Goal: Information Seeking & Learning: Compare options

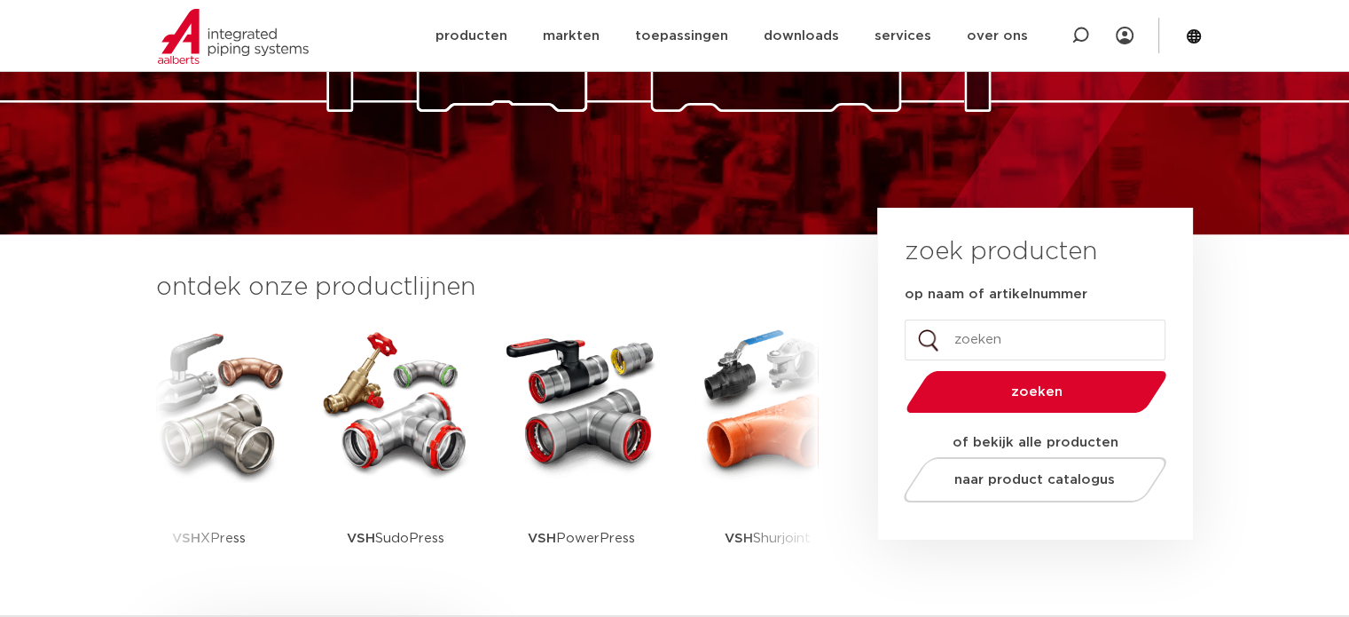
scroll to position [266, 0]
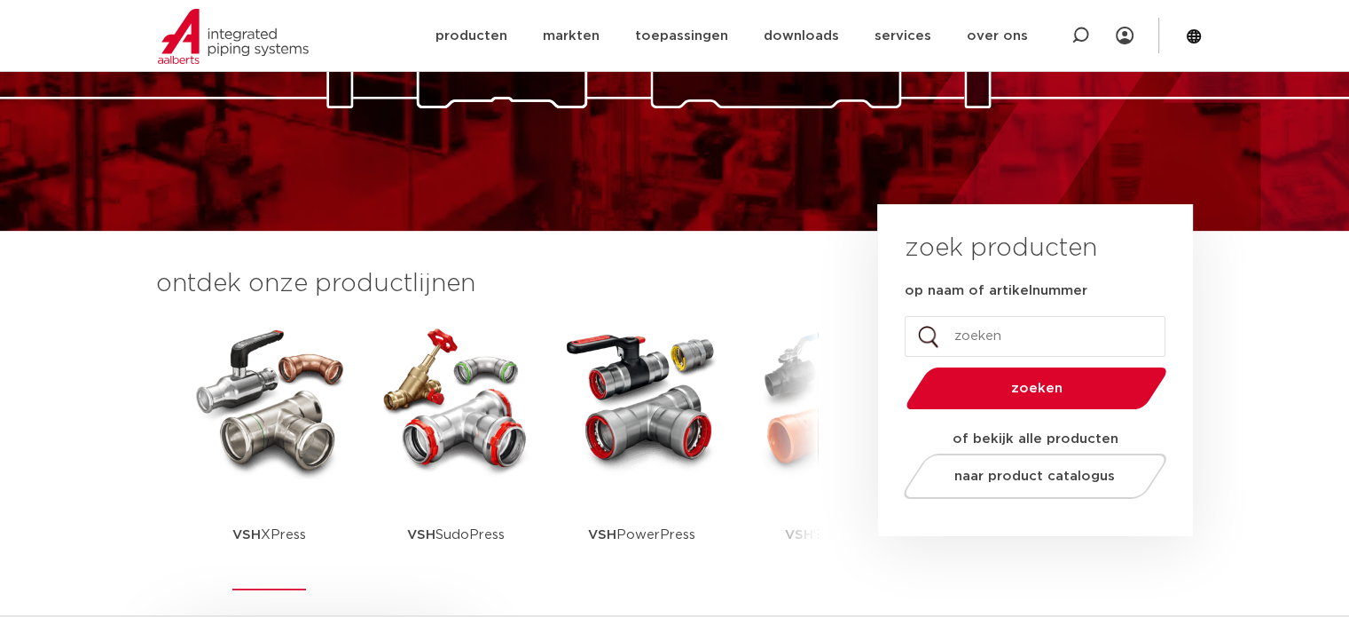
click at [282, 432] on img at bounding box center [270, 399] width 160 height 160
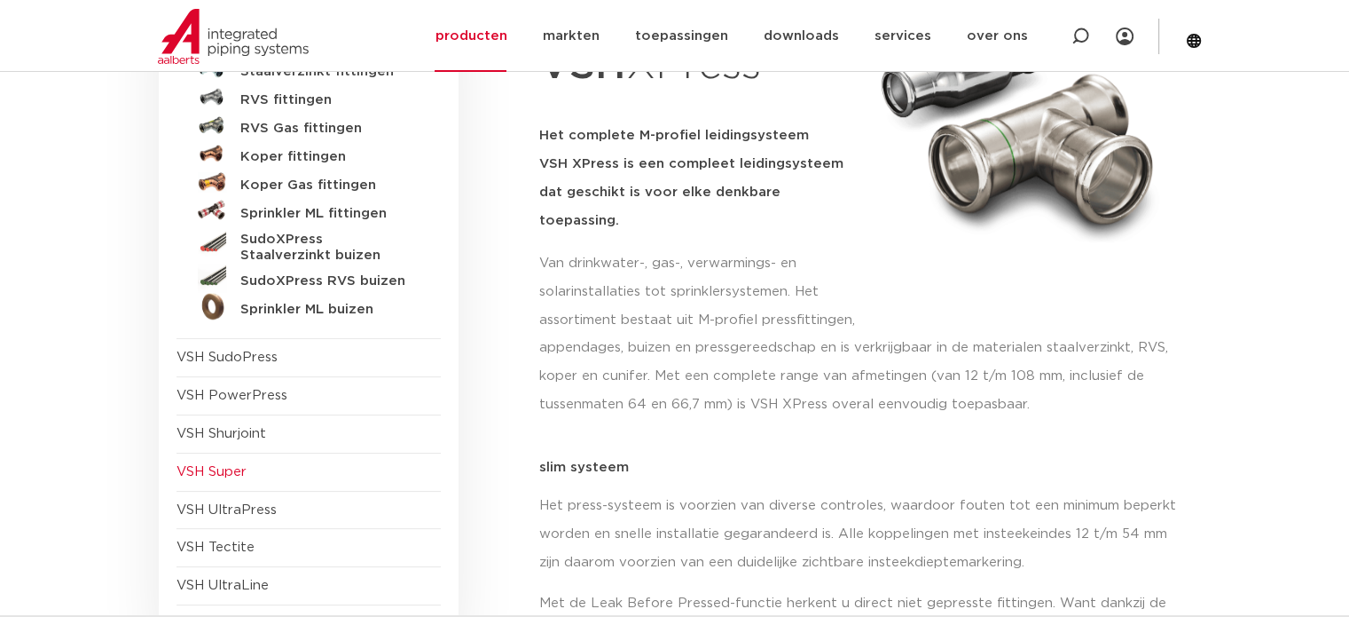
scroll to position [355, 0]
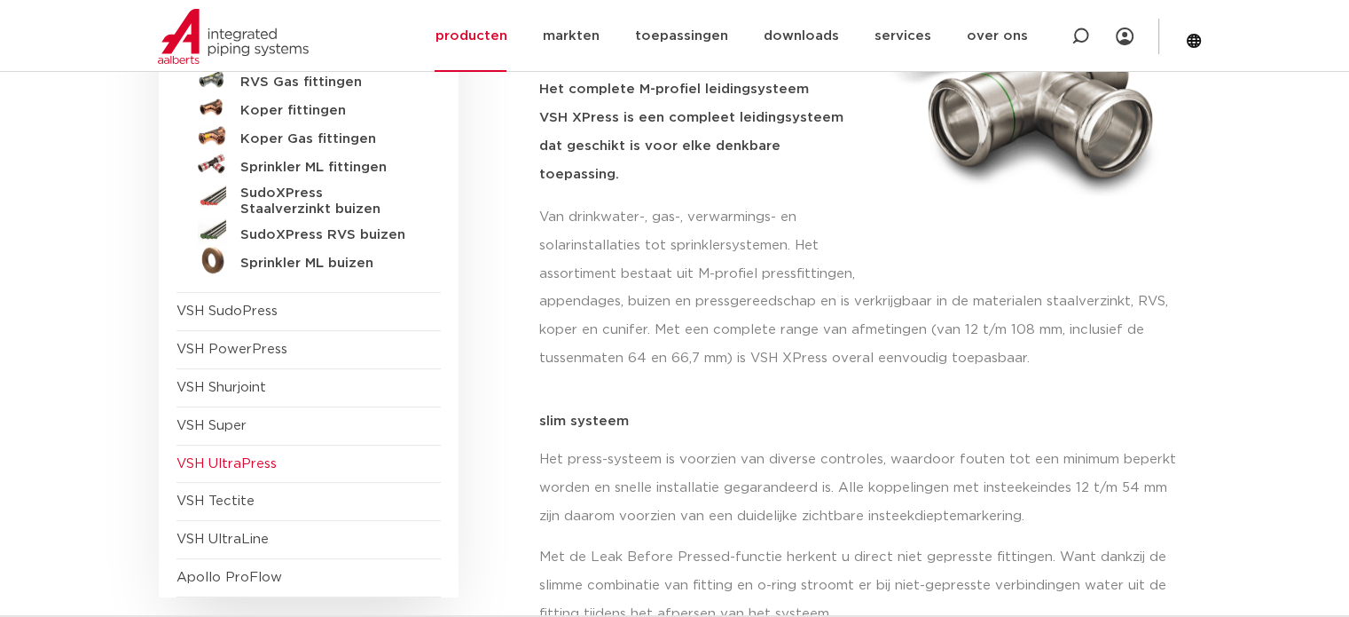
click at [221, 461] on span "VSH UltraPress" at bounding box center [227, 463] width 100 height 13
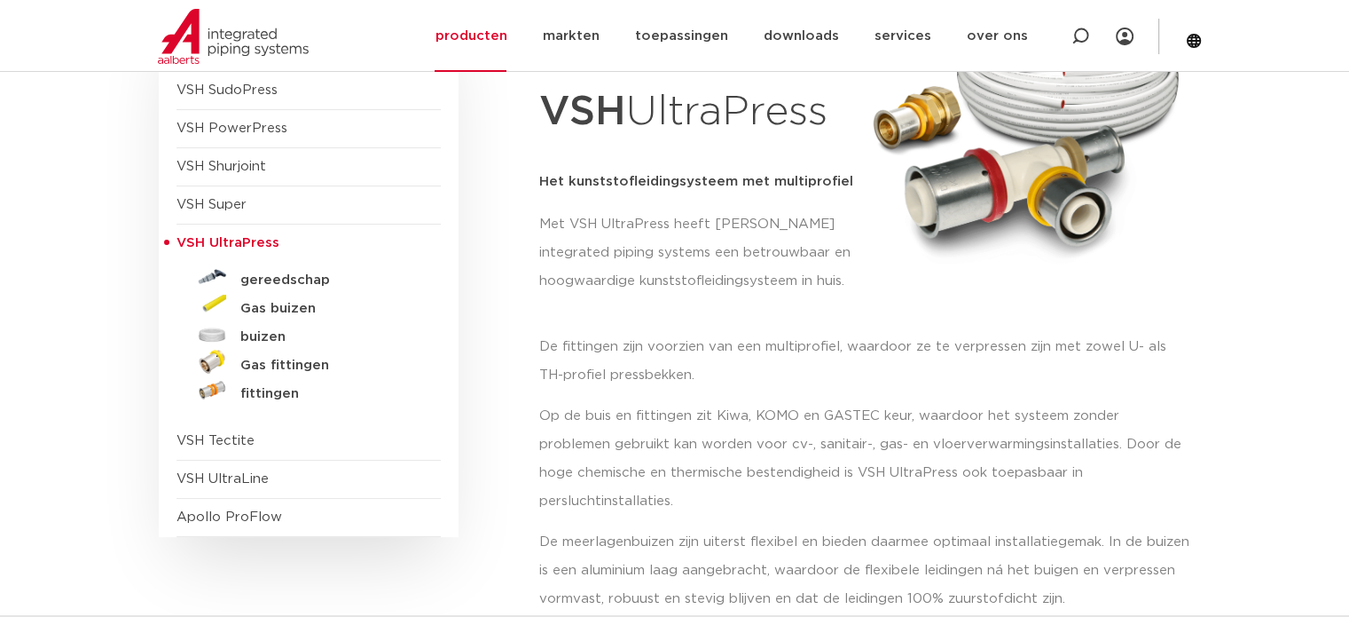
scroll to position [266, 0]
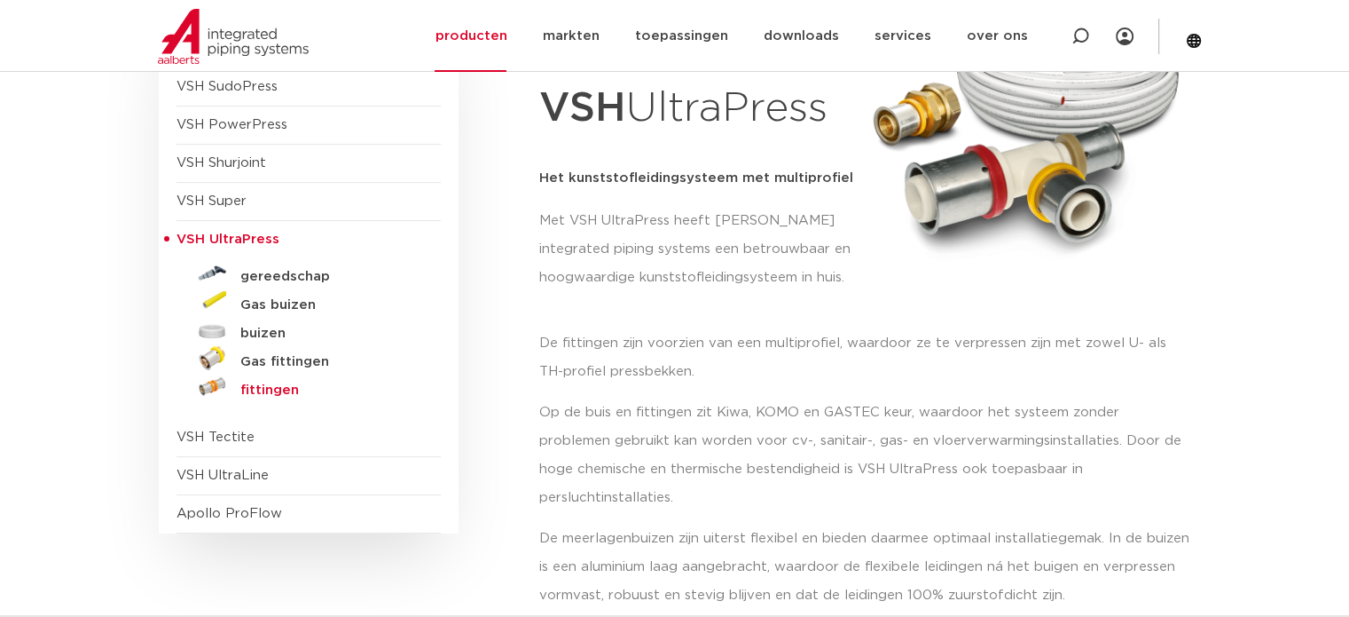
click at [257, 383] on h5 "fittingen" at bounding box center [328, 390] width 176 height 16
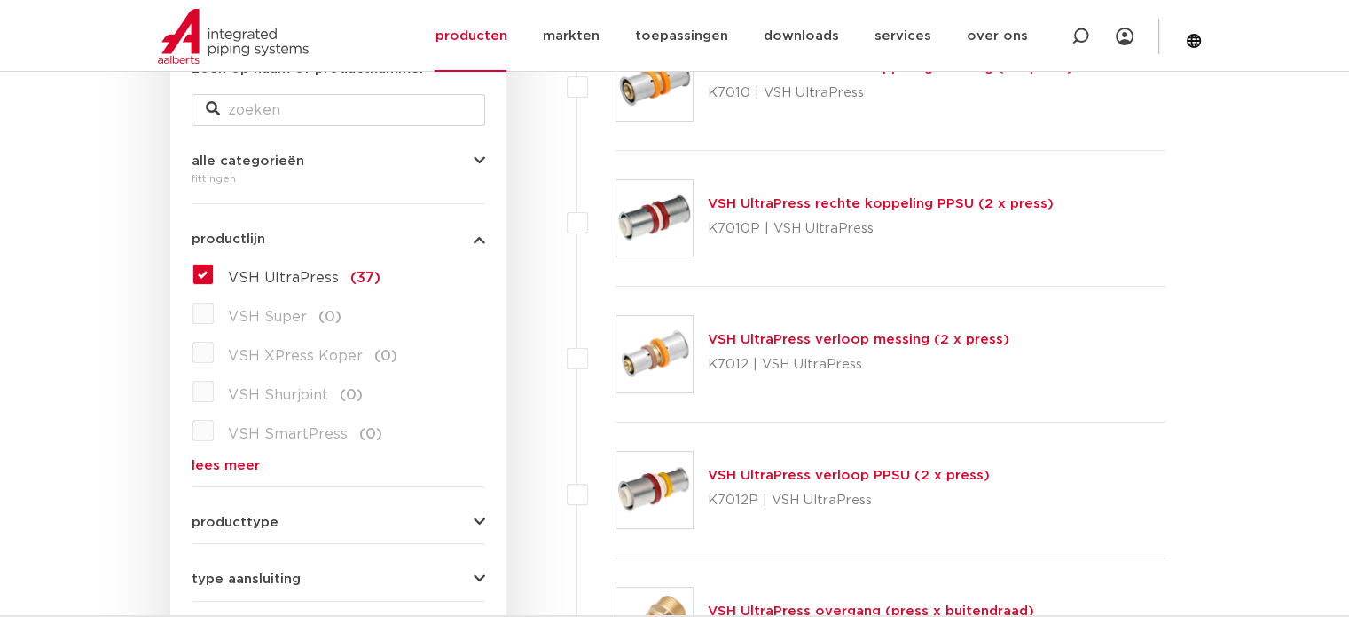
scroll to position [397, 0]
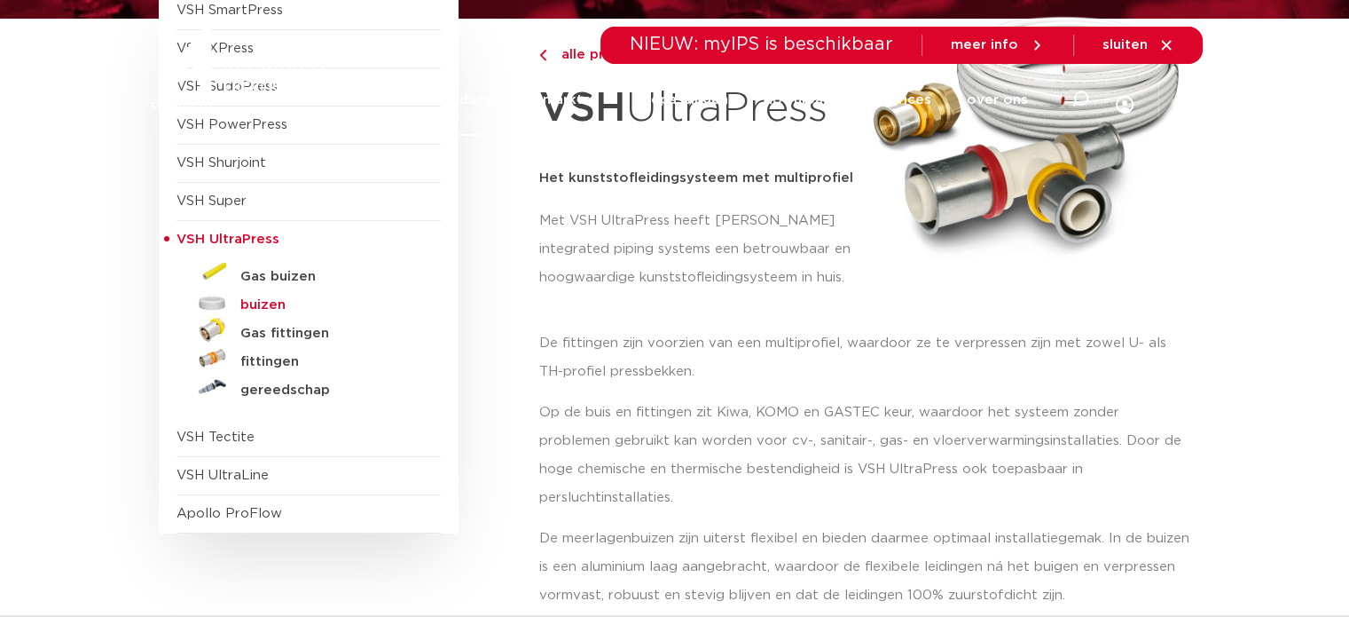
click at [258, 304] on h5 "buizen" at bounding box center [328, 305] width 176 height 16
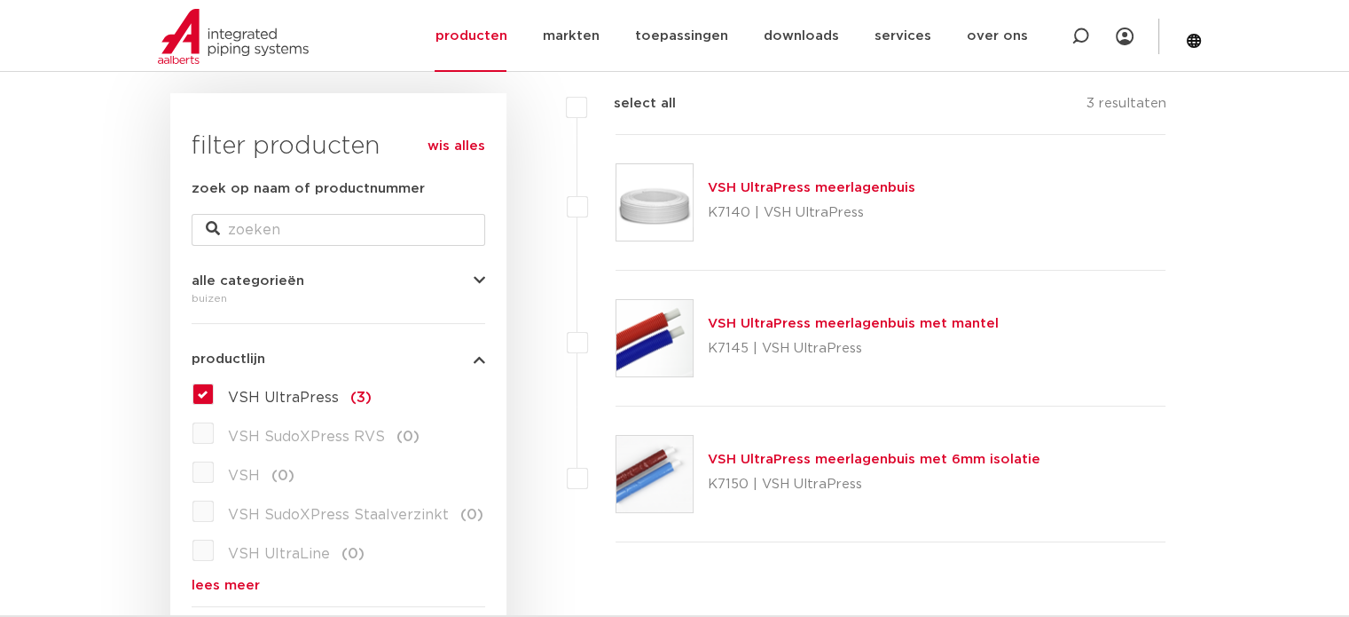
scroll to position [220, 0]
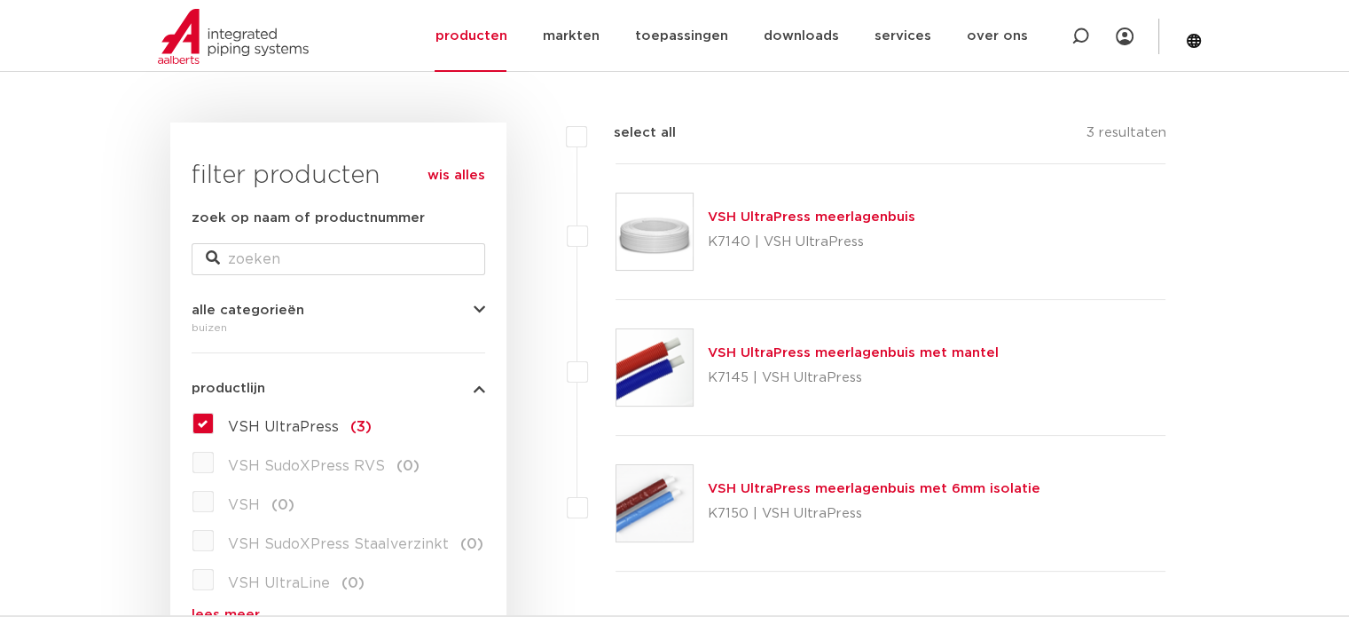
click at [806, 215] on link "VSH UltraPress meerlagenbuis" at bounding box center [812, 216] width 208 height 13
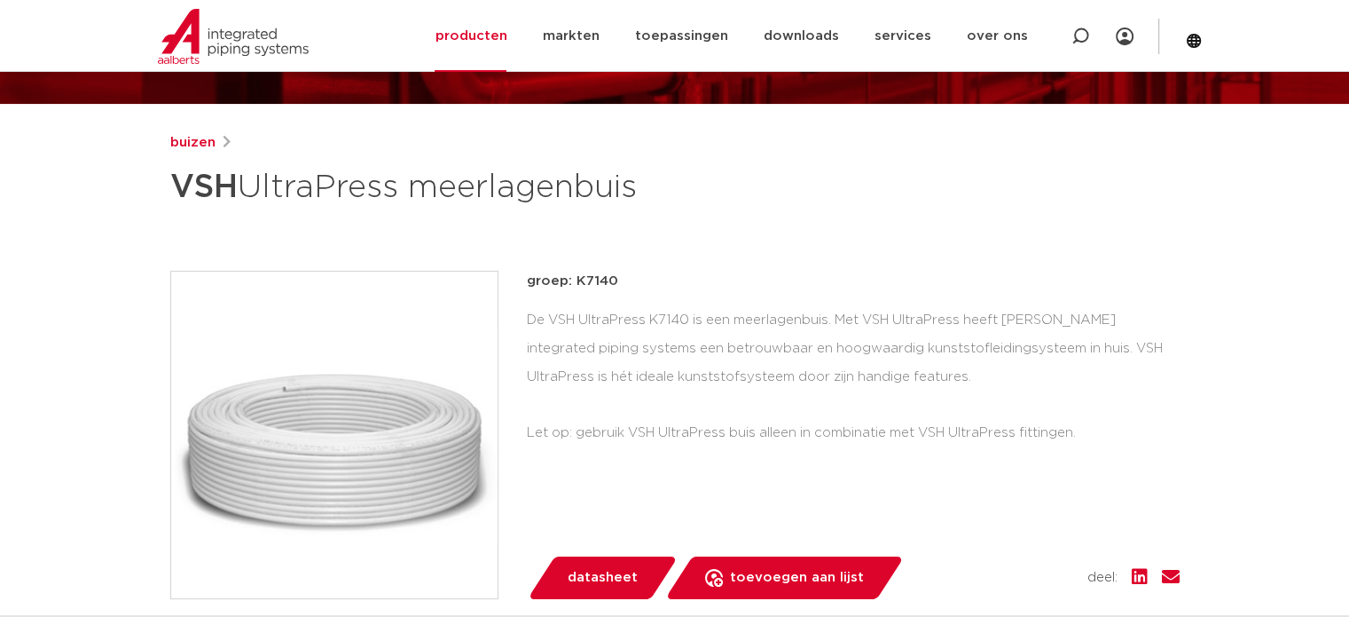
scroll to position [177, 0]
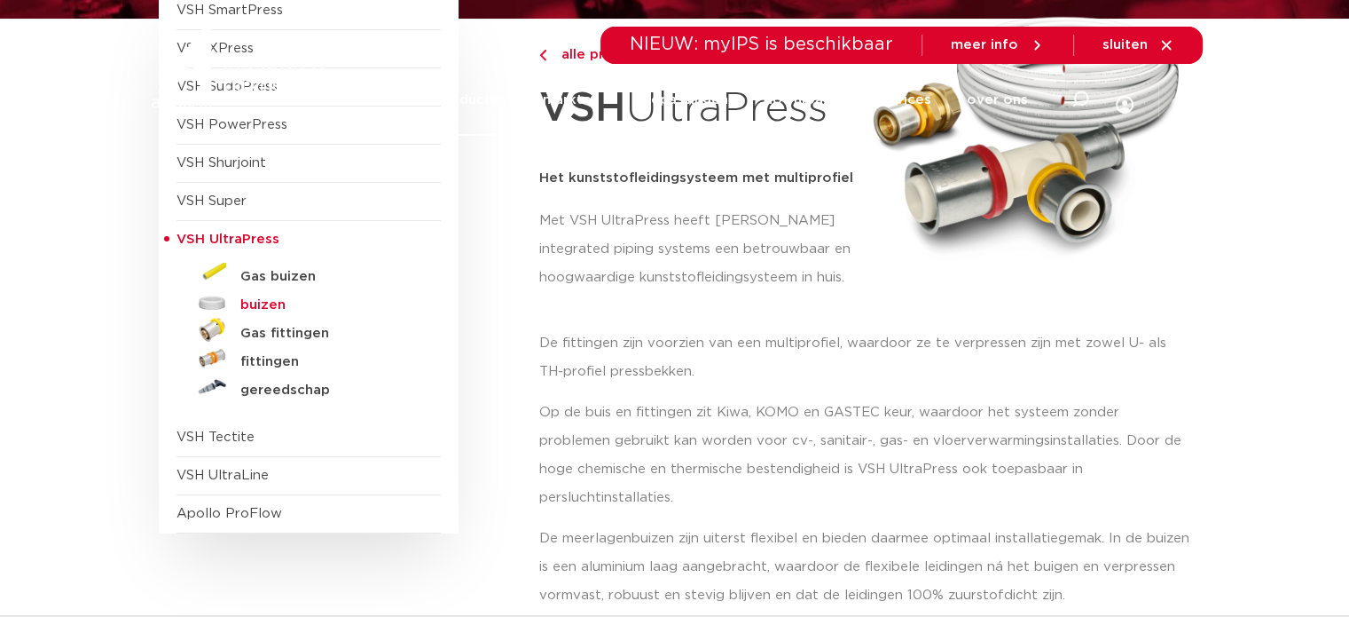
click at [241, 298] on h5 "buizen" at bounding box center [328, 305] width 176 height 16
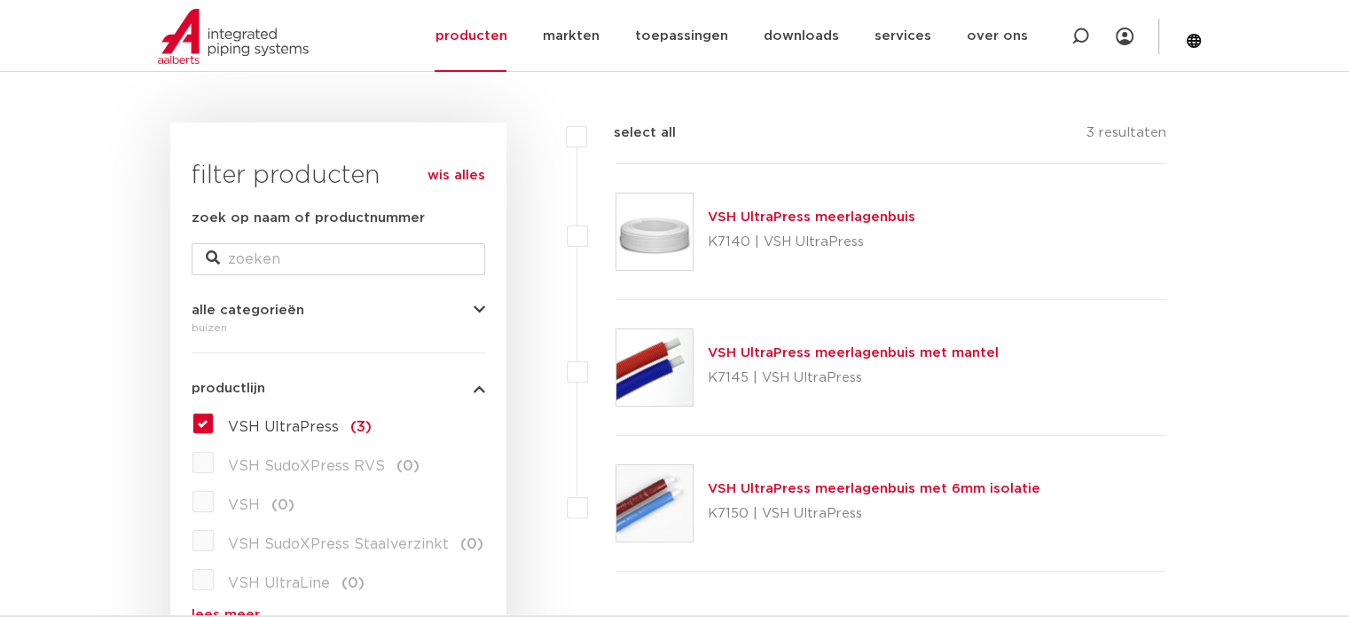
click at [774, 219] on link "VSH UltraPress meerlagenbuis" at bounding box center [812, 216] width 208 height 13
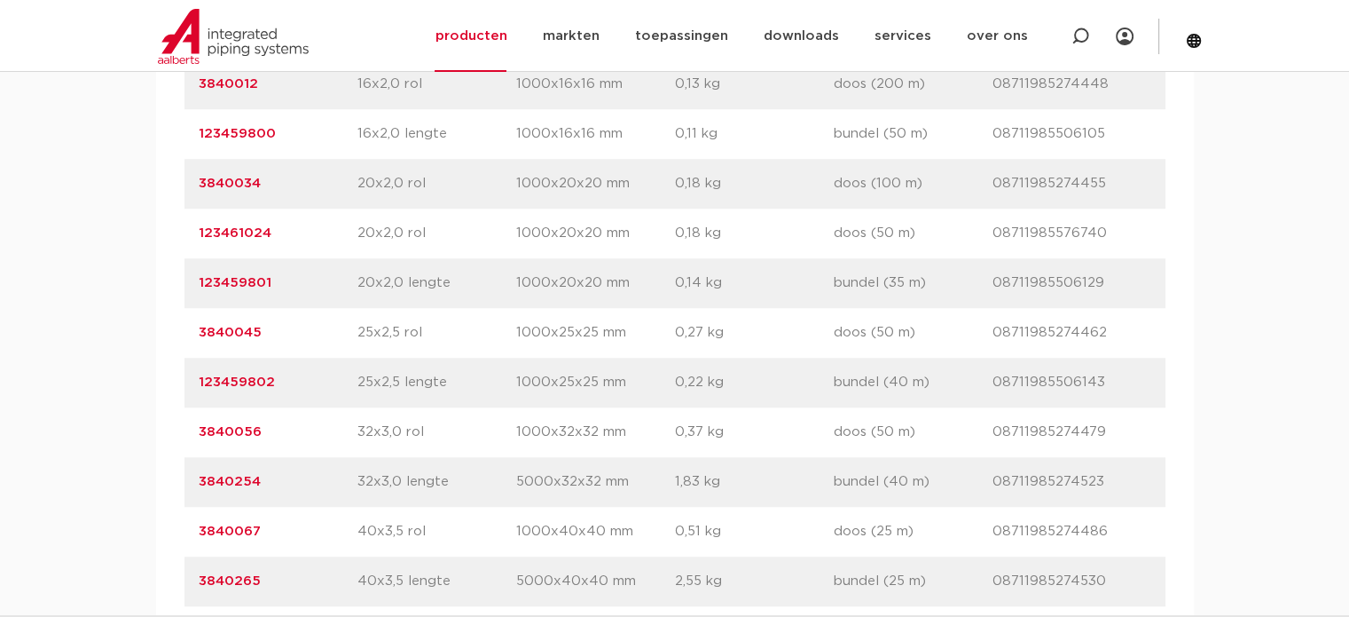
scroll to position [1597, 0]
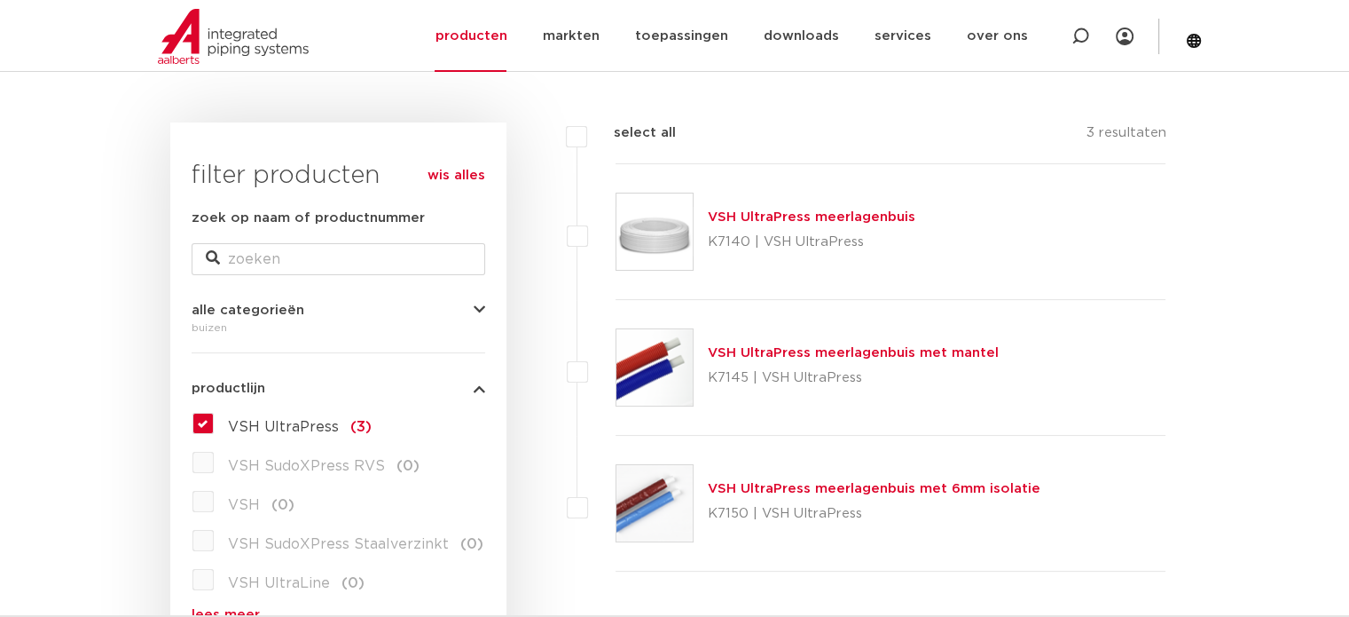
click at [788, 347] on link "VSH UltraPress meerlagenbuis met mantel" at bounding box center [853, 352] width 291 height 13
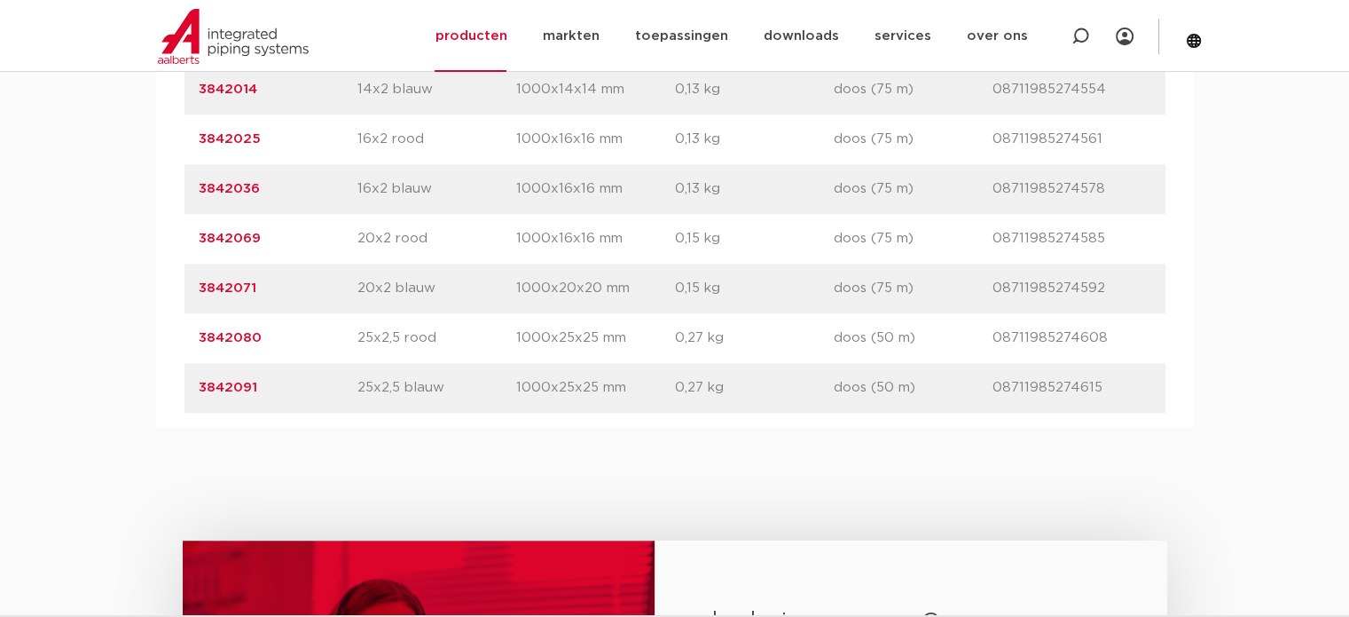
scroll to position [1153, 0]
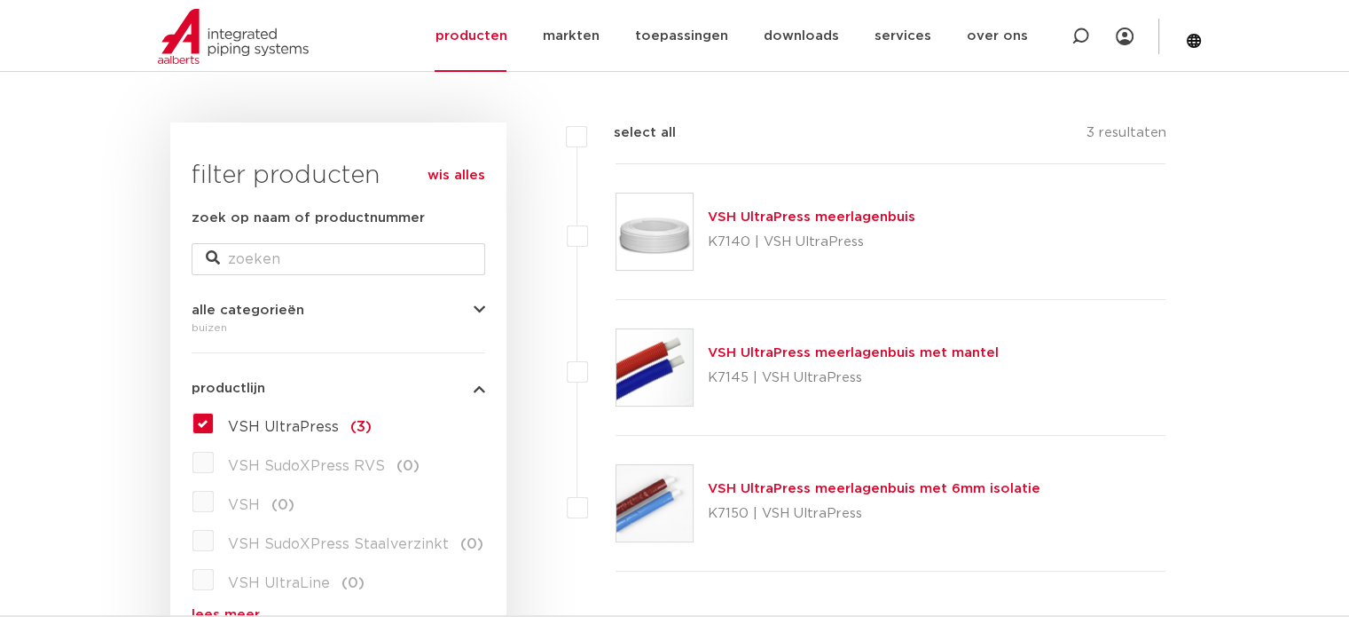
click at [759, 487] on link "VSH UltraPress meerlagenbuis met 6mm isolatie" at bounding box center [874, 488] width 333 height 13
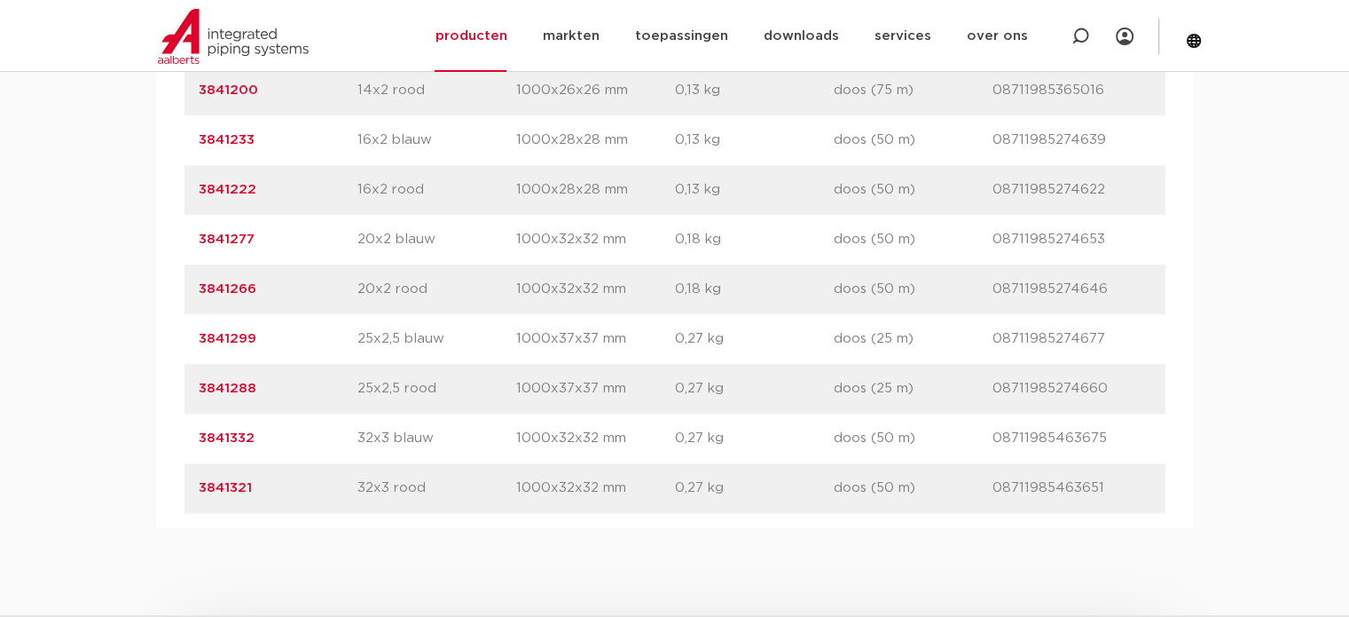
scroll to position [1420, 0]
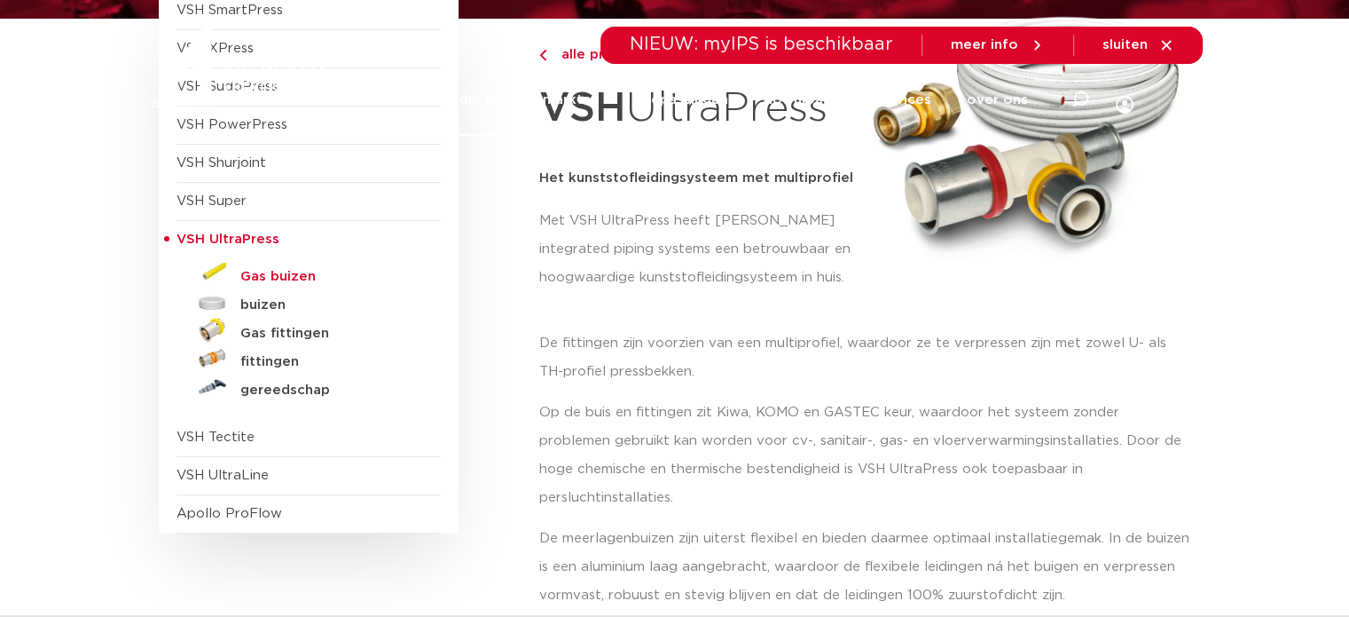
click at [262, 277] on h5 "Gas buizen" at bounding box center [328, 277] width 176 height 16
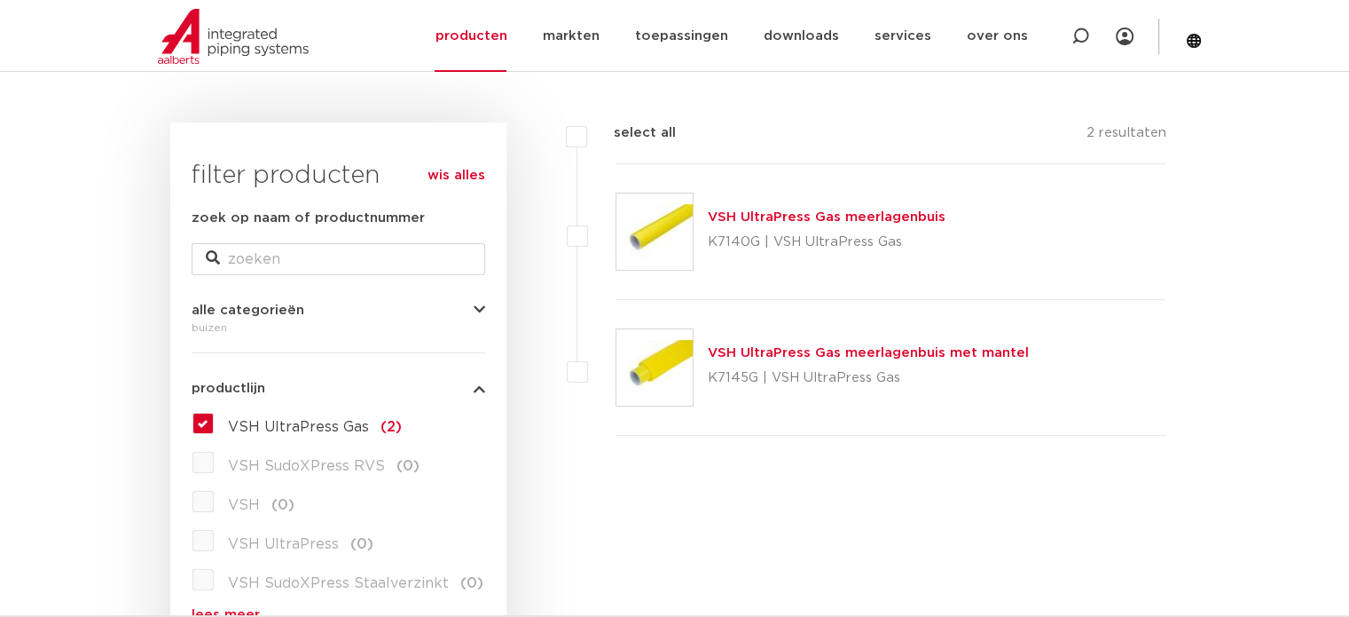
click at [798, 217] on link "VSH UltraPress Gas meerlagenbuis" at bounding box center [827, 216] width 238 height 13
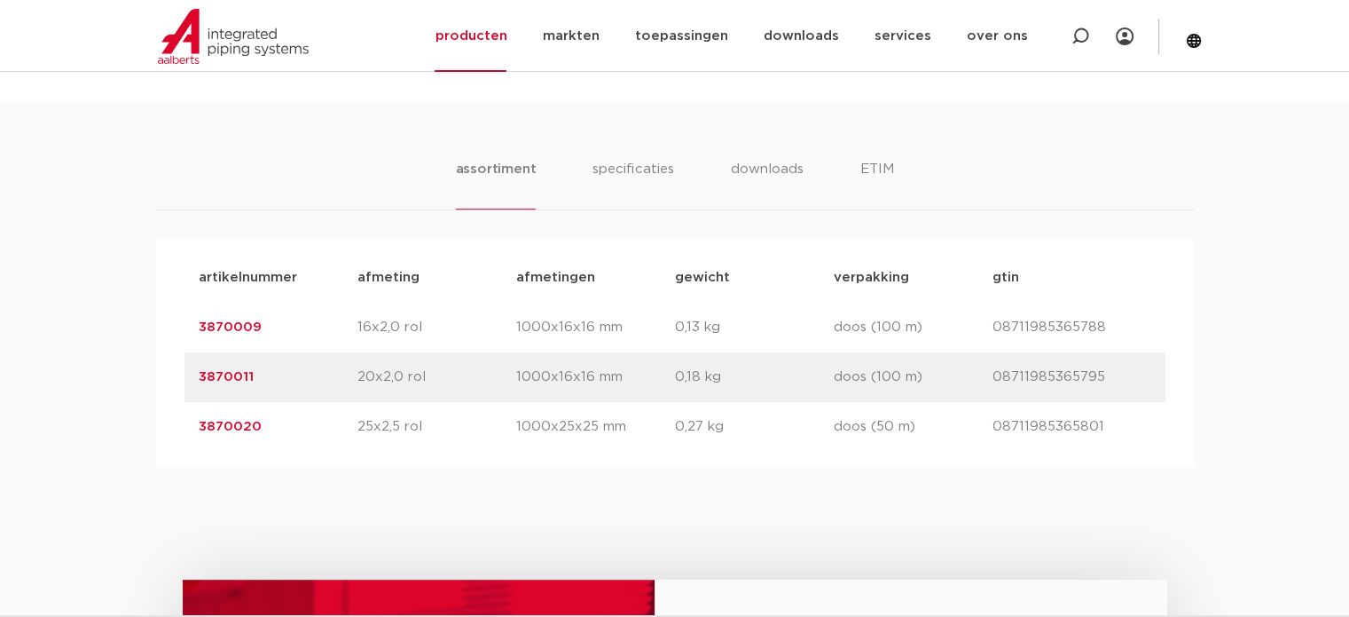
scroll to position [976, 0]
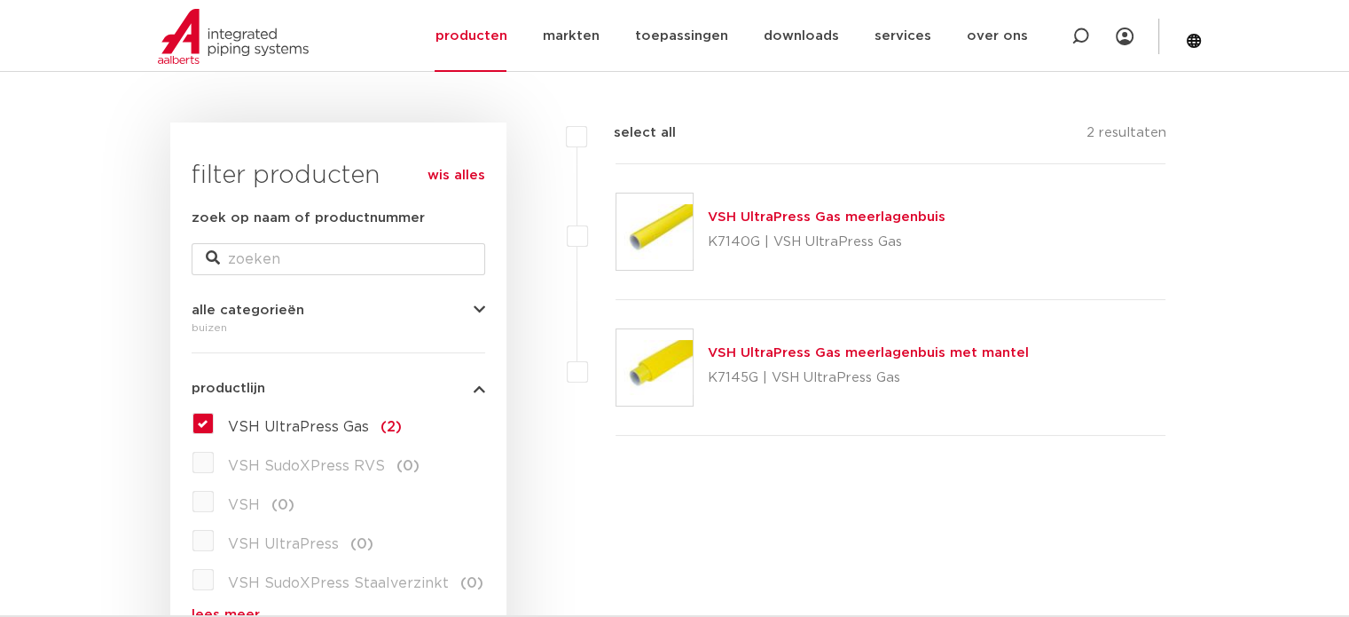
click at [788, 350] on link "VSH UltraPress Gas meerlagenbuis met mantel" at bounding box center [868, 352] width 321 height 13
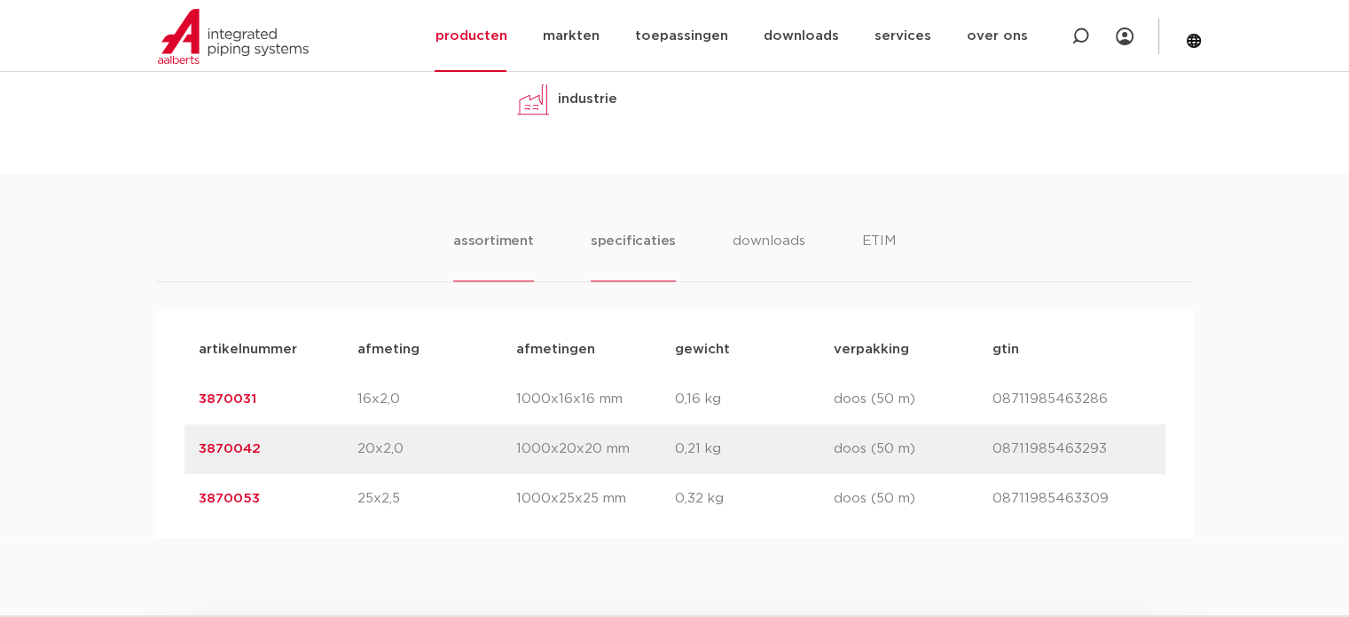
scroll to position [976, 0]
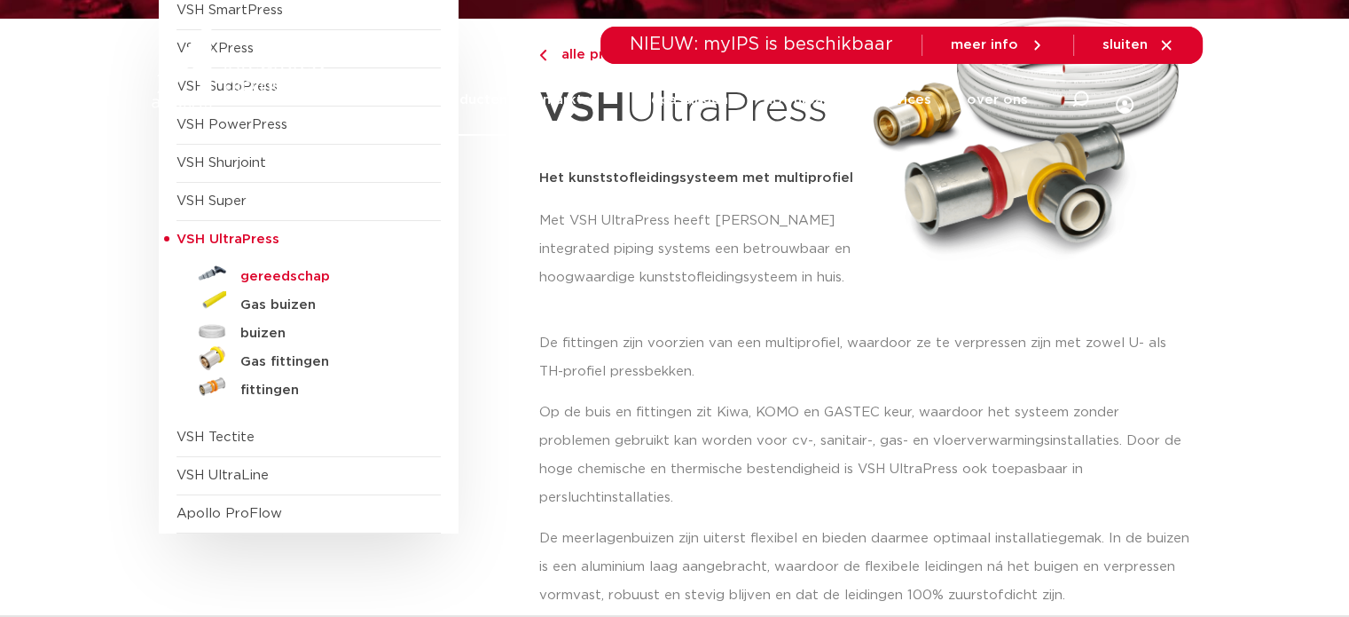
click at [275, 272] on h5 "gereedschap" at bounding box center [328, 277] width 176 height 16
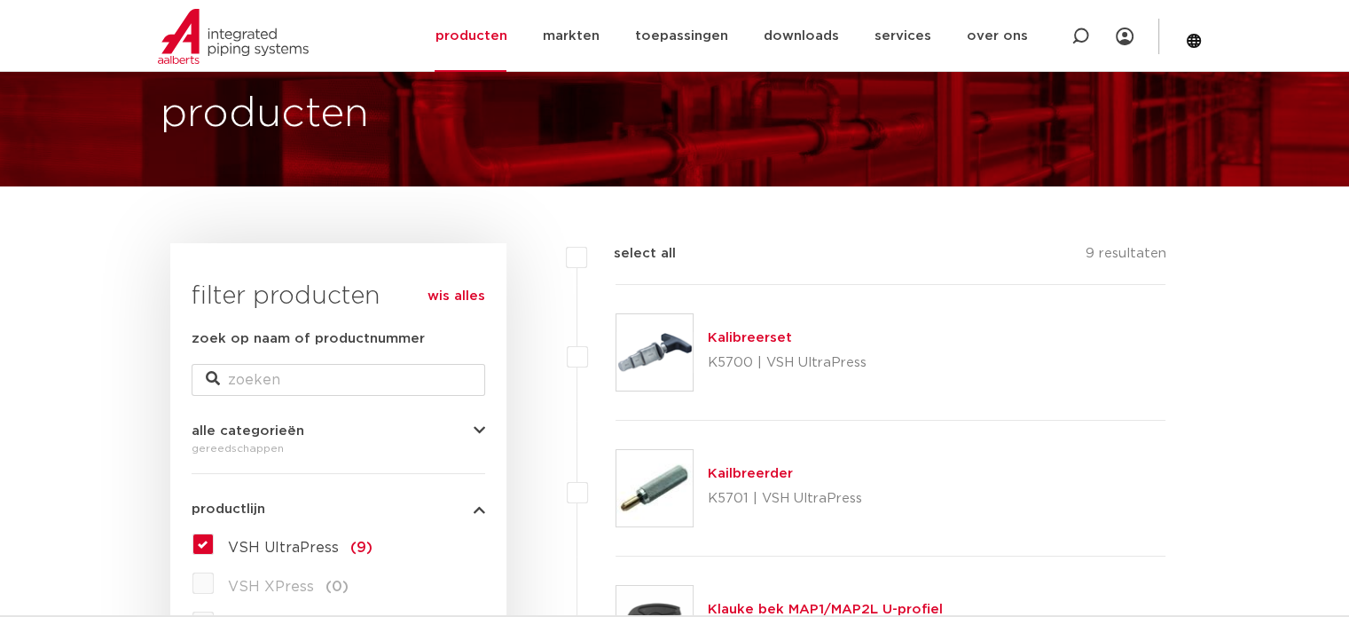
scroll to position [89, 0]
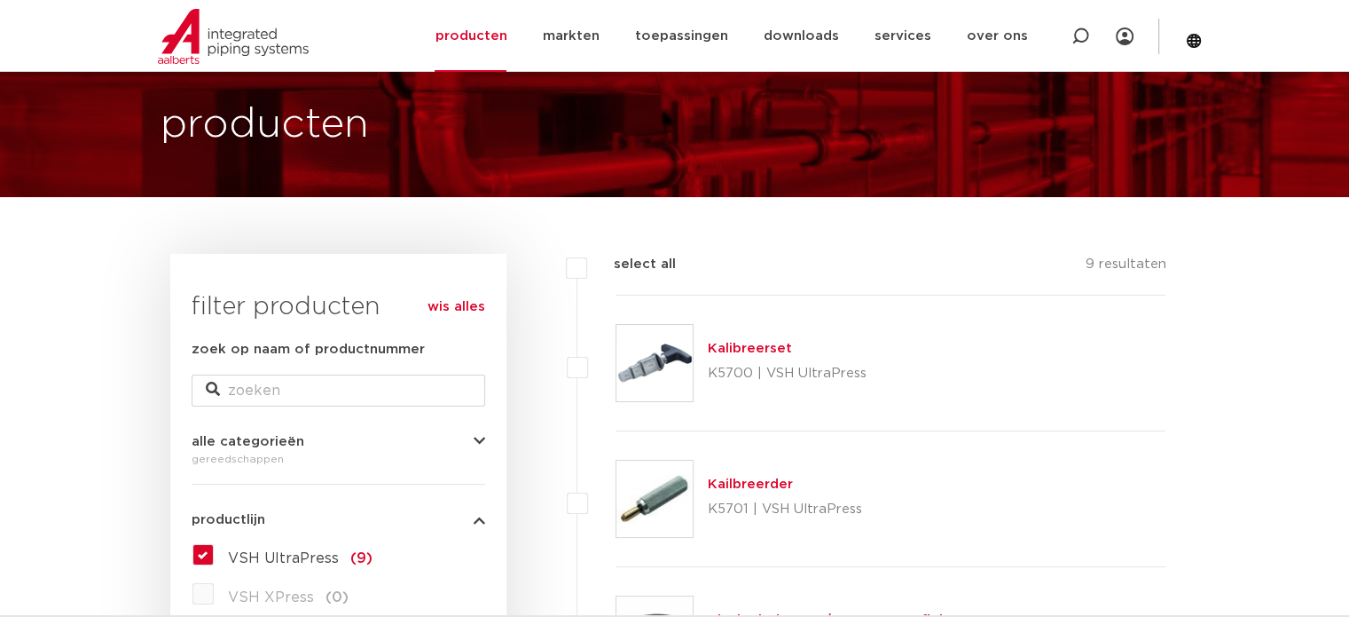
click at [739, 342] on link "Kalibreerset" at bounding box center [750, 348] width 84 height 13
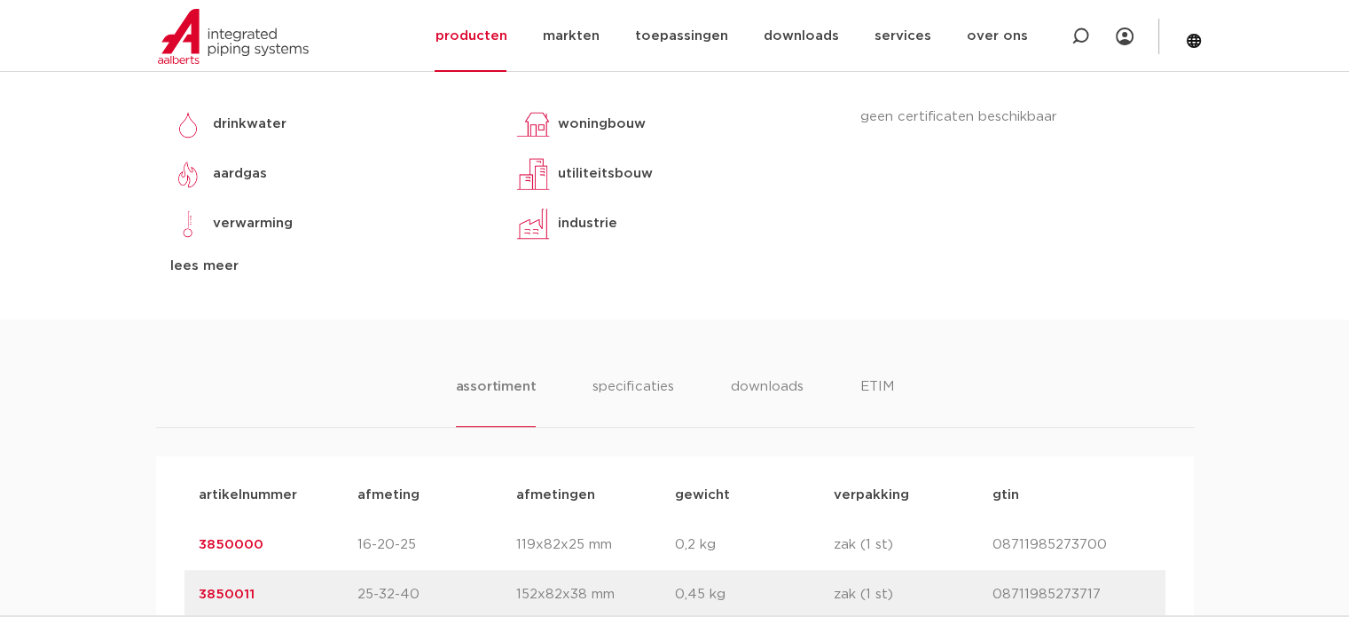
scroll to position [799, 0]
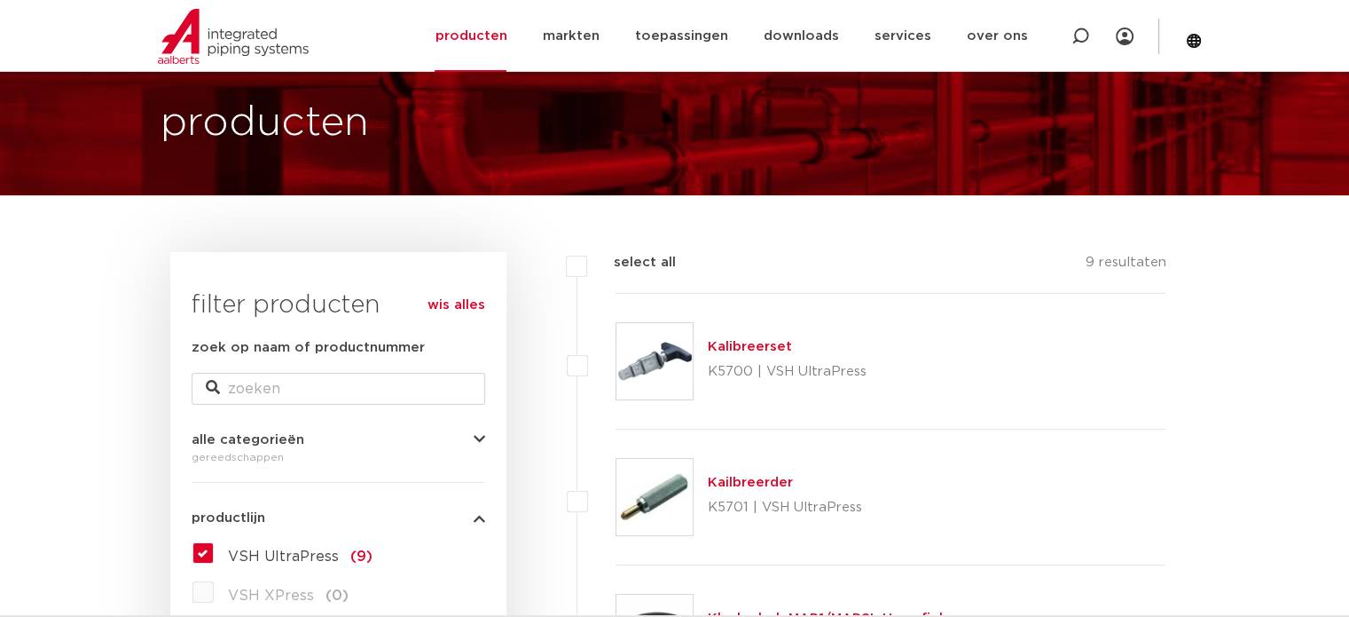
scroll to position [89, 0]
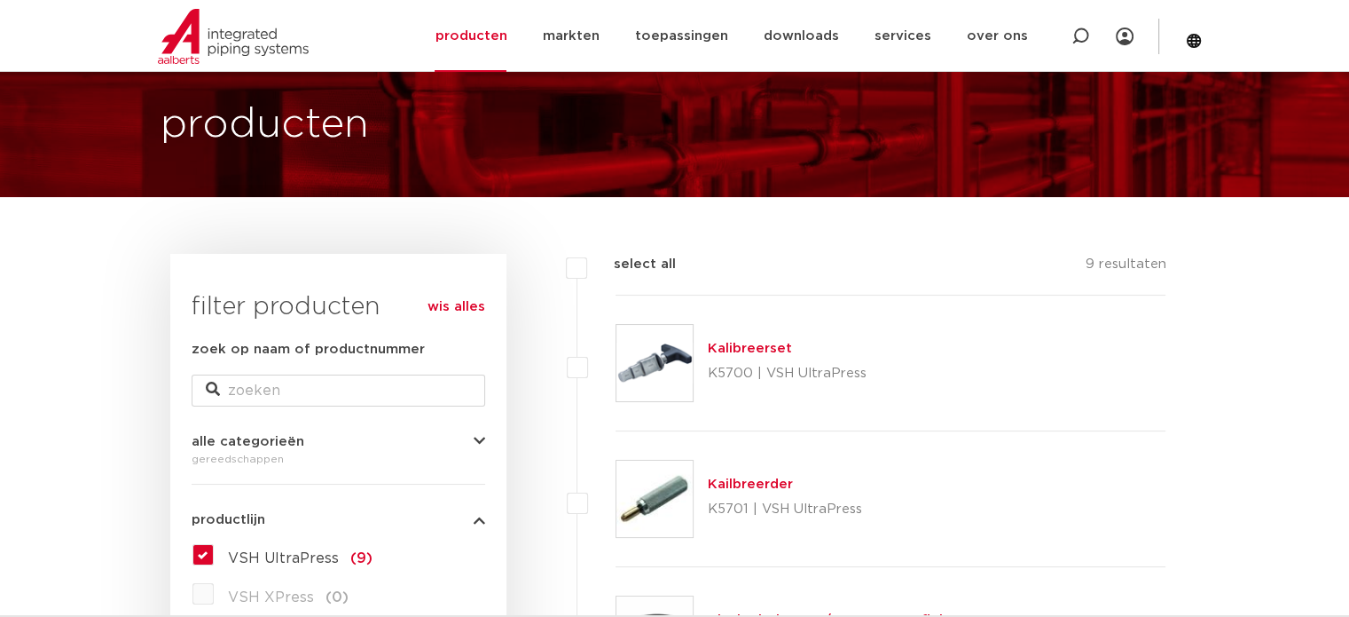
click at [753, 482] on link "Kailbreerder" at bounding box center [750, 483] width 85 height 13
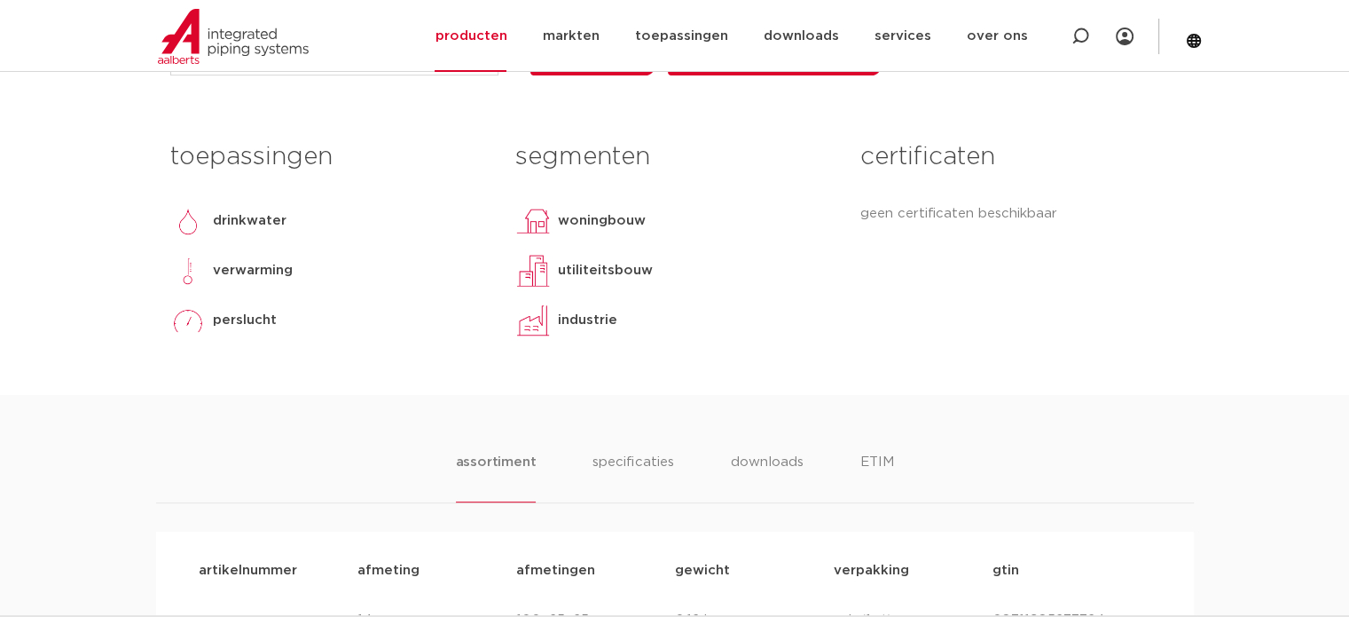
scroll to position [976, 0]
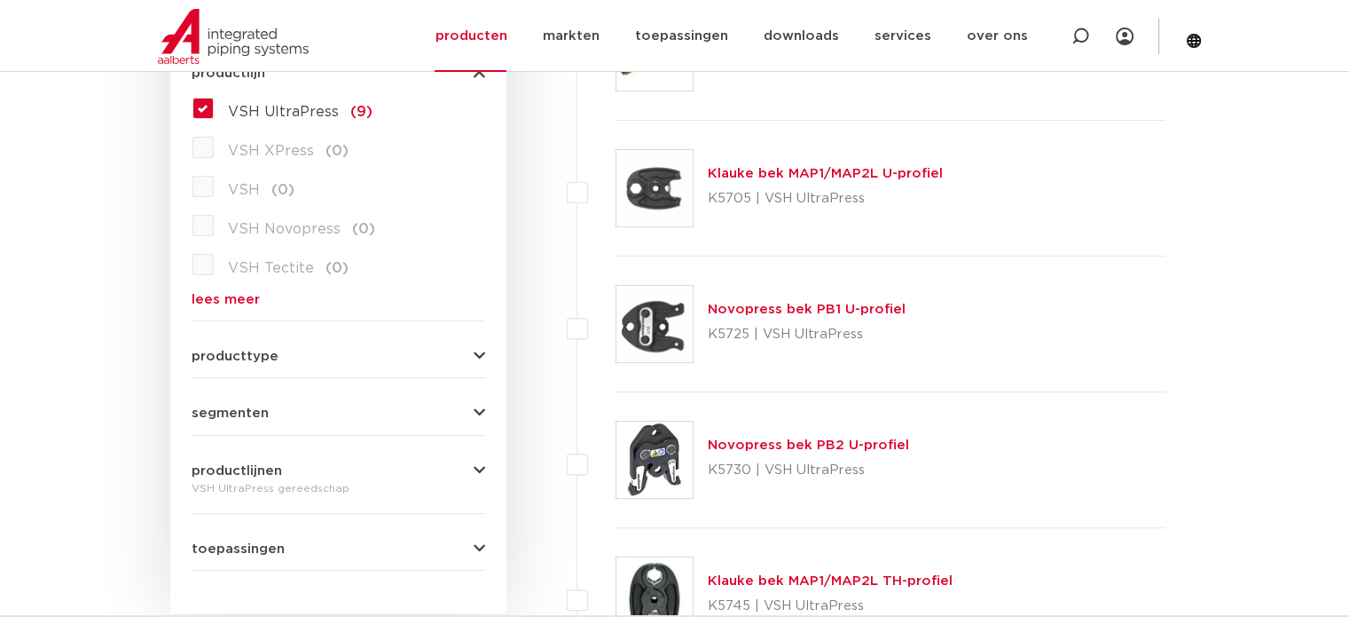
scroll to position [532, 0]
click at [814, 169] on link "Klauke bek MAP1/MAP2L U-profiel" at bounding box center [825, 175] width 235 height 13
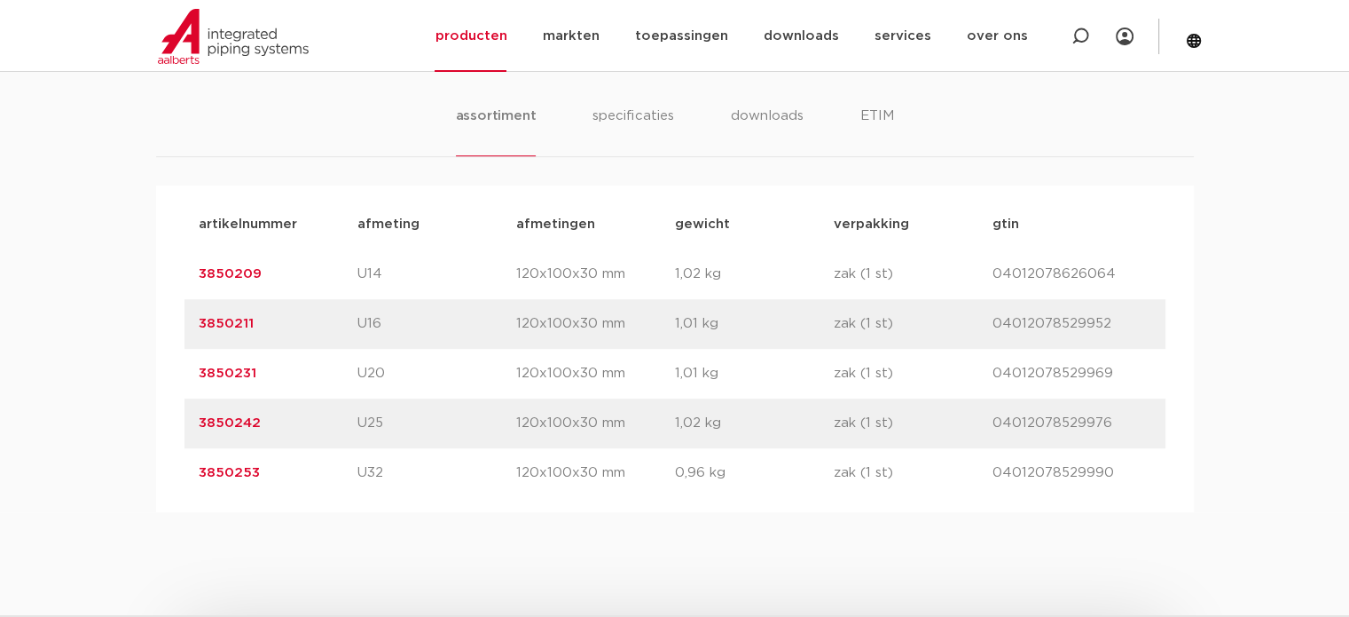
scroll to position [1065, 0]
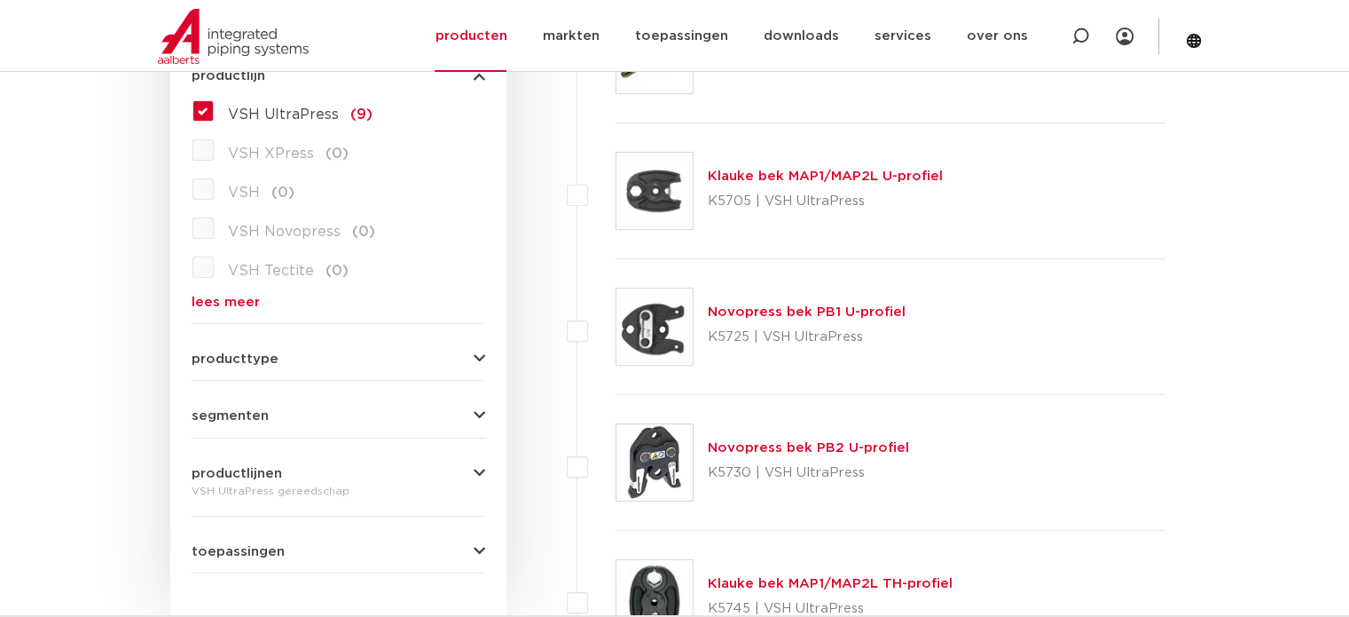
click at [799, 311] on link "Novopress bek PB1 U-profiel" at bounding box center [807, 311] width 198 height 13
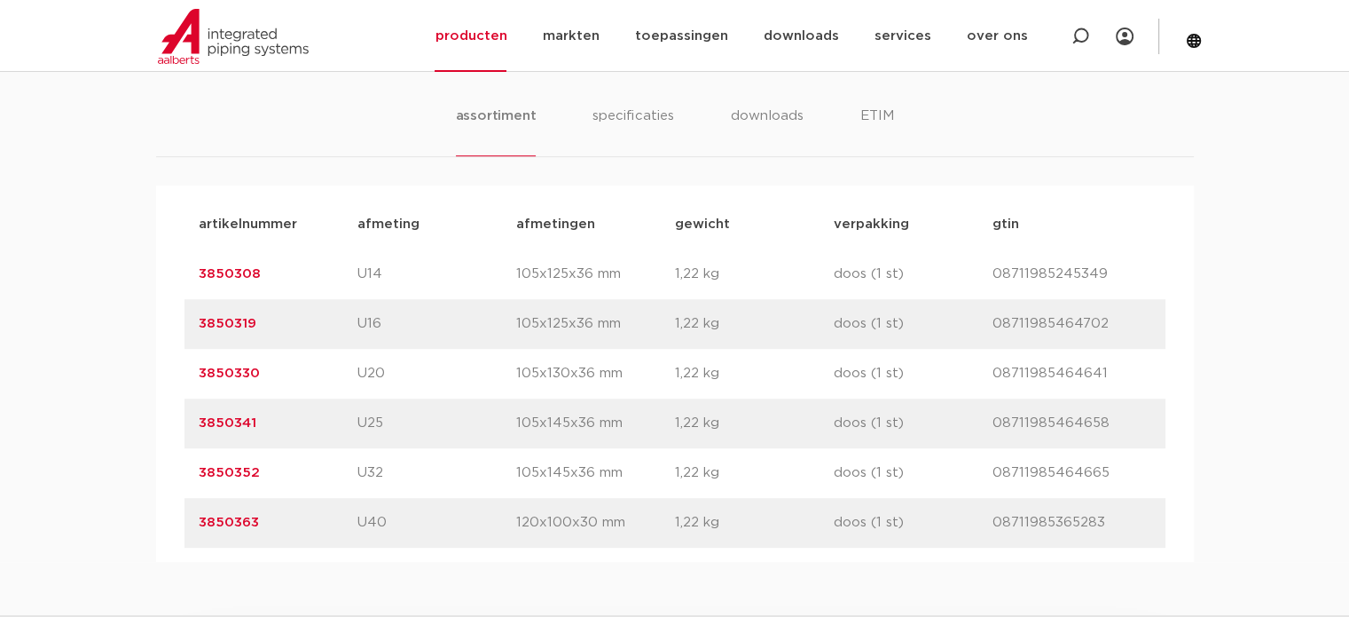
scroll to position [1065, 0]
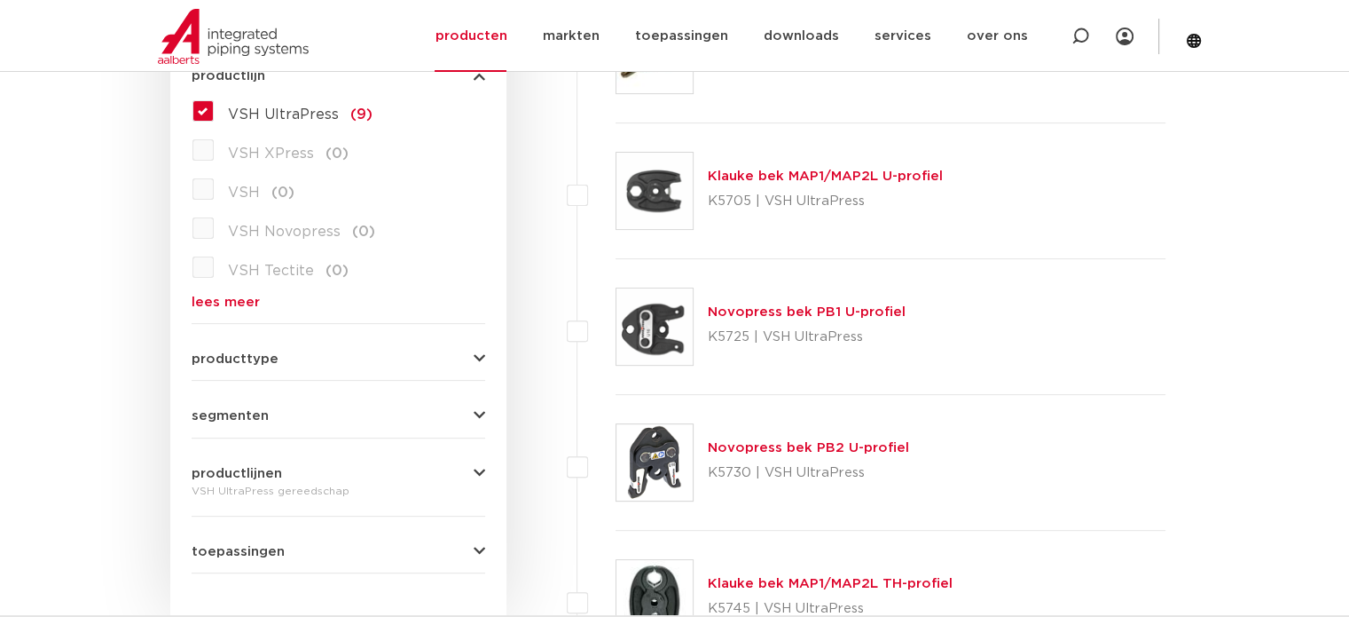
click at [729, 446] on link "Novopress bek PB2 U-profiel" at bounding box center [808, 447] width 201 height 13
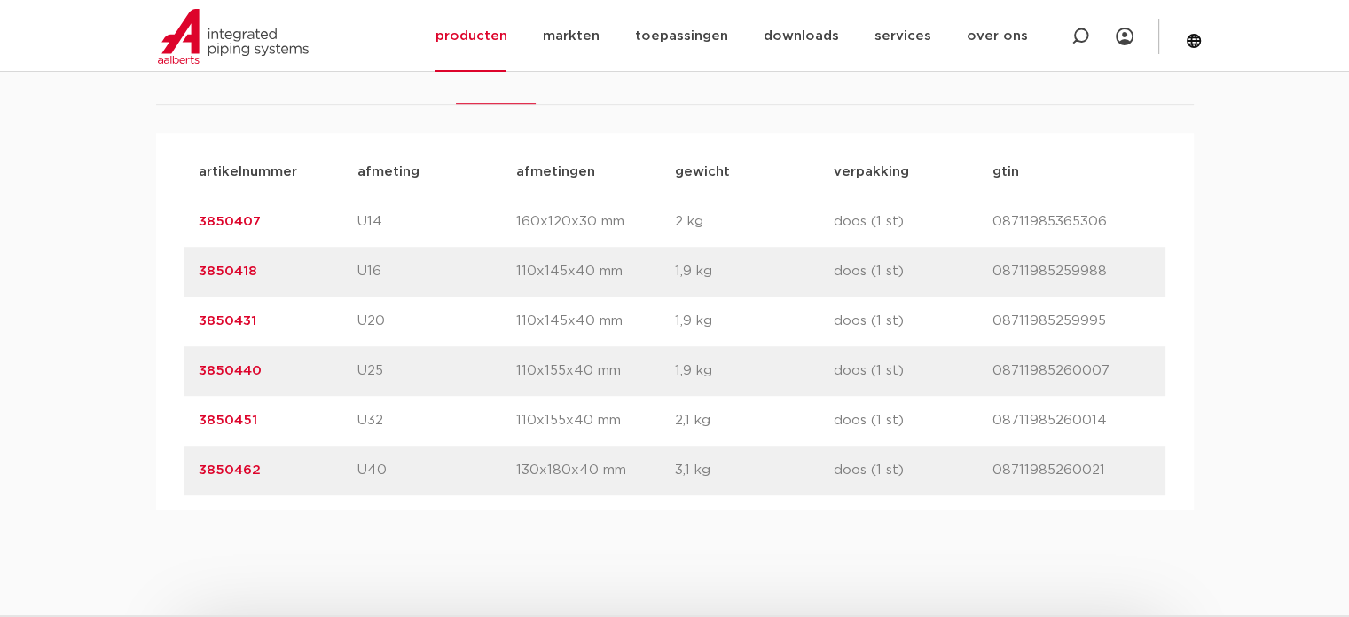
scroll to position [1153, 0]
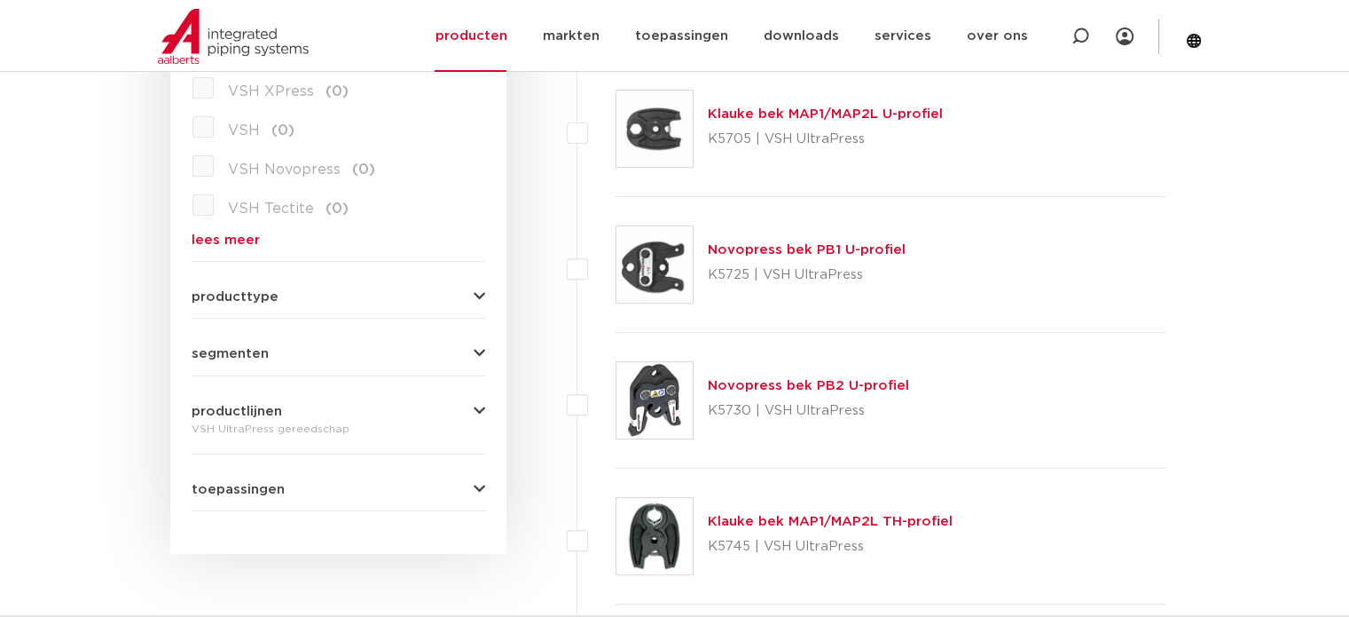
scroll to position [710, 0]
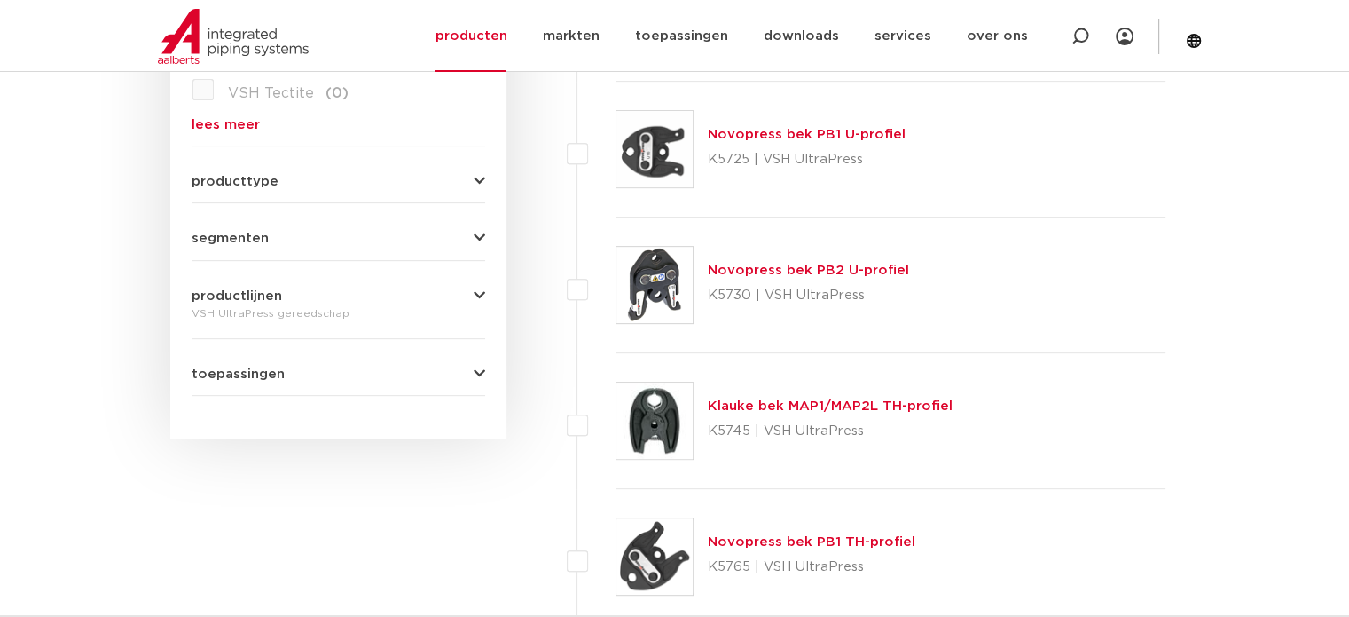
click at [771, 405] on link "Klauke bek MAP1/MAP2L TH-profiel" at bounding box center [830, 405] width 245 height 13
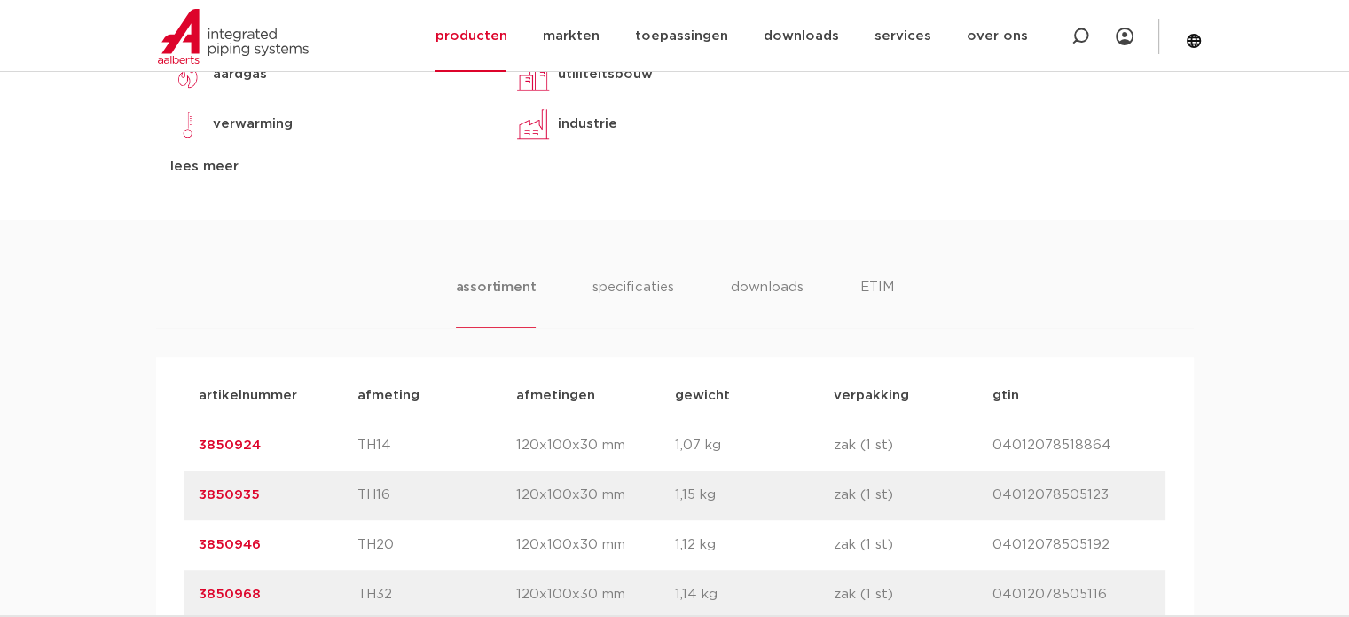
scroll to position [1065, 0]
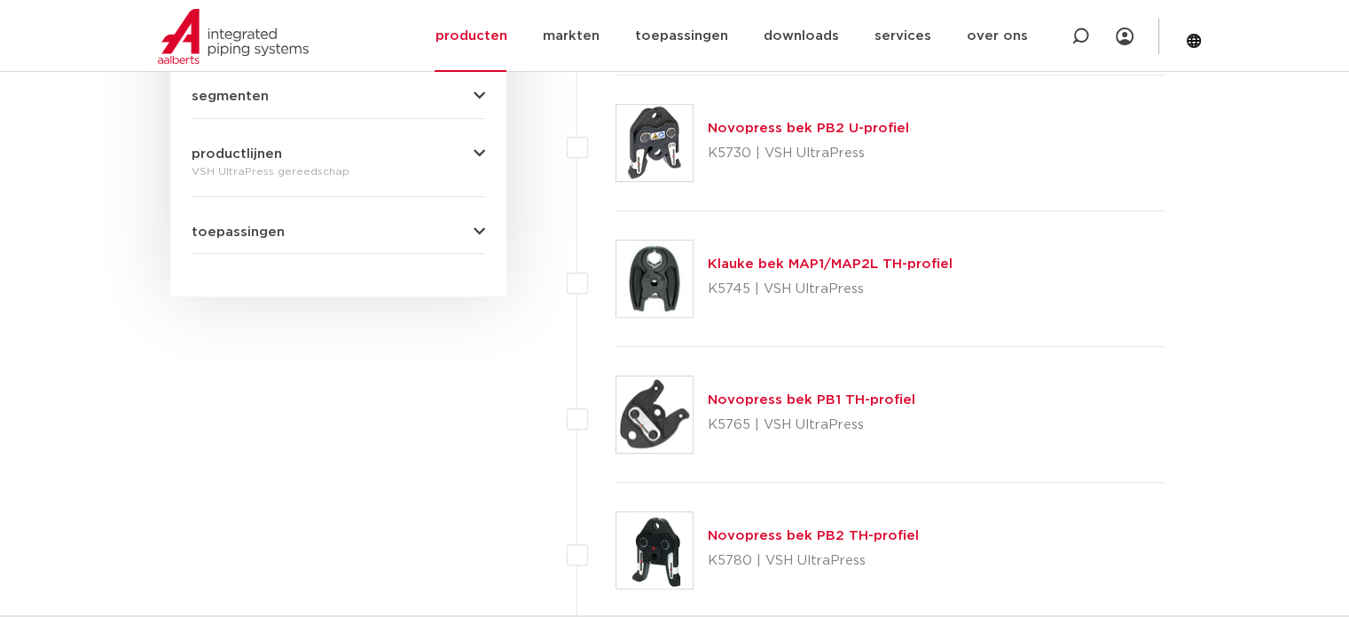
scroll to position [1065, 0]
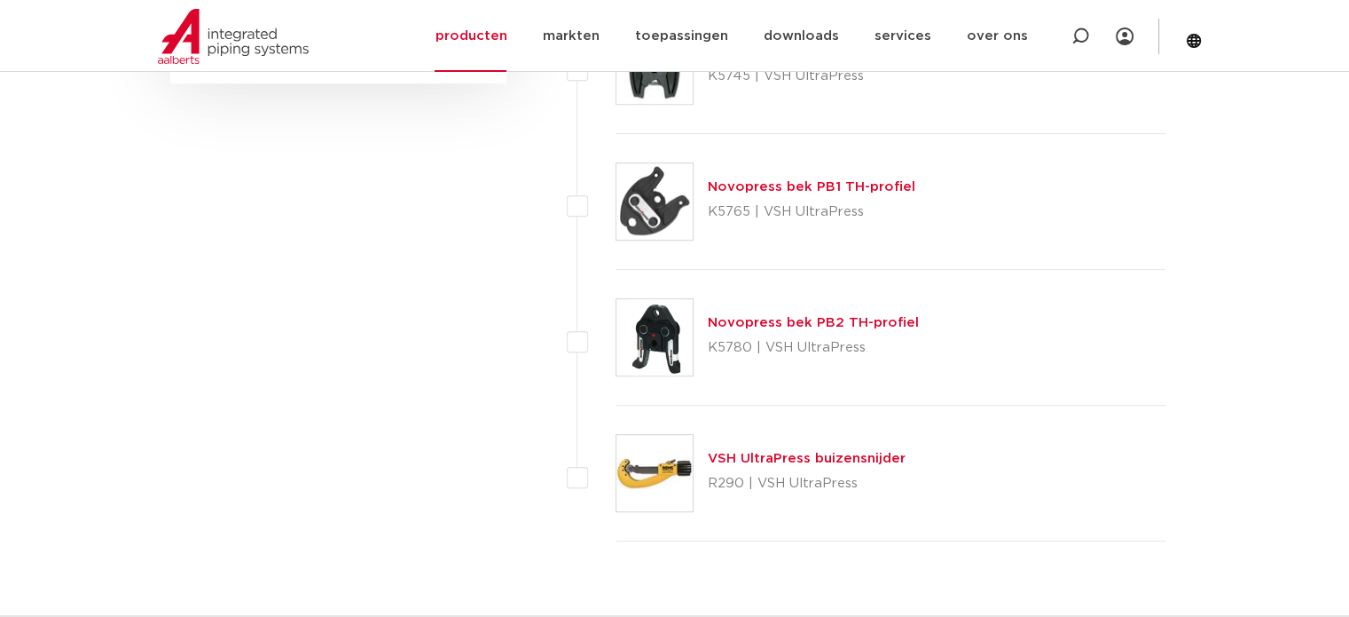
click at [796, 180] on link "Novopress bek PB1 TH-profiel" at bounding box center [812, 186] width 208 height 13
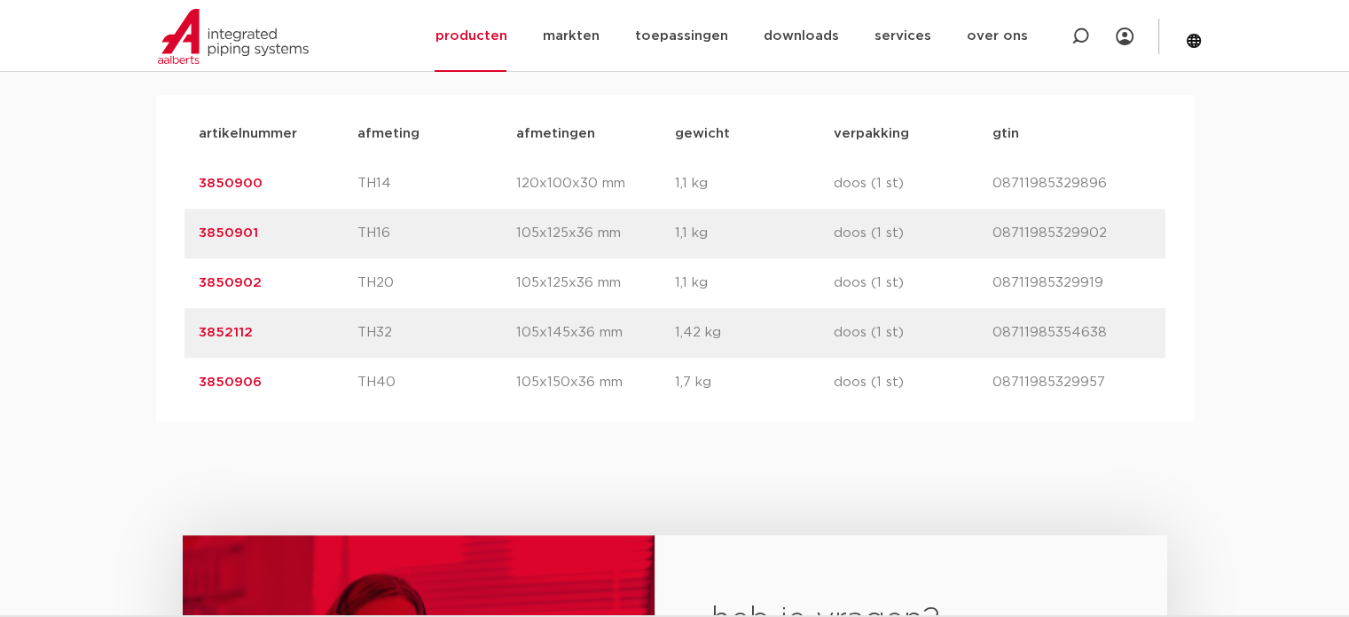
scroll to position [1153, 0]
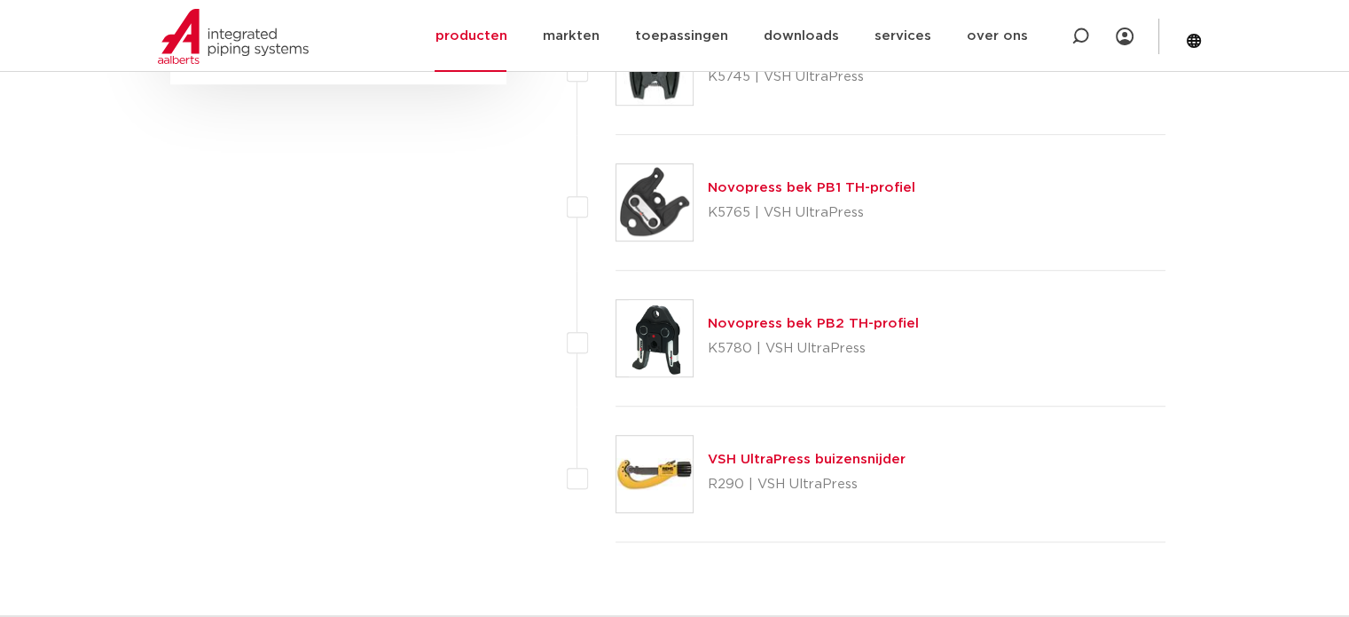
scroll to position [1065, 0]
click at [768, 316] on link "Novopress bek PB2 TH-profiel" at bounding box center [813, 322] width 211 height 13
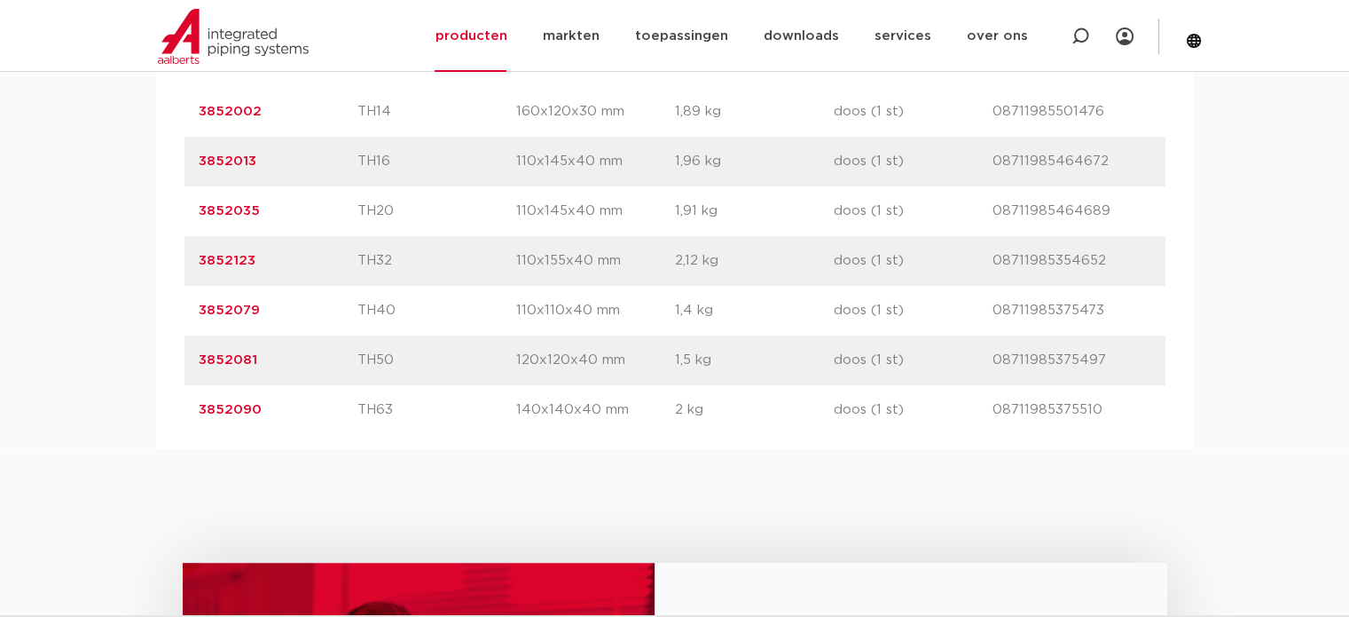
scroll to position [1242, 0]
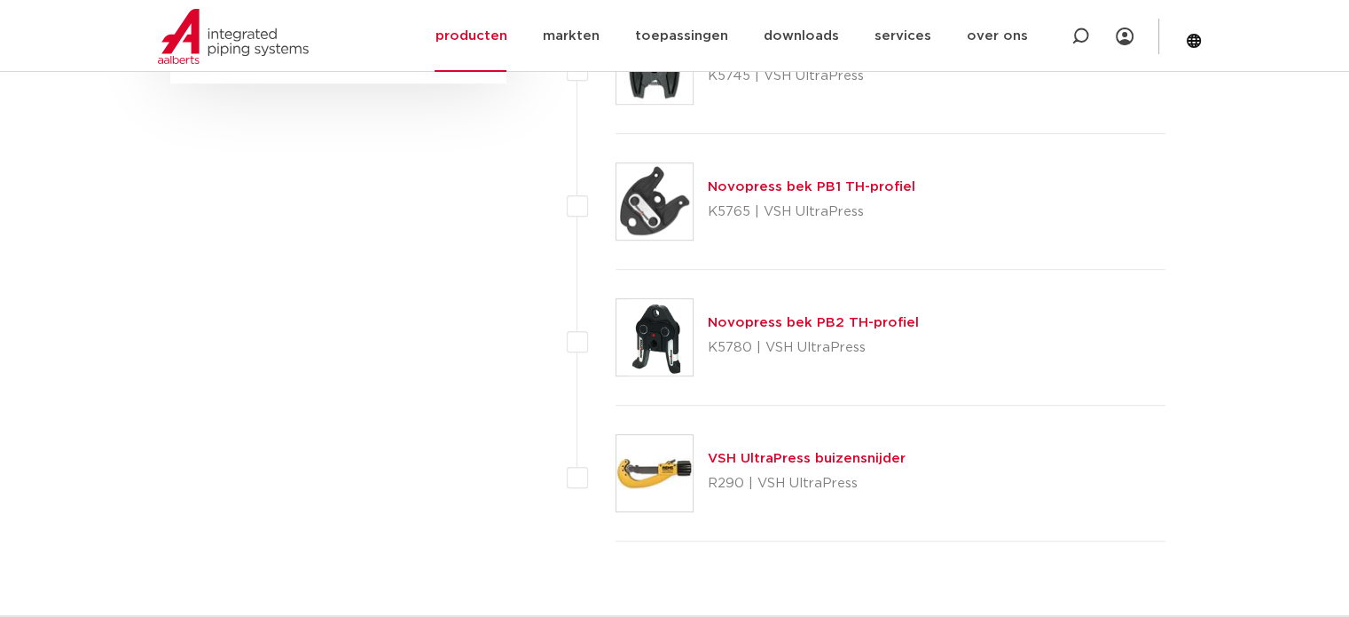
click at [826, 458] on link "VSH UltraPress buizensnijder" at bounding box center [807, 458] width 198 height 13
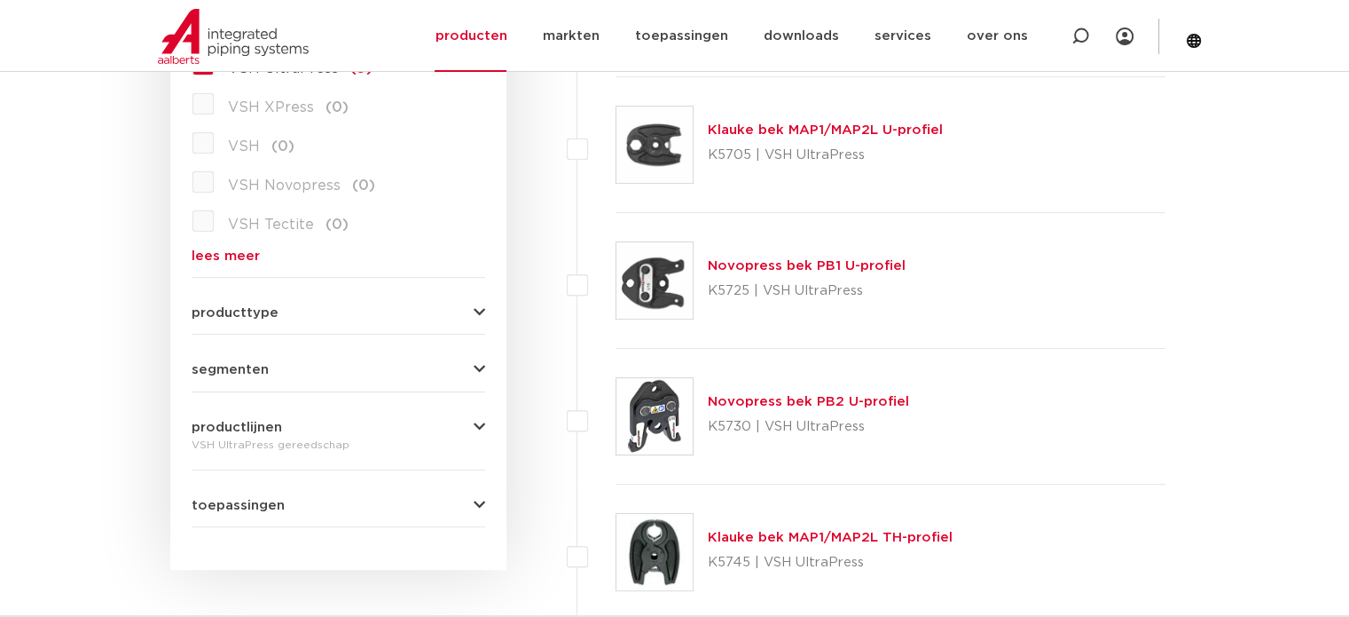
scroll to position [575, 0]
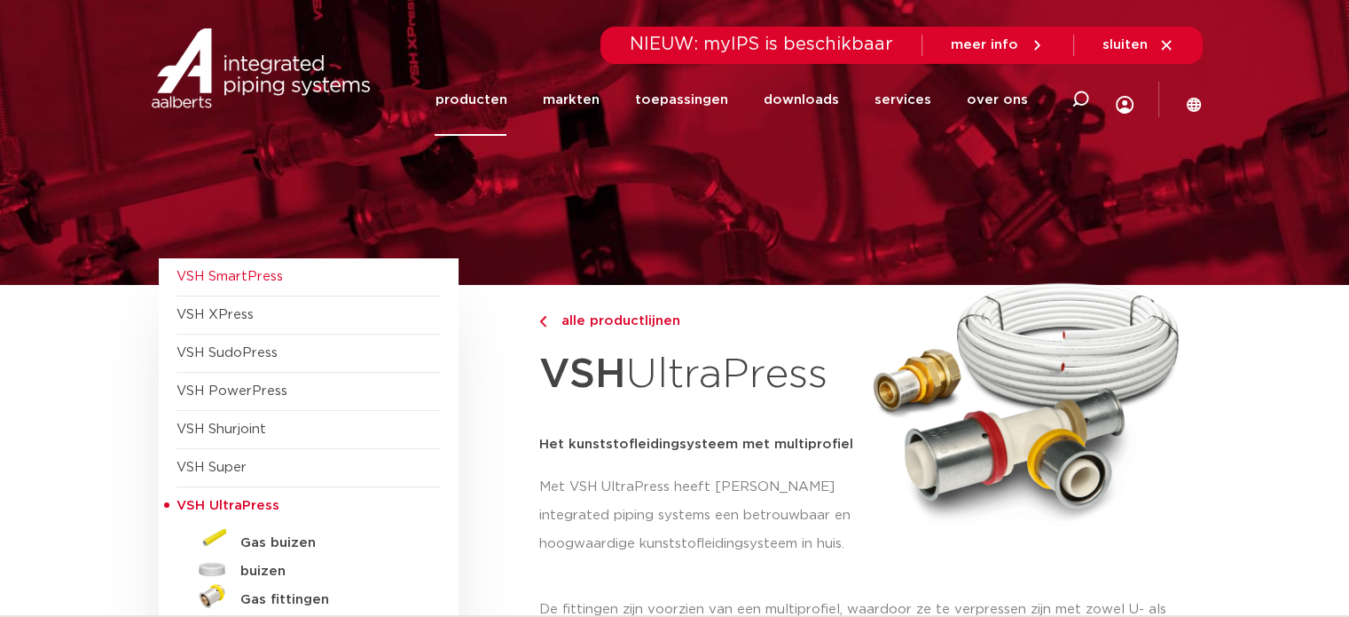
click at [263, 276] on span "VSH SmartPress" at bounding box center [230, 276] width 106 height 13
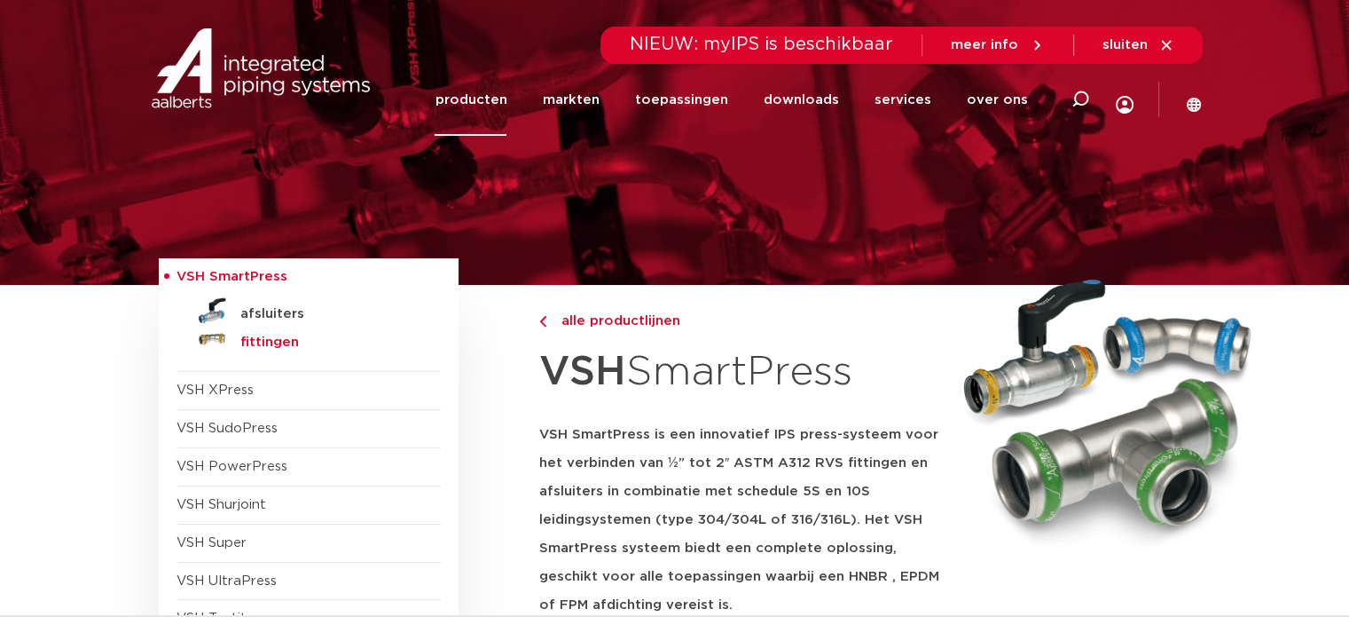
click at [268, 343] on h5 "fittingen" at bounding box center [328, 342] width 176 height 16
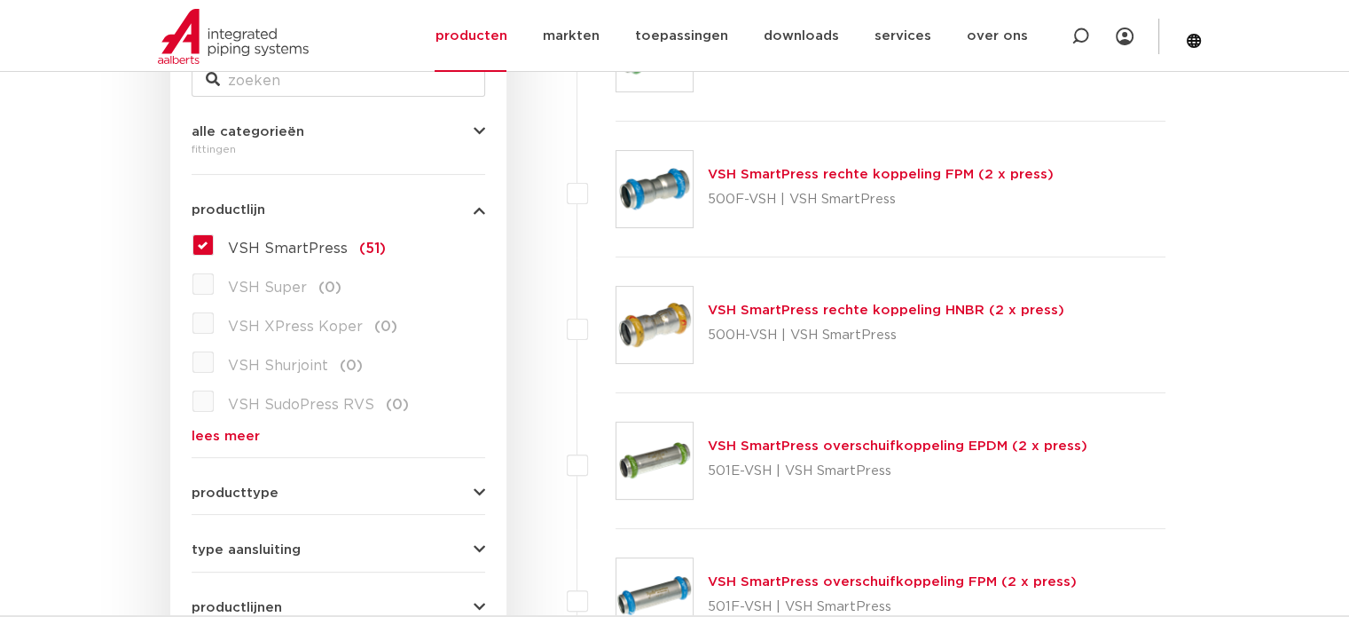
scroll to position [309, 0]
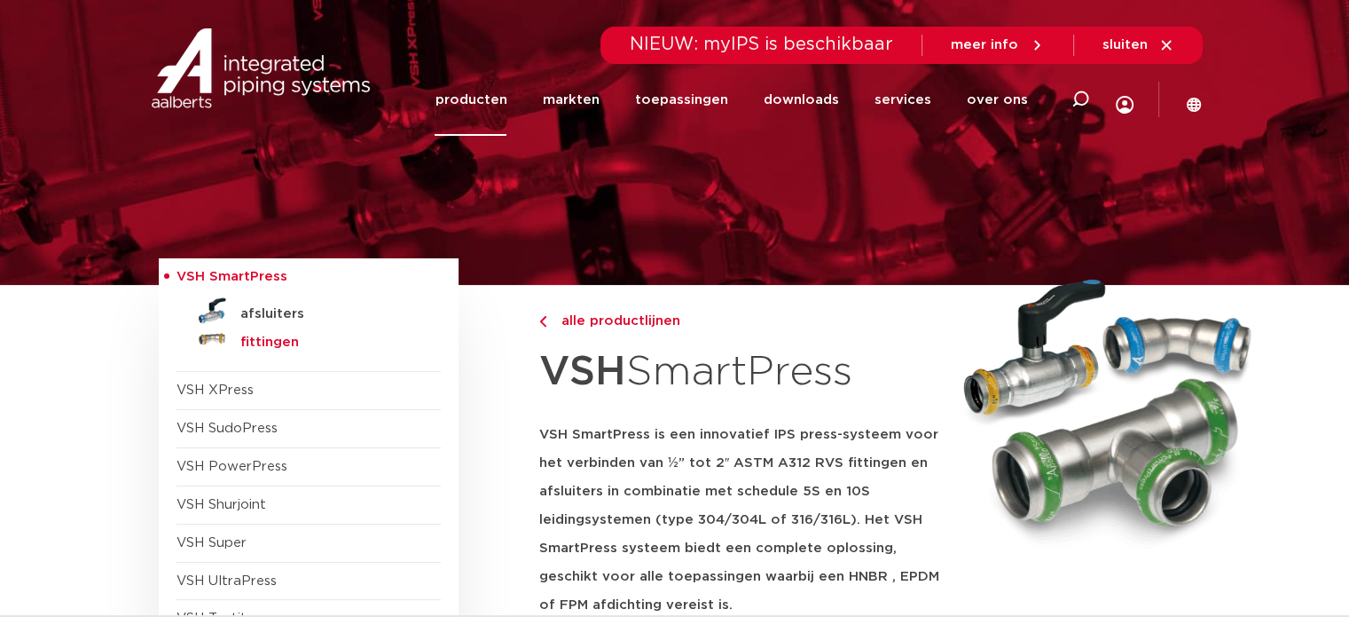
click at [275, 340] on h5 "fittingen" at bounding box center [328, 342] width 176 height 16
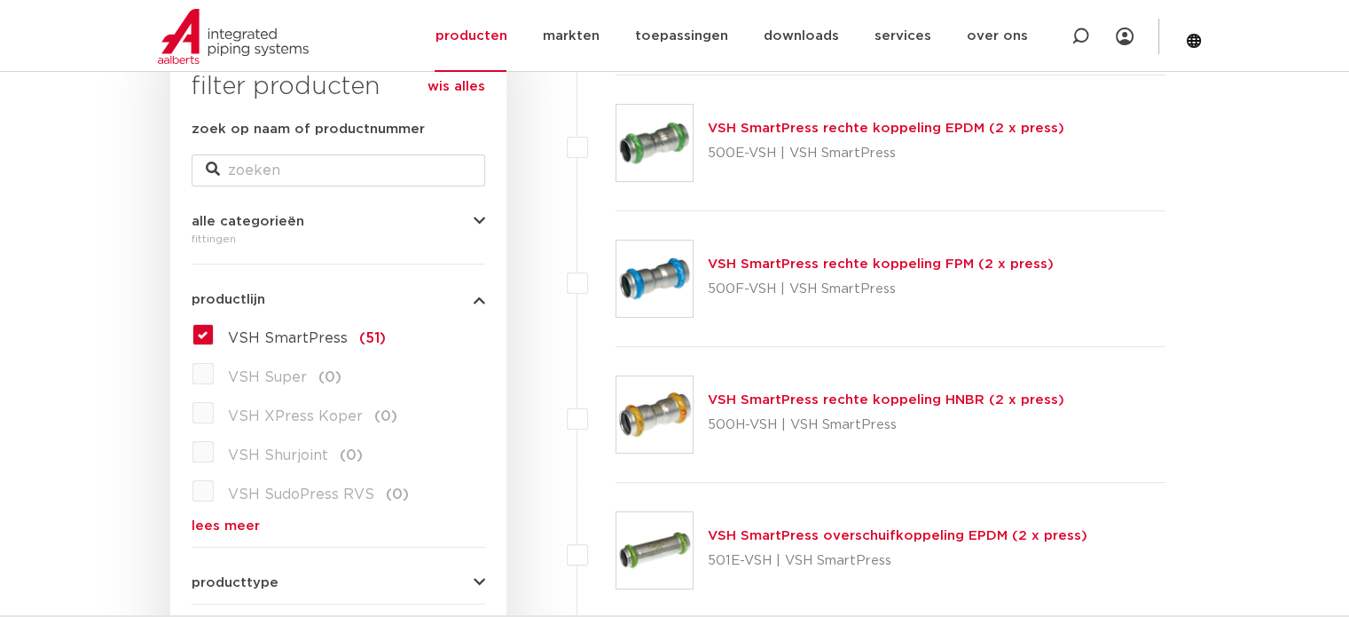
click at [802, 125] on link "VSH SmartPress rechte koppeling EPDM (2 x press)" at bounding box center [886, 128] width 357 height 13
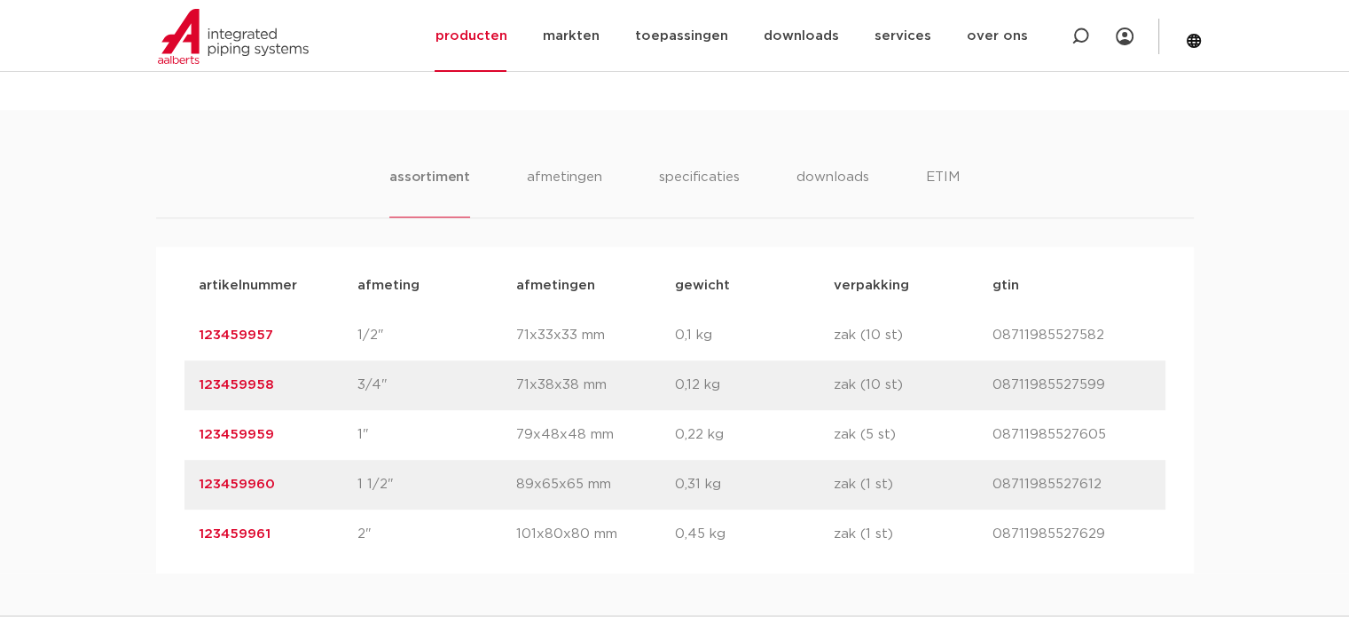
scroll to position [1065, 0]
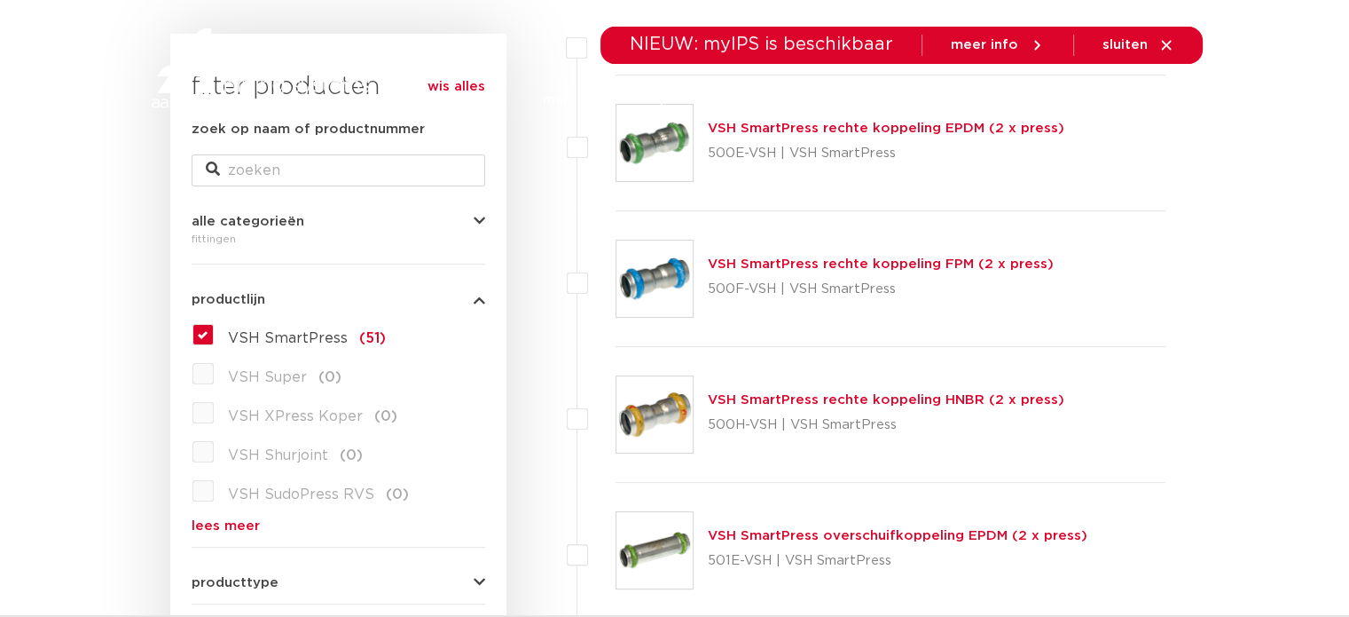
click at [785, 264] on link "VSH SmartPress rechte koppeling FPM (2 x press)" at bounding box center [881, 263] width 346 height 13
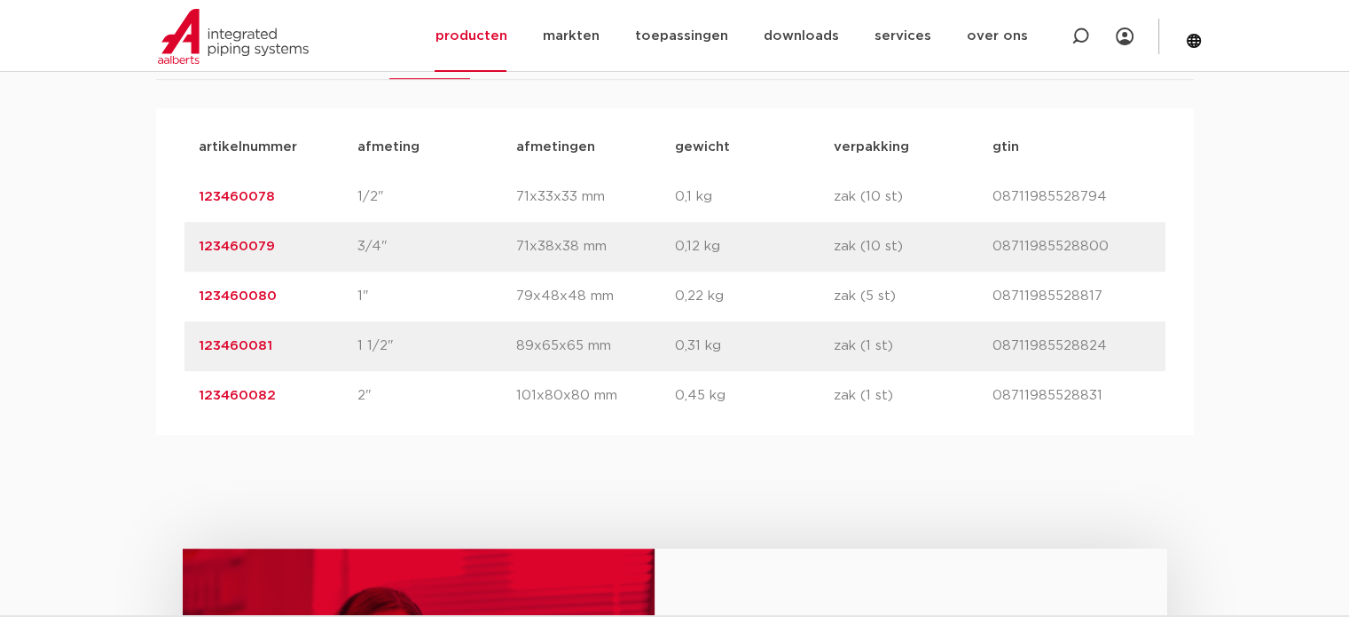
scroll to position [1242, 0]
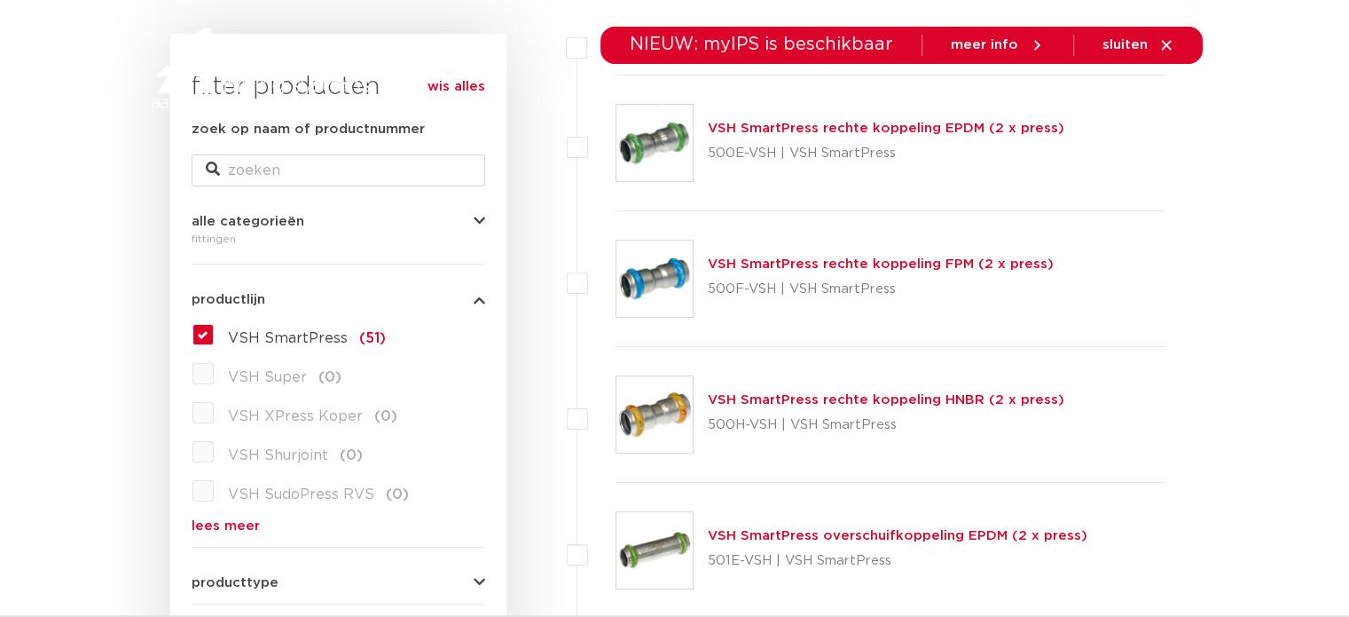
click at [773, 399] on link "VSH SmartPress rechte koppeling HNBR (2 x press)" at bounding box center [886, 399] width 357 height 13
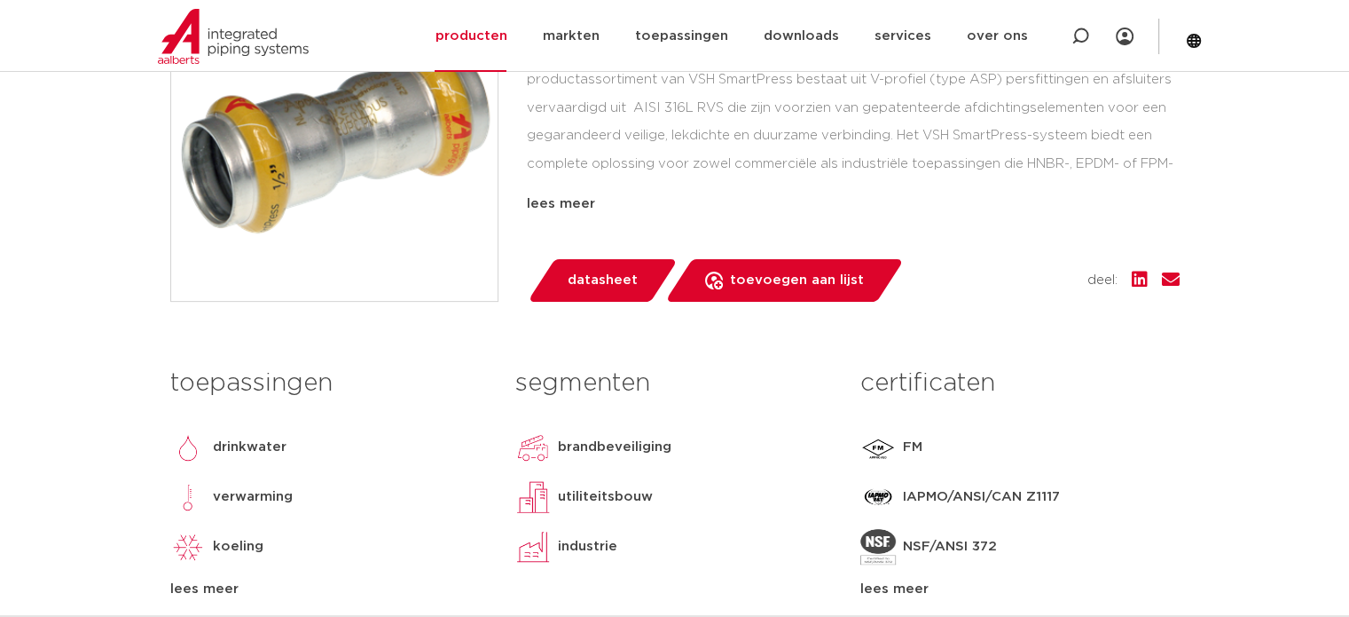
scroll to position [444, 0]
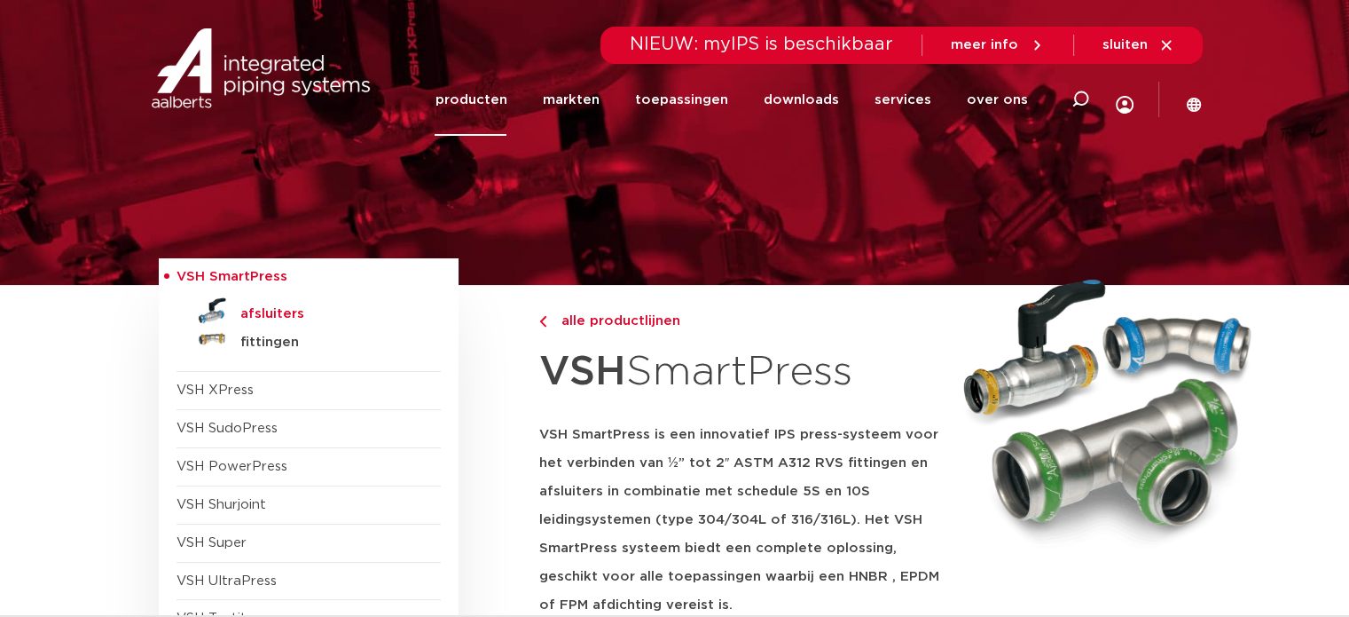
click at [259, 308] on h5 "afsluiters" at bounding box center [328, 314] width 176 height 16
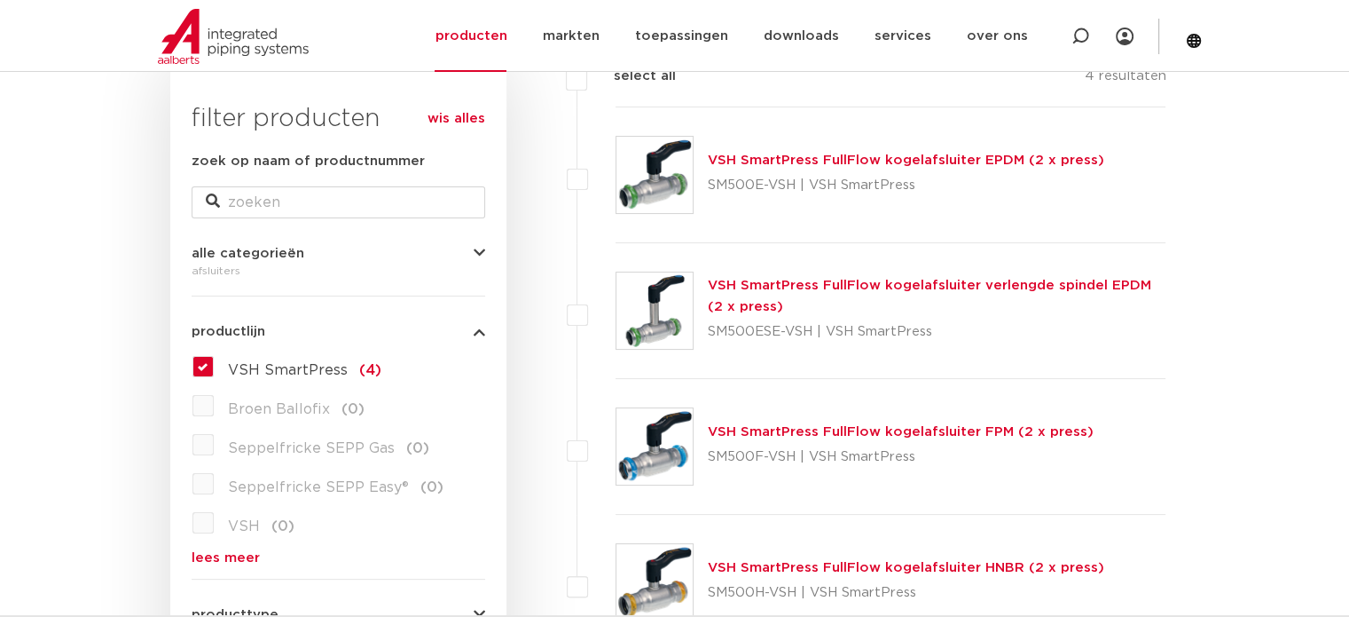
scroll to position [309, 0]
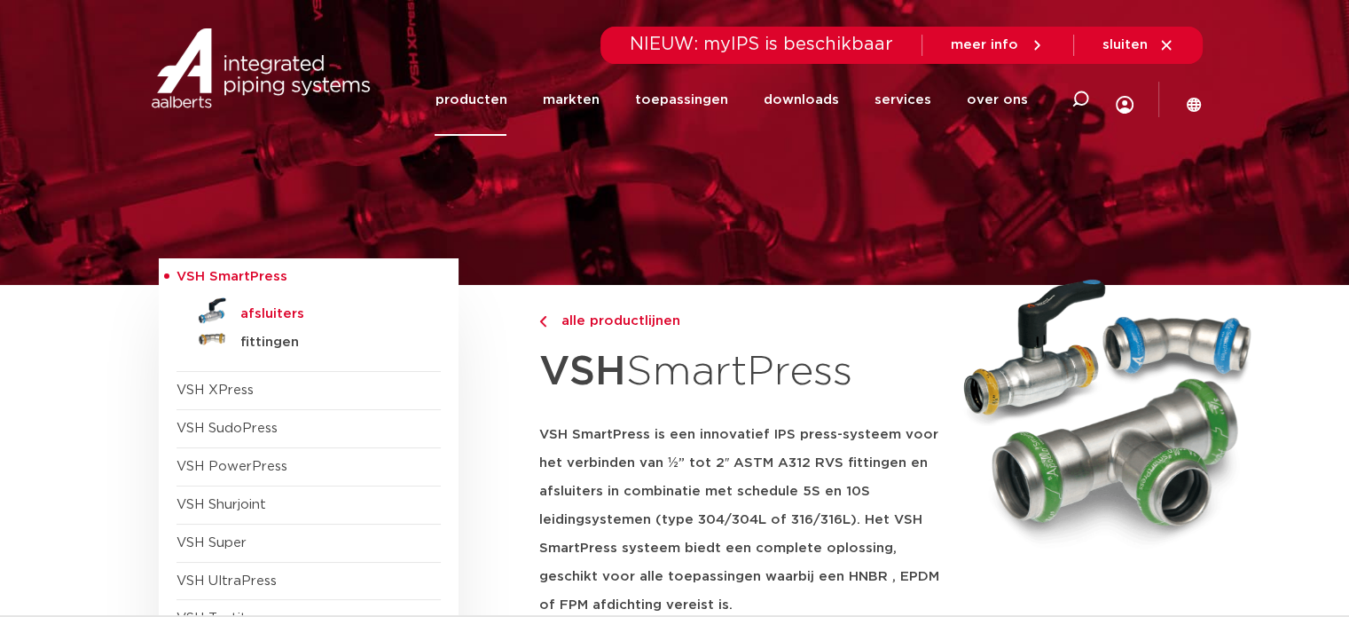
click at [250, 310] on h5 "afsluiters" at bounding box center [328, 314] width 176 height 16
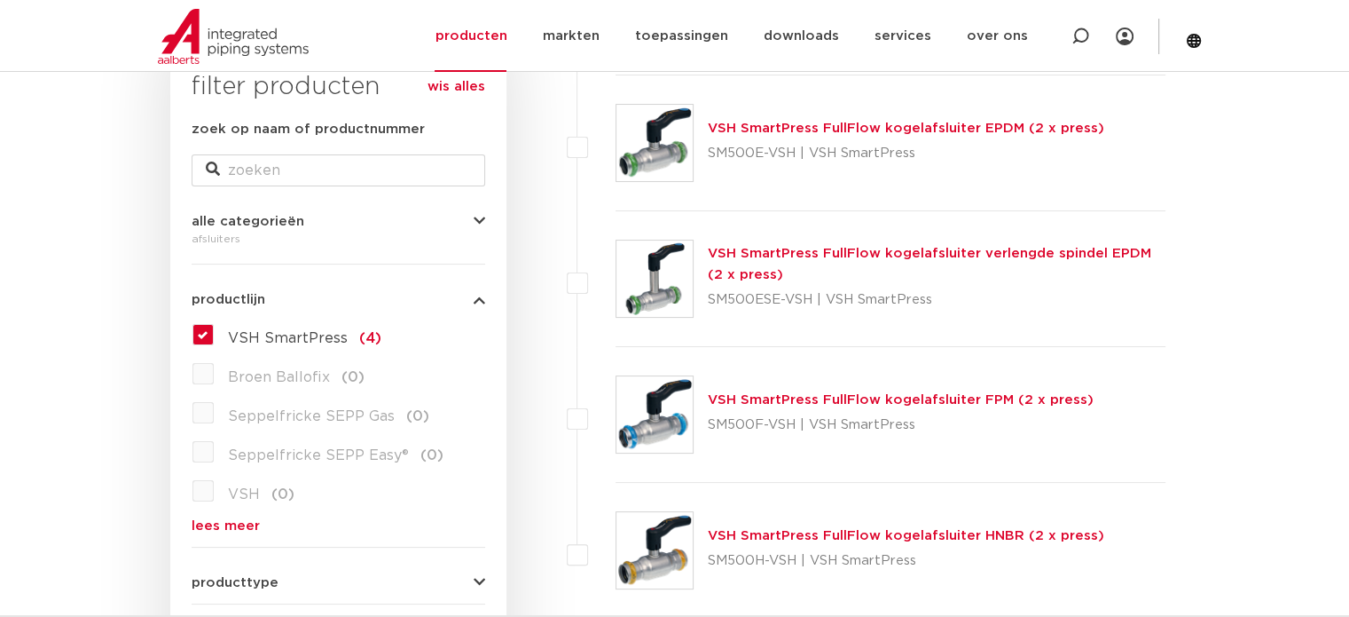
click at [880, 131] on link "VSH SmartPress FullFlow kogelafsluiter EPDM (2 x press)" at bounding box center [906, 128] width 397 height 13
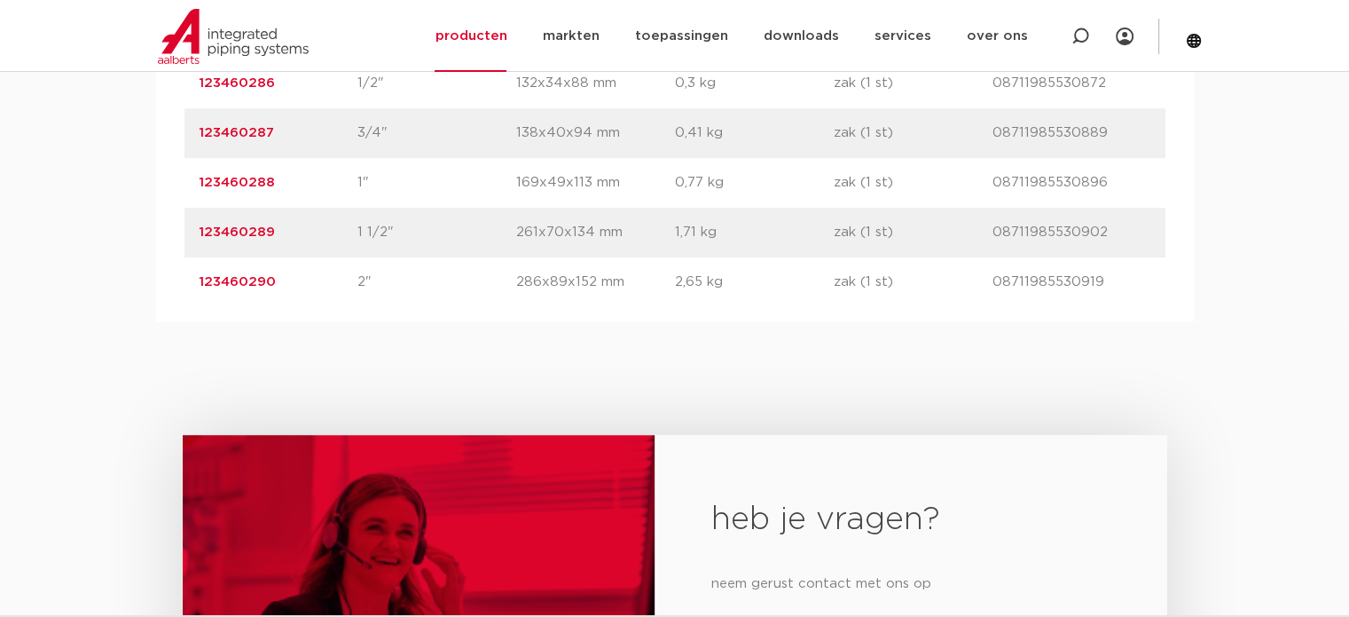
scroll to position [1331, 0]
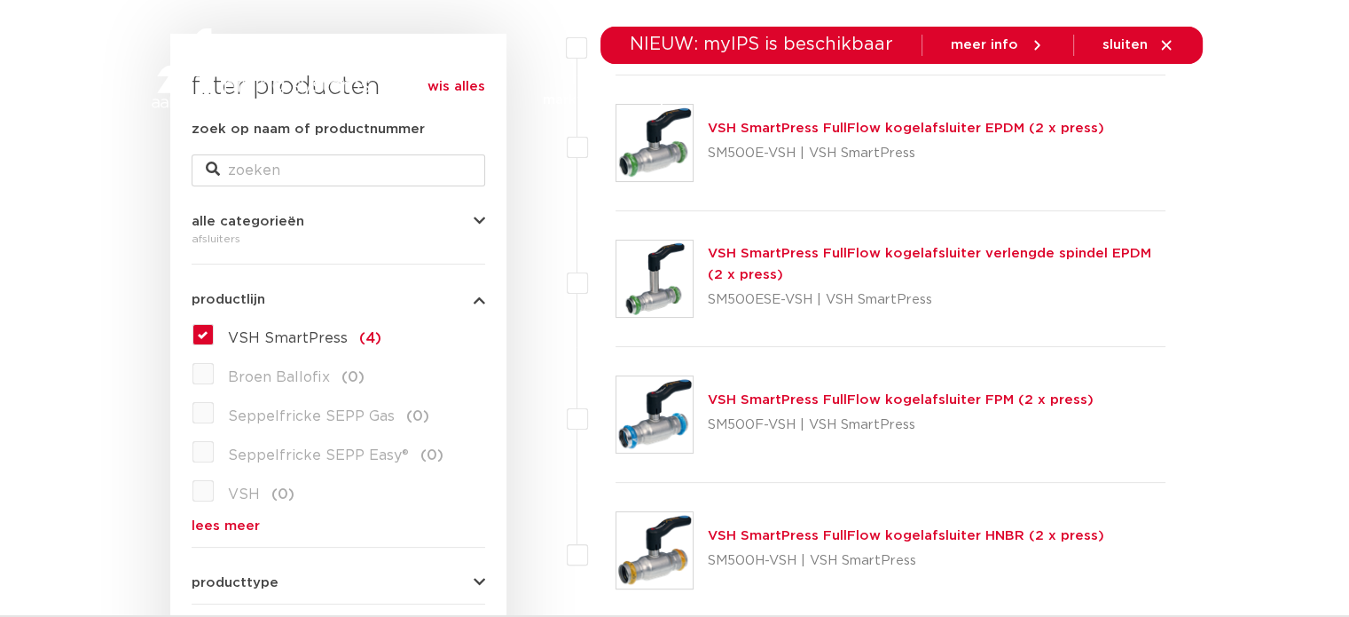
scroll to position [309, 0]
click at [892, 397] on link "VSH SmartPress FullFlow kogelafsluiter FPM (2 x press)" at bounding box center [901, 399] width 386 height 13
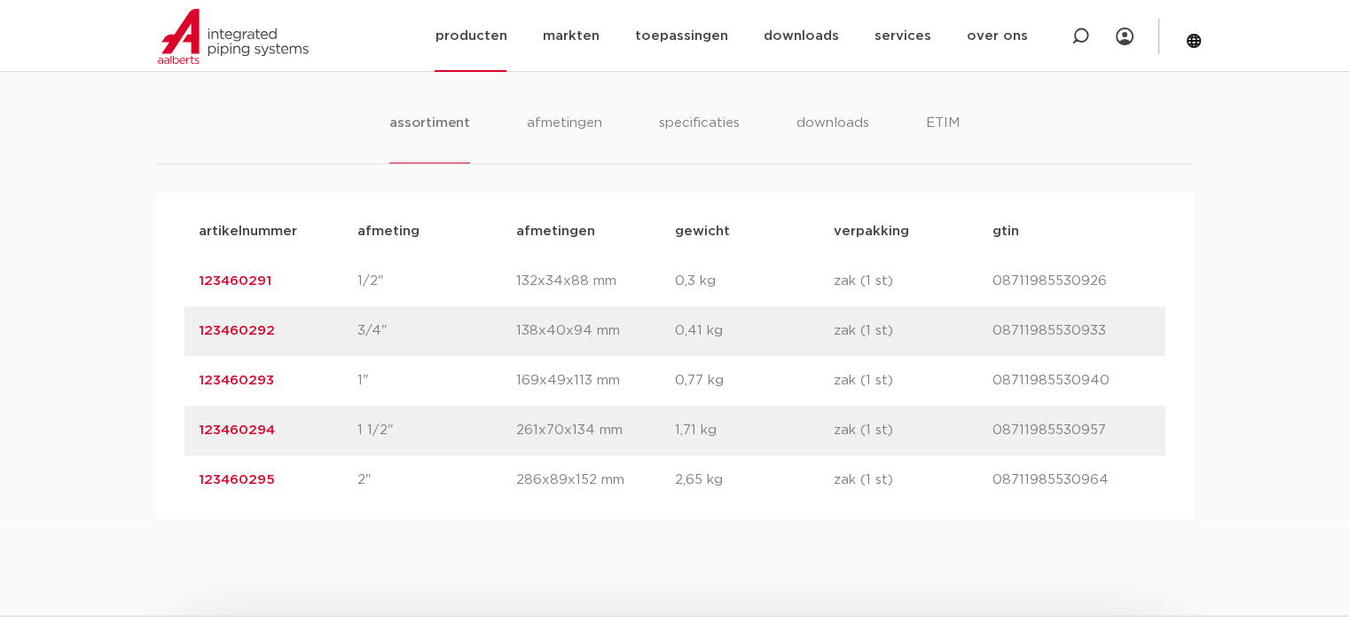
scroll to position [1065, 0]
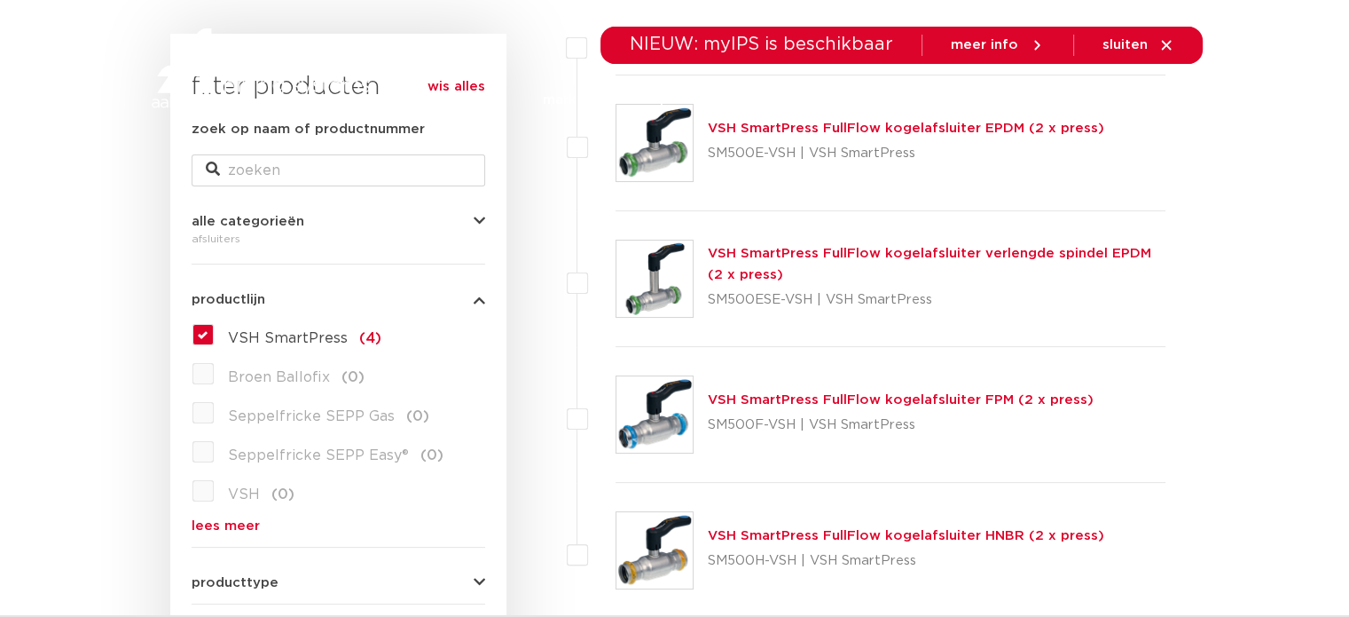
click at [786, 534] on link "VSH SmartPress FullFlow kogelafsluiter HNBR (2 x press)" at bounding box center [906, 535] width 397 height 13
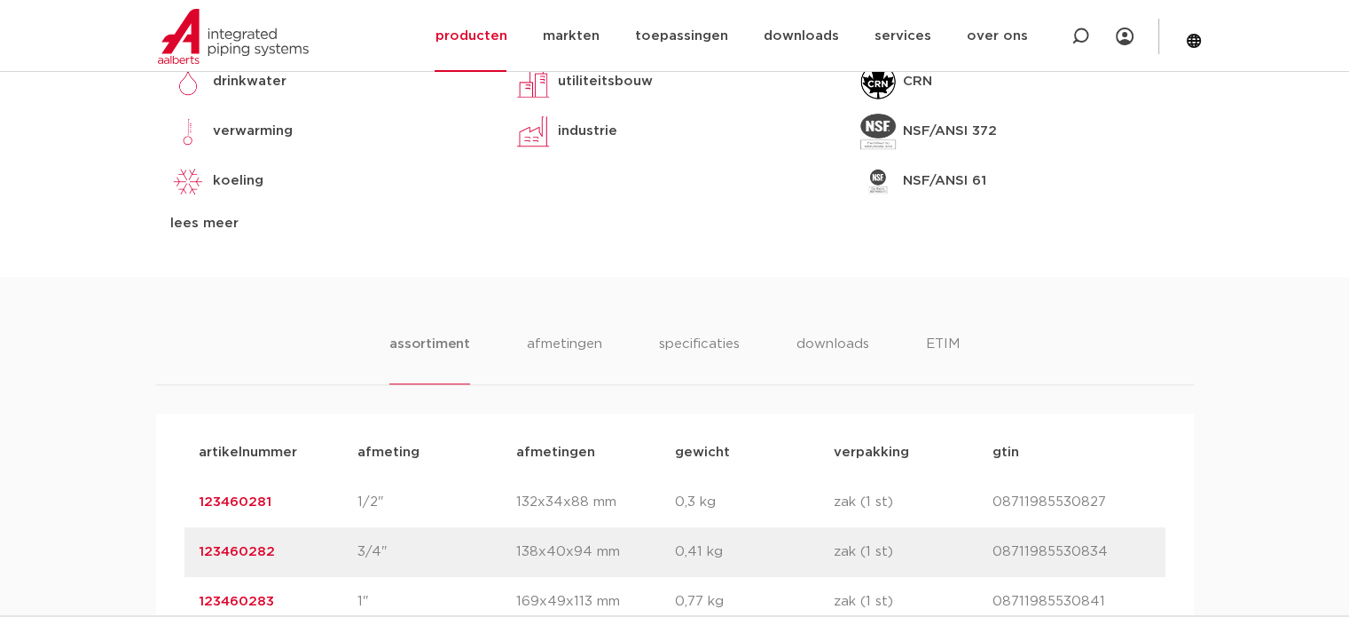
scroll to position [1242, 0]
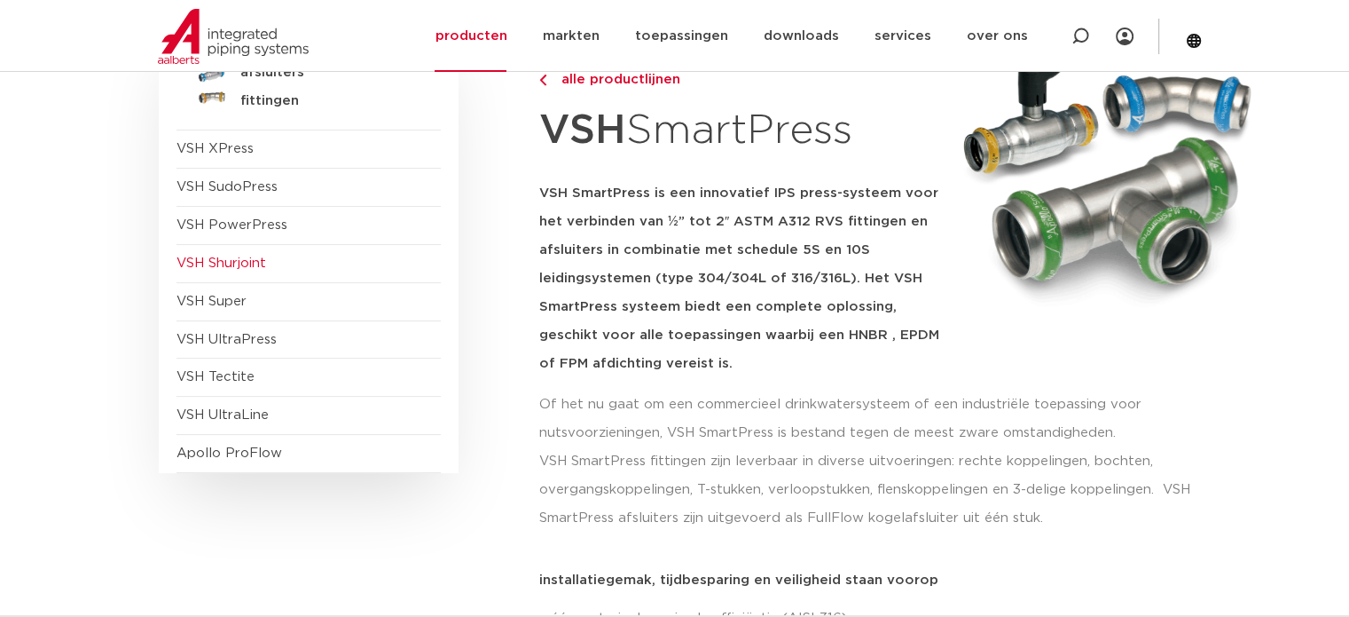
scroll to position [266, 0]
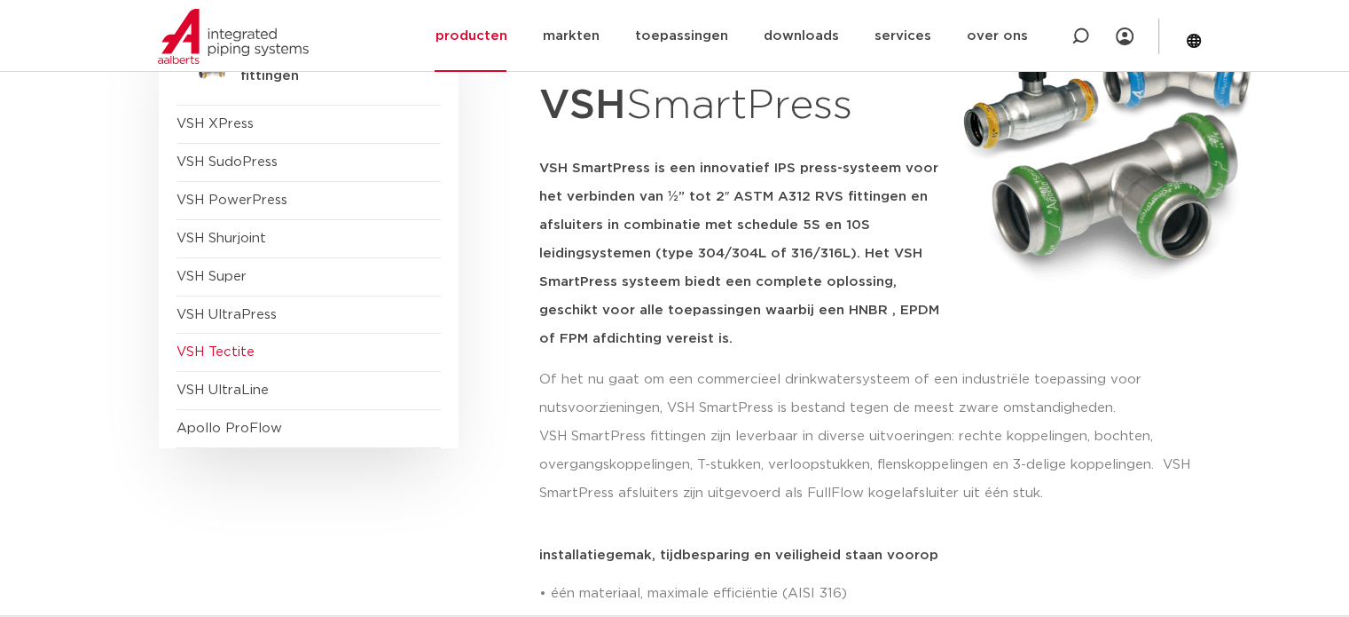
click at [231, 350] on span "VSH Tectite" at bounding box center [216, 351] width 78 height 13
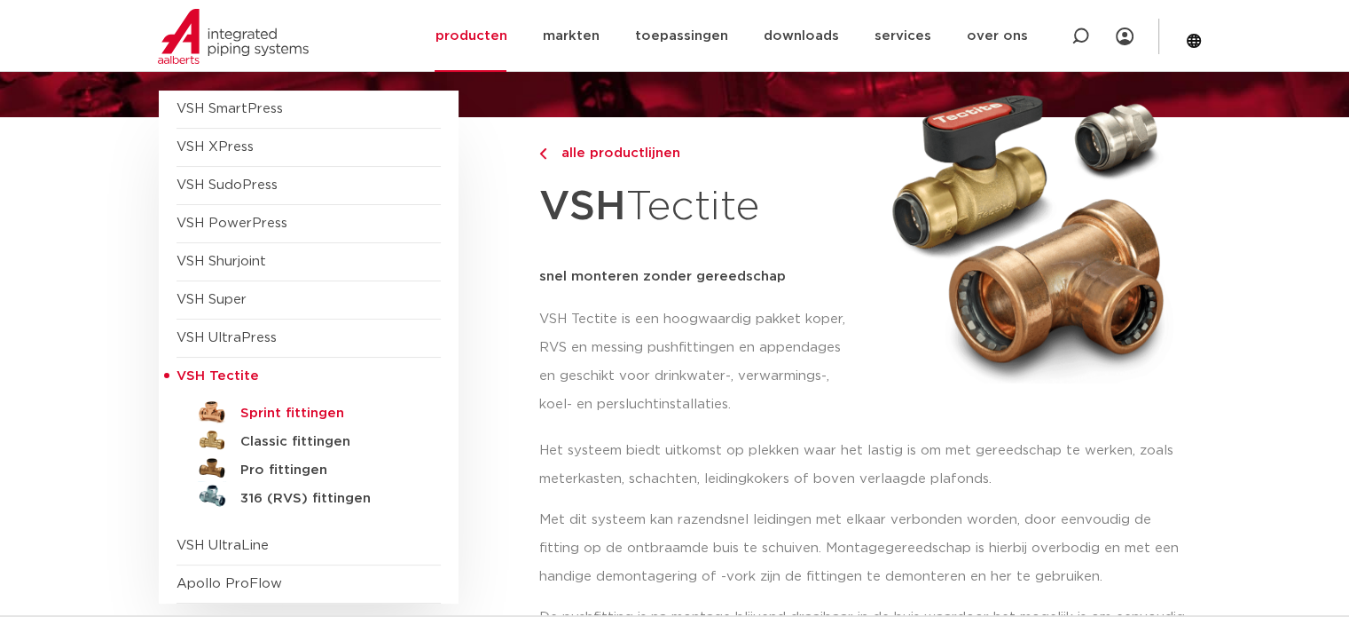
scroll to position [177, 0]
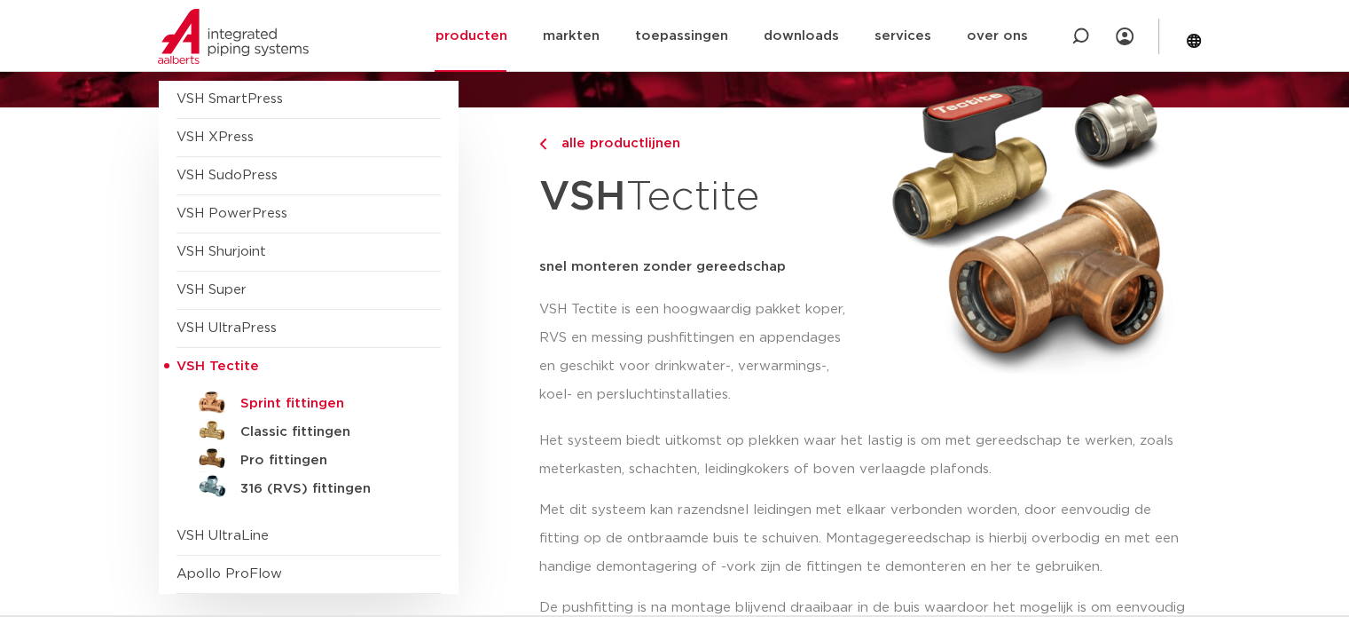
click at [301, 405] on h5 "Sprint fittingen" at bounding box center [328, 404] width 176 height 16
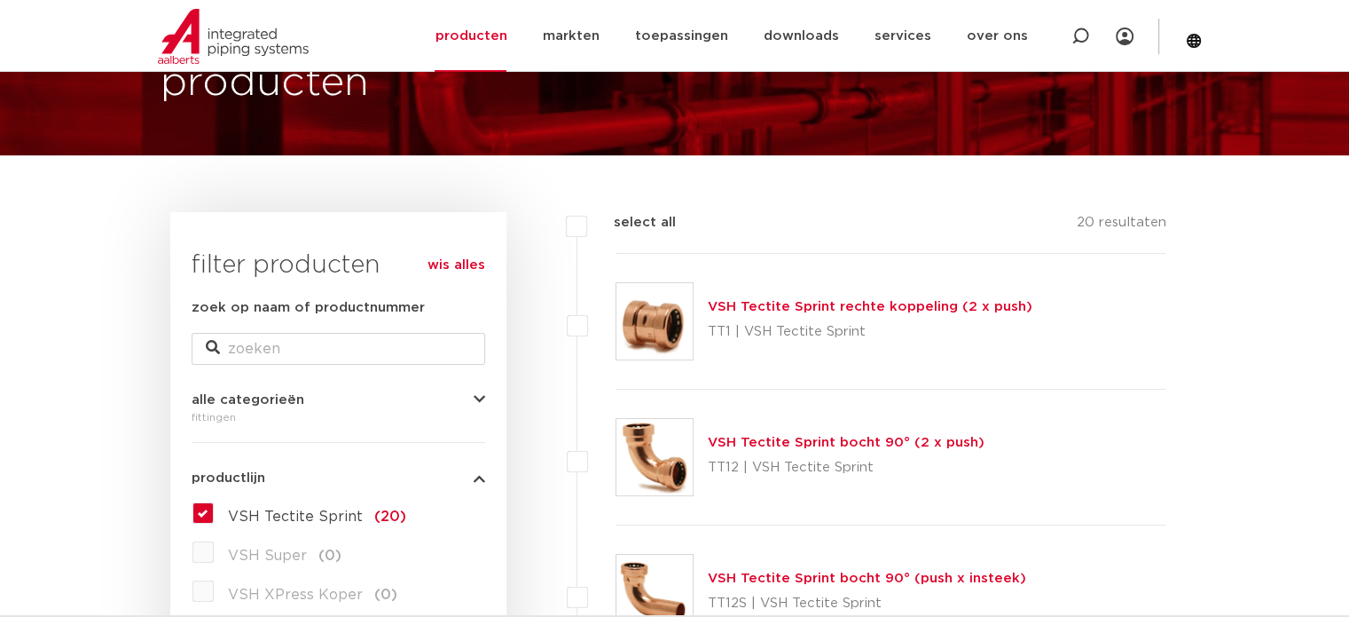
scroll to position [43, 0]
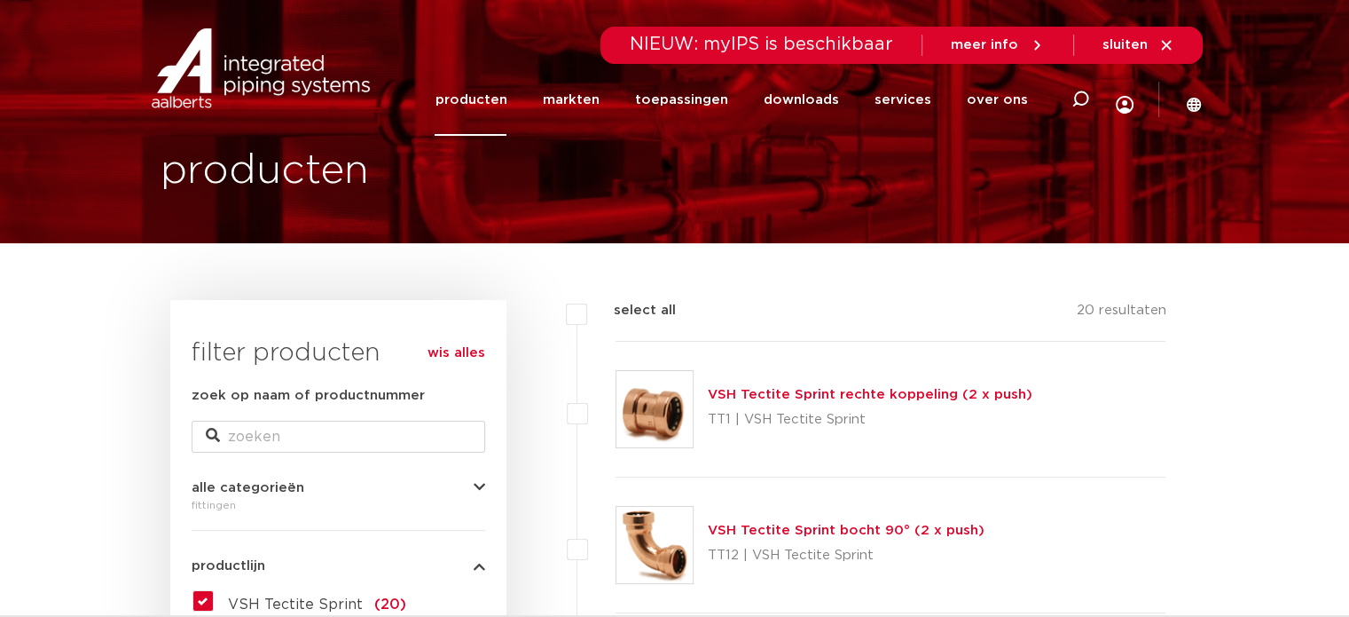
click at [852, 389] on link "VSH Tectite Sprint rechte koppeling (2 x push)" at bounding box center [870, 394] width 325 height 13
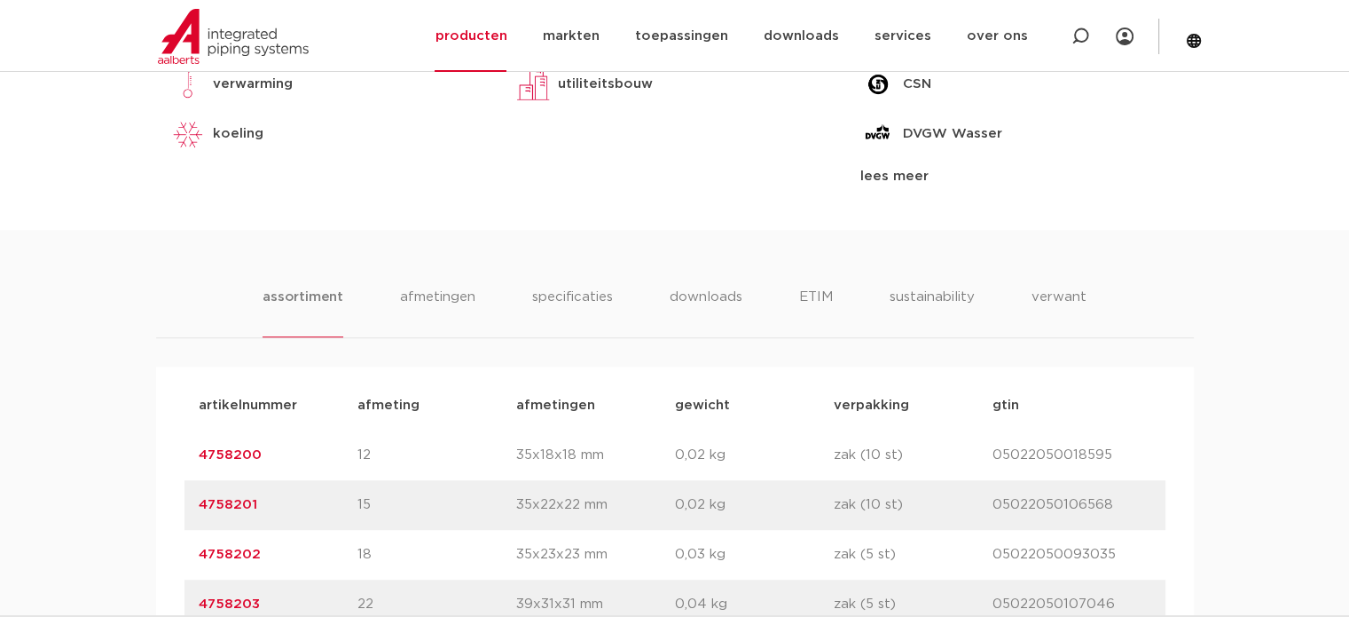
scroll to position [1065, 0]
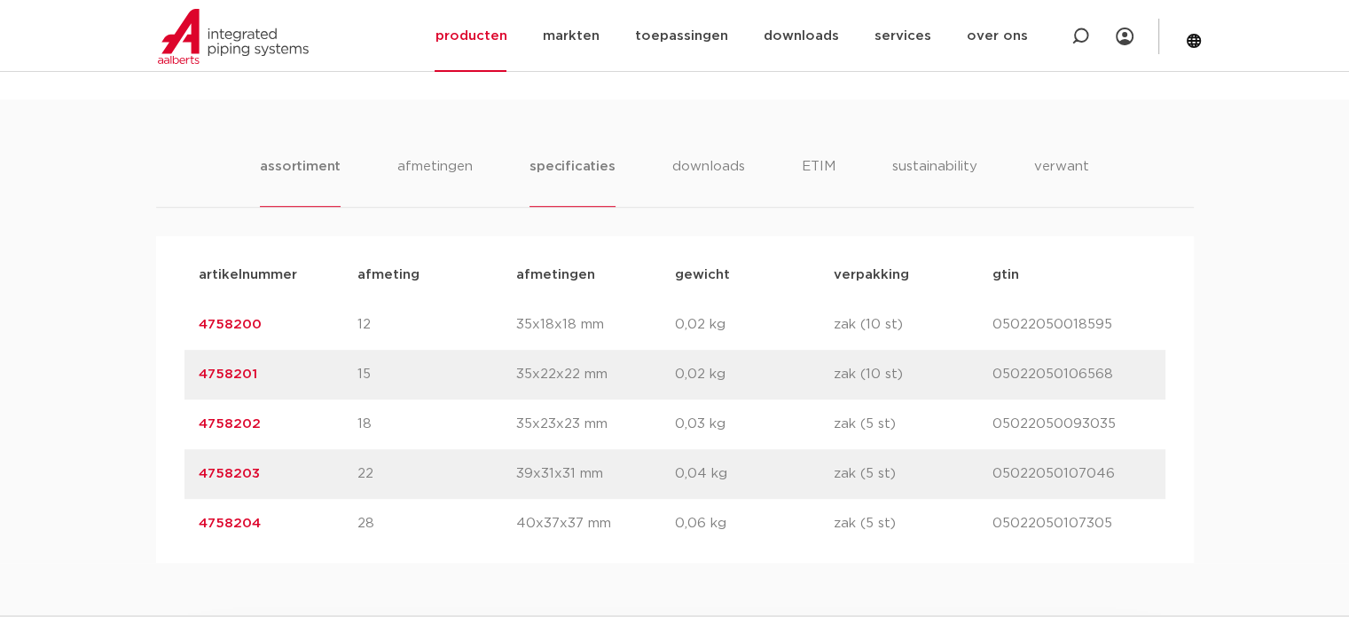
click at [553, 169] on li "specificaties" at bounding box center [572, 181] width 85 height 51
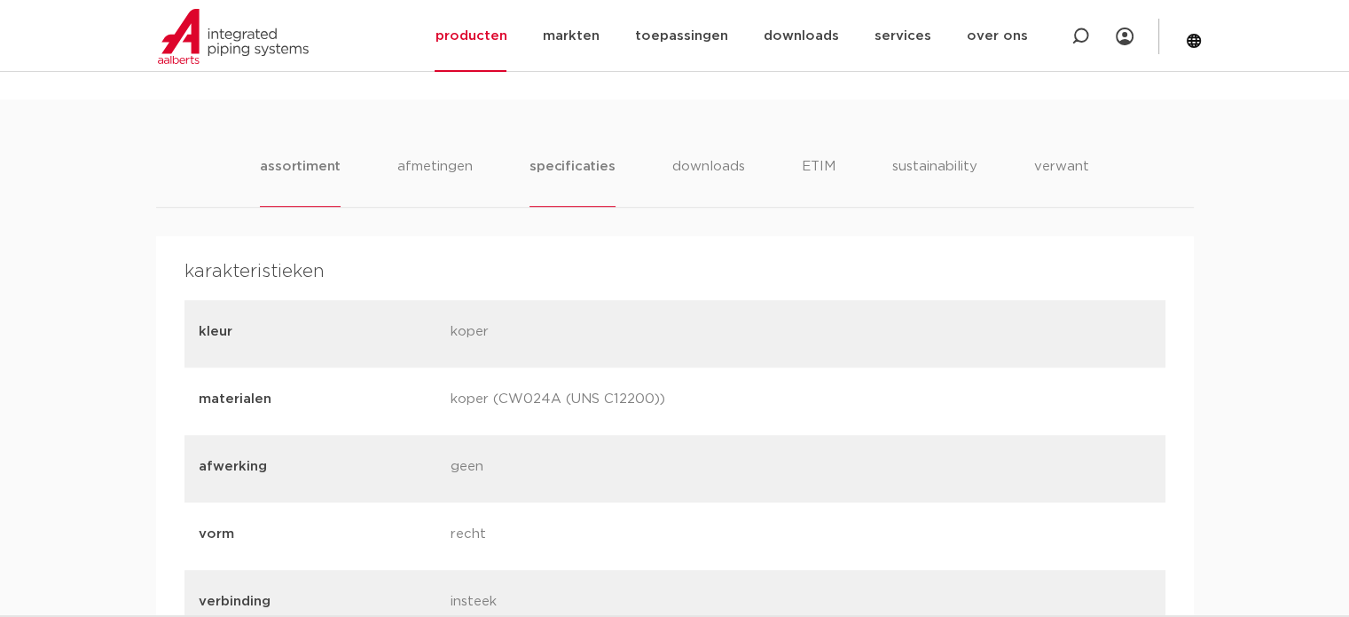
click at [324, 161] on li "assortiment" at bounding box center [300, 181] width 81 height 51
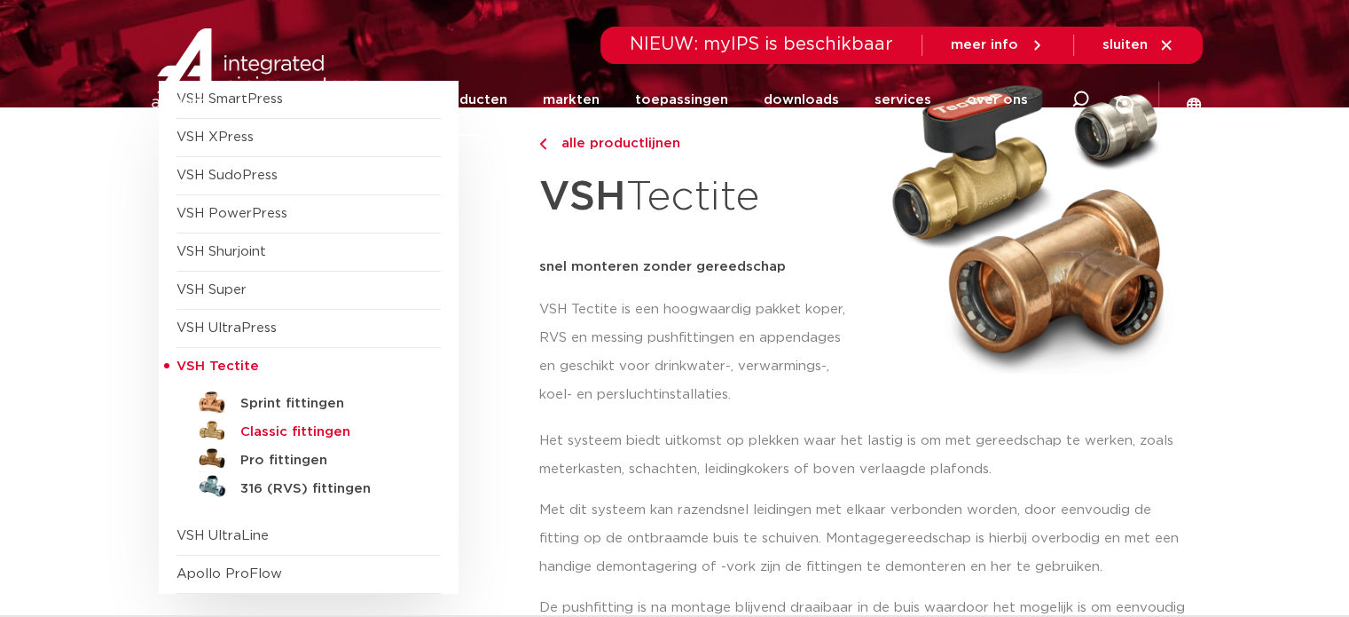
click at [284, 429] on h5 "Classic fittingen" at bounding box center [328, 432] width 176 height 16
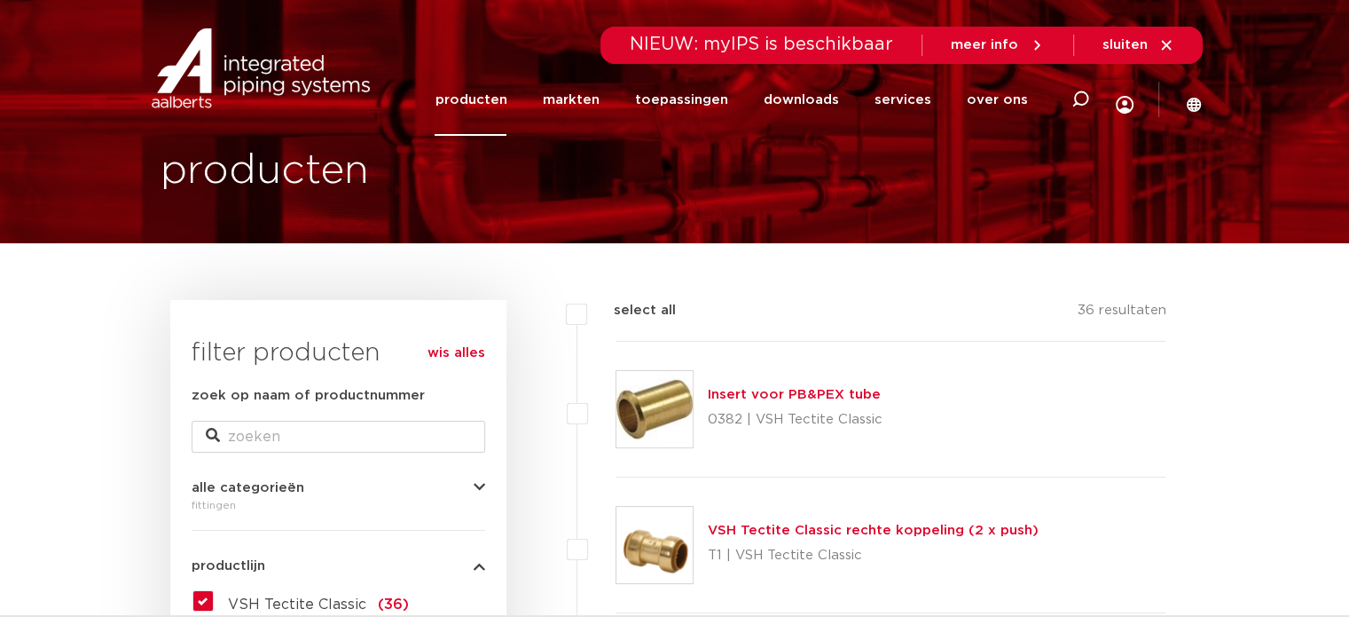
click at [877, 528] on link "VSH Tectite Classic rechte koppeling (2 x push)" at bounding box center [873, 529] width 331 height 13
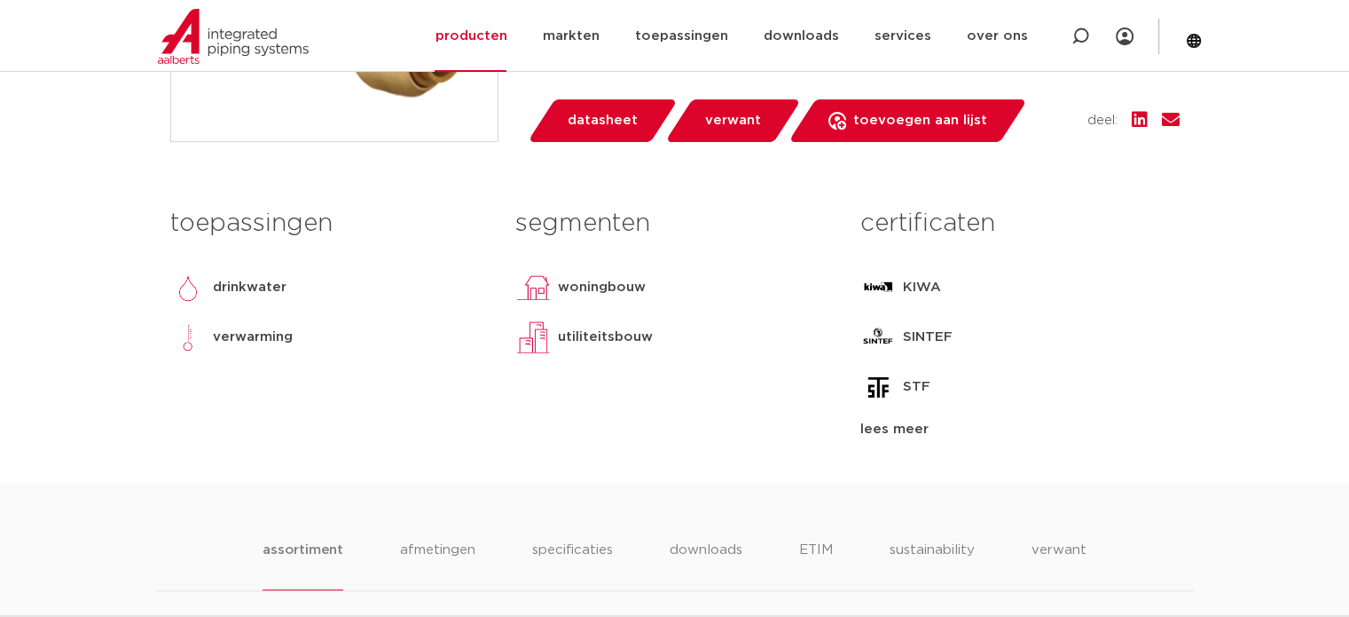
scroll to position [799, 0]
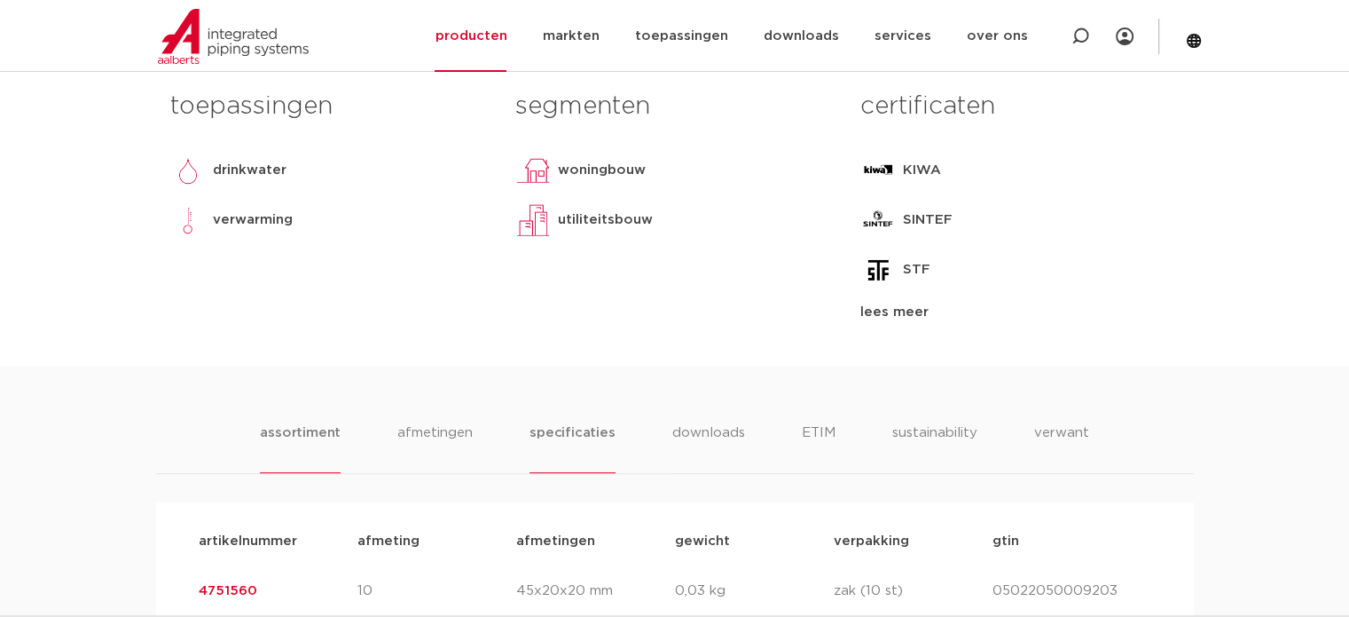
click at [586, 434] on li "specificaties" at bounding box center [572, 447] width 85 height 51
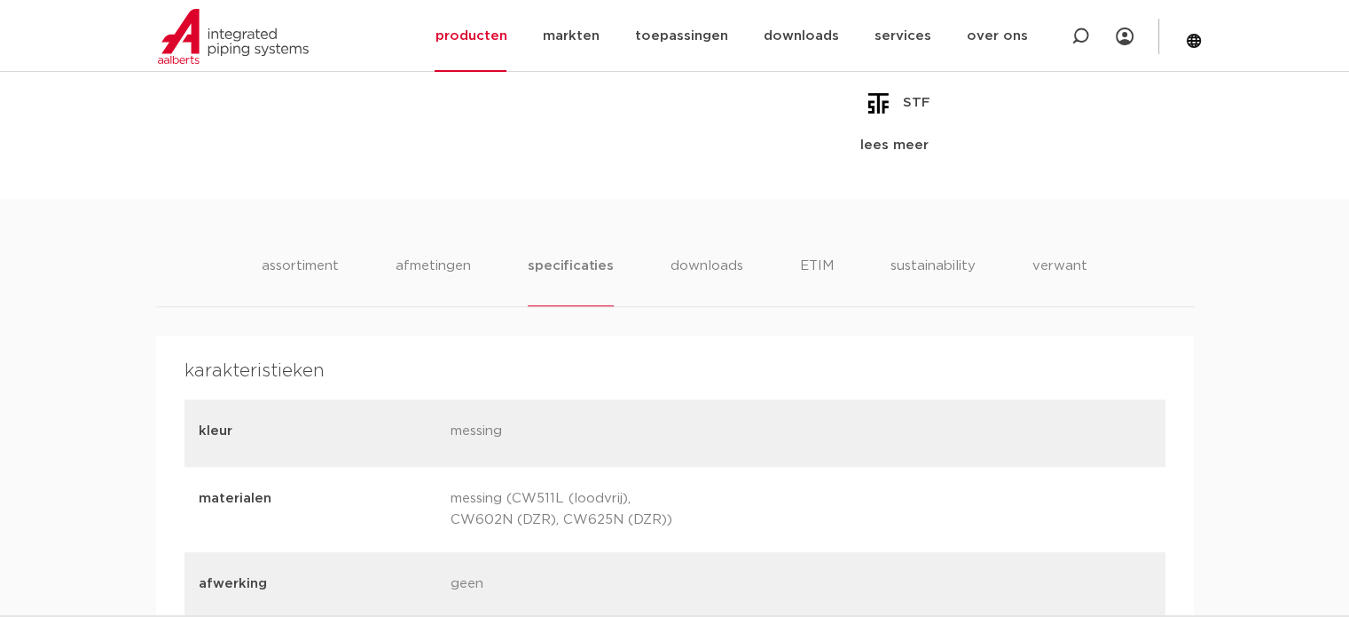
scroll to position [1065, 0]
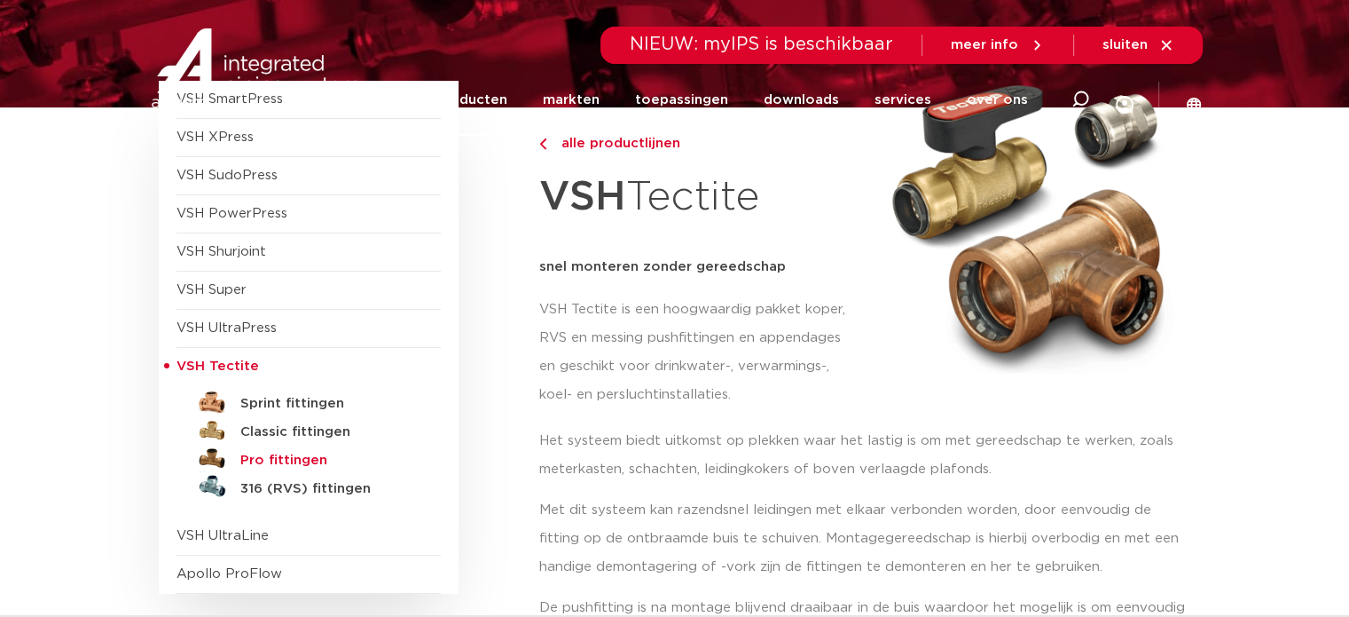
click at [259, 454] on h5 "Pro fittingen" at bounding box center [328, 460] width 176 height 16
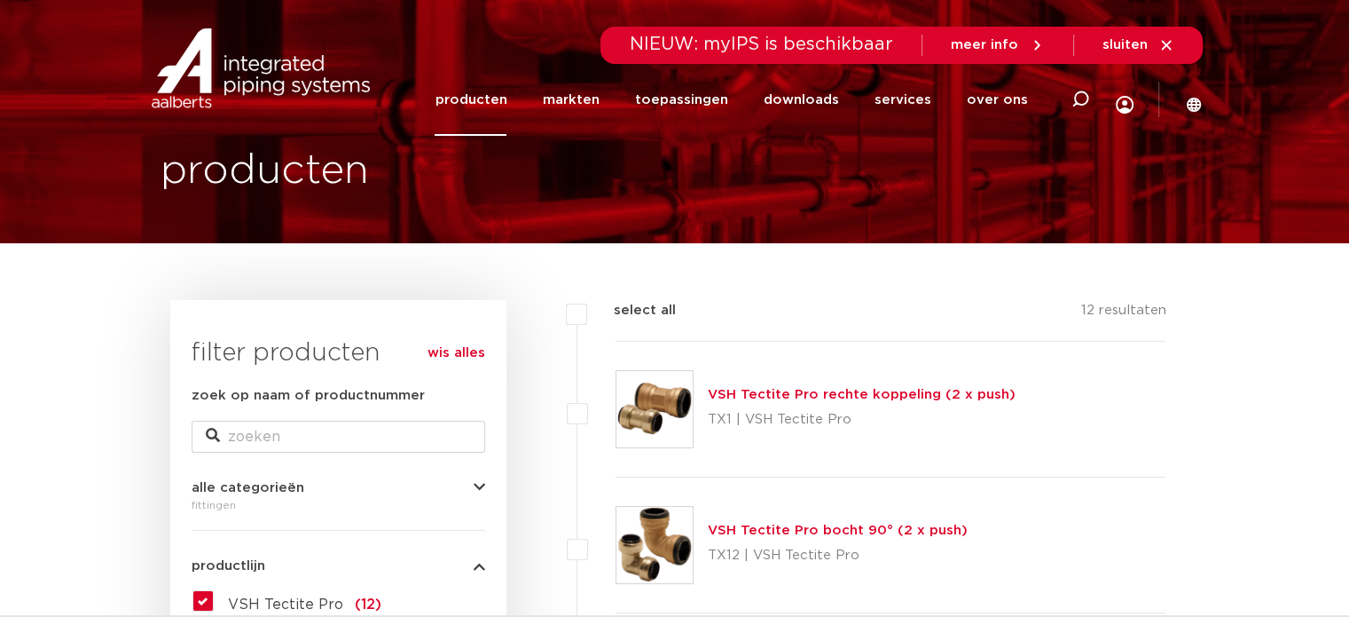
click at [799, 389] on link "VSH Tectite Pro rechte koppeling (2 x push)" at bounding box center [862, 394] width 308 height 13
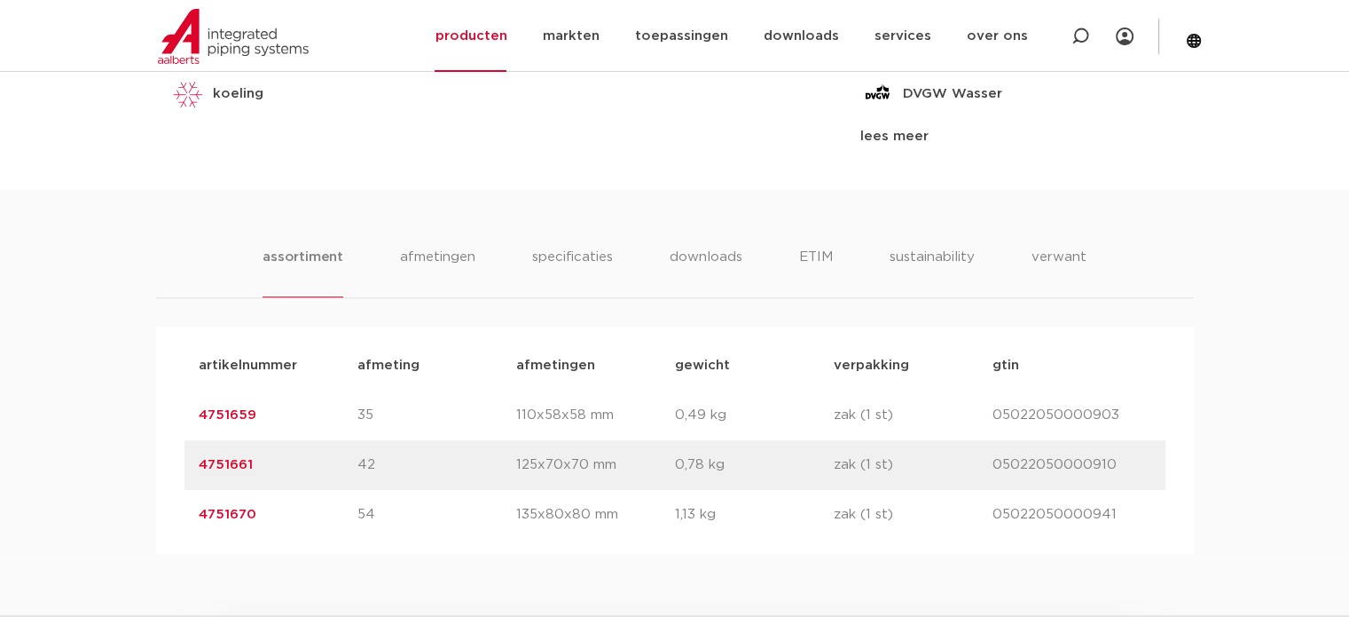
scroll to position [976, 0]
click at [583, 259] on li "specificaties" at bounding box center [572, 270] width 85 height 51
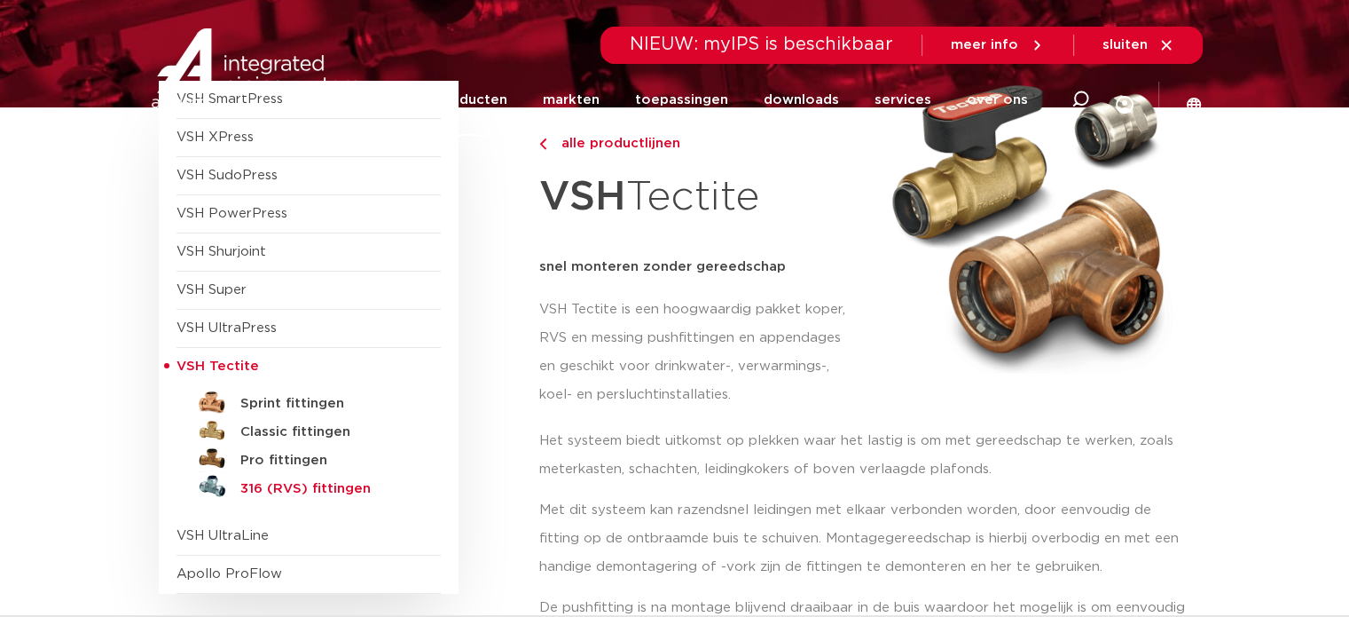
click at [266, 491] on h5 "316 (RVS) fittingen" at bounding box center [328, 489] width 176 height 16
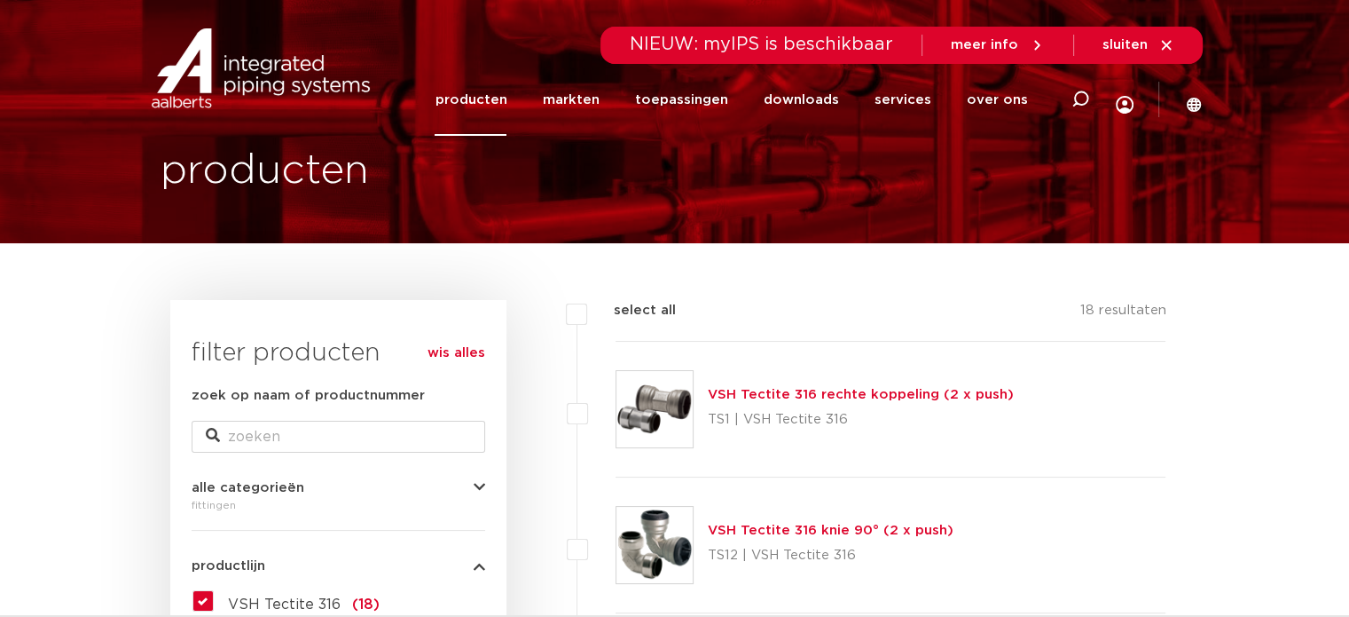
click at [806, 388] on link "VSH Tectite 316 rechte koppeling (2 x push)" at bounding box center [861, 394] width 306 height 13
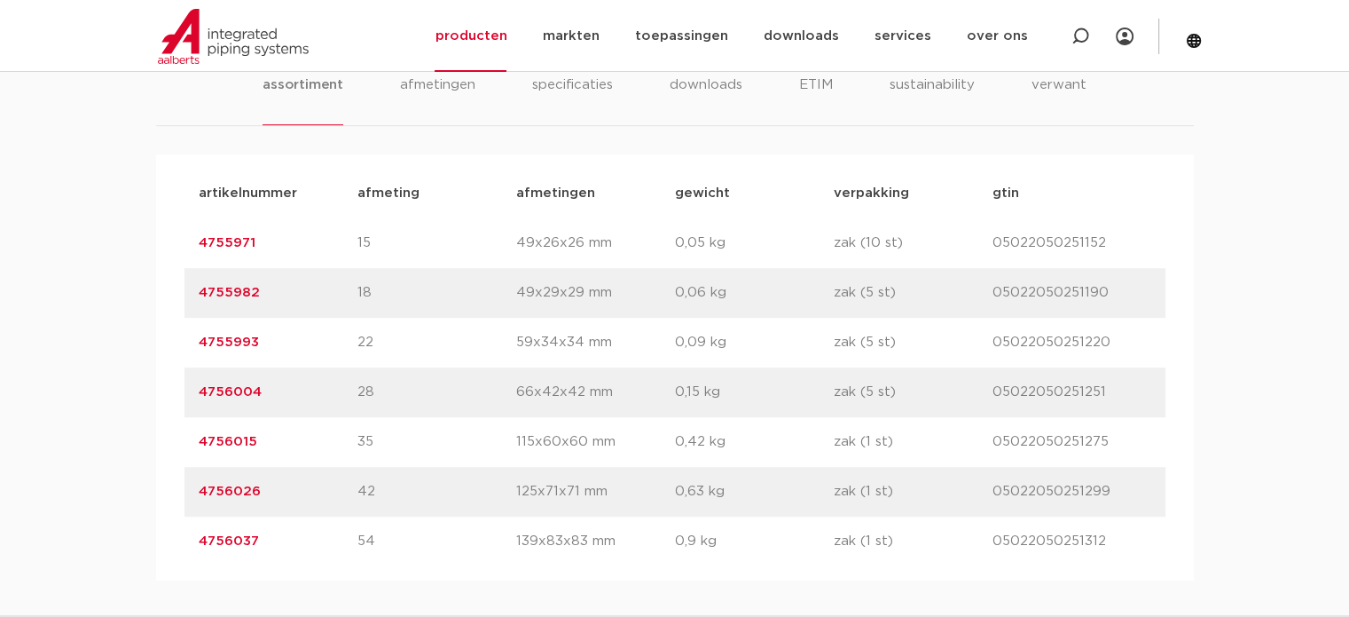
scroll to position [1153, 0]
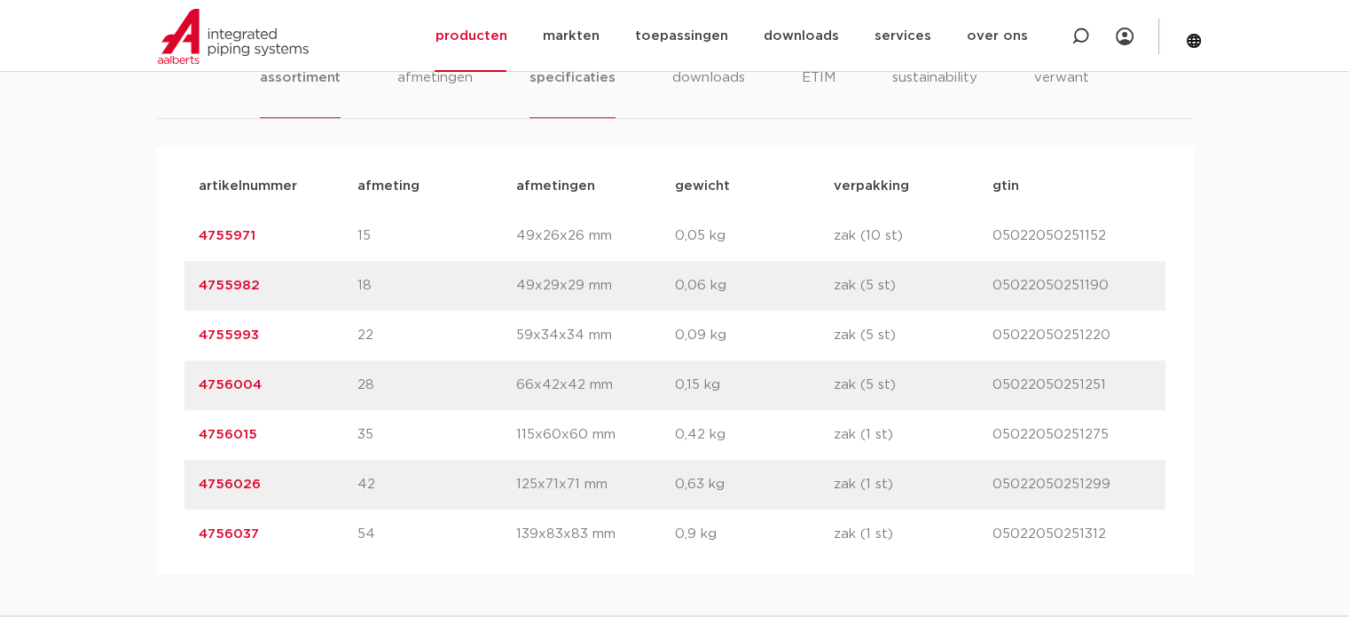
click at [583, 77] on li "specificaties" at bounding box center [572, 92] width 85 height 51
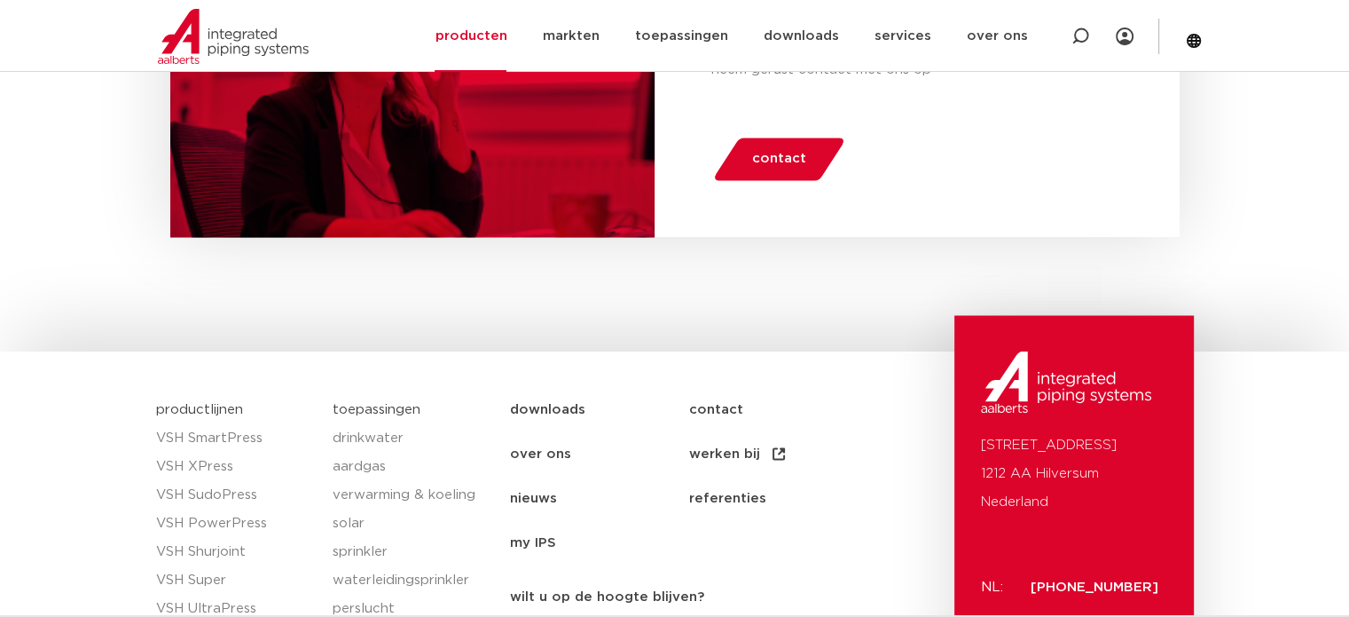
scroll to position [2527, 0]
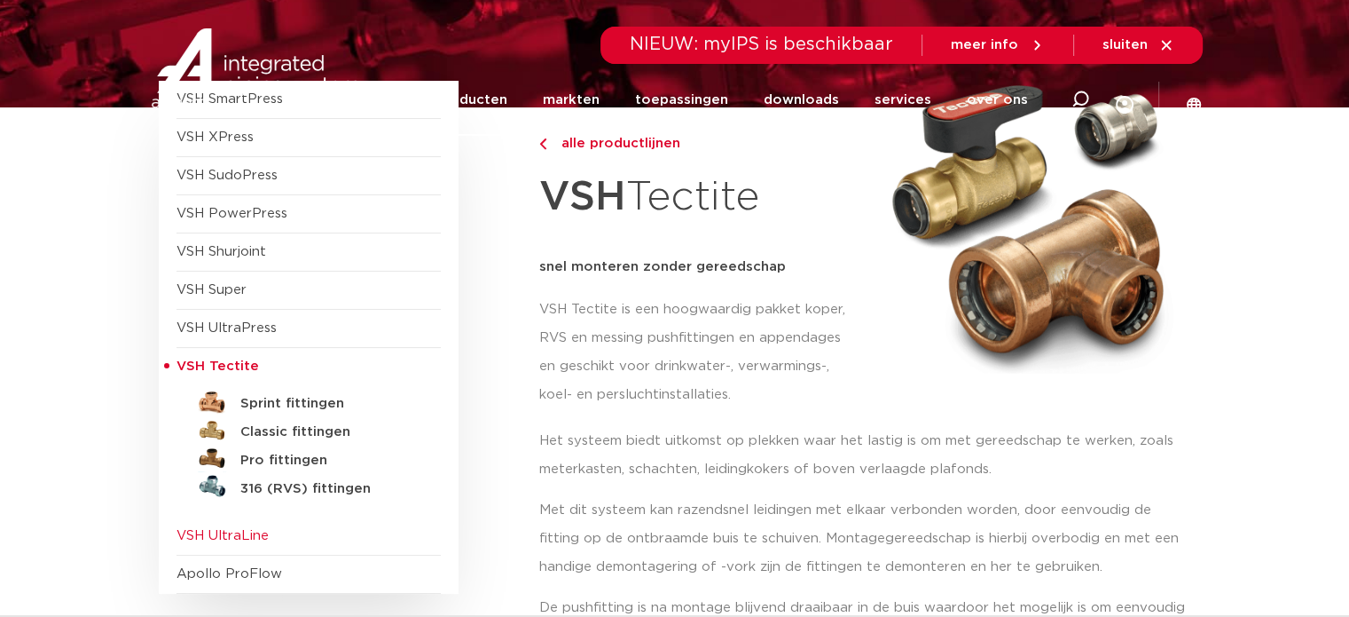
click at [205, 531] on span "VSH UltraLine" at bounding box center [223, 535] width 92 height 13
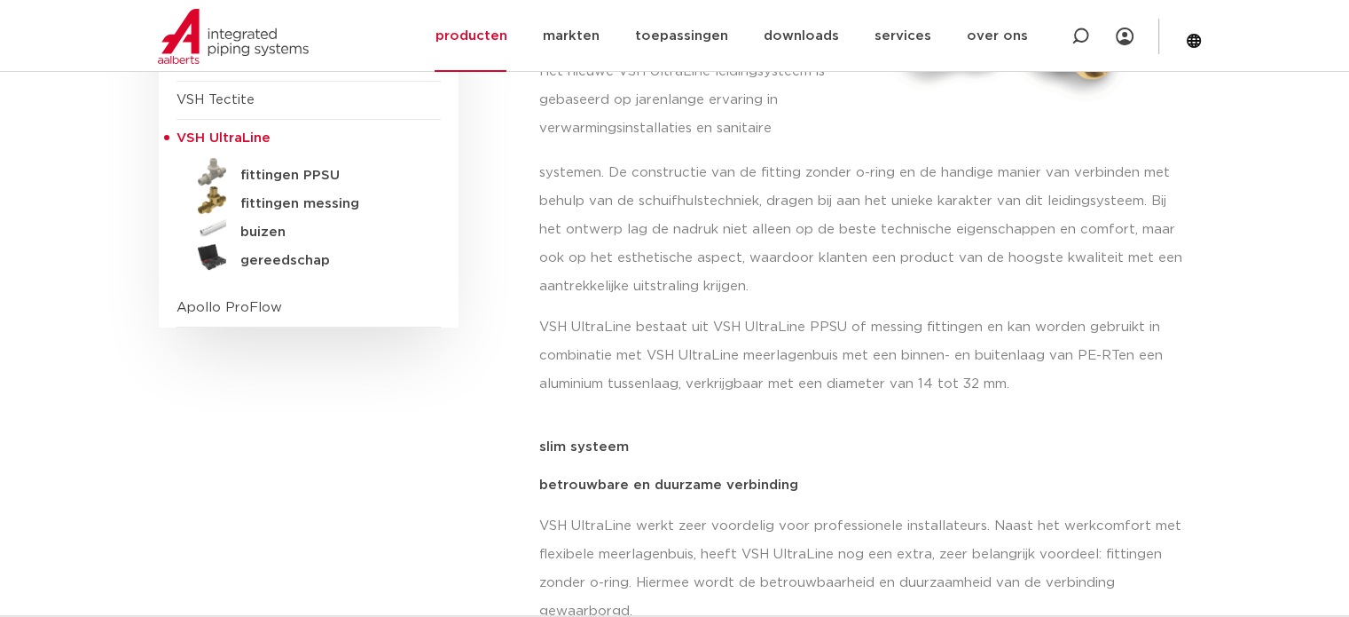
scroll to position [355, 0]
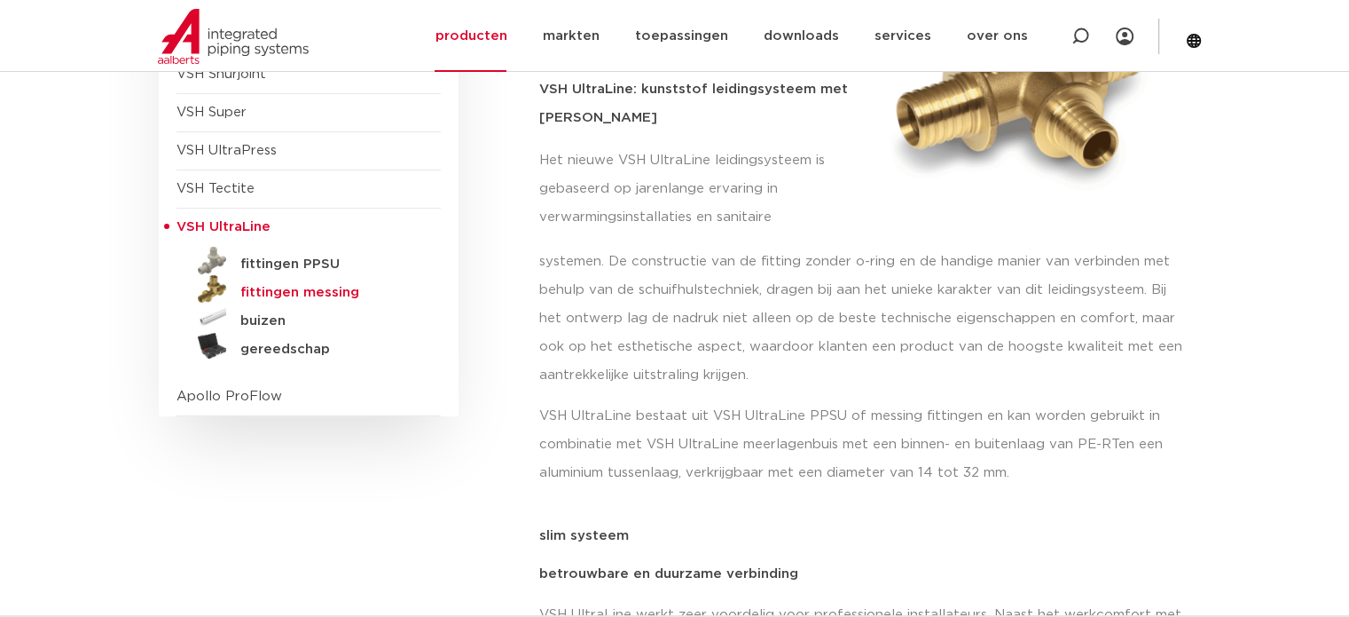
click at [299, 287] on h5 "fittingen messing" at bounding box center [328, 293] width 176 height 16
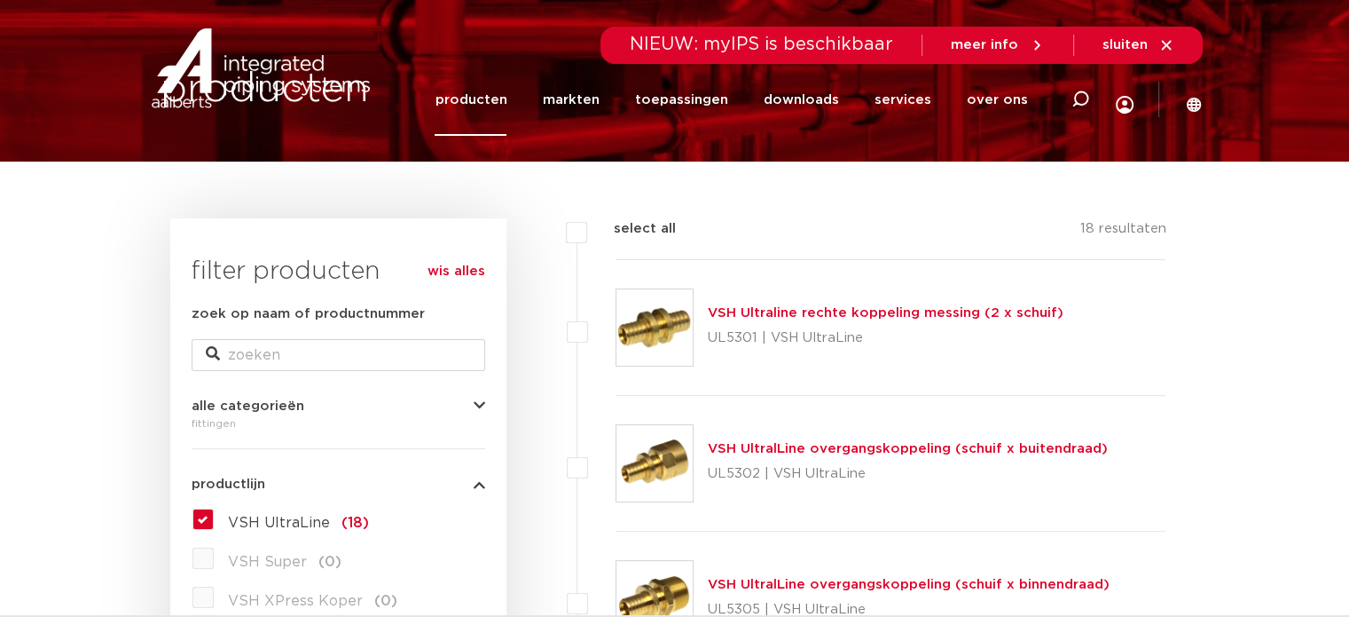
scroll to position [43, 0]
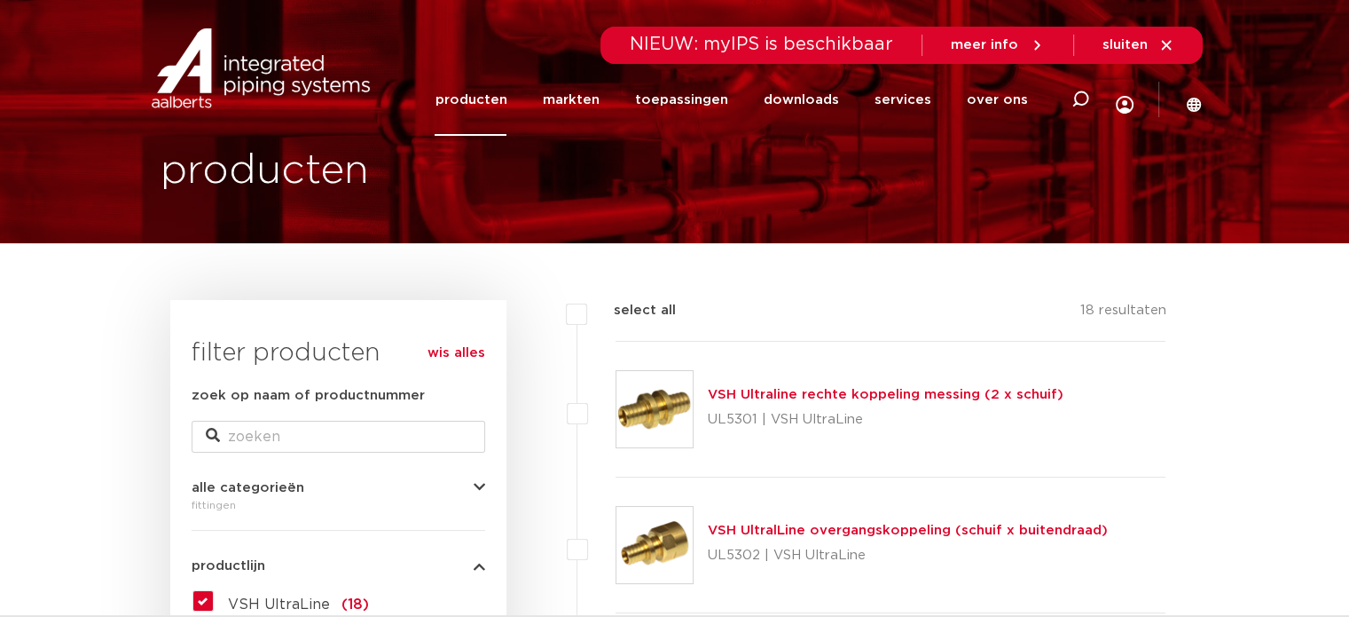
click at [853, 393] on link "VSH Ultraline rechte koppeling messing (2 x schuif)" at bounding box center [886, 394] width 356 height 13
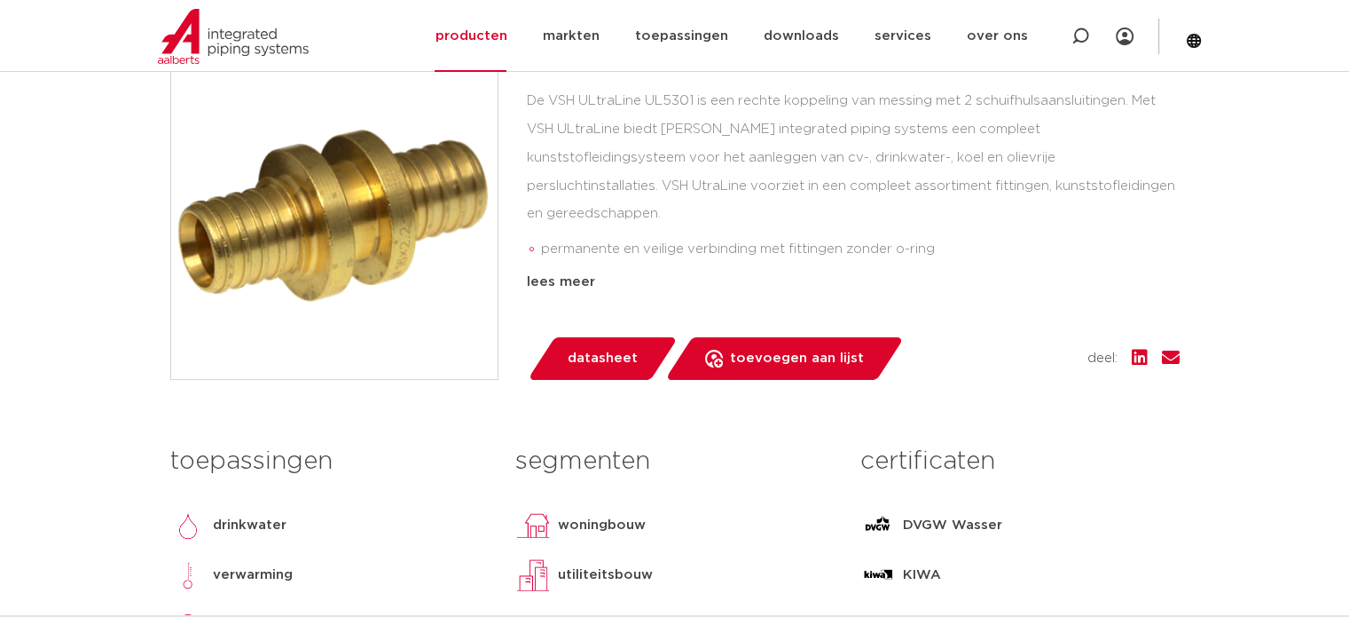
scroll to position [887, 0]
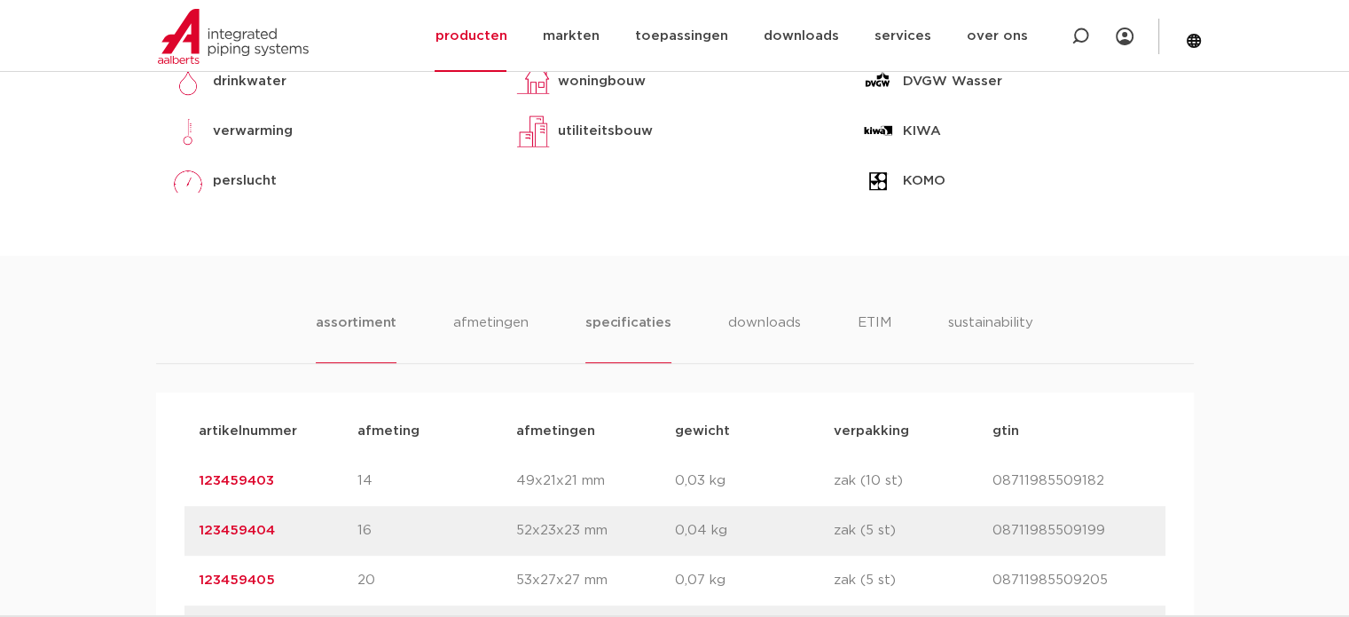
click at [618, 326] on li "specificaties" at bounding box center [628, 337] width 85 height 51
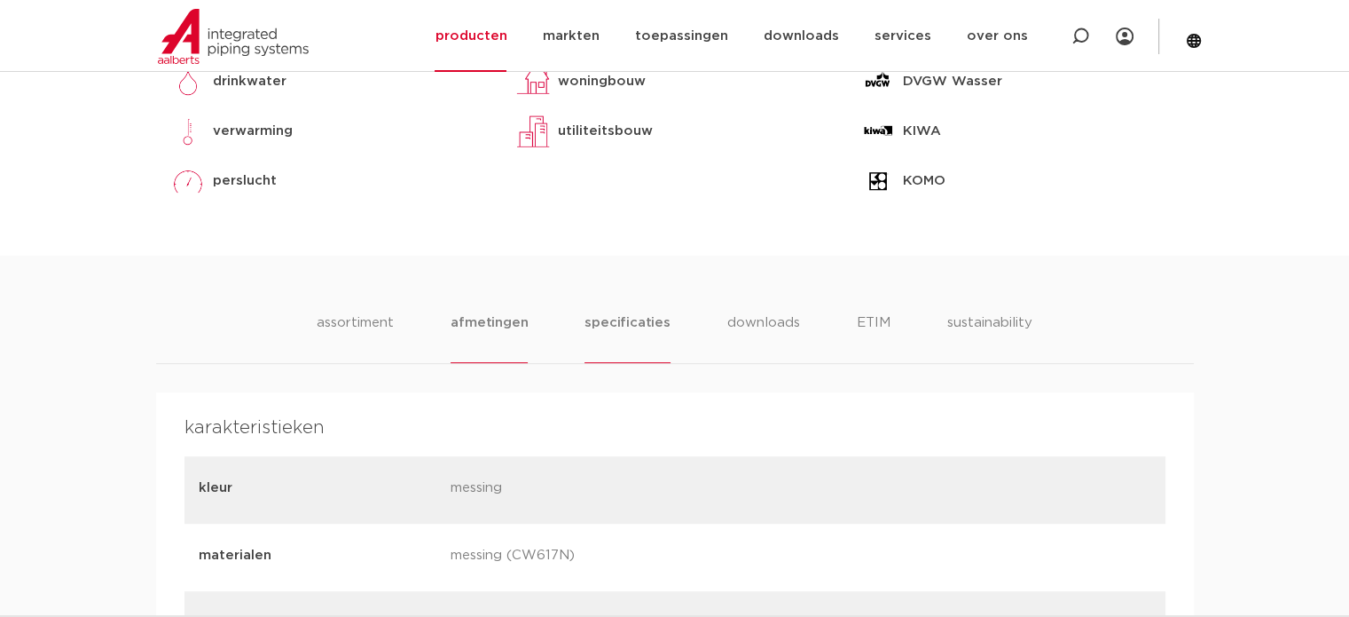
click at [495, 323] on li "afmetingen" at bounding box center [489, 337] width 77 height 51
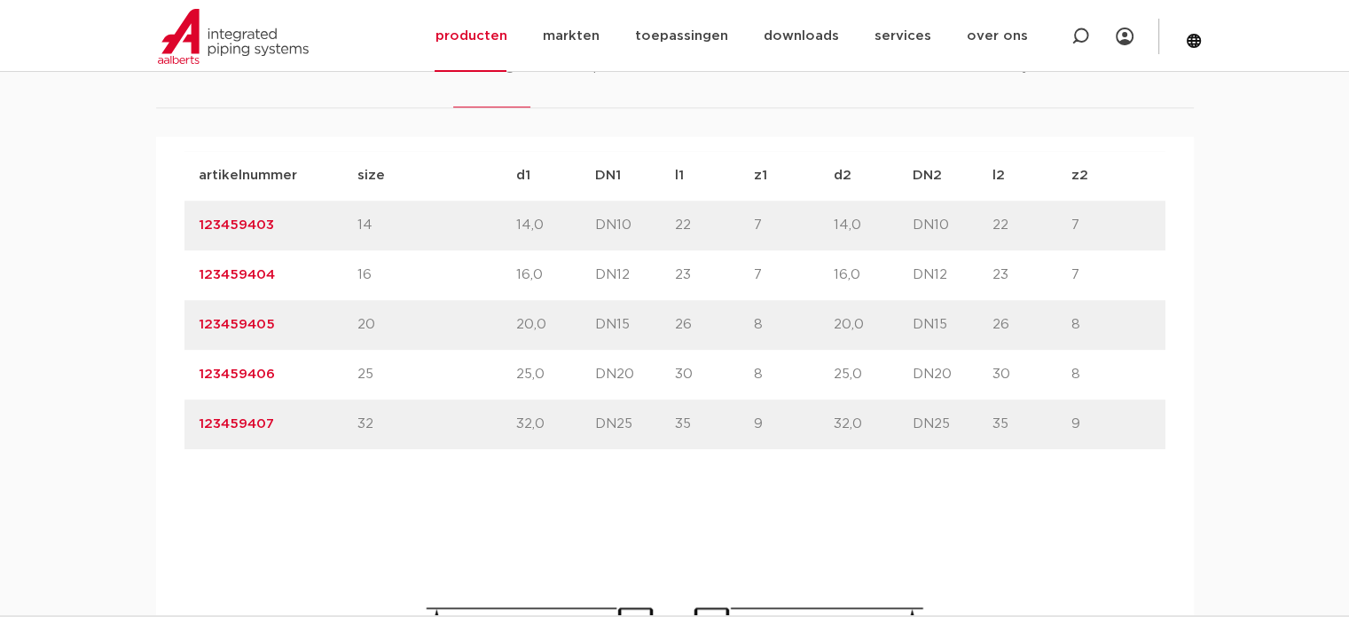
scroll to position [1153, 0]
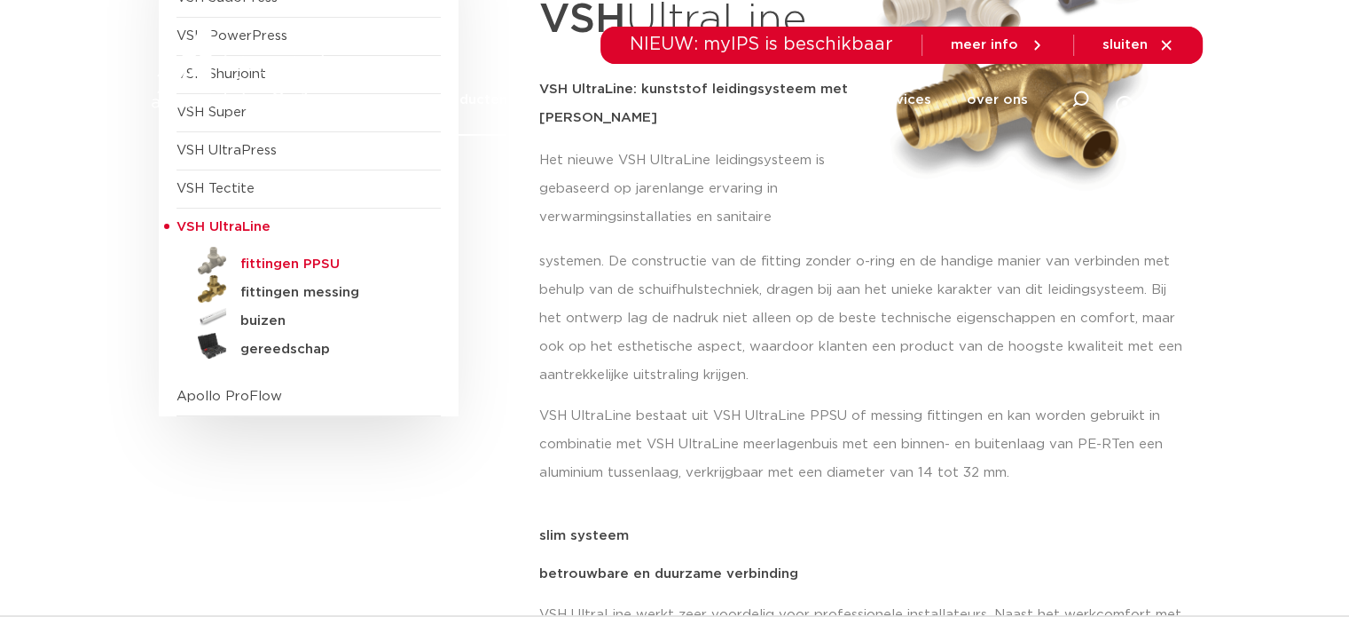
click at [284, 258] on h5 "fittingen PPSU" at bounding box center [328, 264] width 176 height 16
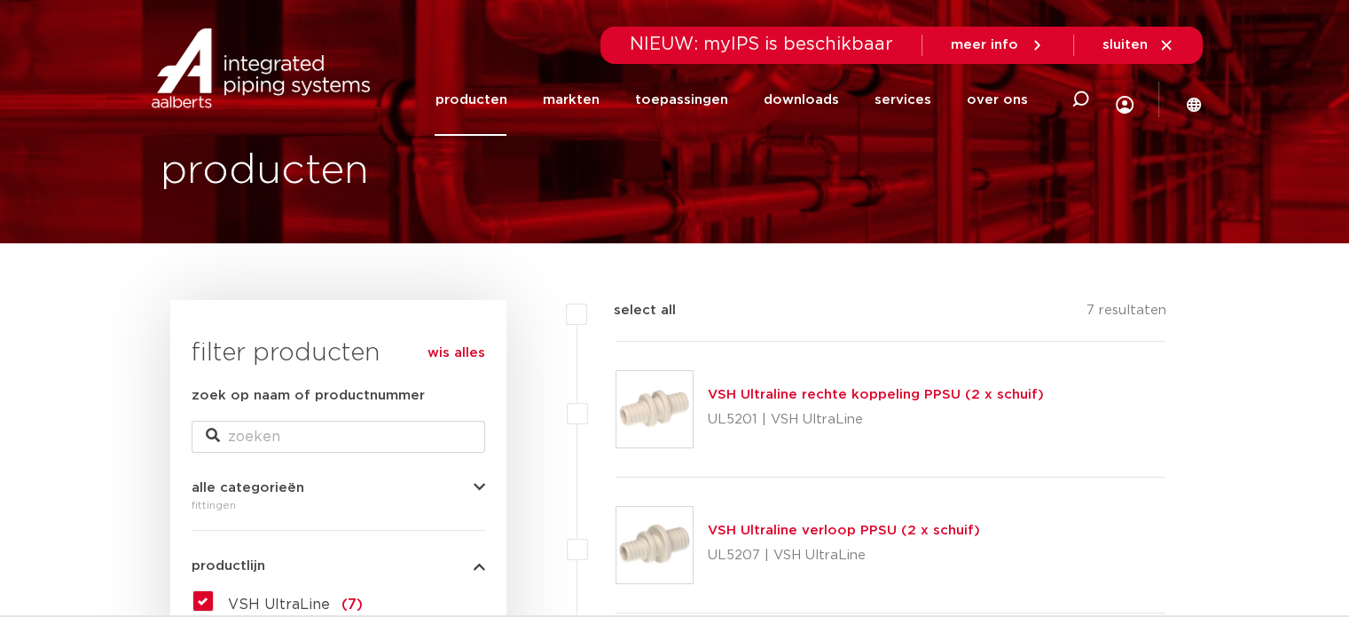
click at [797, 393] on link "VSH Ultraline rechte koppeling PPSU (2 x schuif)" at bounding box center [876, 394] width 336 height 13
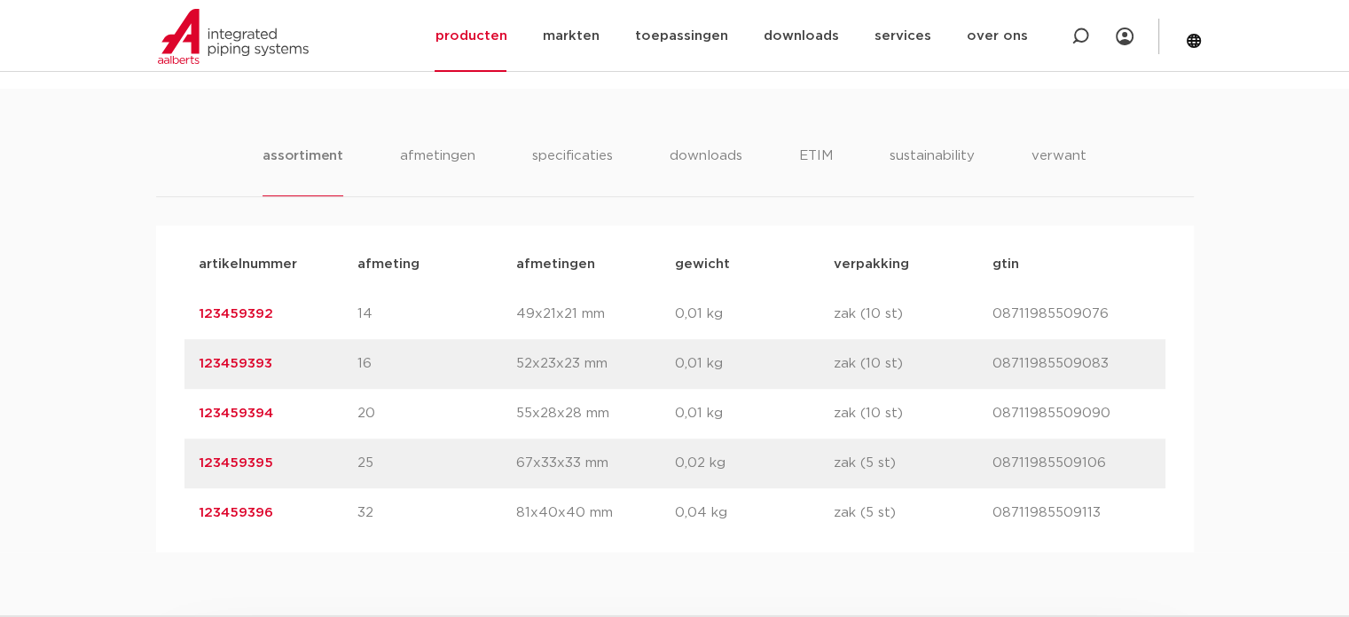
scroll to position [1065, 0]
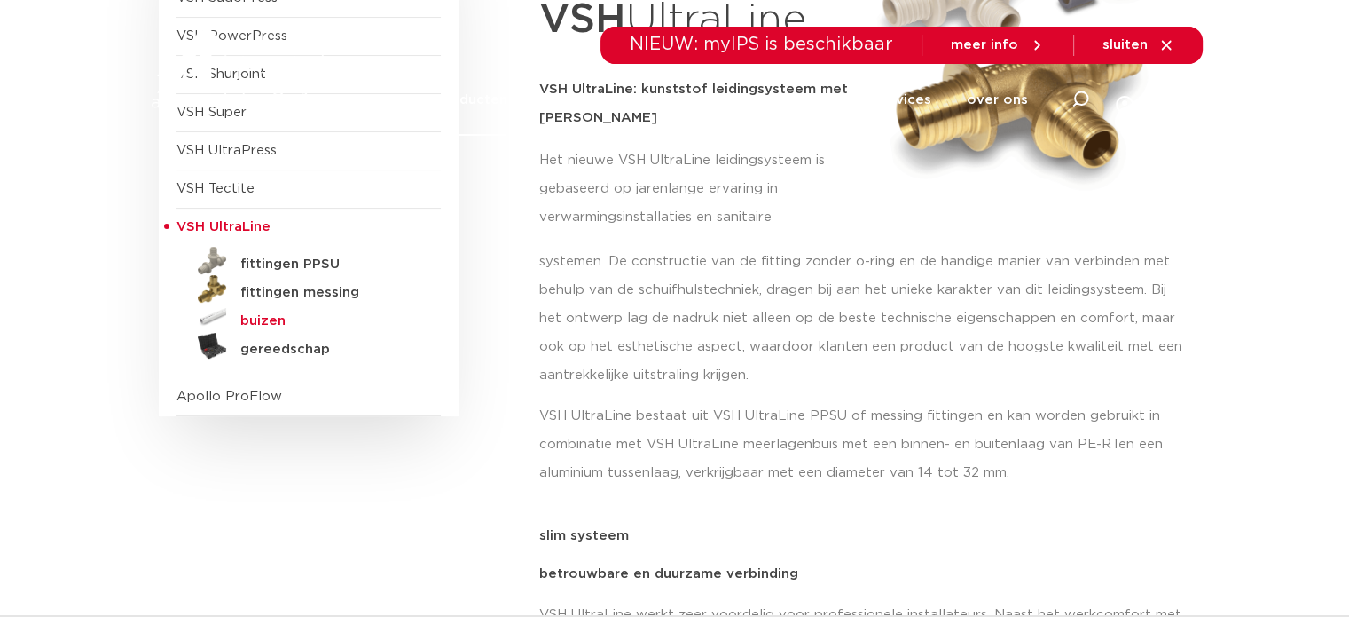
click at [260, 313] on h5 "buizen" at bounding box center [328, 321] width 176 height 16
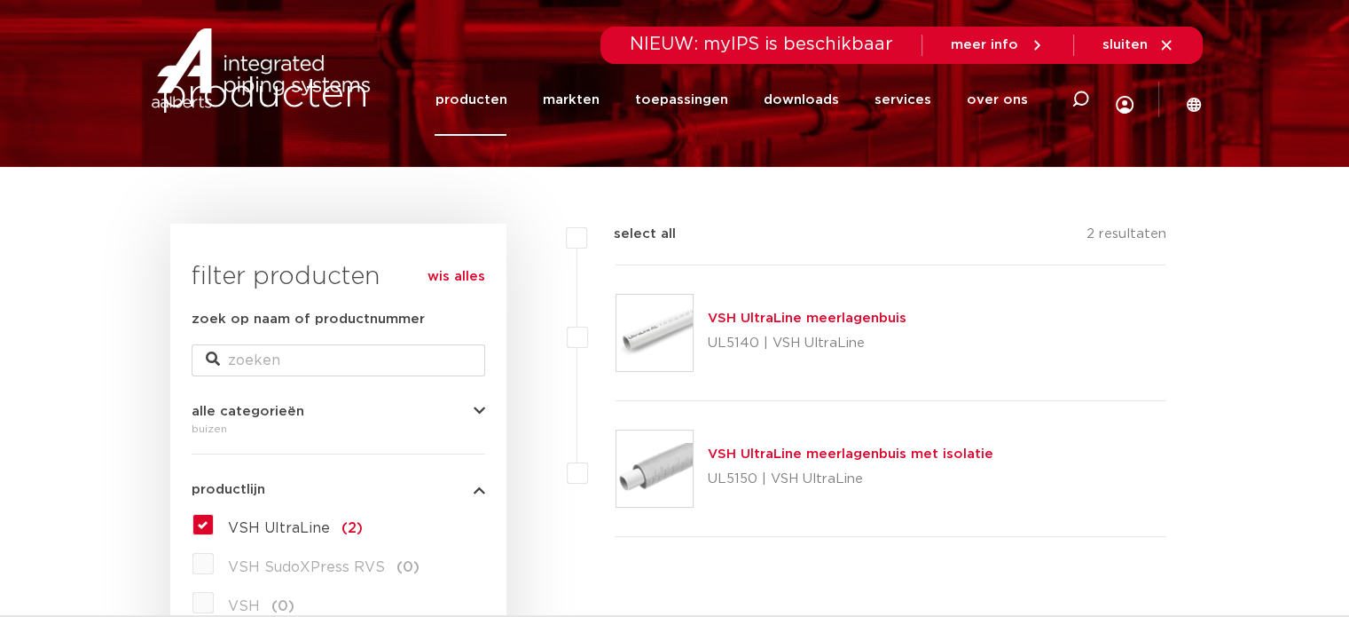
scroll to position [43, 0]
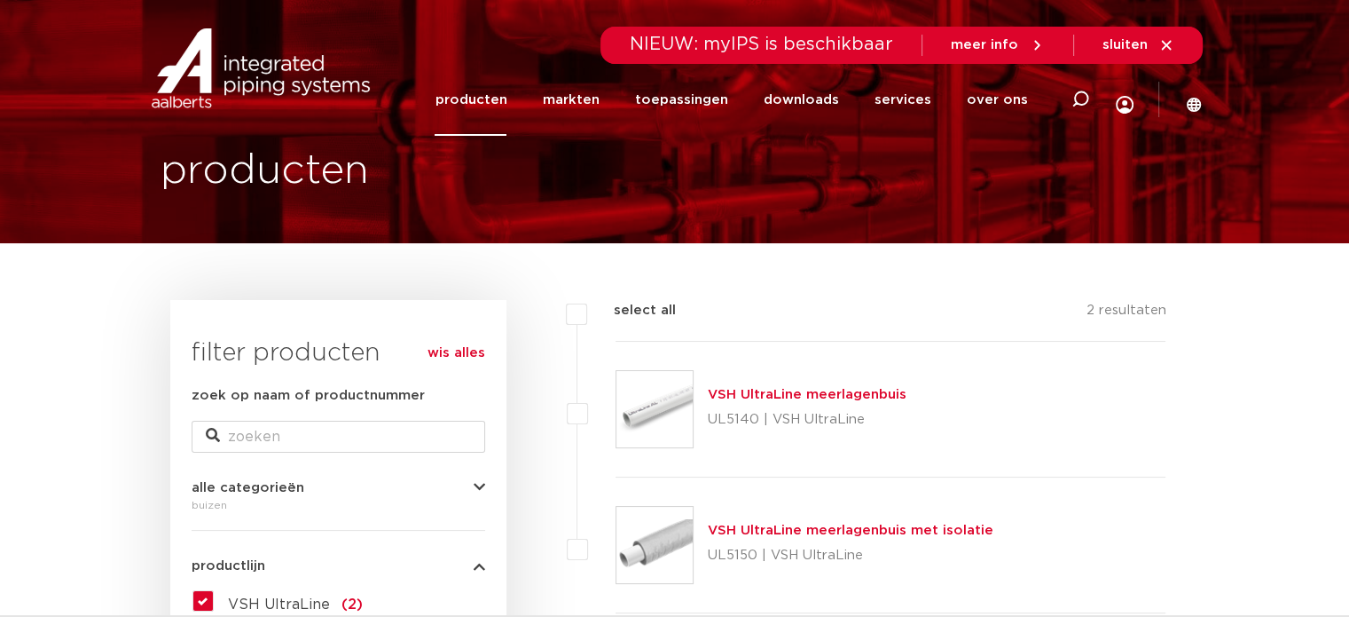
click at [802, 392] on link "VSH UltraLine meerlagenbuis" at bounding box center [807, 394] width 199 height 13
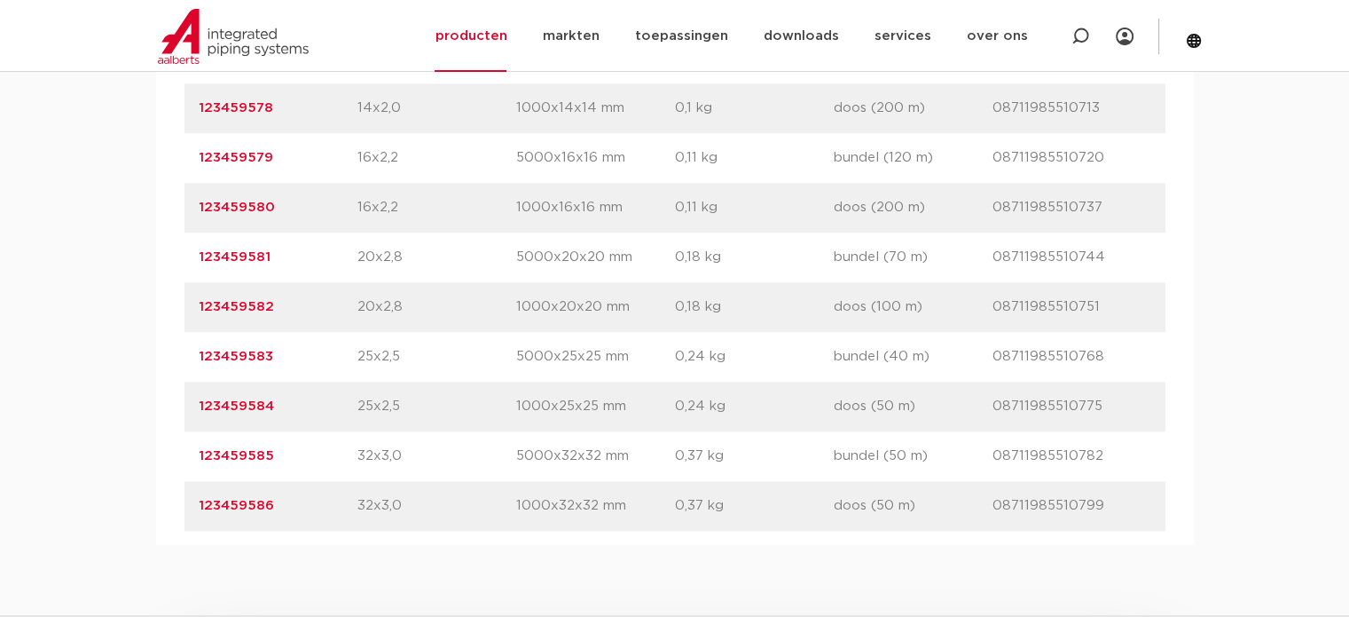
scroll to position [1331, 0]
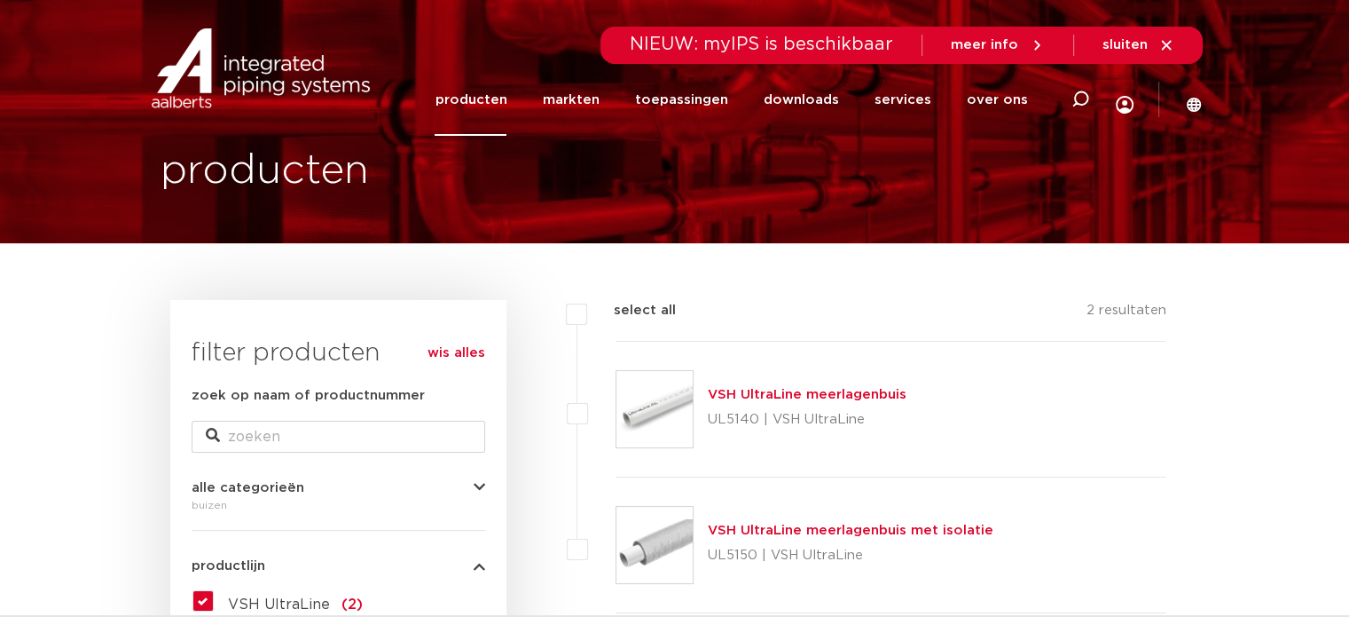
click at [756, 531] on link "VSH UltraLine meerlagenbuis met isolatie" at bounding box center [851, 529] width 286 height 13
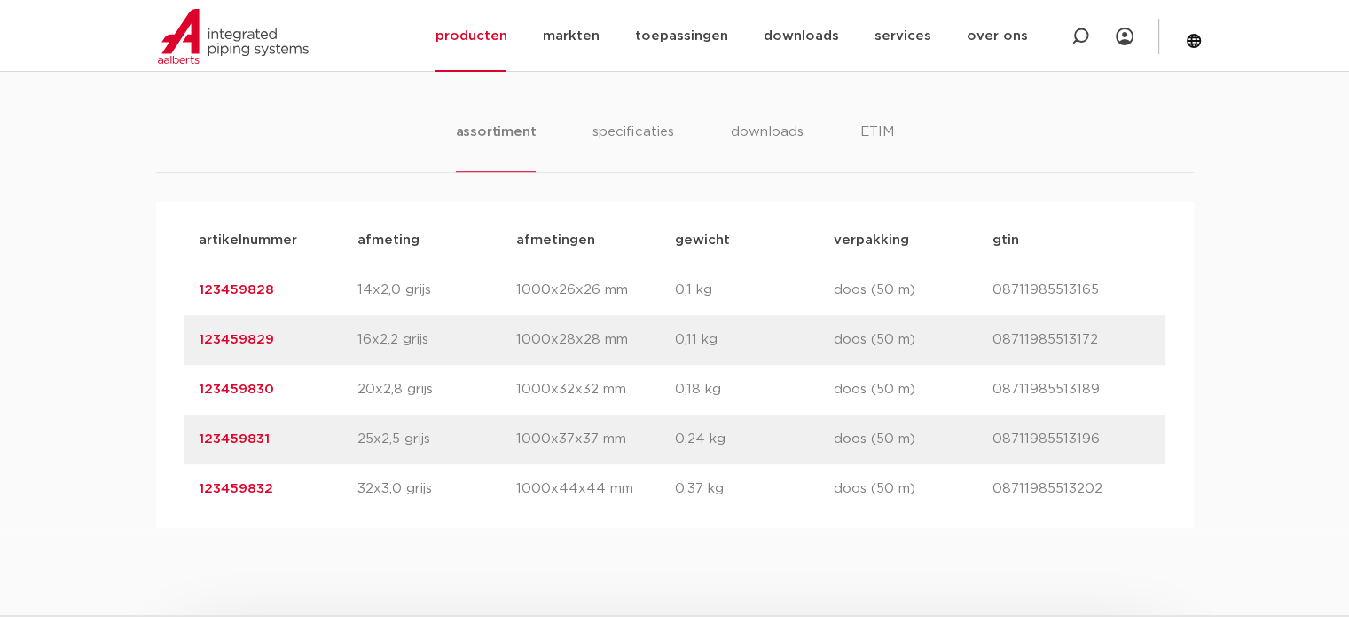
scroll to position [1065, 0]
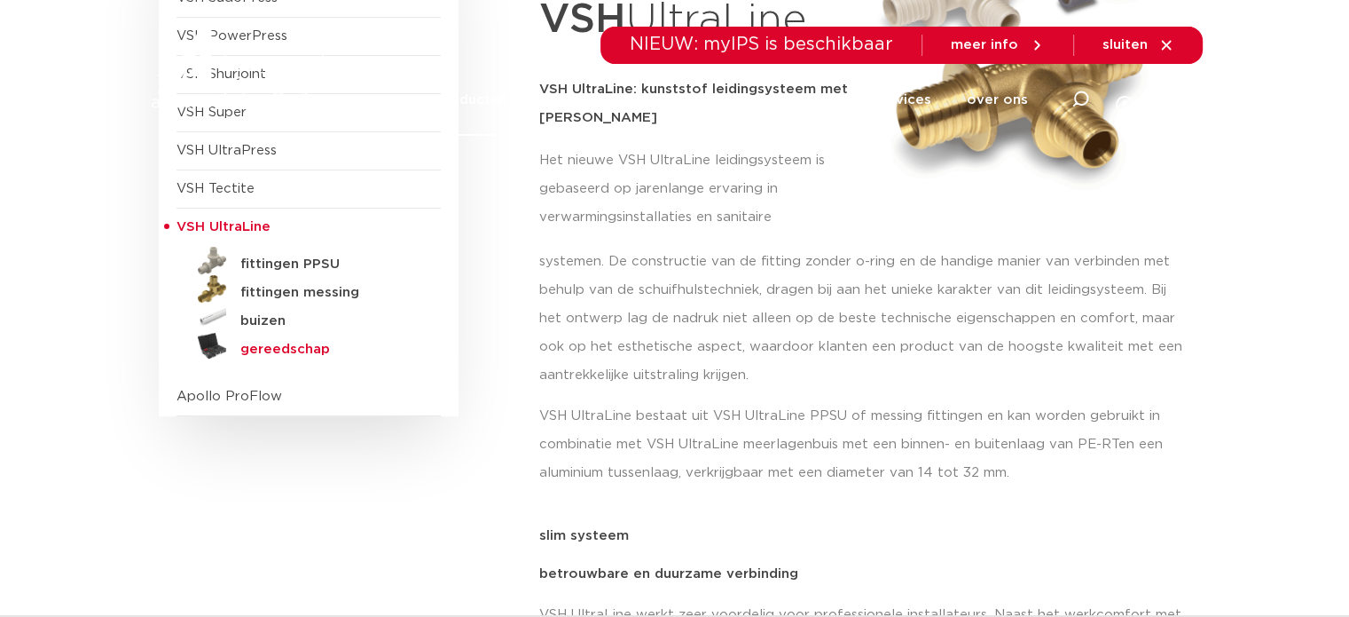
click at [260, 344] on h5 "gereedschap" at bounding box center [328, 350] width 176 height 16
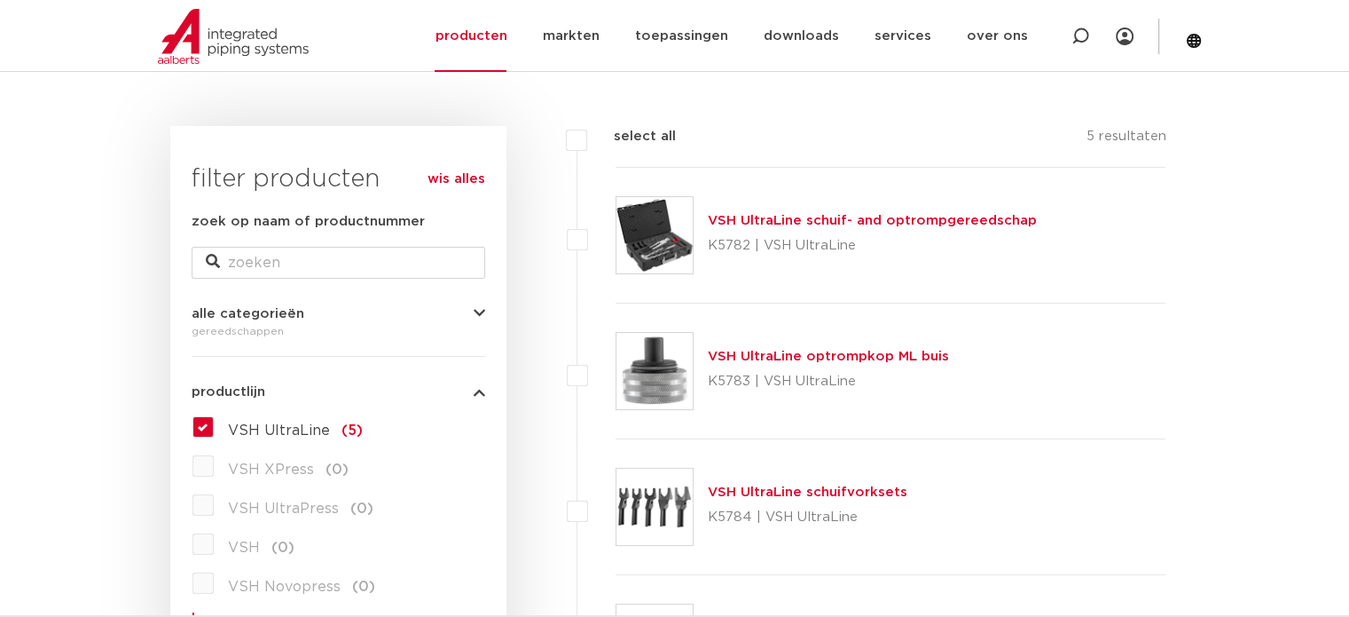
scroll to position [131, 0]
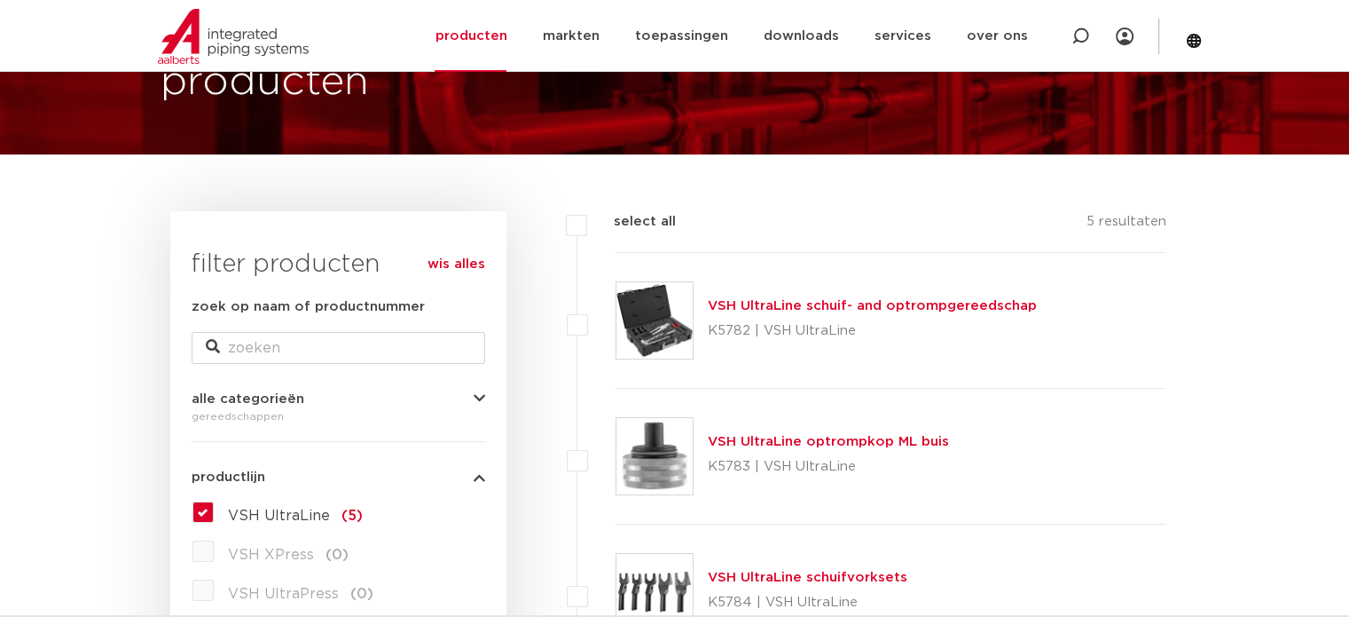
click at [869, 303] on link "VSH UltraLine schuif- and optrompgereedschap" at bounding box center [872, 305] width 329 height 13
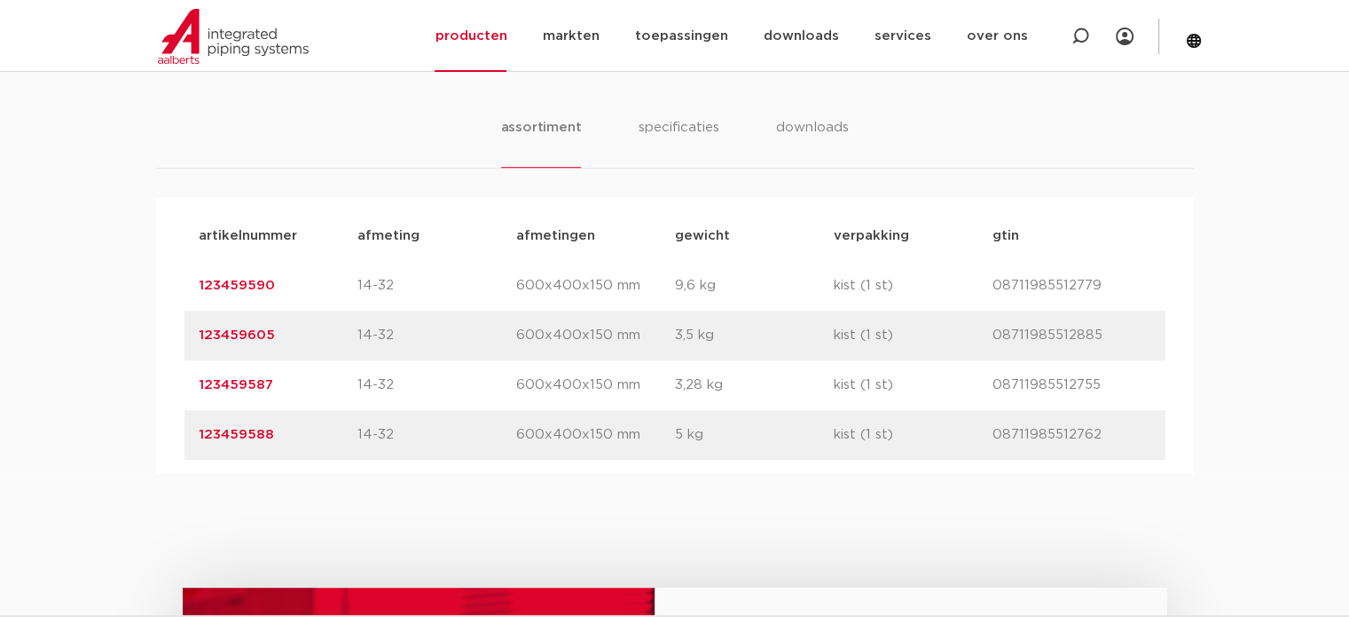
scroll to position [1065, 0]
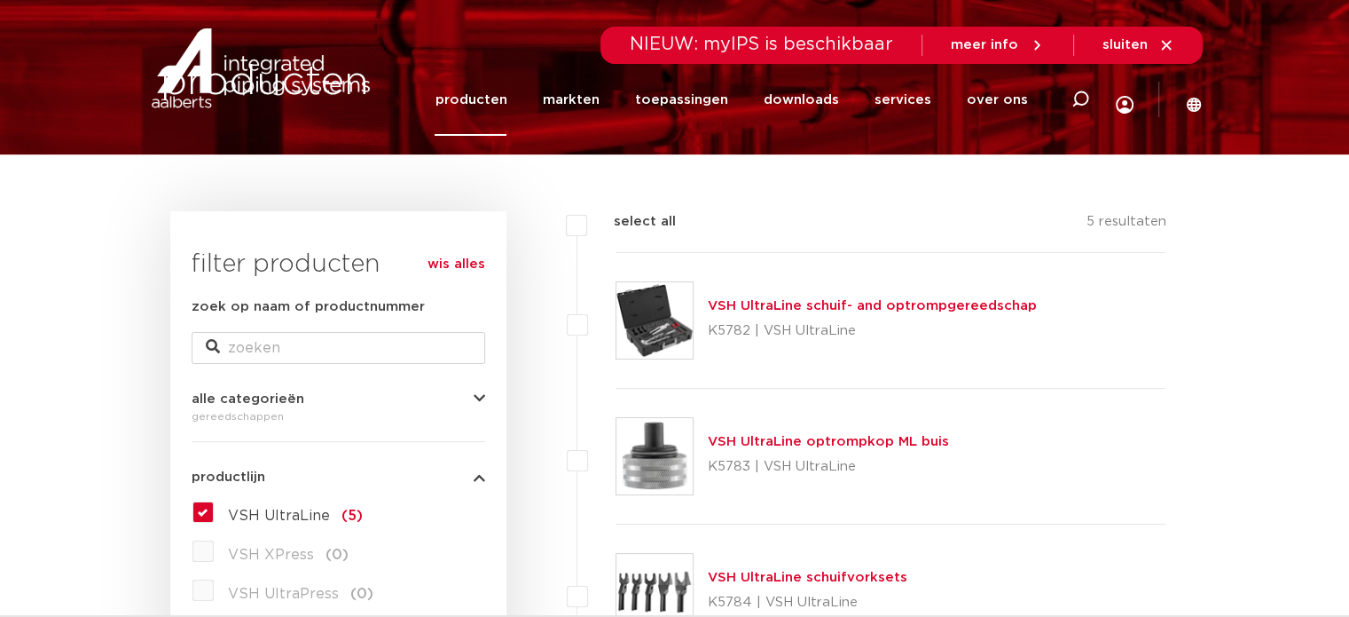
click at [789, 435] on link "VSH UltraLine optrompkop ML buis" at bounding box center [828, 441] width 241 height 13
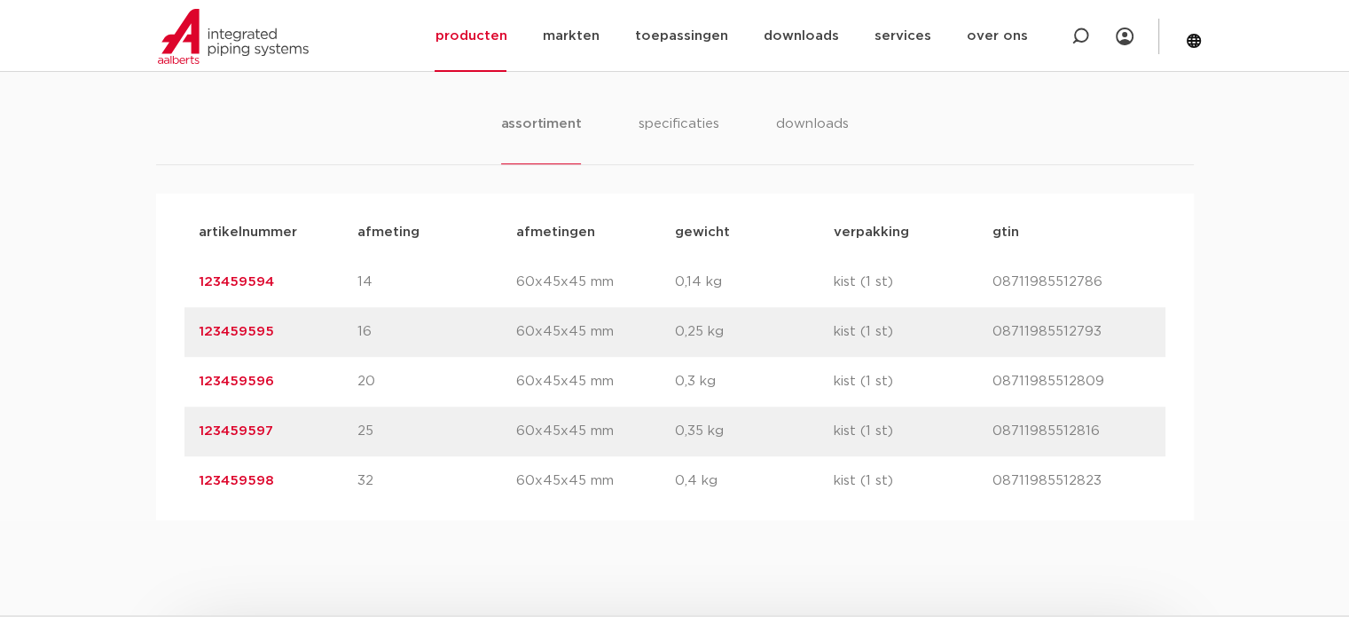
scroll to position [1065, 0]
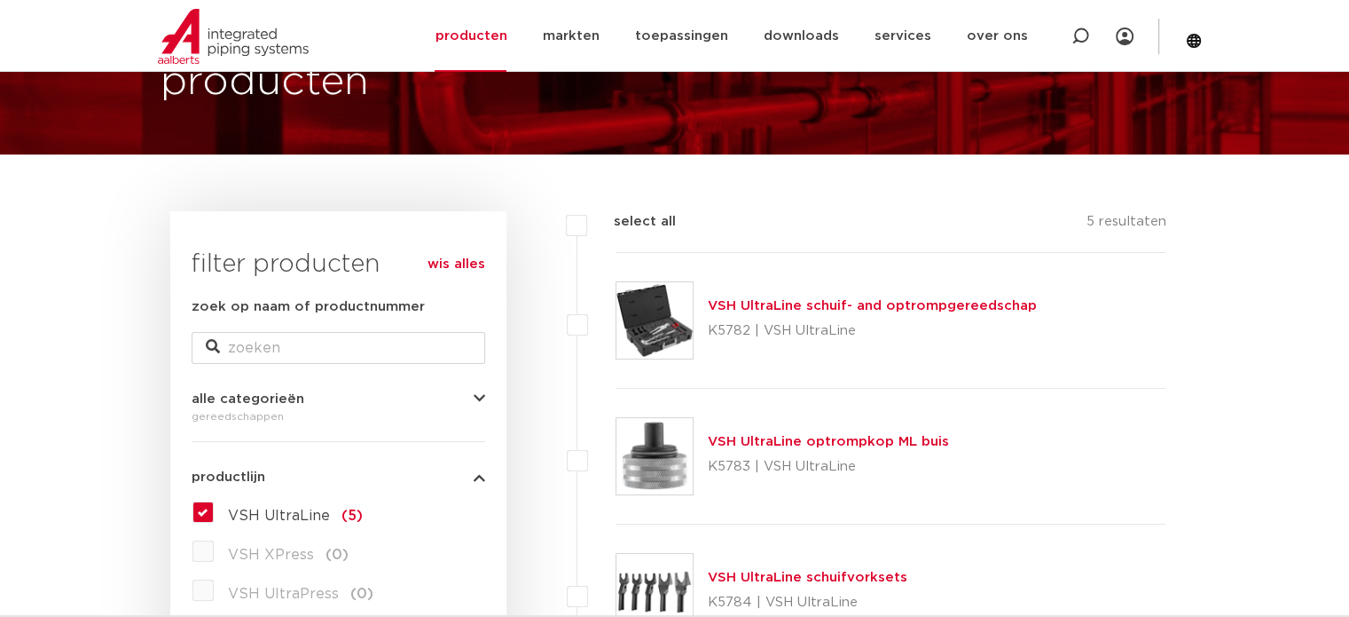
click at [721, 574] on link "VSH UltraLine schuifvorksets" at bounding box center [808, 576] width 200 height 13
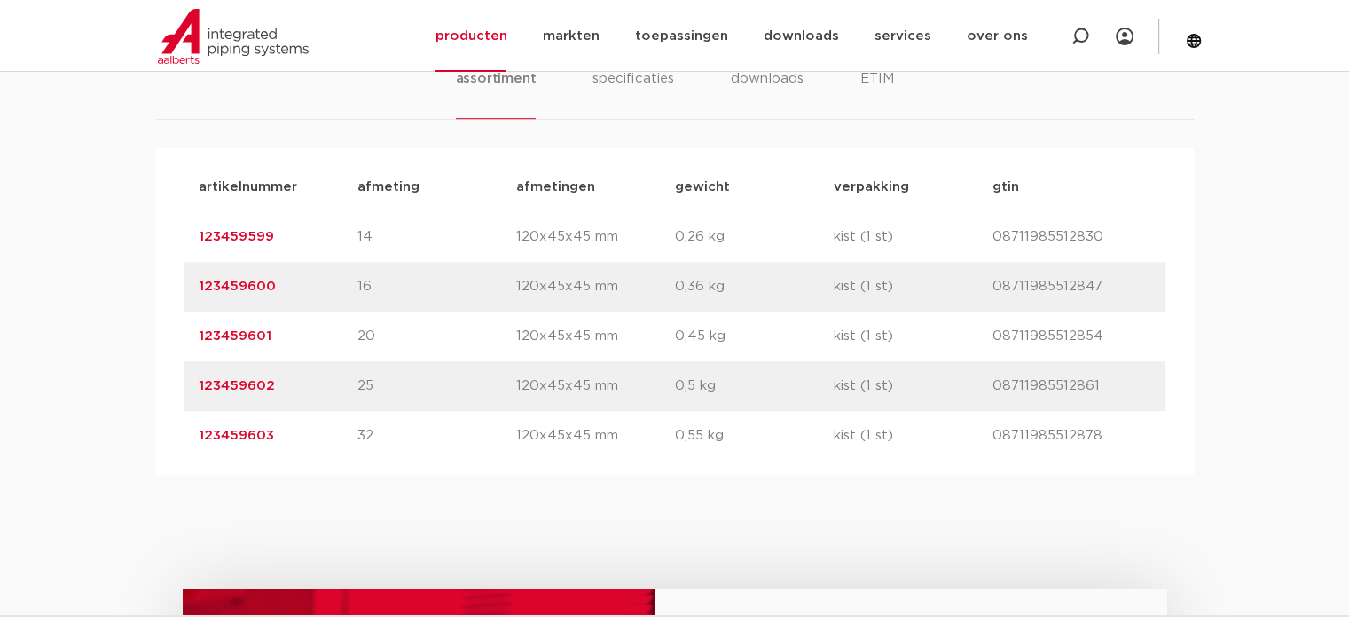
scroll to position [887, 0]
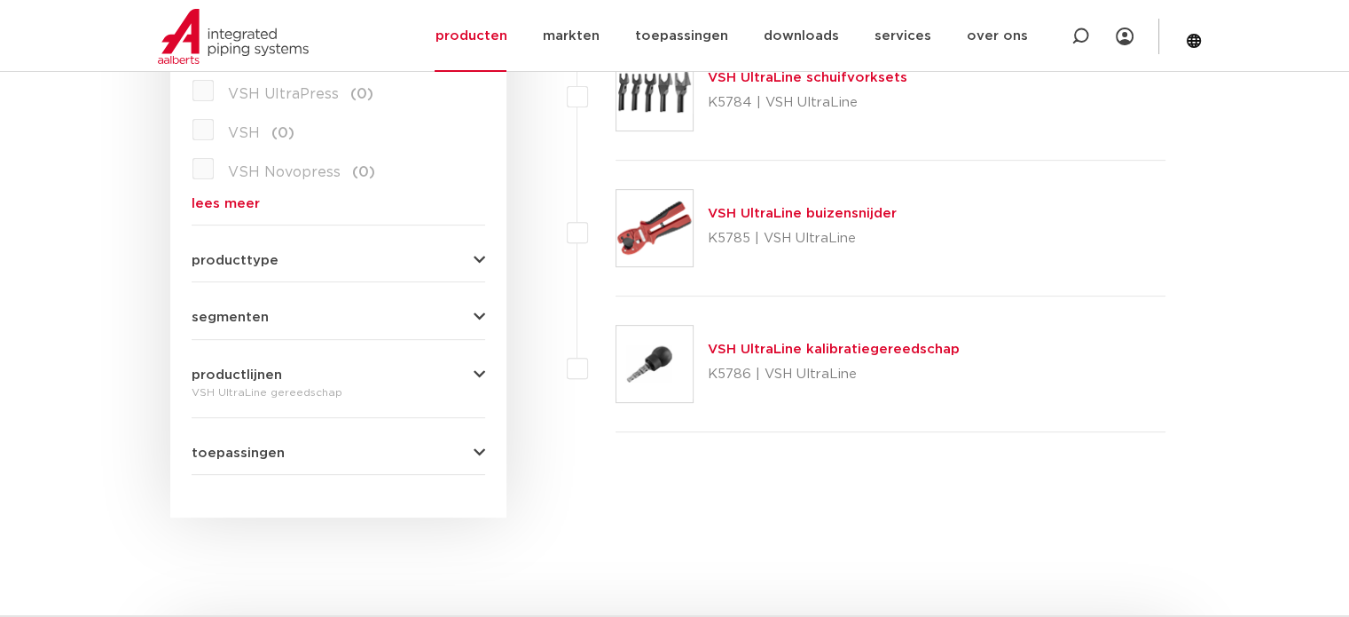
scroll to position [664, 0]
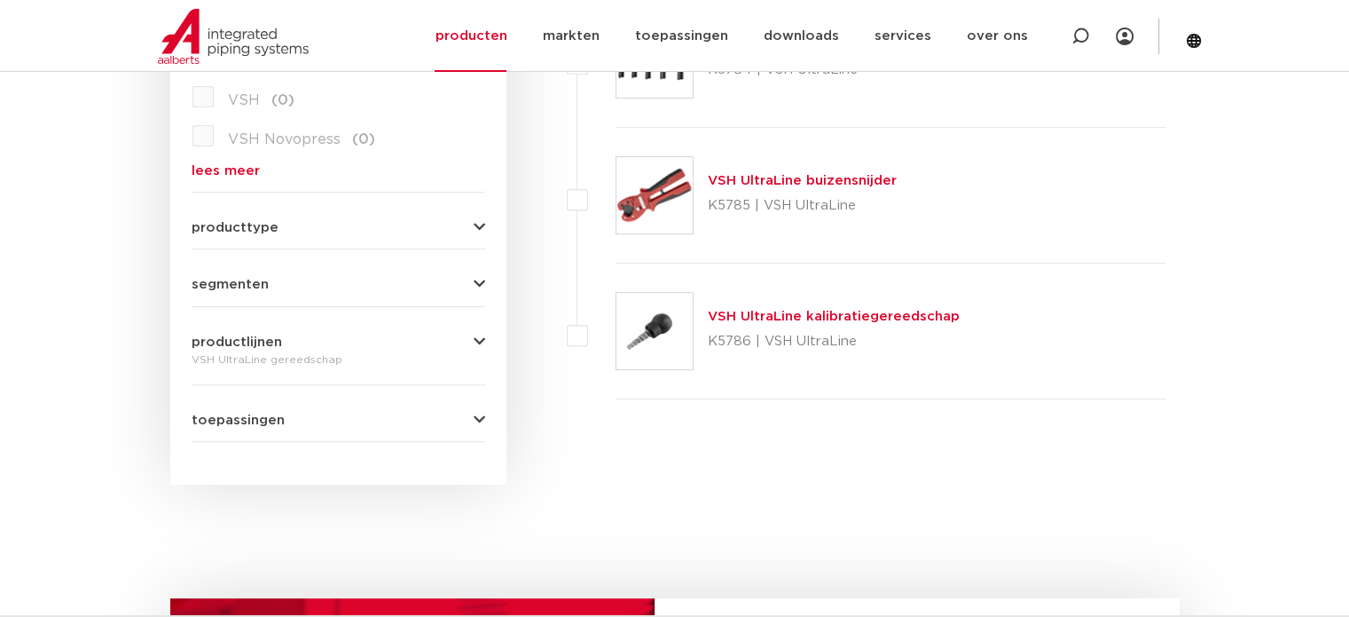
click at [747, 311] on link "VSH UltraLine kalibratiegereedschap" at bounding box center [834, 316] width 252 height 13
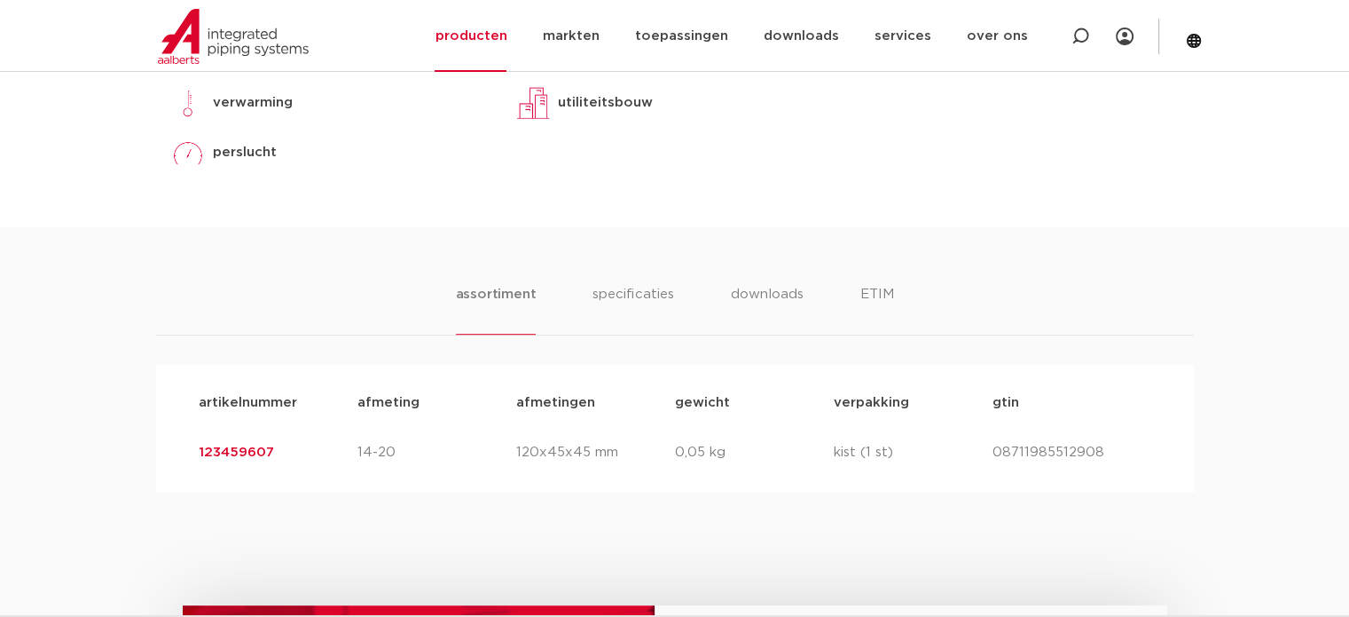
scroll to position [887, 0]
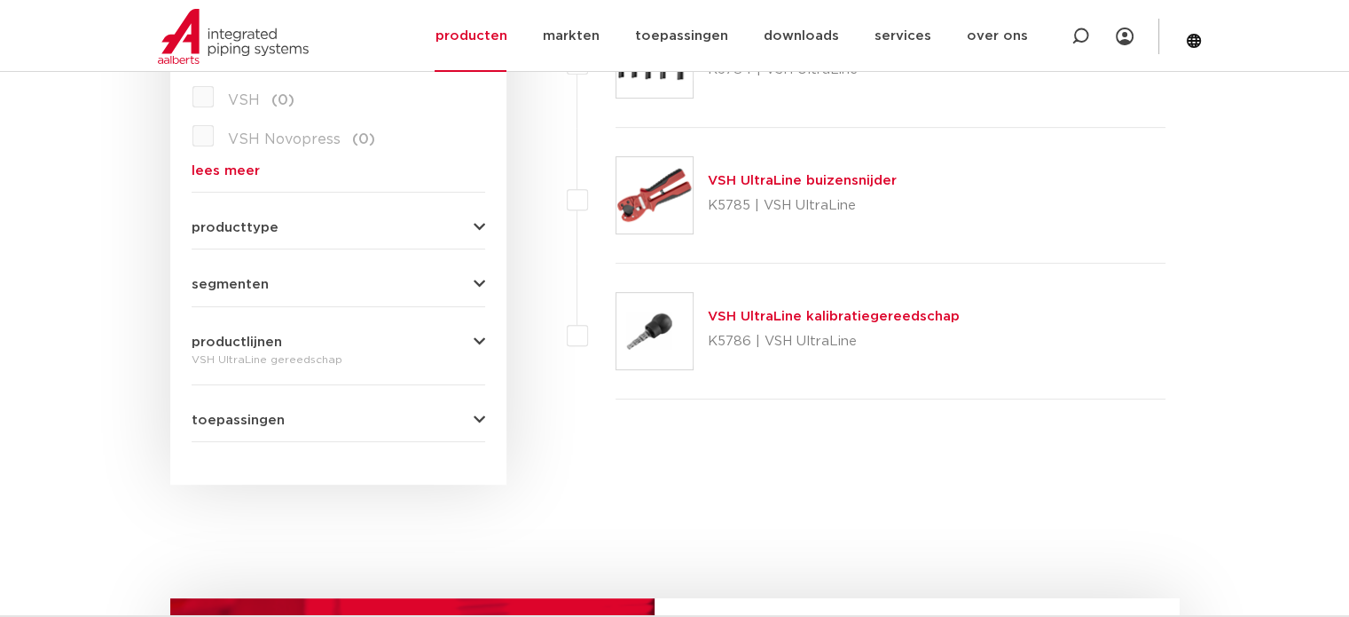
click at [807, 314] on link "VSH UltraLine kalibratiegereedschap" at bounding box center [834, 316] width 252 height 13
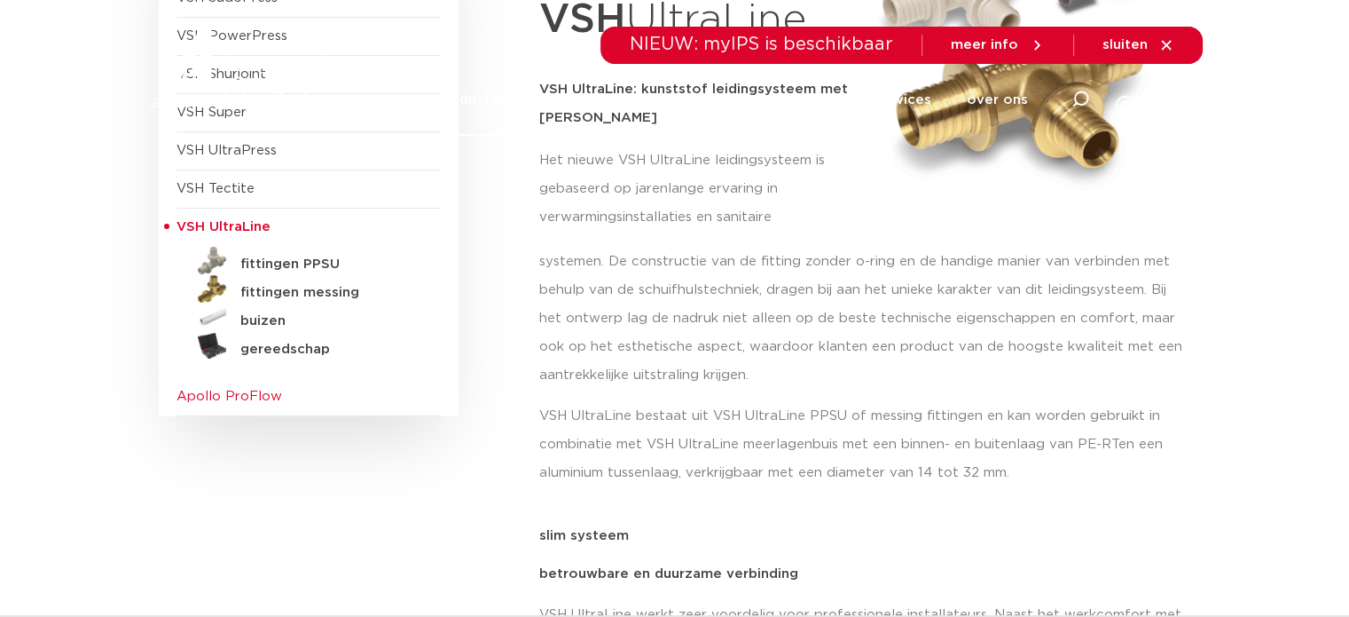
click at [222, 397] on span "Apollo ProFlow" at bounding box center [230, 395] width 106 height 13
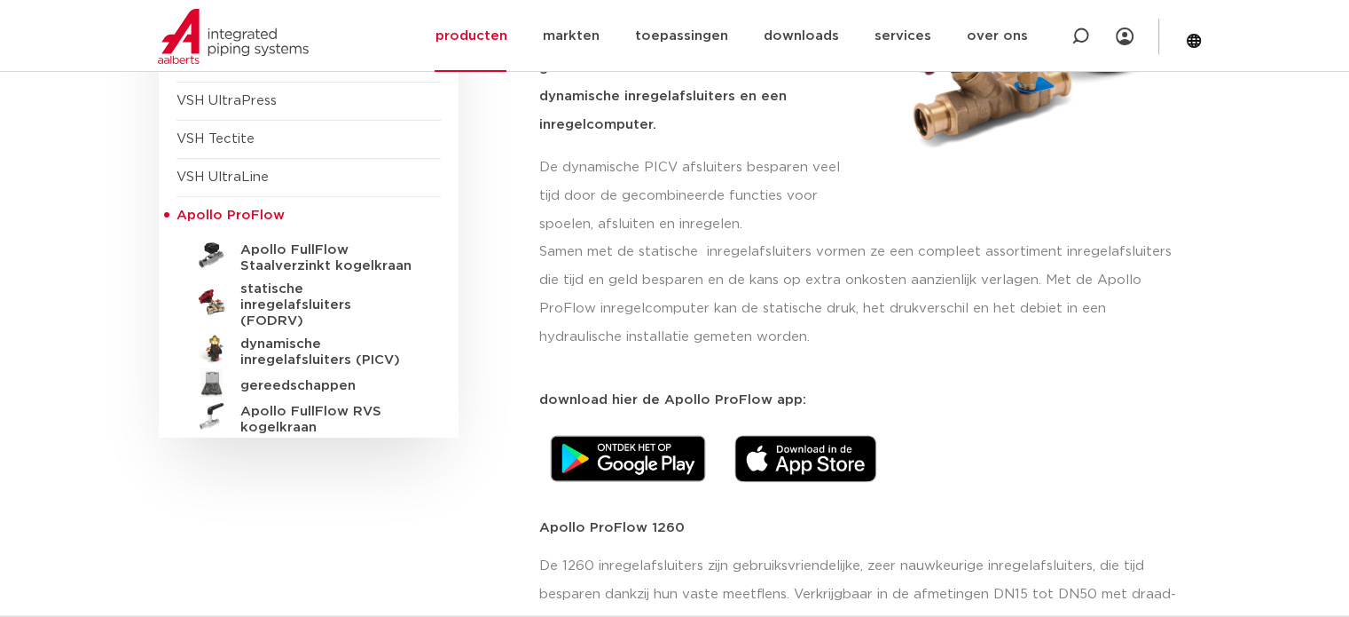
scroll to position [444, 0]
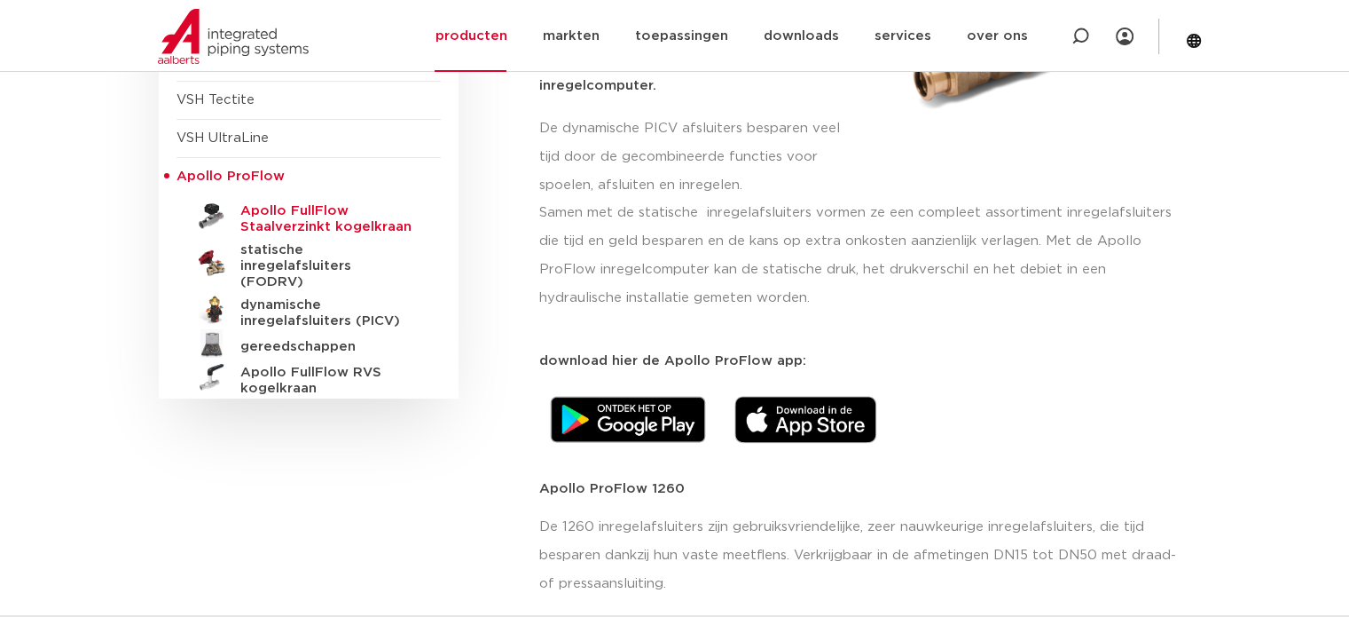
click at [334, 200] on link "Apollo FullFlow Staalverzinkt kogelkraan" at bounding box center [309, 215] width 264 height 39
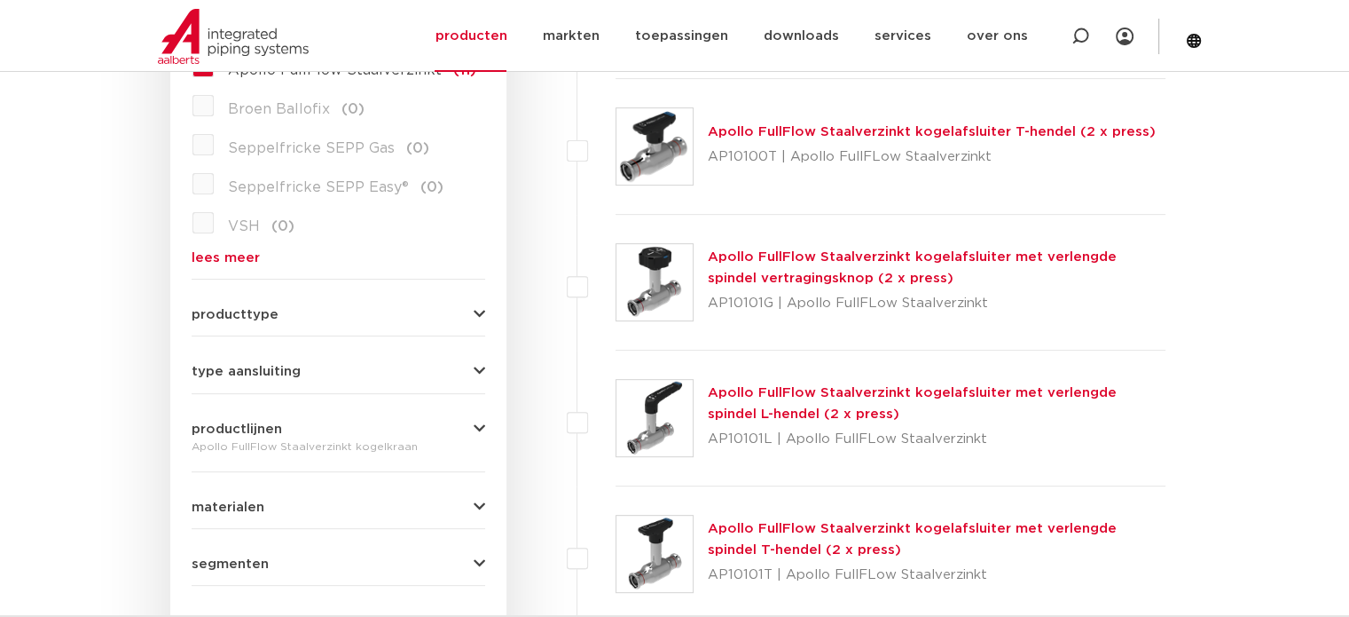
scroll to position [575, 0]
click at [883, 130] on link "Apollo FullFlow Staalverzinkt kogelafsluiter T-hendel (2 x press)" at bounding box center [932, 133] width 448 height 13
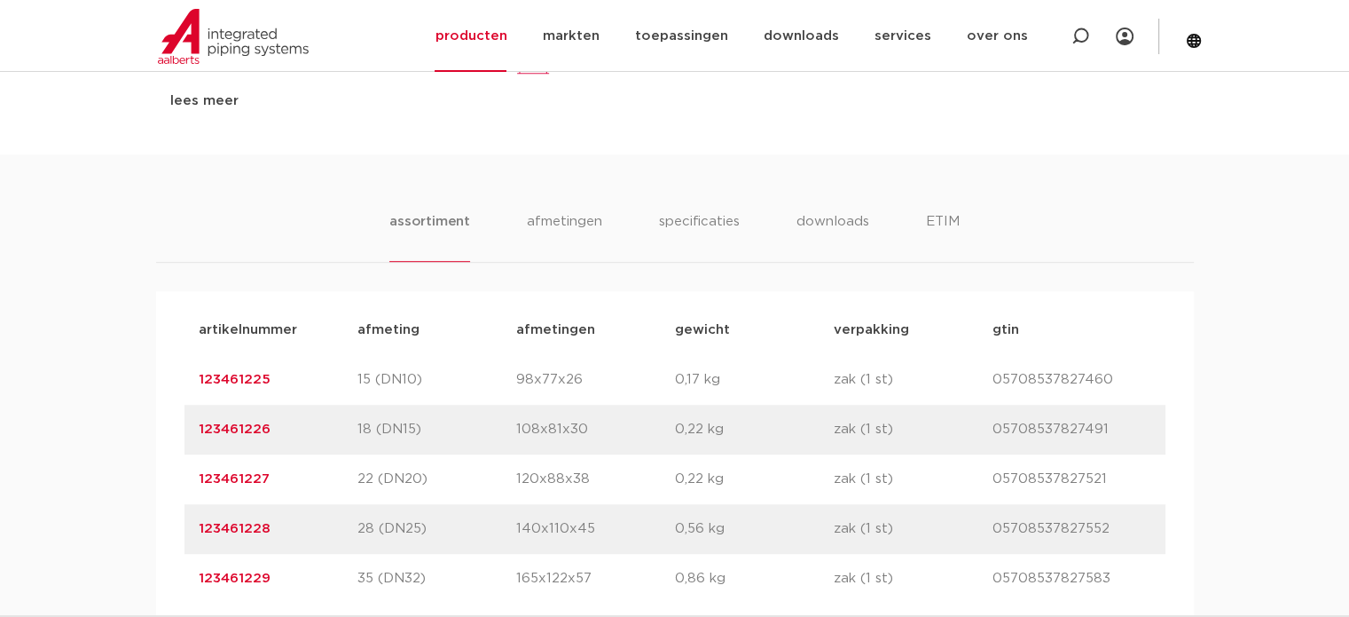
scroll to position [1065, 0]
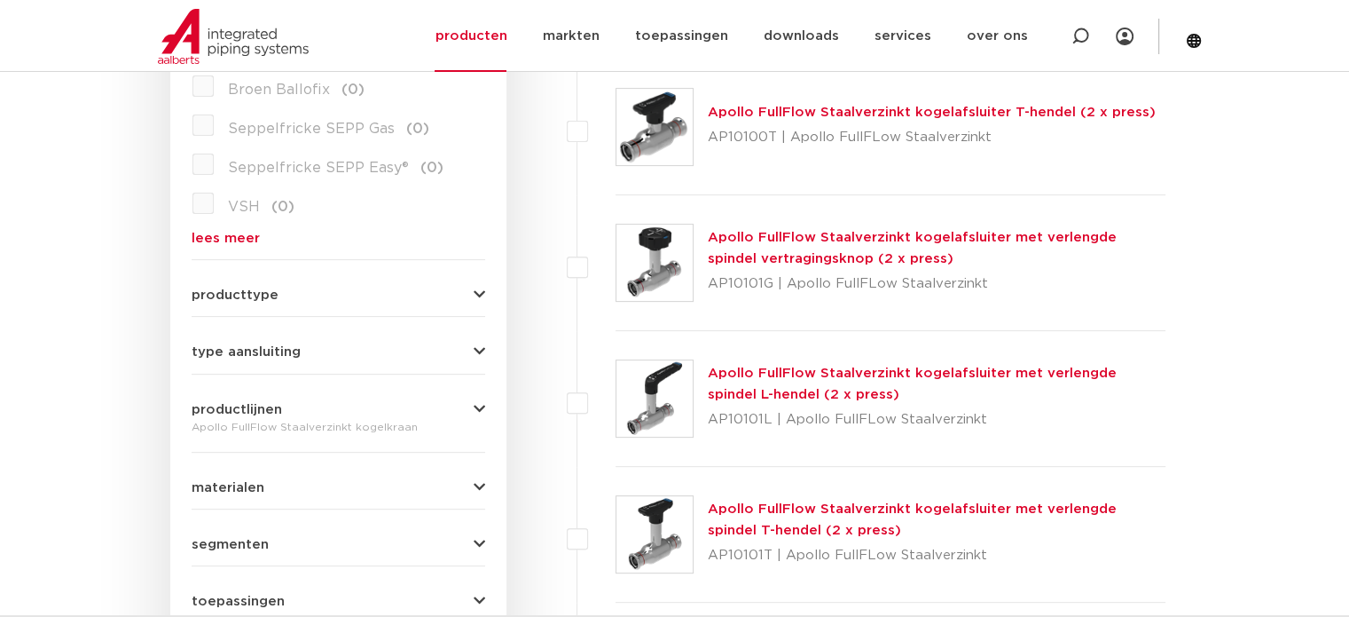
scroll to position [596, 0]
click at [806, 232] on link "Apollo FullFlow Staalverzinkt kogelafsluiter met verlengde spindel vertragingsk…" at bounding box center [912, 248] width 409 height 35
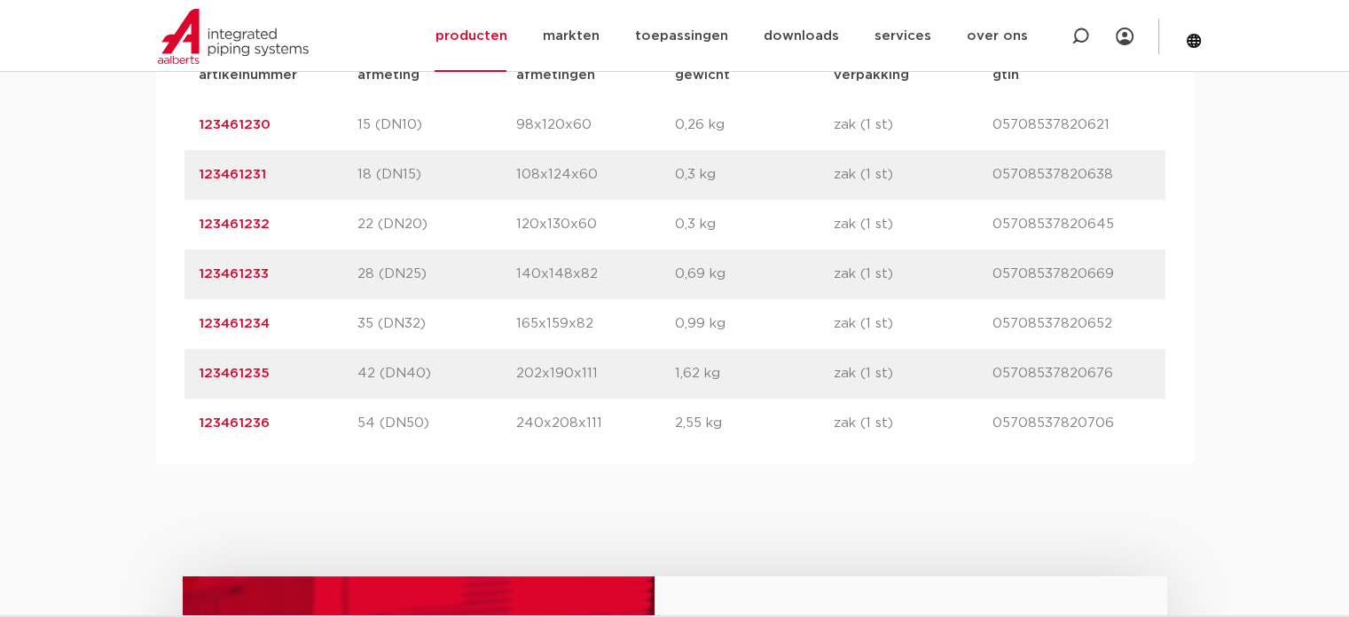
scroll to position [1331, 0]
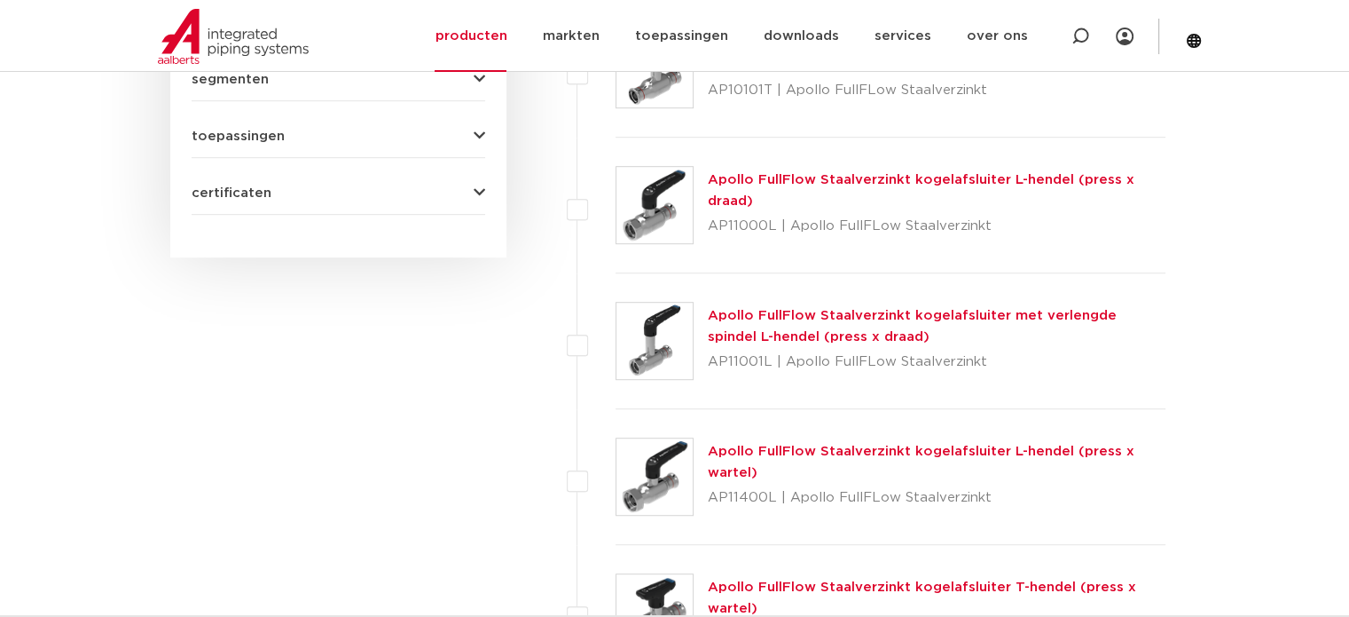
click at [841, 179] on link "Apollo FullFlow Staalverzinkt kogelafsluiter L-hendel (press x draad)" at bounding box center [921, 190] width 427 height 35
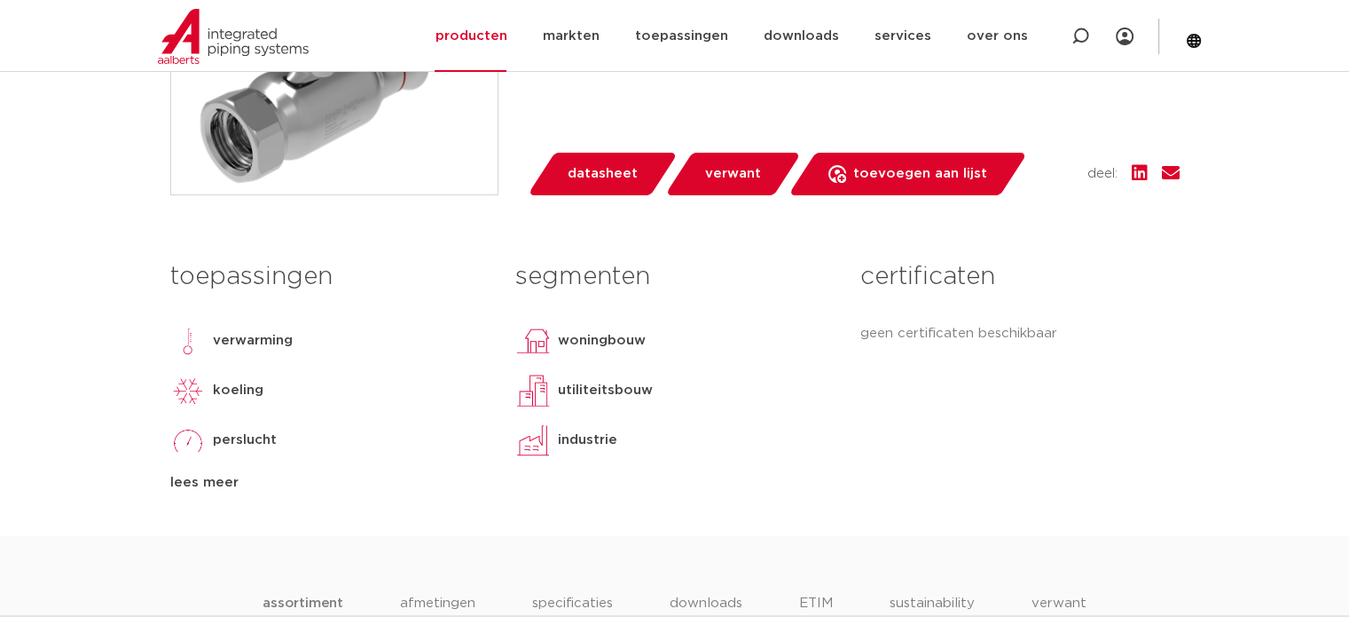
scroll to position [621, 0]
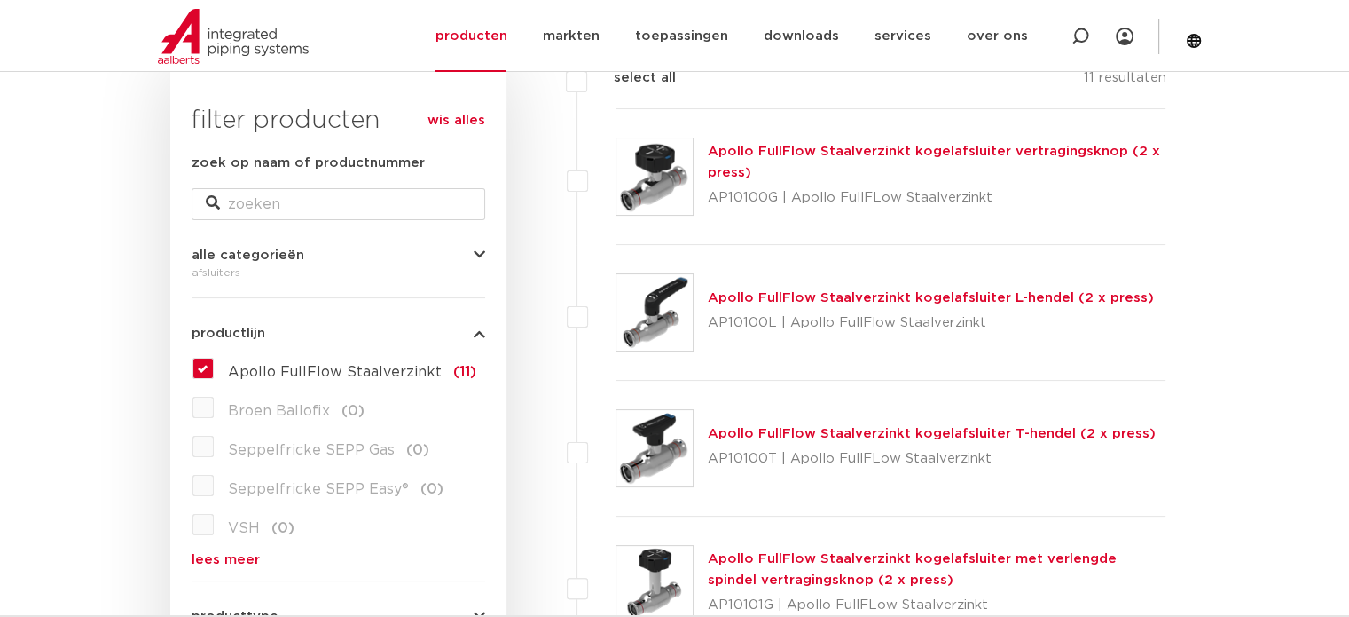
scroll to position [263, 0]
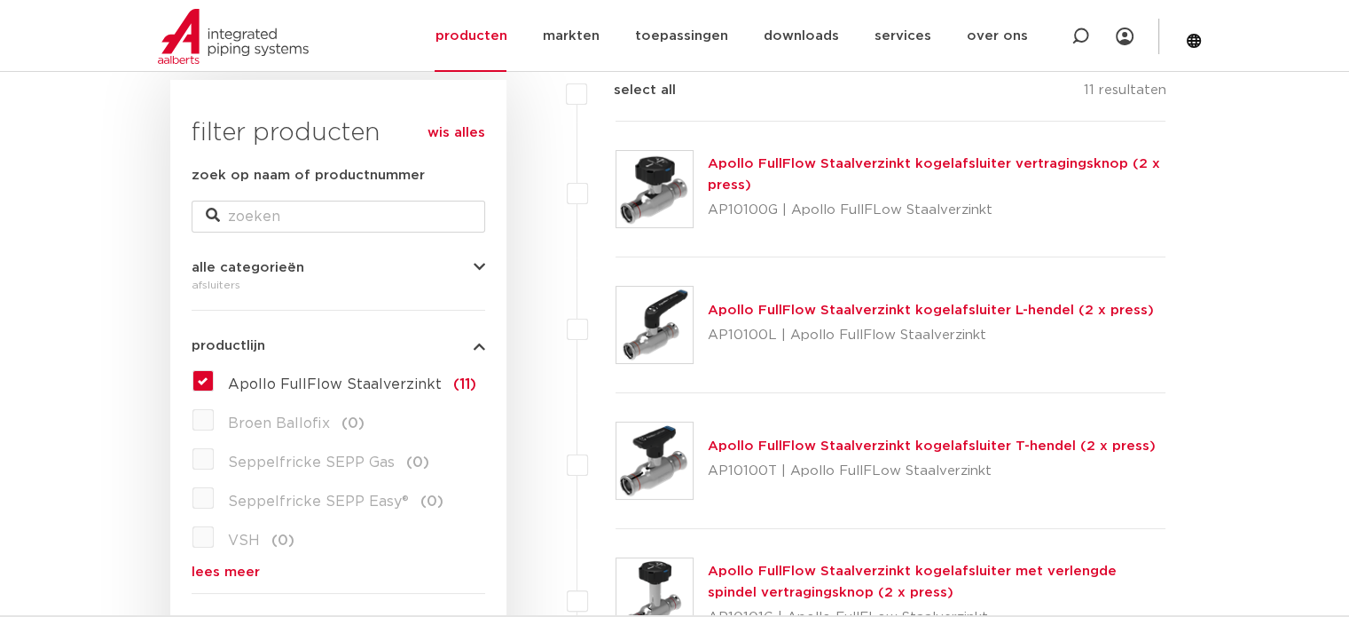
click at [839, 445] on link "Apollo FullFlow Staalverzinkt kogelafsluiter T-hendel (2 x press)" at bounding box center [932, 445] width 448 height 13
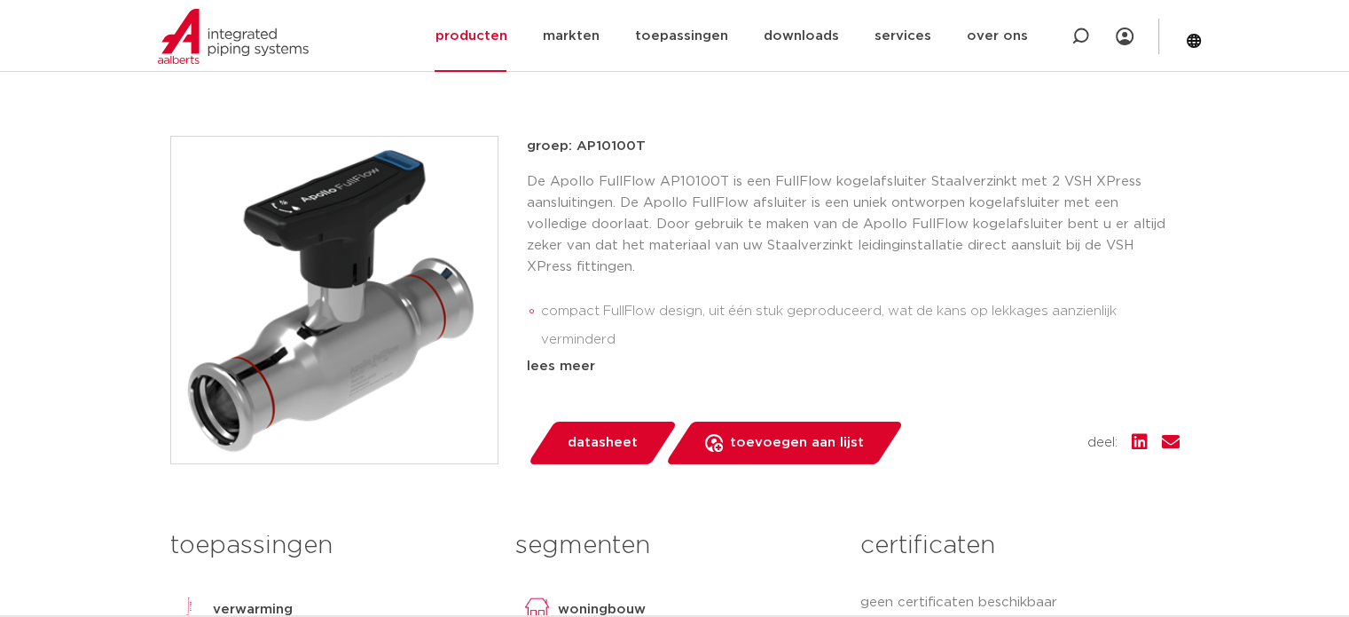
scroll to position [355, 0]
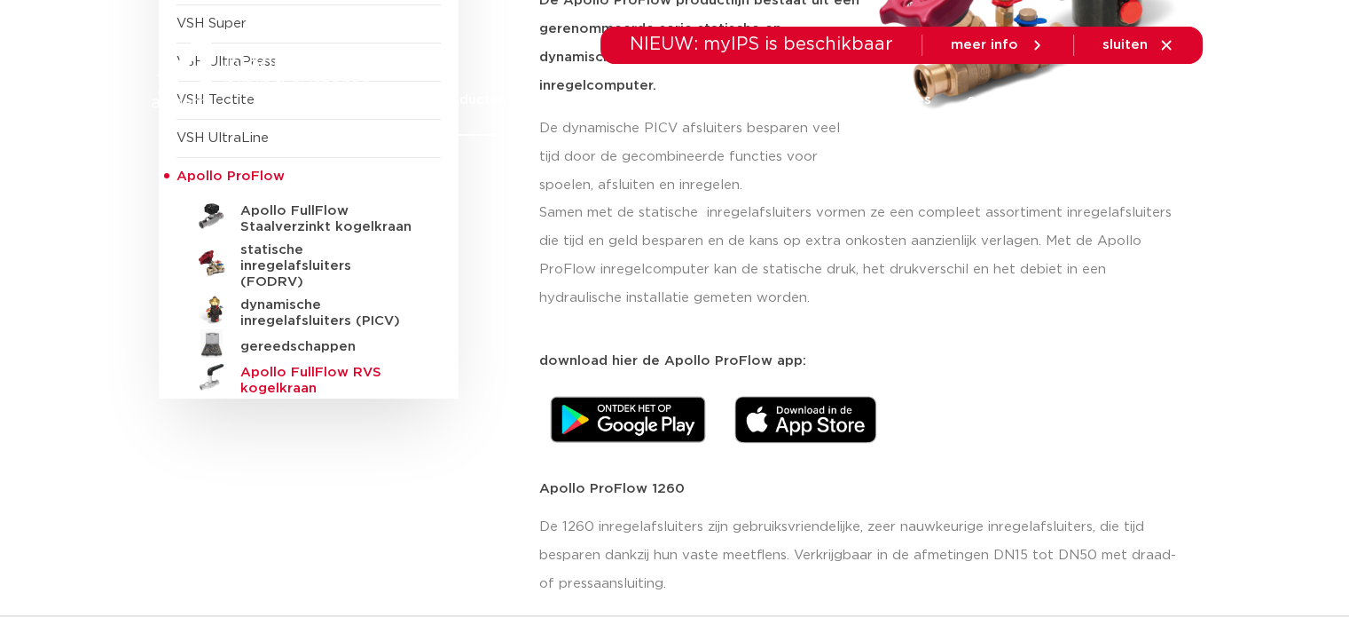
click at [305, 365] on h5 "Apollo FullFlow RVS kogelkraan" at bounding box center [328, 381] width 176 height 32
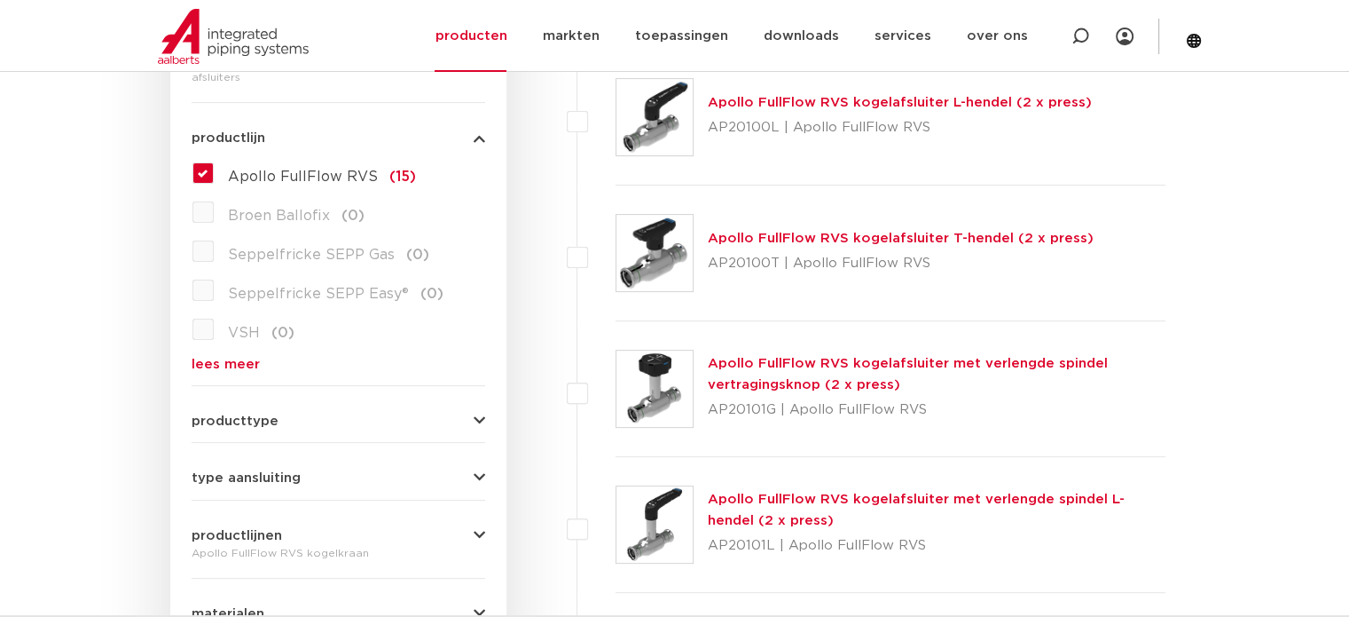
scroll to position [440, 0]
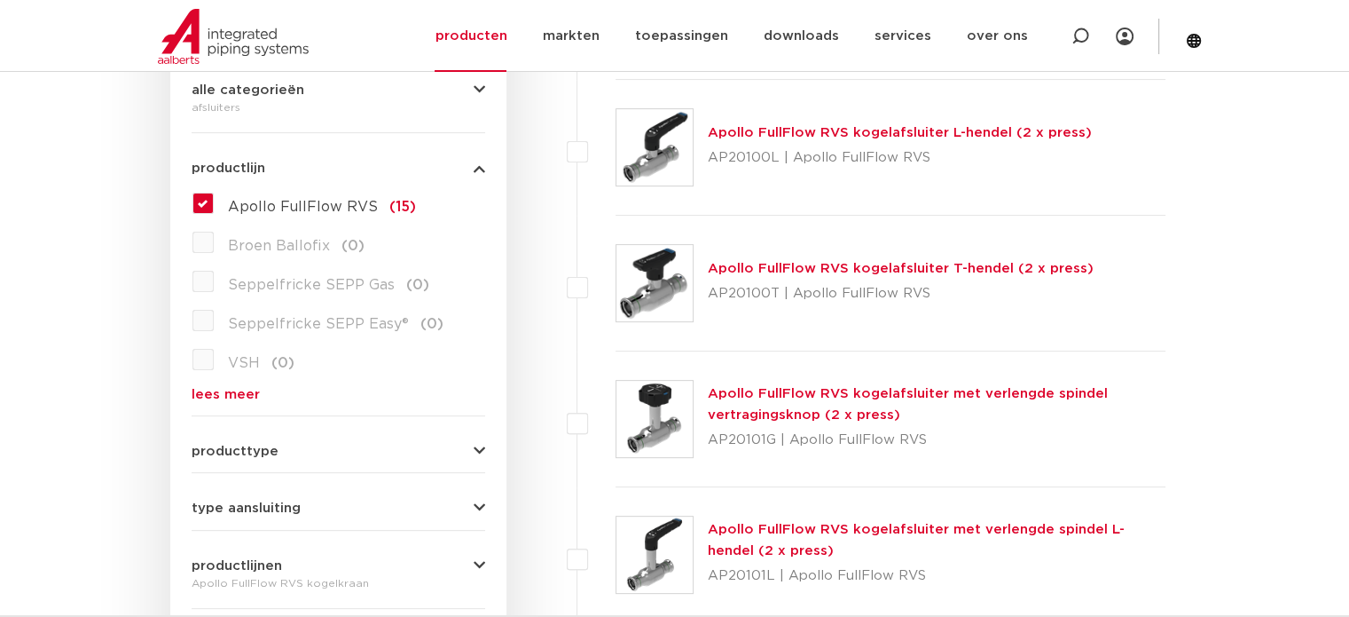
click at [803, 523] on link "Apollo FullFlow RVS kogelafsluiter met verlengde spindel L-hendel (2 x press)" at bounding box center [916, 540] width 417 height 35
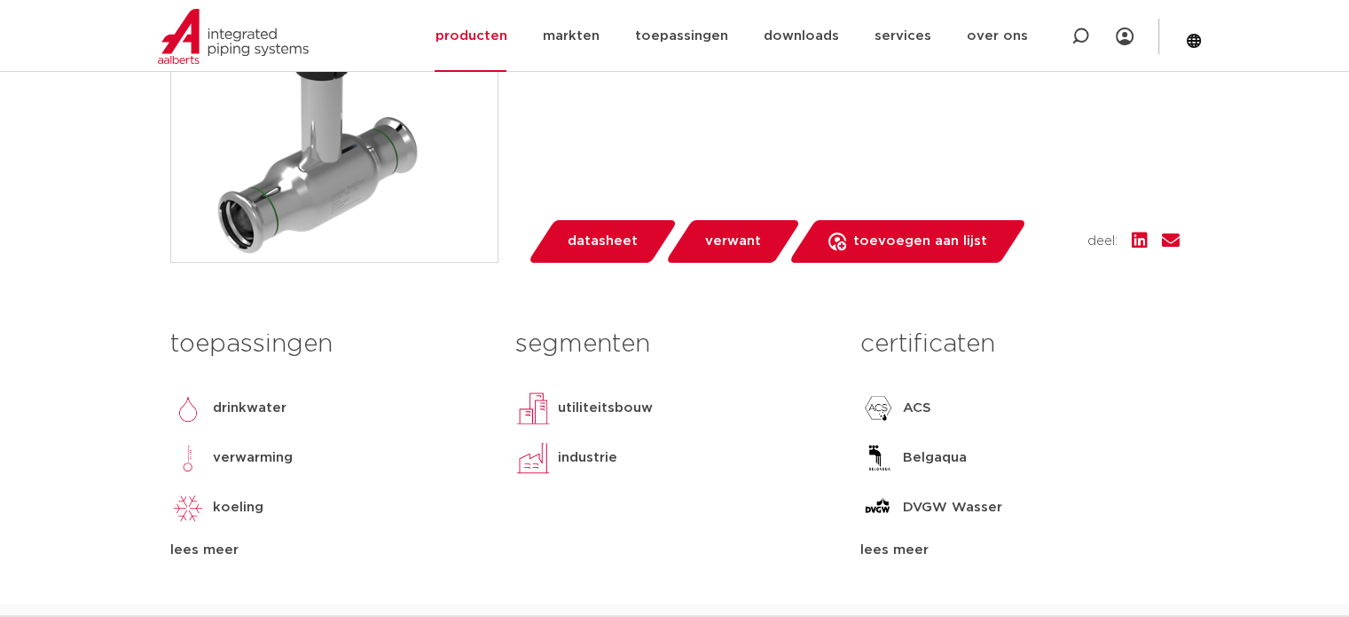
scroll to position [799, 0]
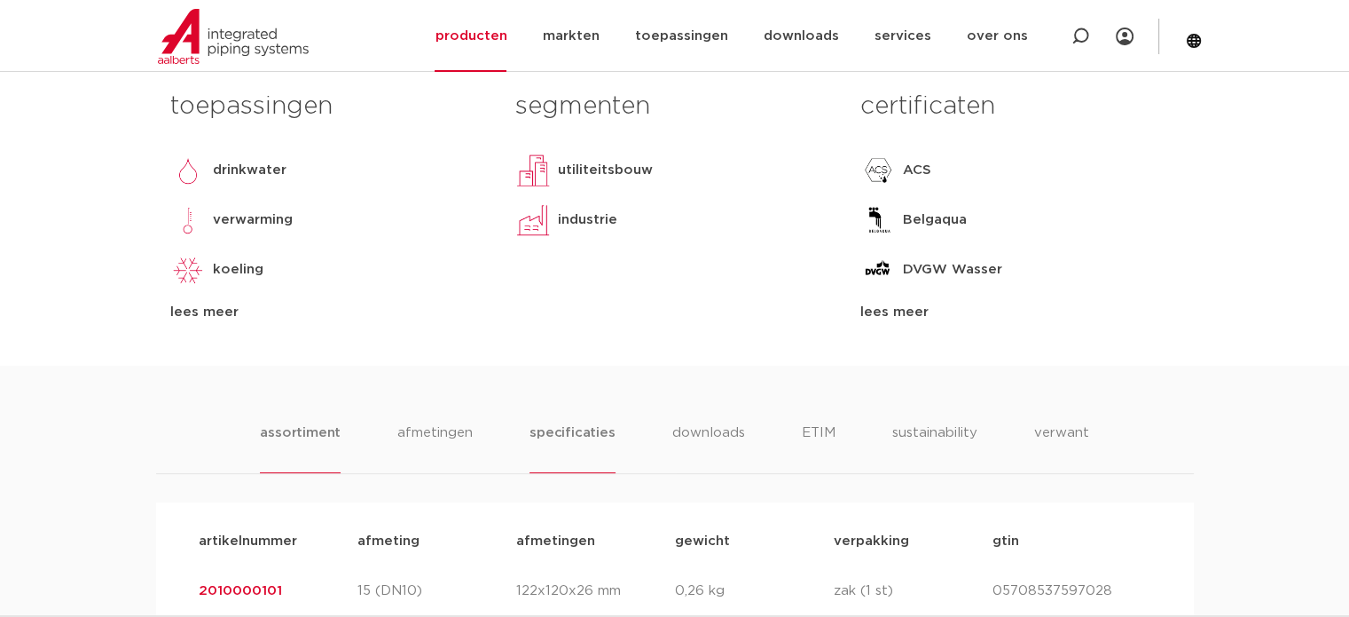
click at [586, 426] on li "specificaties" at bounding box center [572, 447] width 85 height 51
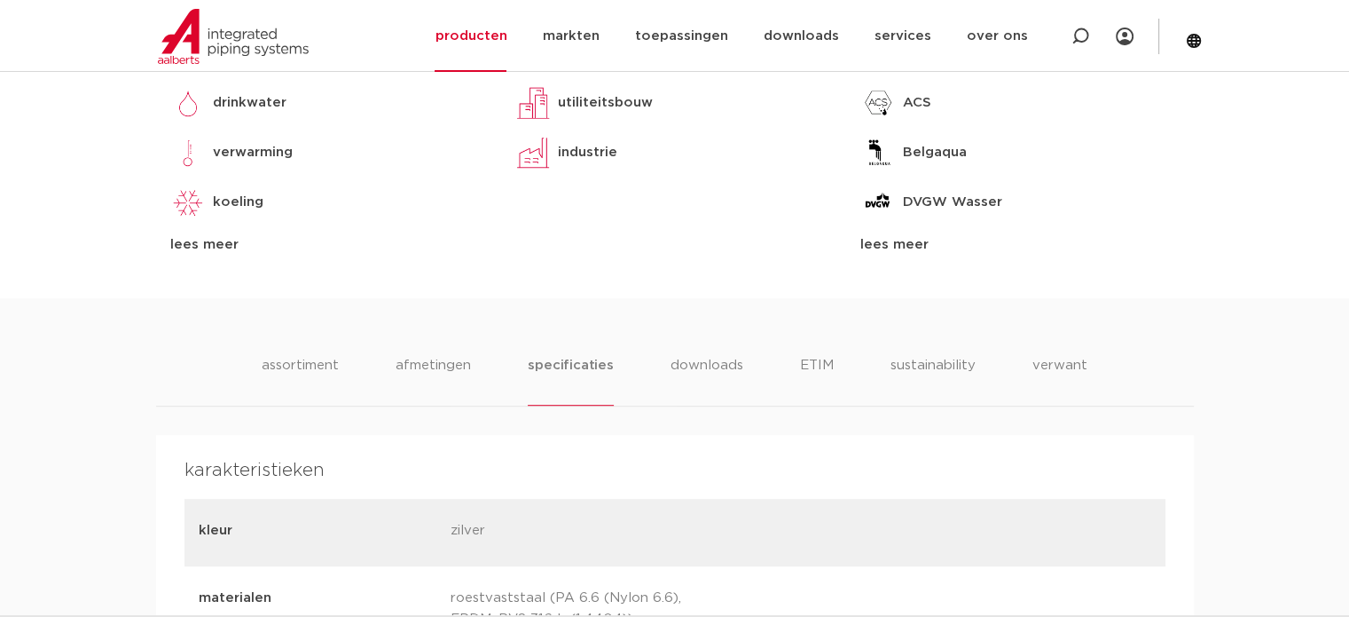
scroll to position [1153, 0]
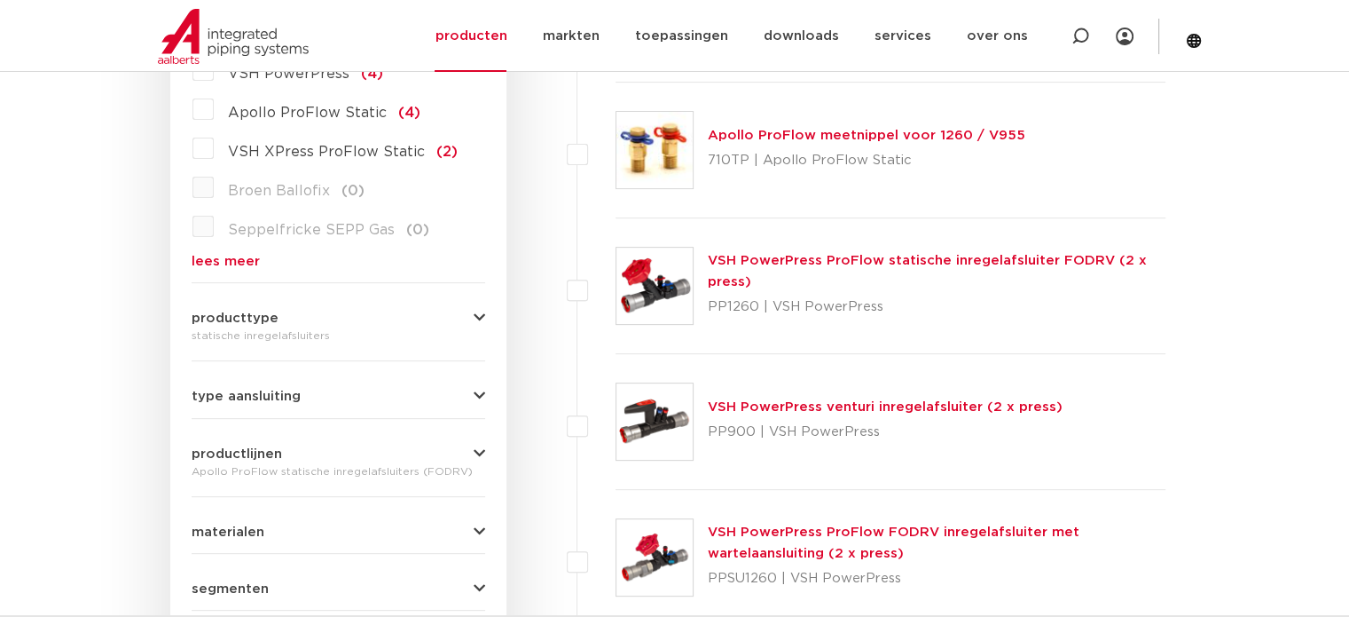
scroll to position [351, 0]
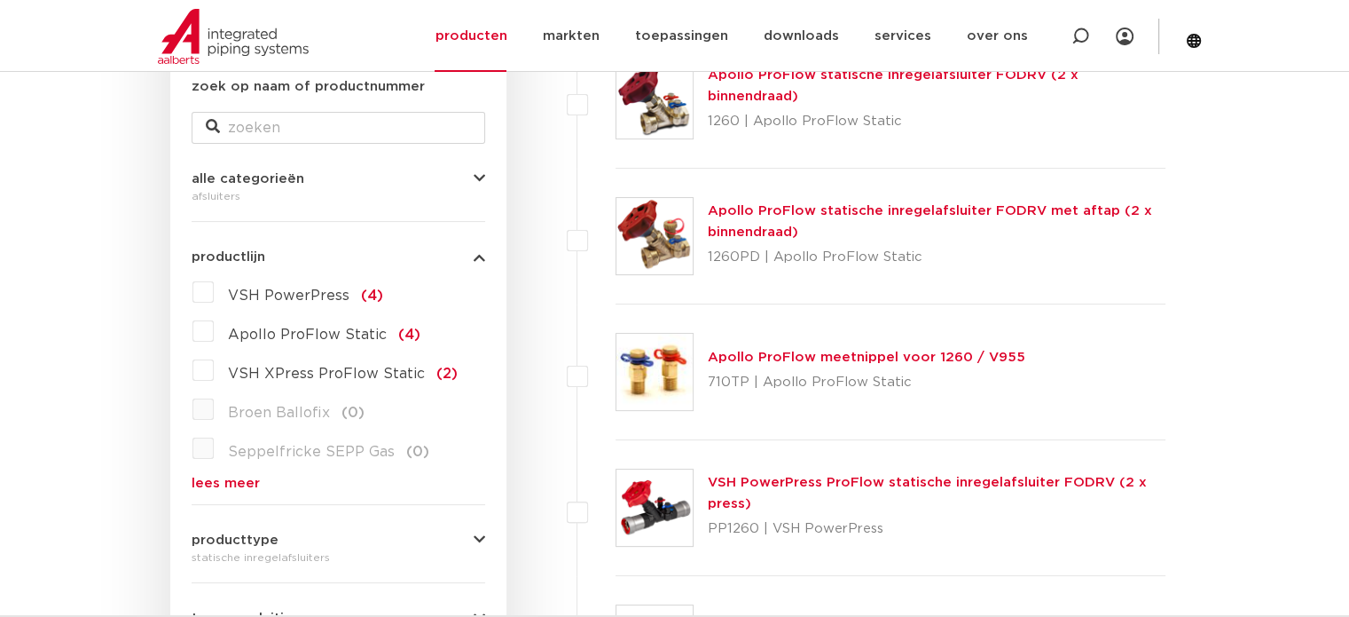
click at [866, 482] on link "VSH PowerPress ProFlow statische inregelafsluiter FODRV (2 x press)" at bounding box center [927, 493] width 439 height 35
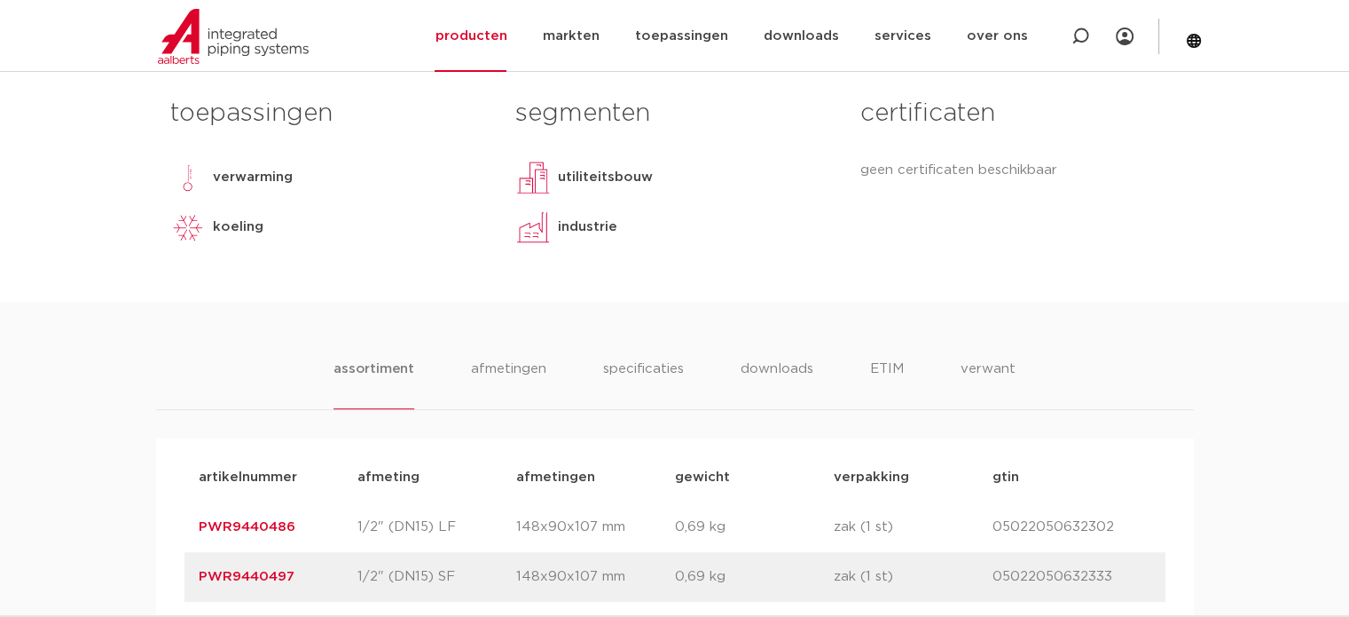
scroll to position [799, 0]
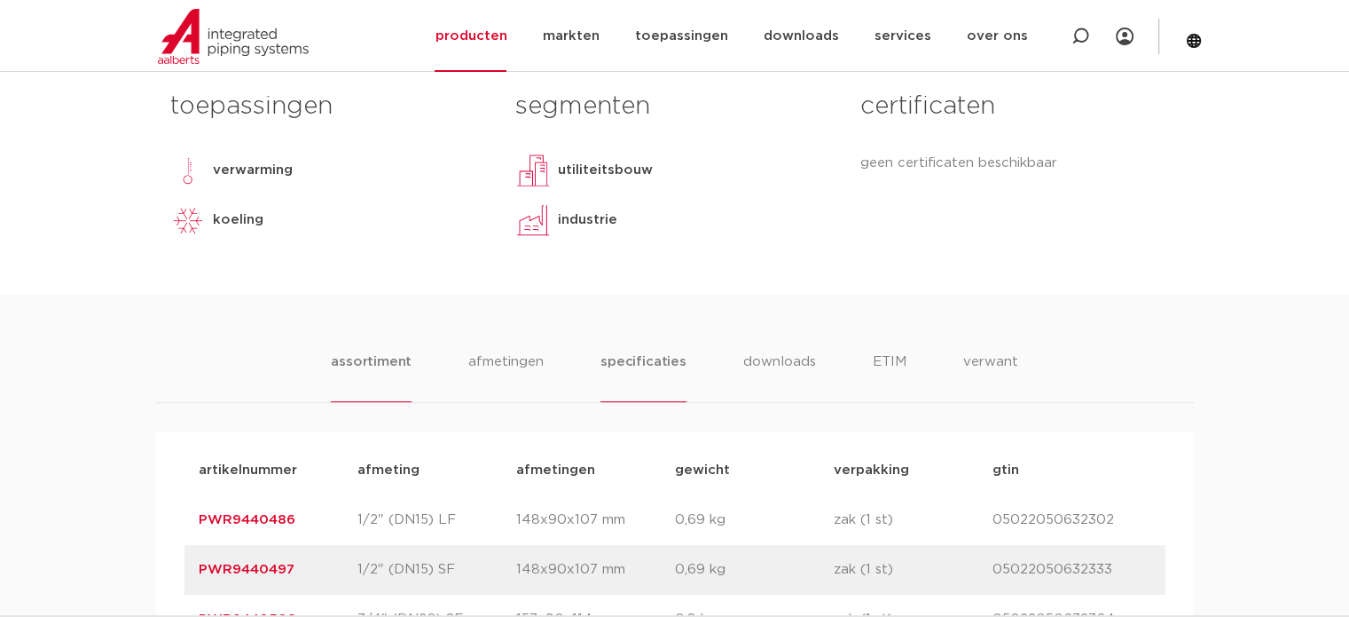
click at [649, 358] on li "specificaties" at bounding box center [643, 376] width 85 height 51
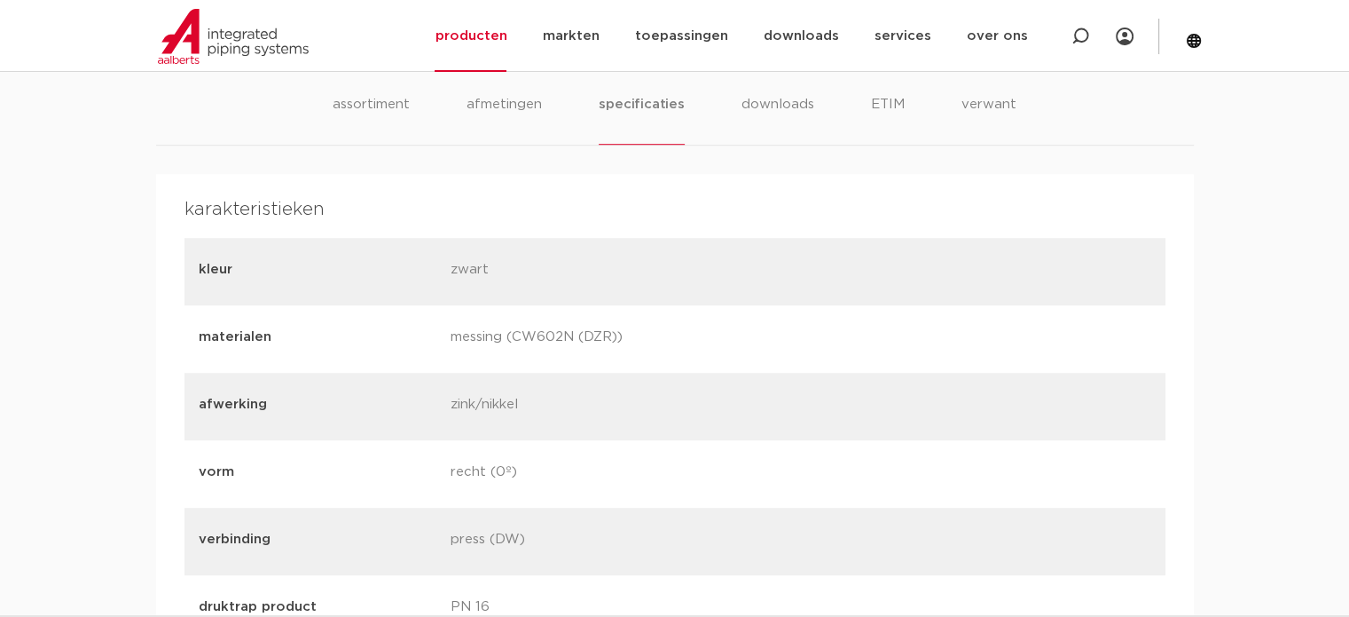
scroll to position [1065, 0]
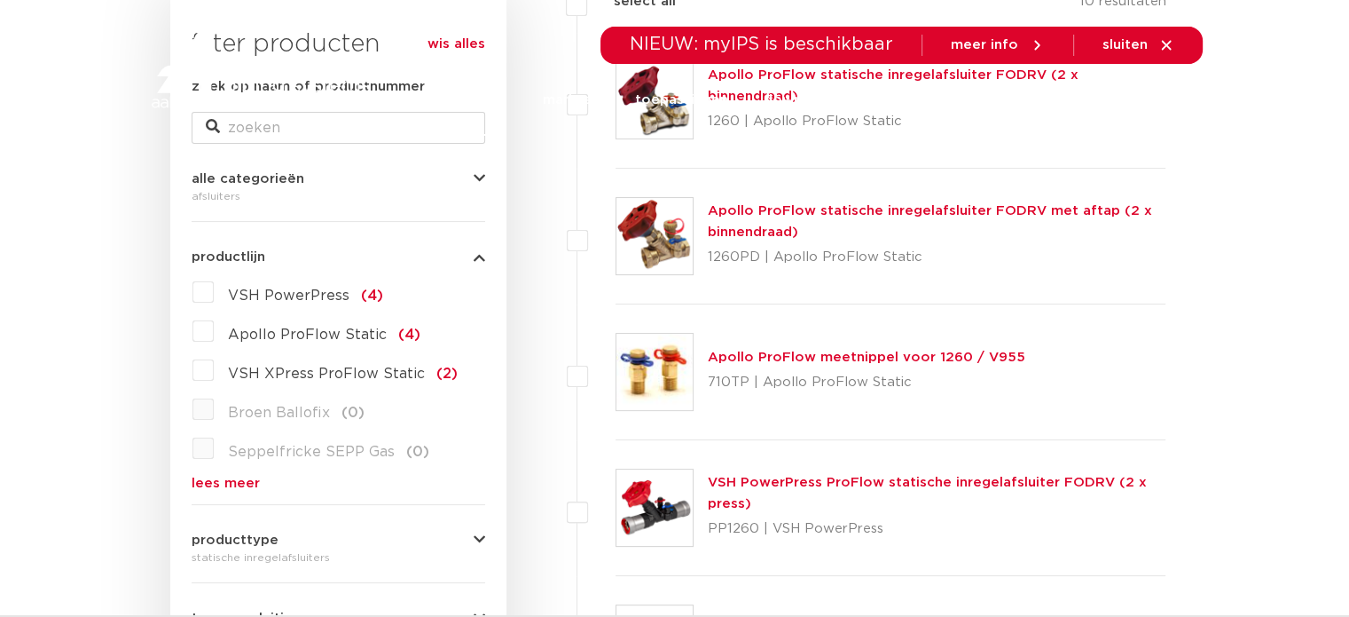
click at [790, 86] on link "downloads" at bounding box center [800, 100] width 75 height 72
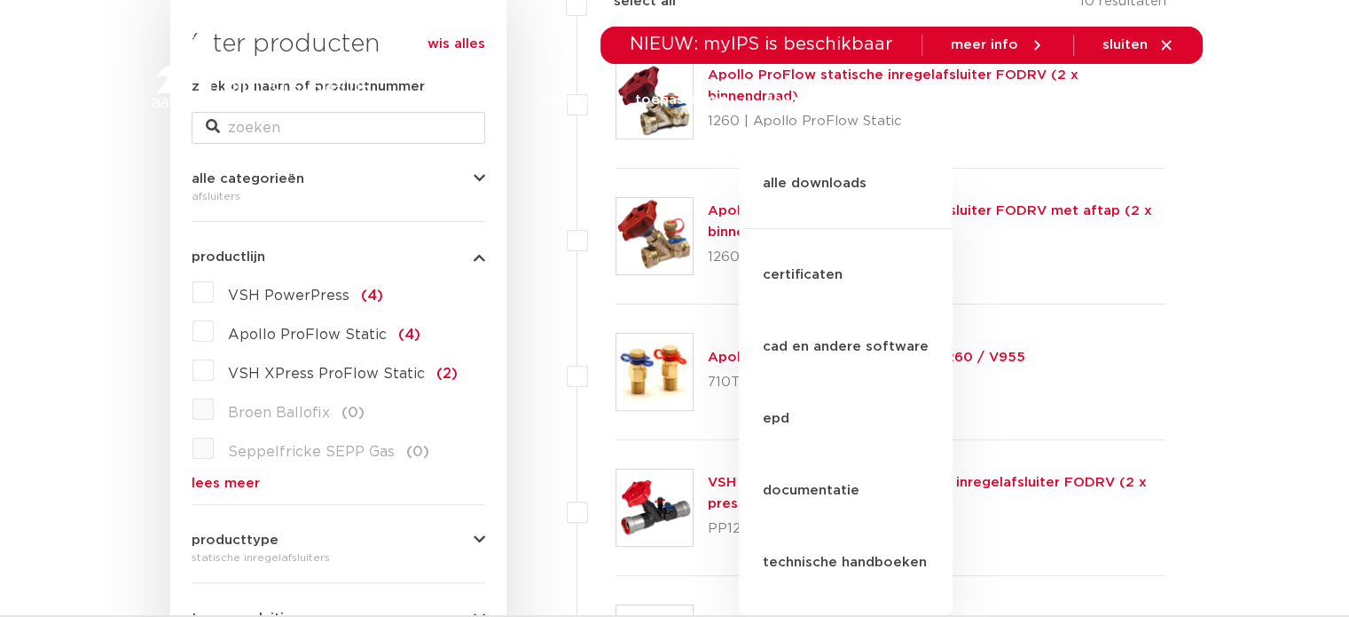
click at [767, 80] on li "downloads alle downloads certificaten cad en andere software epd documentatie t…" at bounding box center [800, 100] width 111 height 72
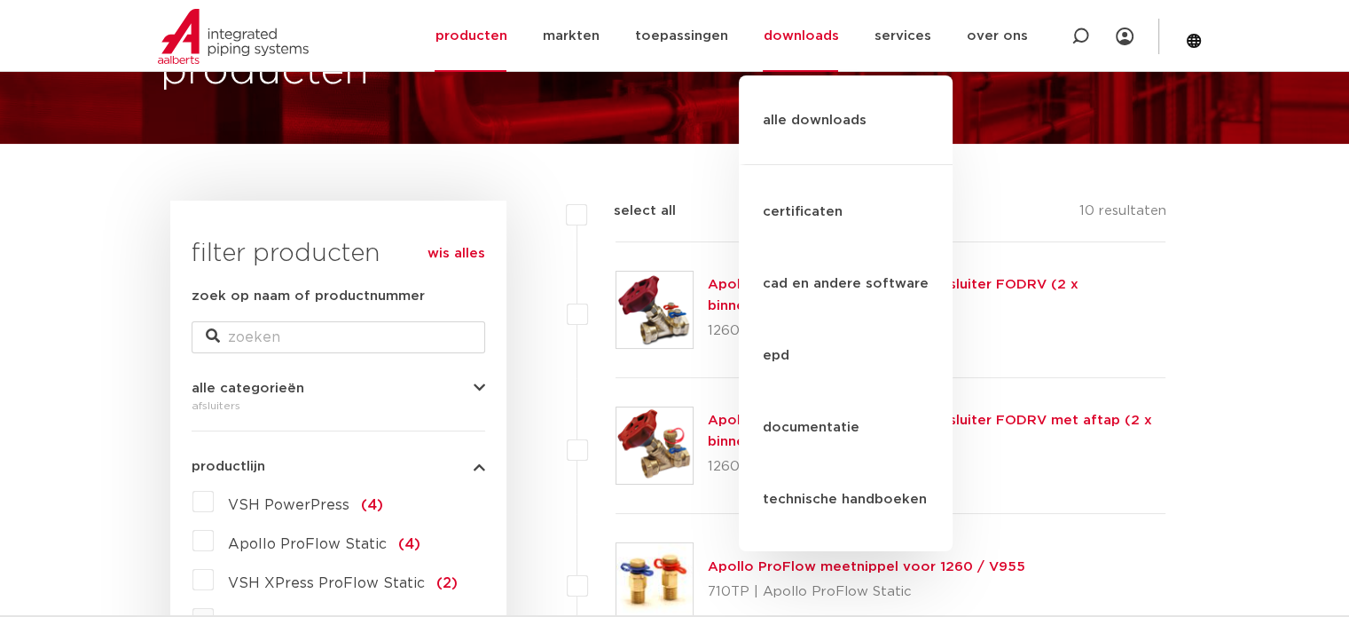
scroll to position [85, 0]
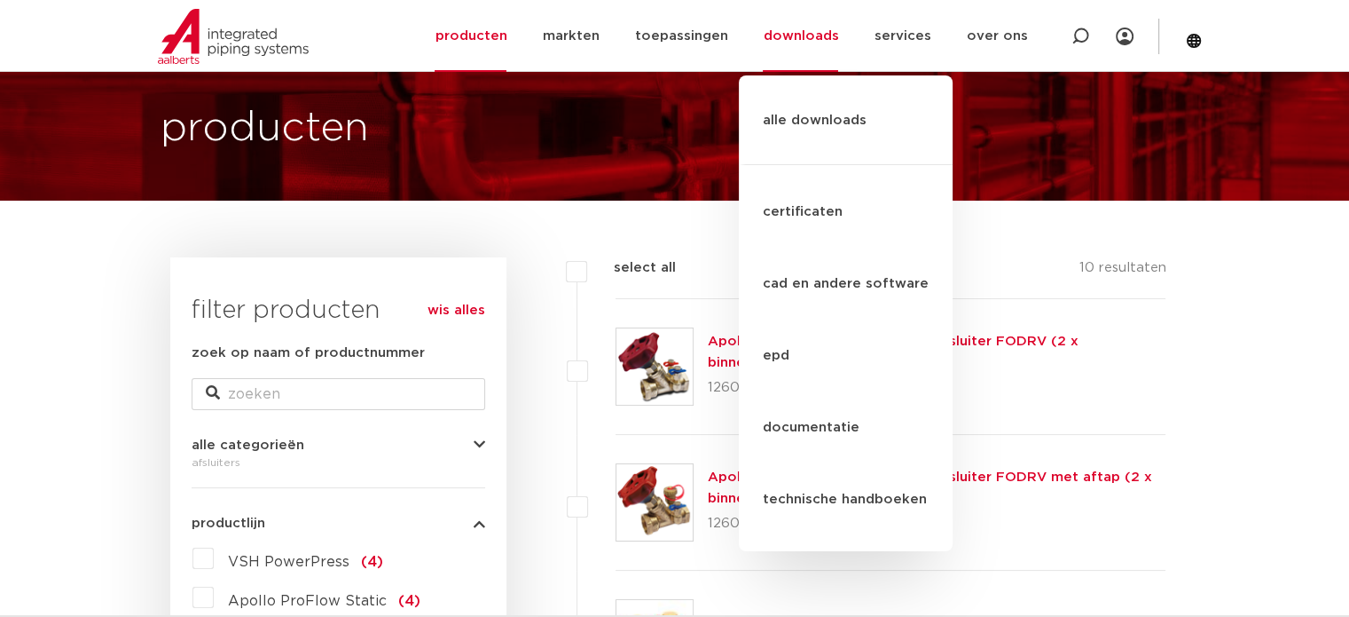
click at [736, 353] on link "Apollo ProFlow statische inregelafsluiter FODRV (2 x binnendraad)" at bounding box center [893, 351] width 371 height 35
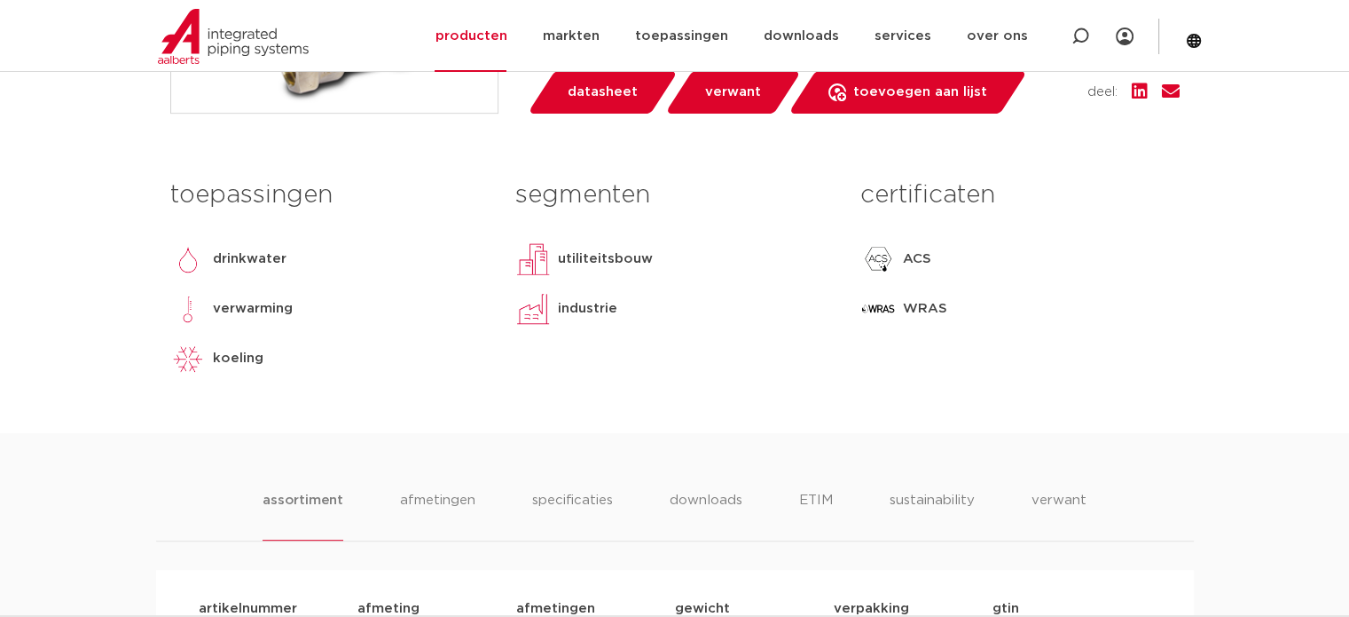
scroll to position [710, 0]
click at [578, 497] on li "specificaties" at bounding box center [572, 515] width 85 height 51
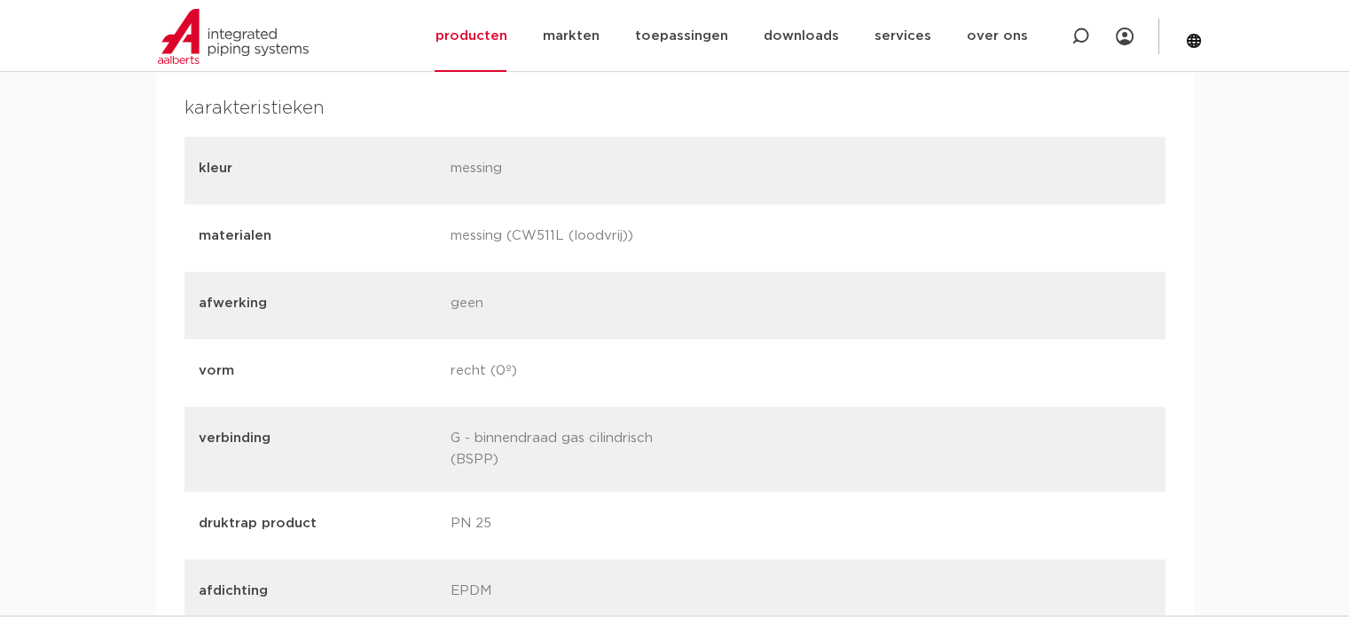
scroll to position [1242, 0]
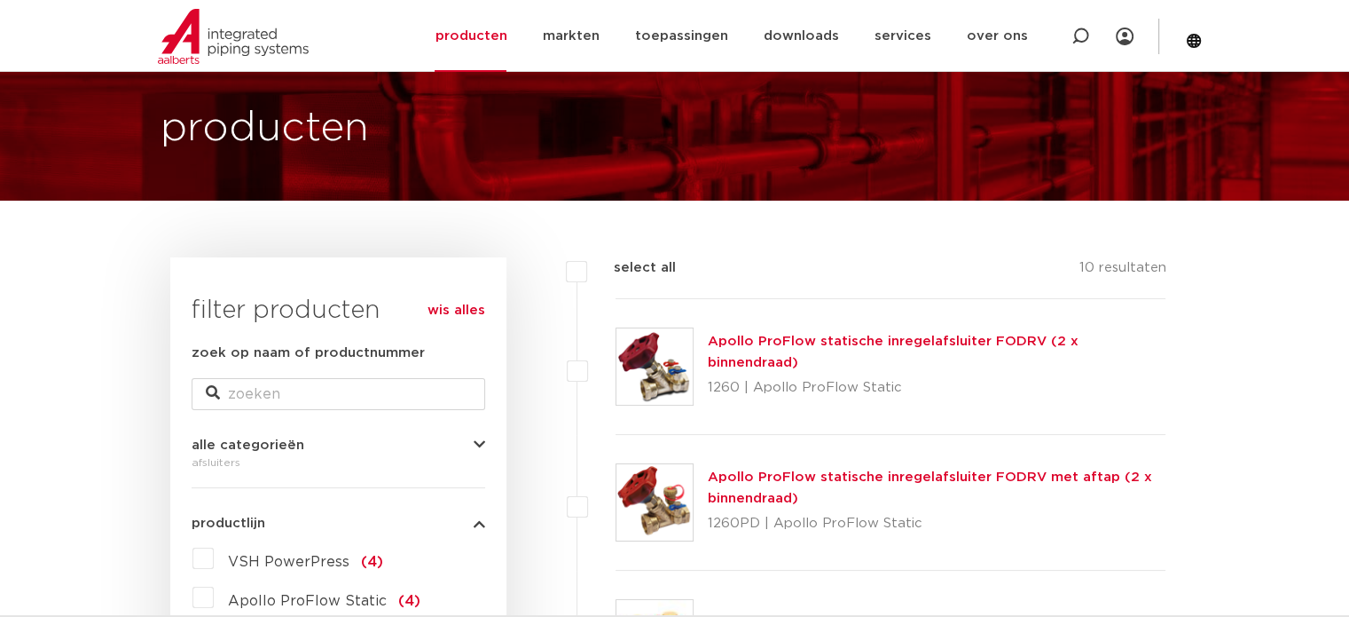
click at [827, 470] on link "Apollo ProFlow statische inregelafsluiter FODRV met aftap (2 x binnendraad)" at bounding box center [930, 487] width 445 height 35
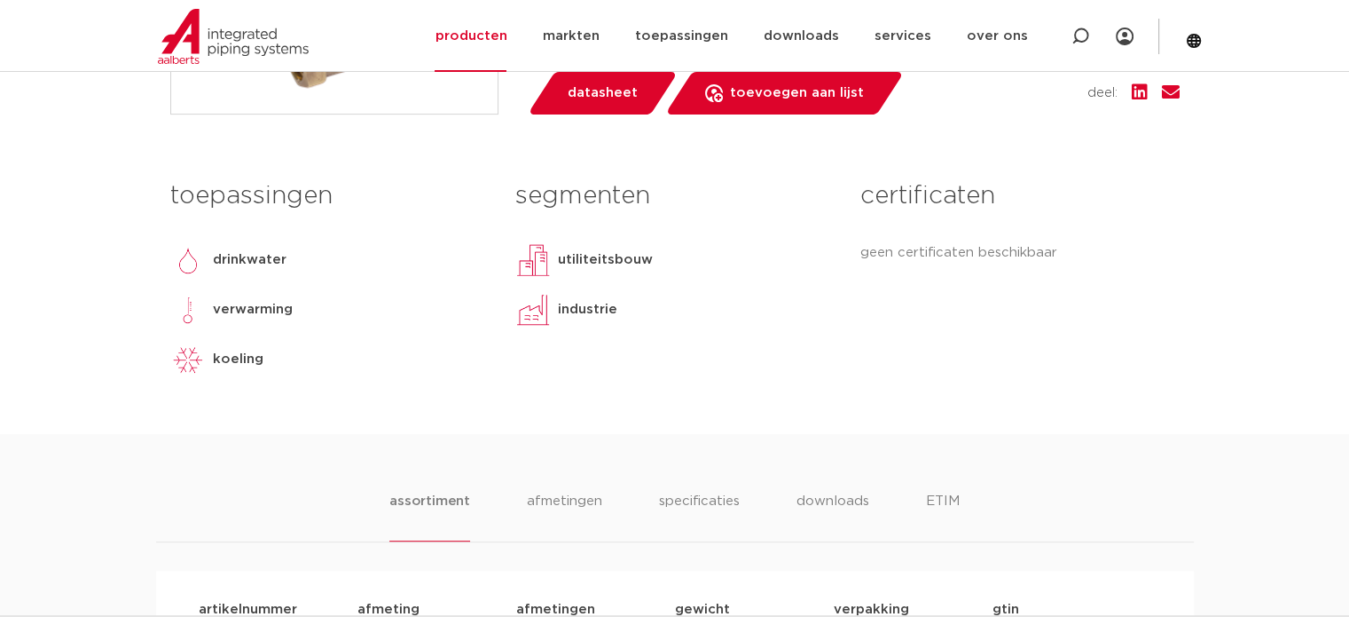
scroll to position [710, 0]
click at [696, 503] on li "specificaties" at bounding box center [699, 515] width 85 height 51
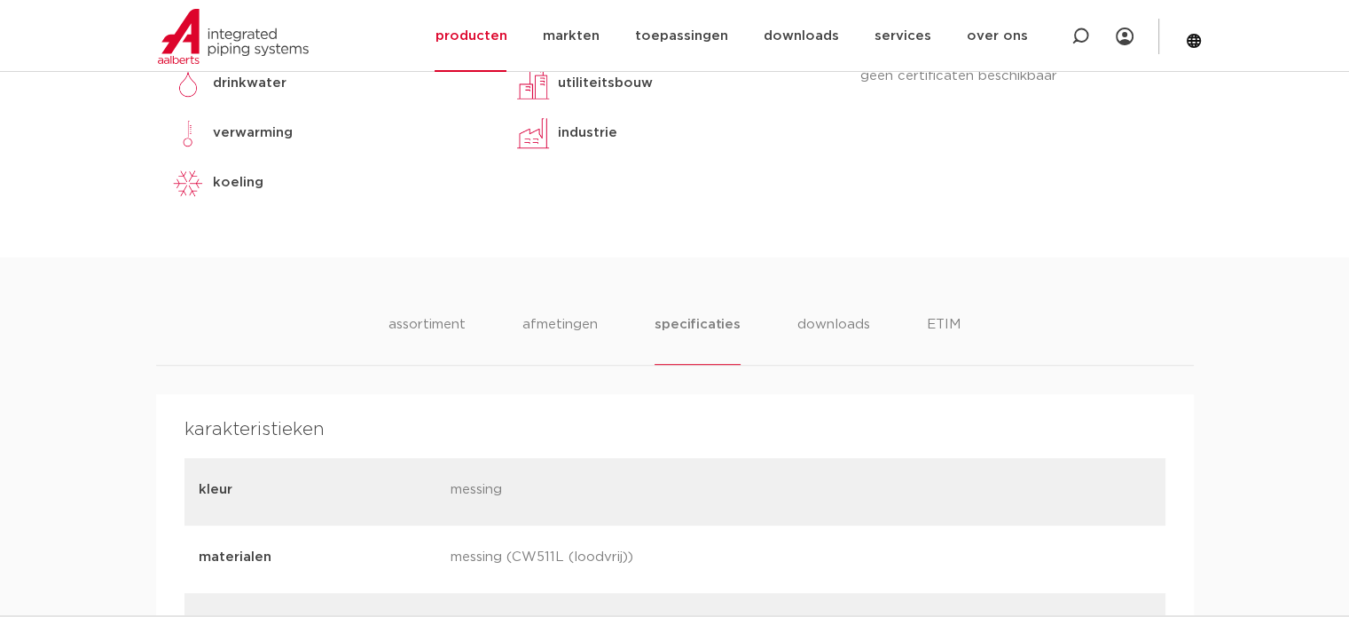
scroll to position [887, 0]
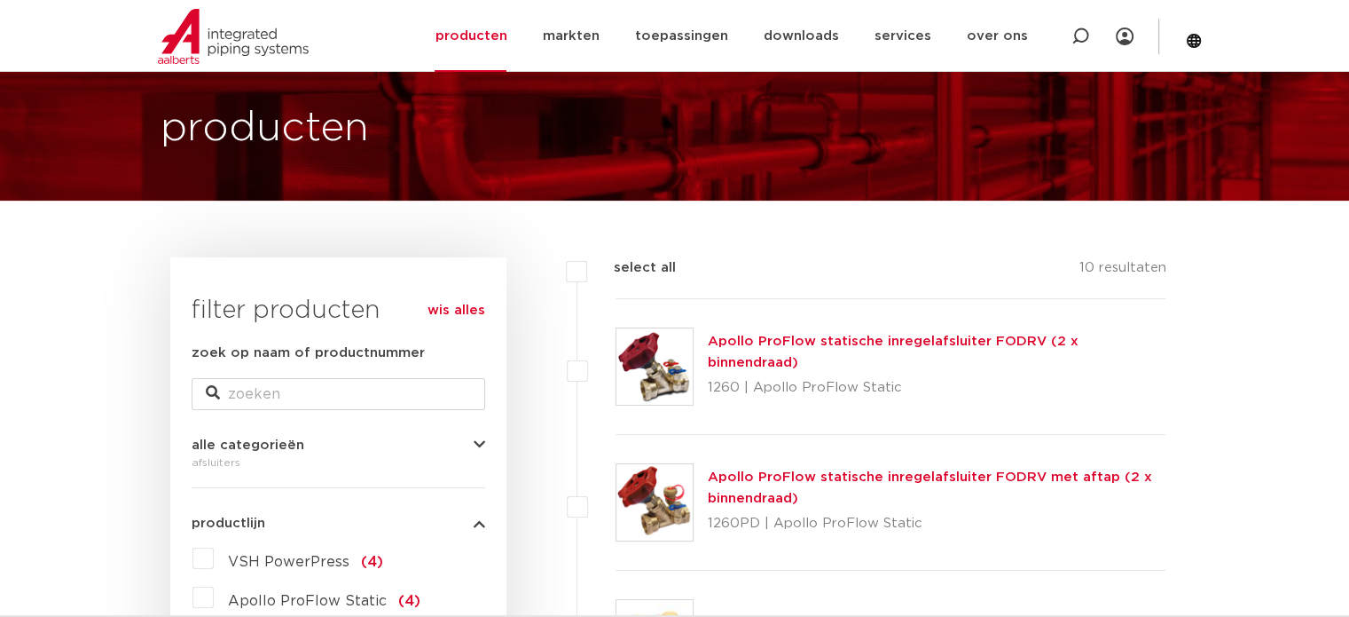
click at [733, 350] on link "Apollo ProFlow statische inregelafsluiter FODRV (2 x binnendraad)" at bounding box center [893, 351] width 371 height 35
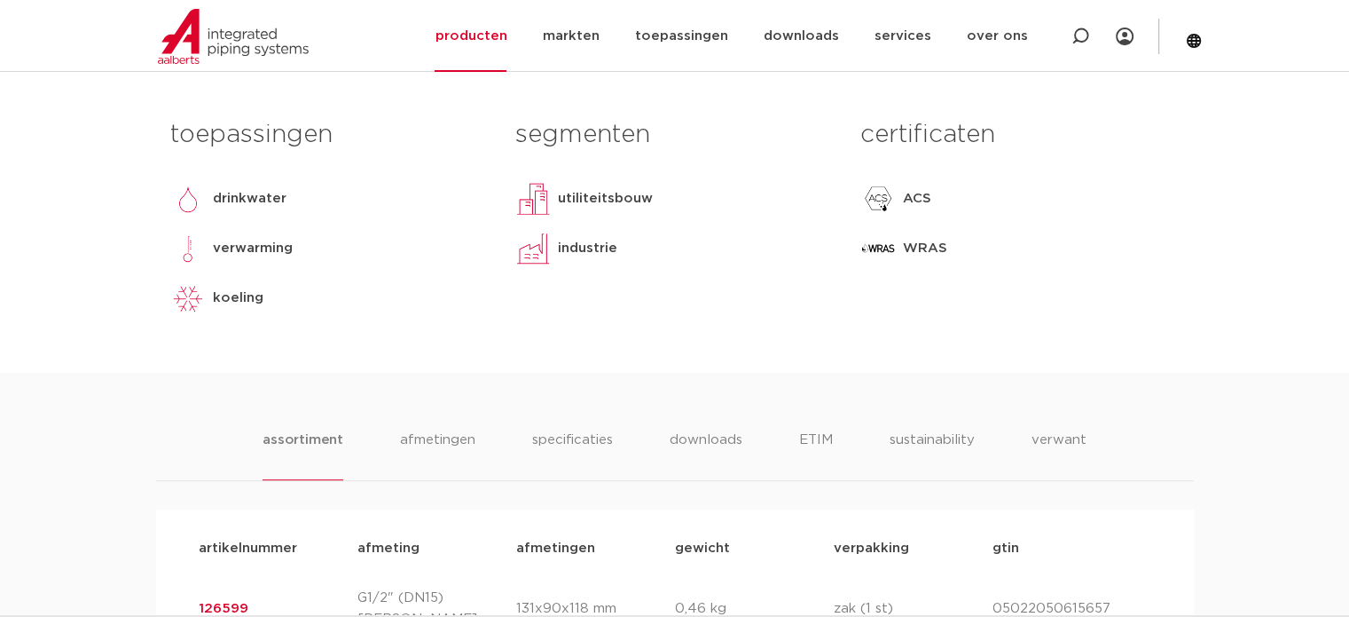
scroll to position [887, 0]
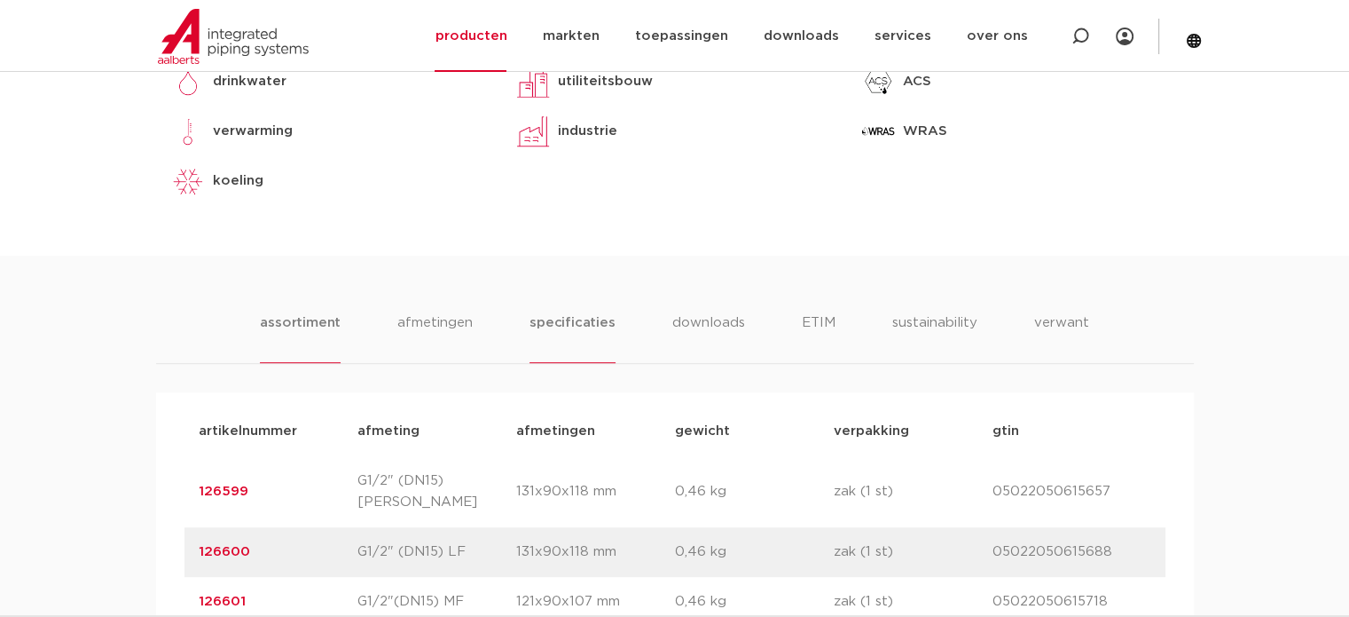
click at [566, 319] on li "specificaties" at bounding box center [572, 337] width 85 height 51
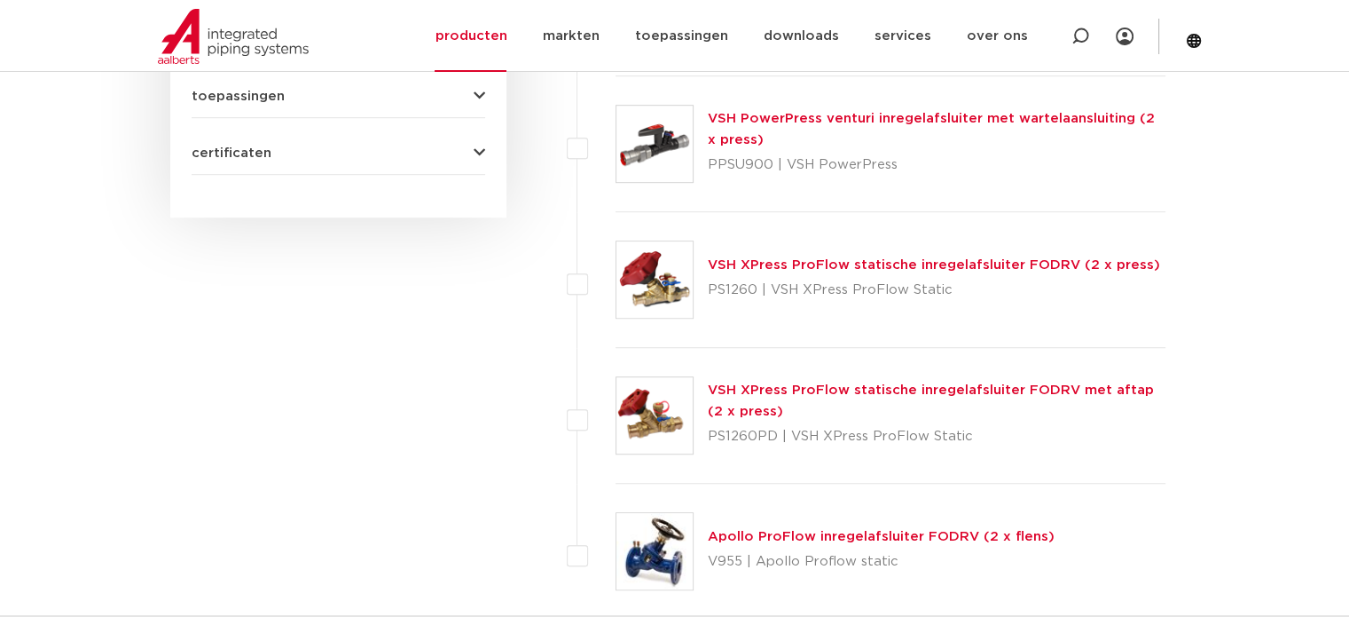
scroll to position [1153, 0]
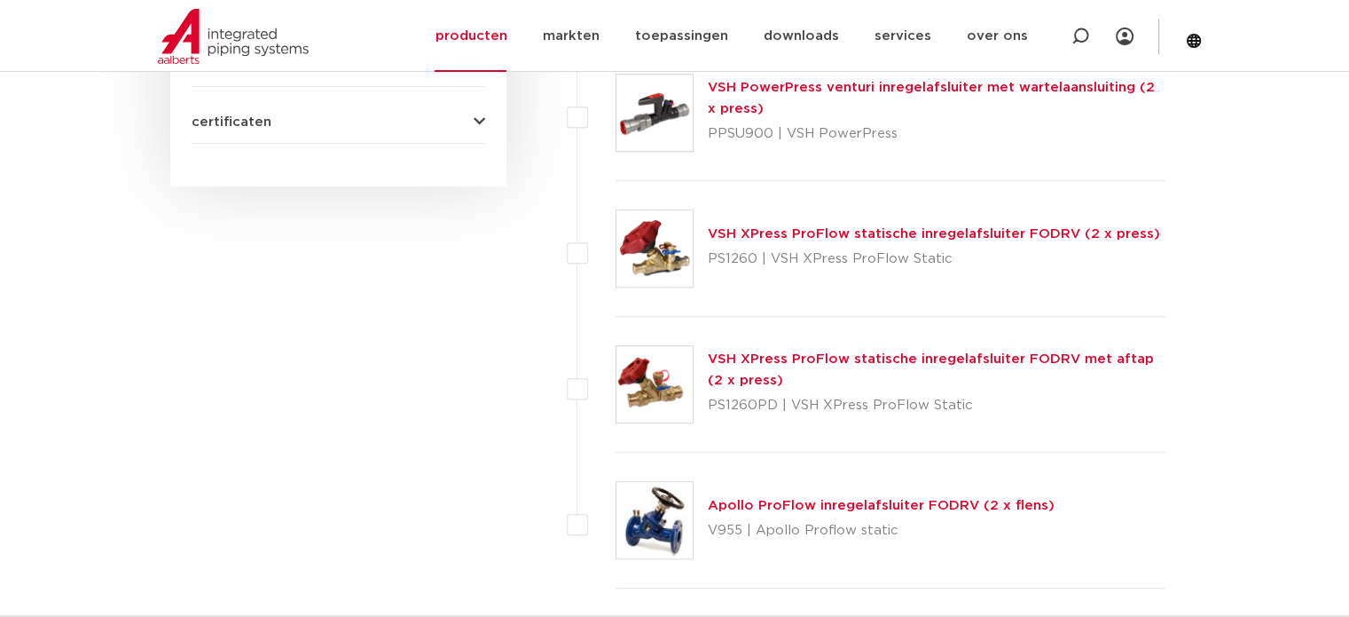
click at [931, 358] on link "VSH XPress ProFlow statische inregelafsluiter FODRV met aftap (2 x press)" at bounding box center [931, 369] width 446 height 35
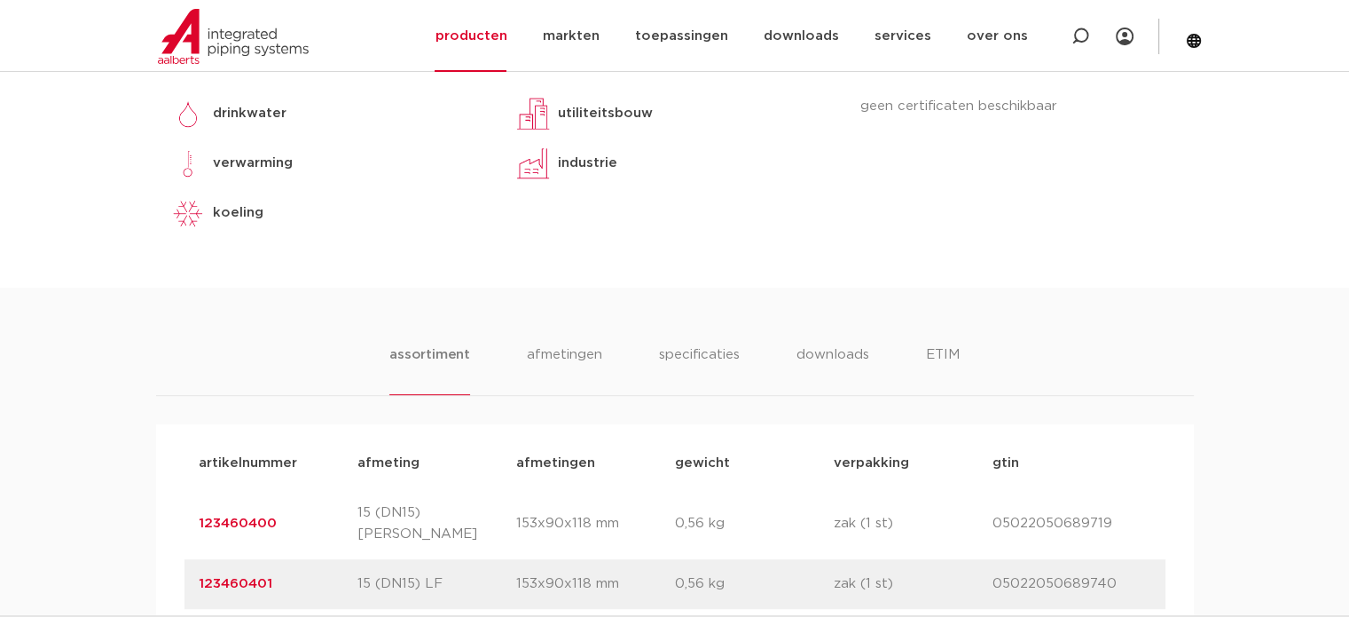
scroll to position [887, 0]
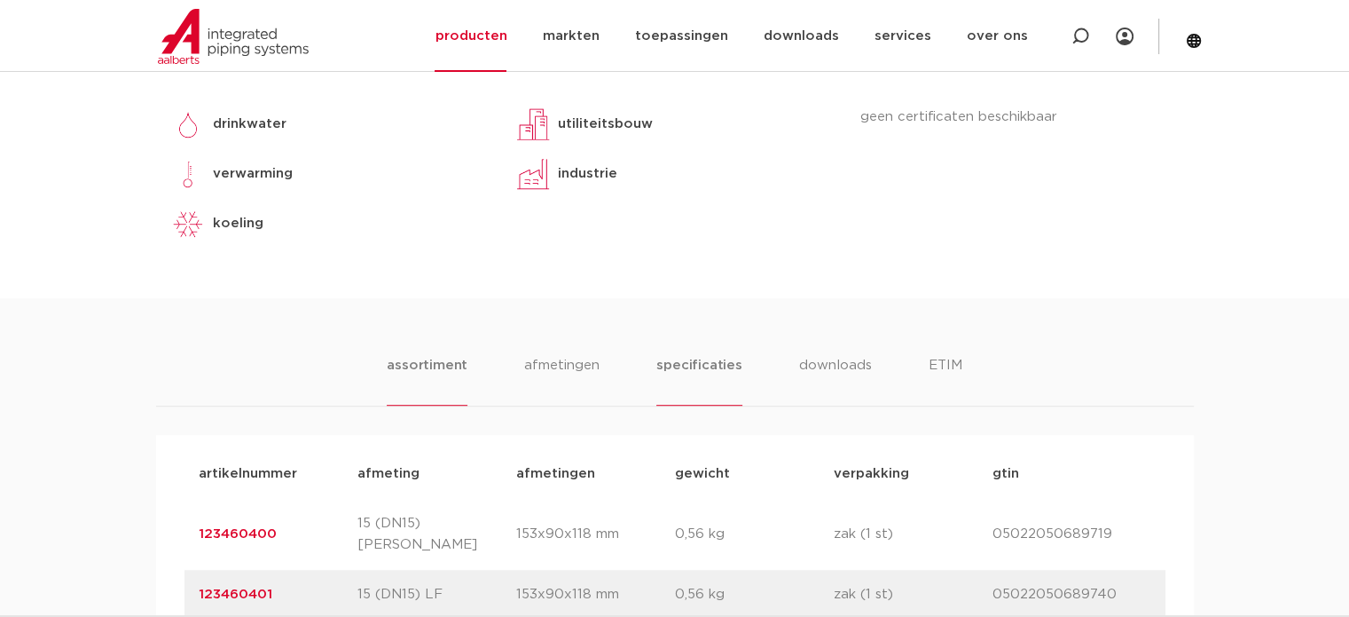
click at [688, 361] on li "specificaties" at bounding box center [699, 380] width 85 height 51
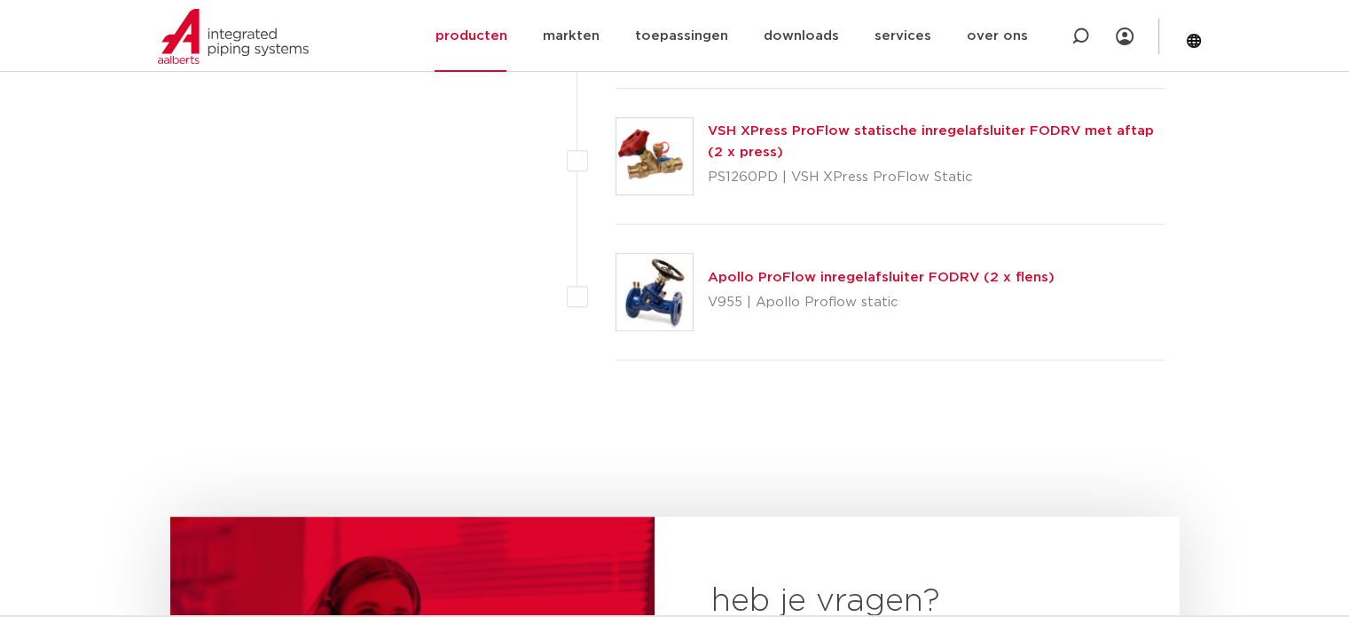
drag, startPoint x: 0, startPoint y: 0, endPoint x: 755, endPoint y: 275, distance: 803.6
click at [755, 275] on link "Apollo ProFlow inregelafsluiter FODRV (2 x flens)" at bounding box center [881, 277] width 347 height 13
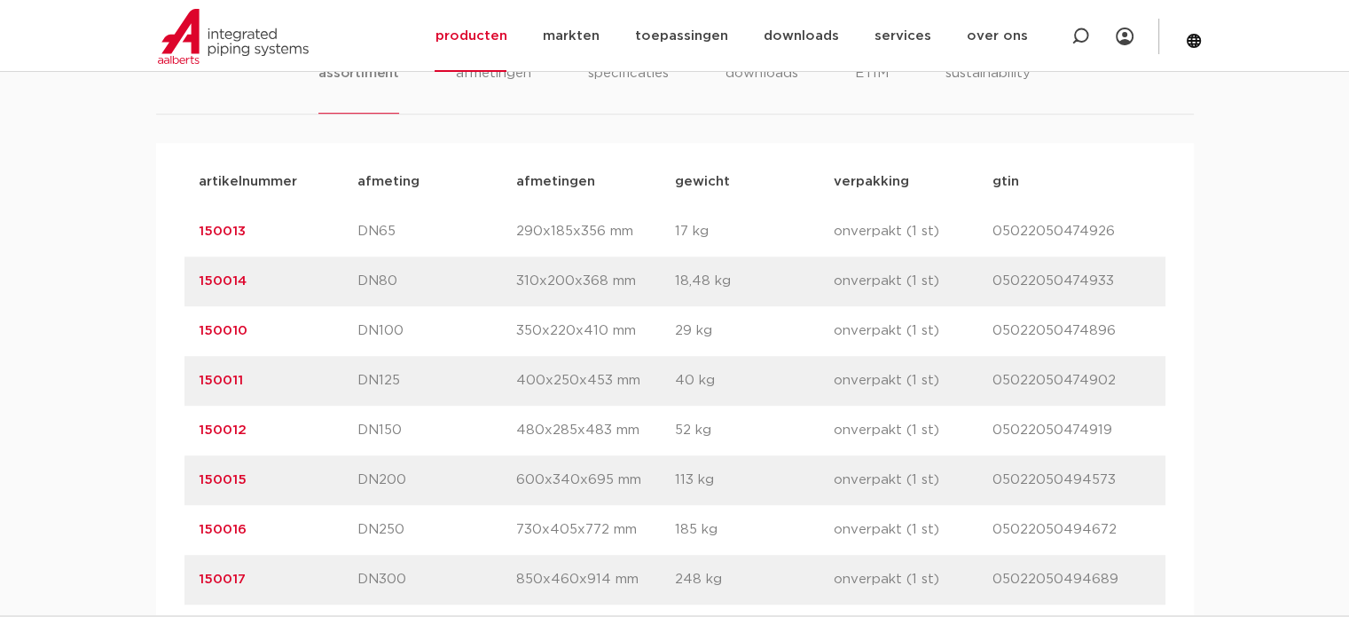
scroll to position [887, 0]
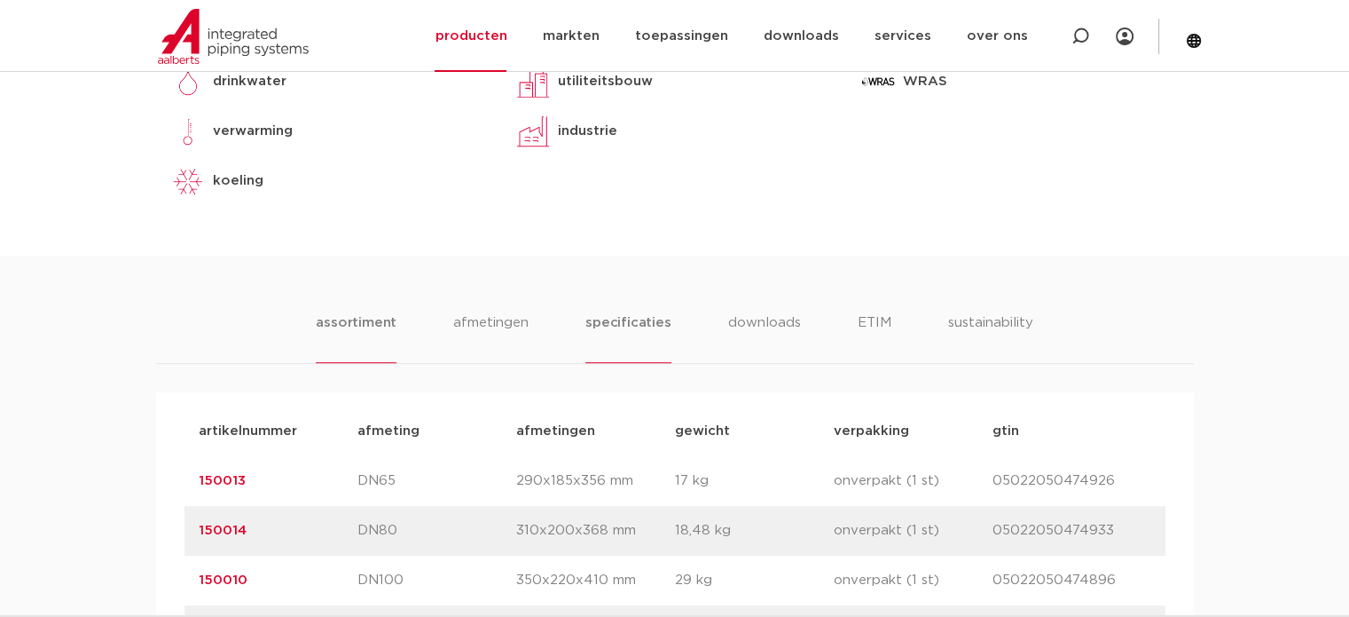
click at [612, 319] on li "specificaties" at bounding box center [628, 337] width 85 height 51
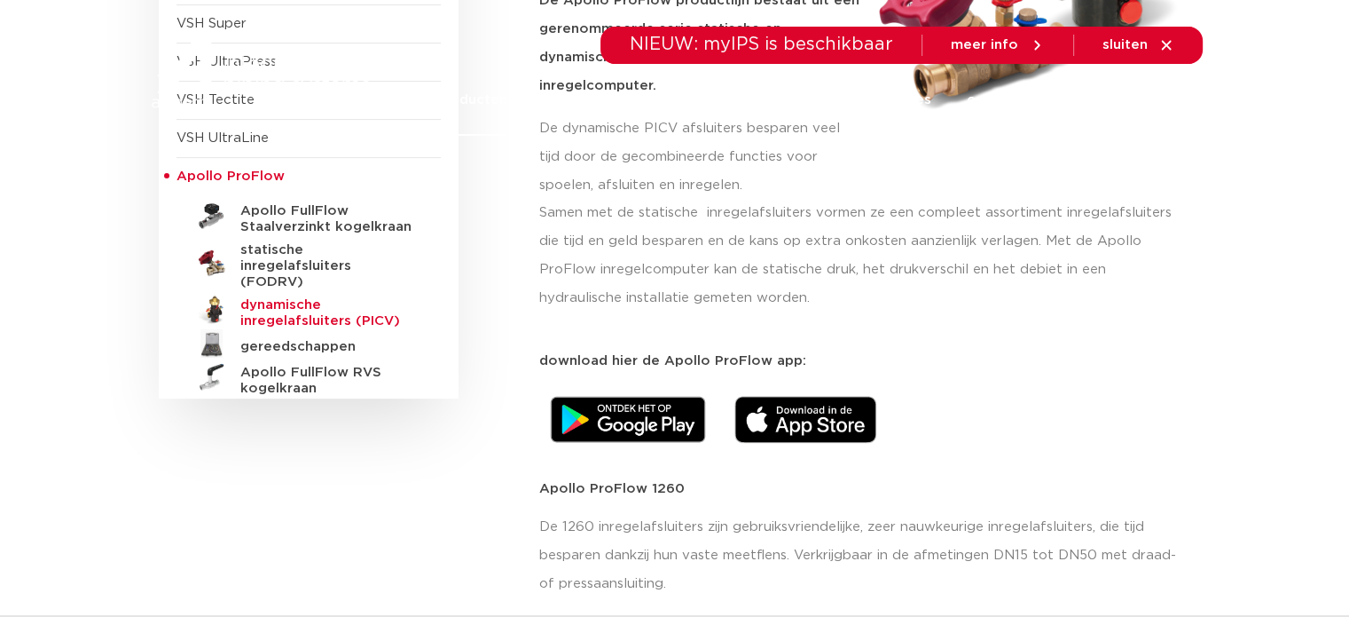
click at [267, 297] on h5 "dynamische inregelafsluiters (PICV)" at bounding box center [328, 313] width 176 height 32
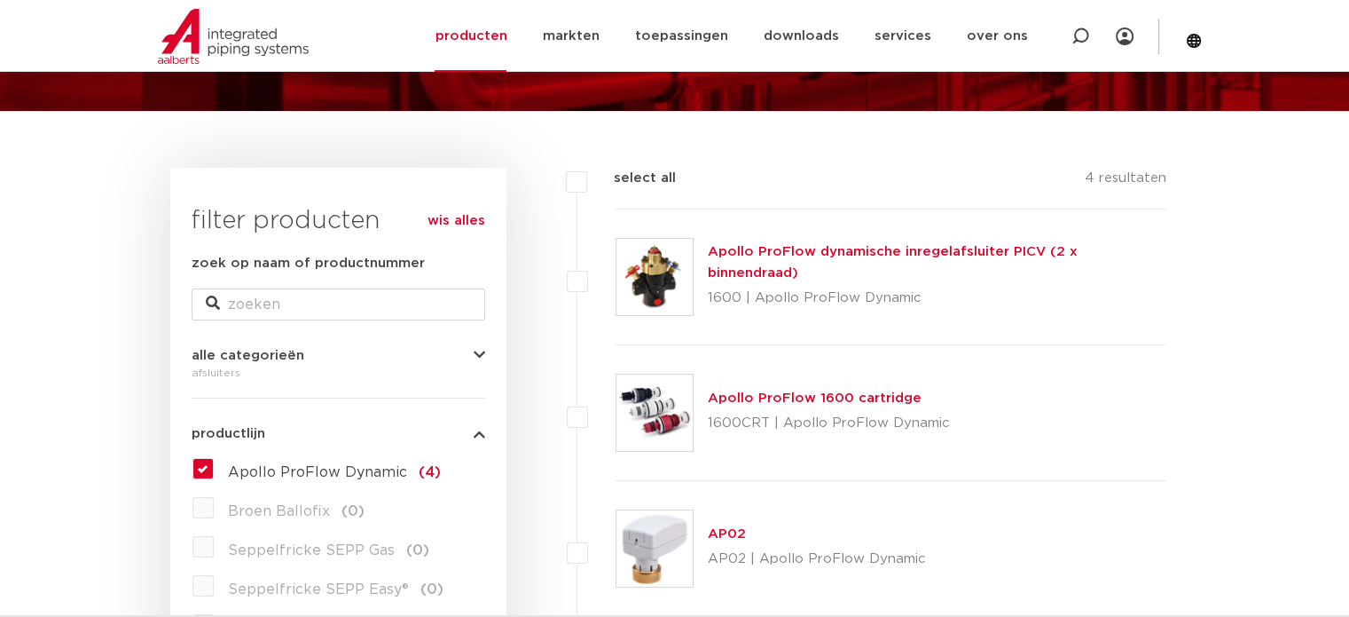
scroll to position [138, 0]
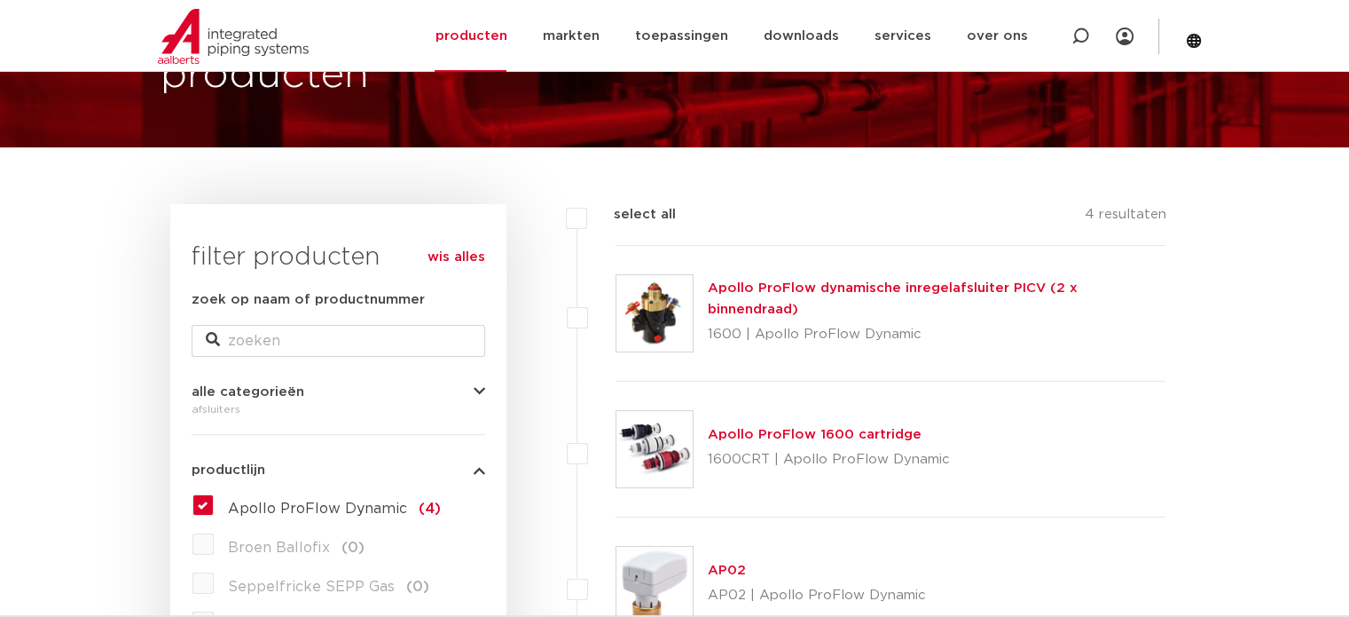
click at [871, 298] on link "Apollo ProFlow dynamische inregelafsluiter PICV (2 x binnendraad)" at bounding box center [893, 298] width 370 height 35
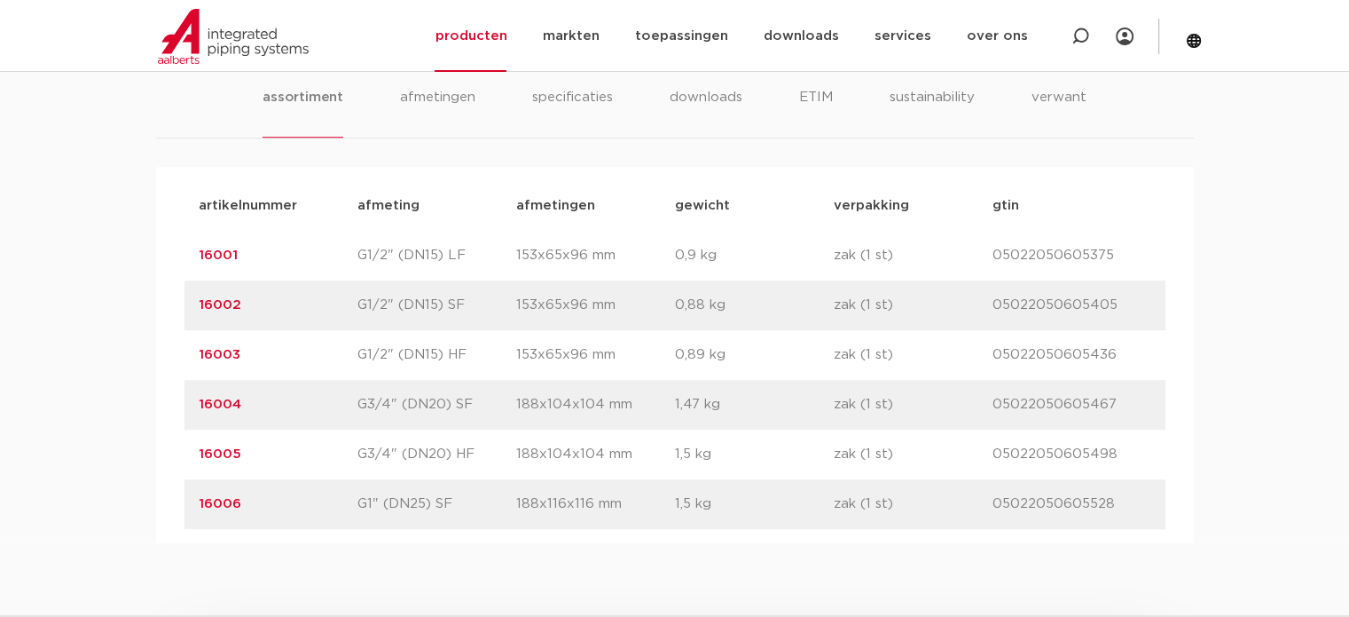
scroll to position [1065, 0]
click at [578, 95] on li "specificaties" at bounding box center [572, 110] width 85 height 51
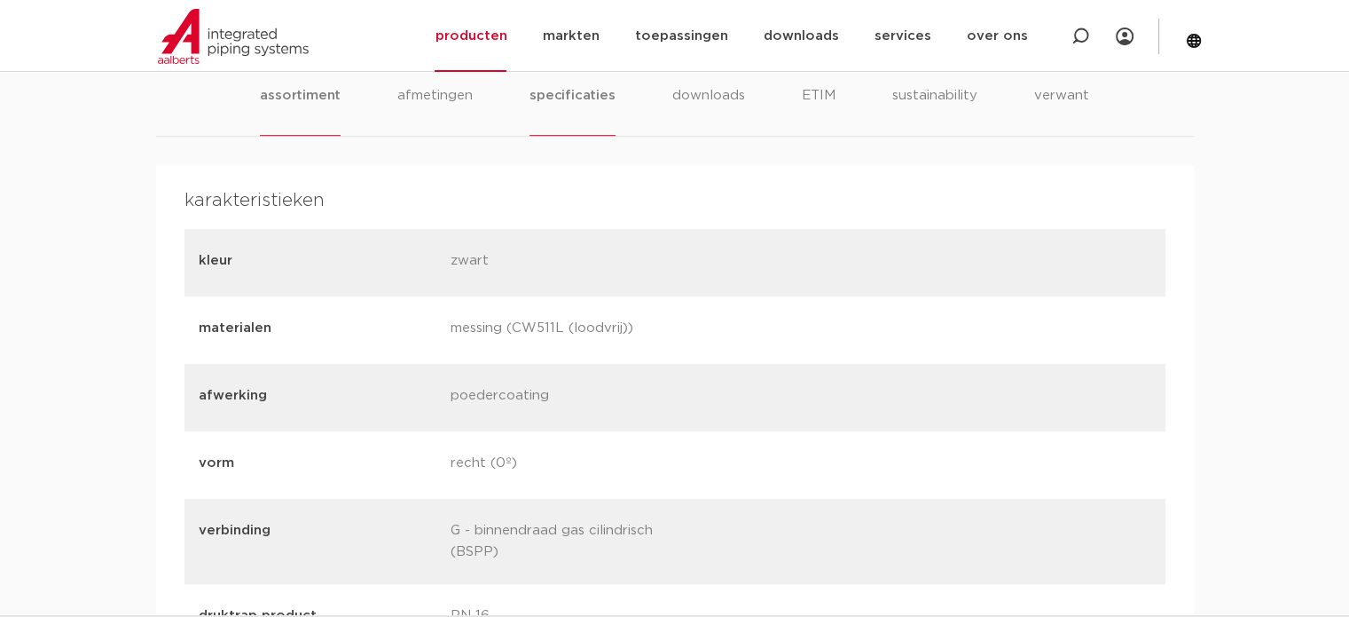
click at [301, 91] on li "assortiment" at bounding box center [300, 110] width 81 height 51
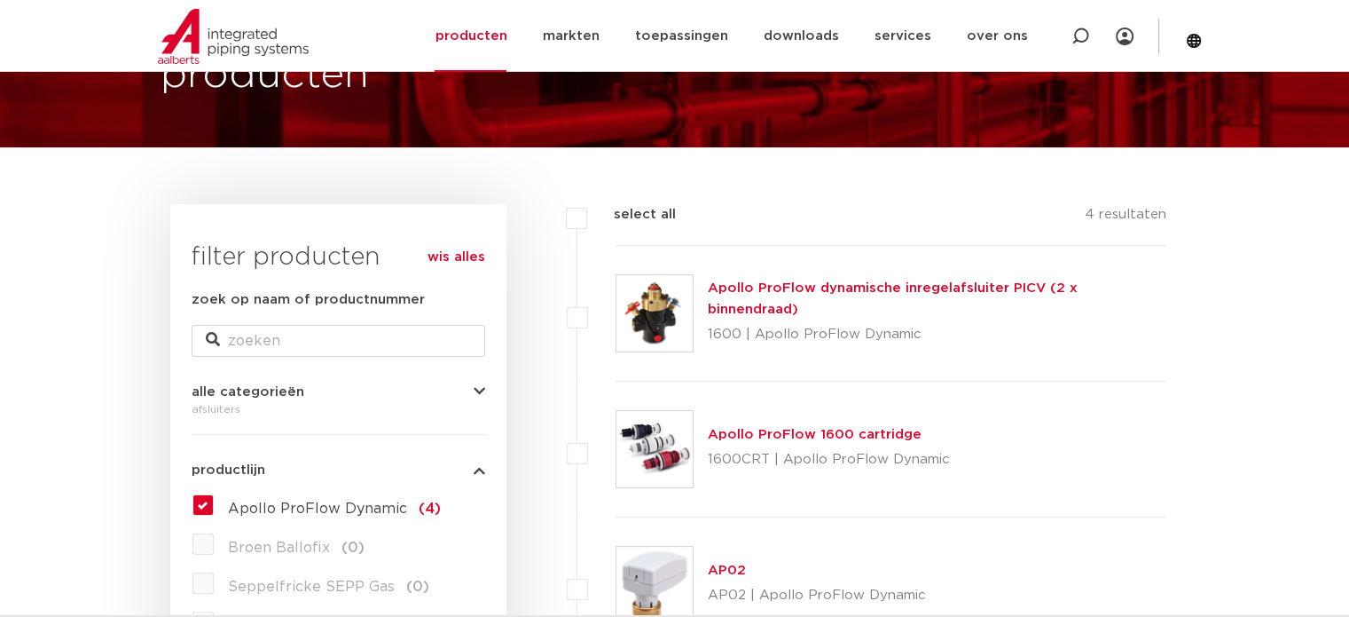
click at [765, 437] on link "Apollo ProFlow 1600 cartridge" at bounding box center [815, 434] width 214 height 13
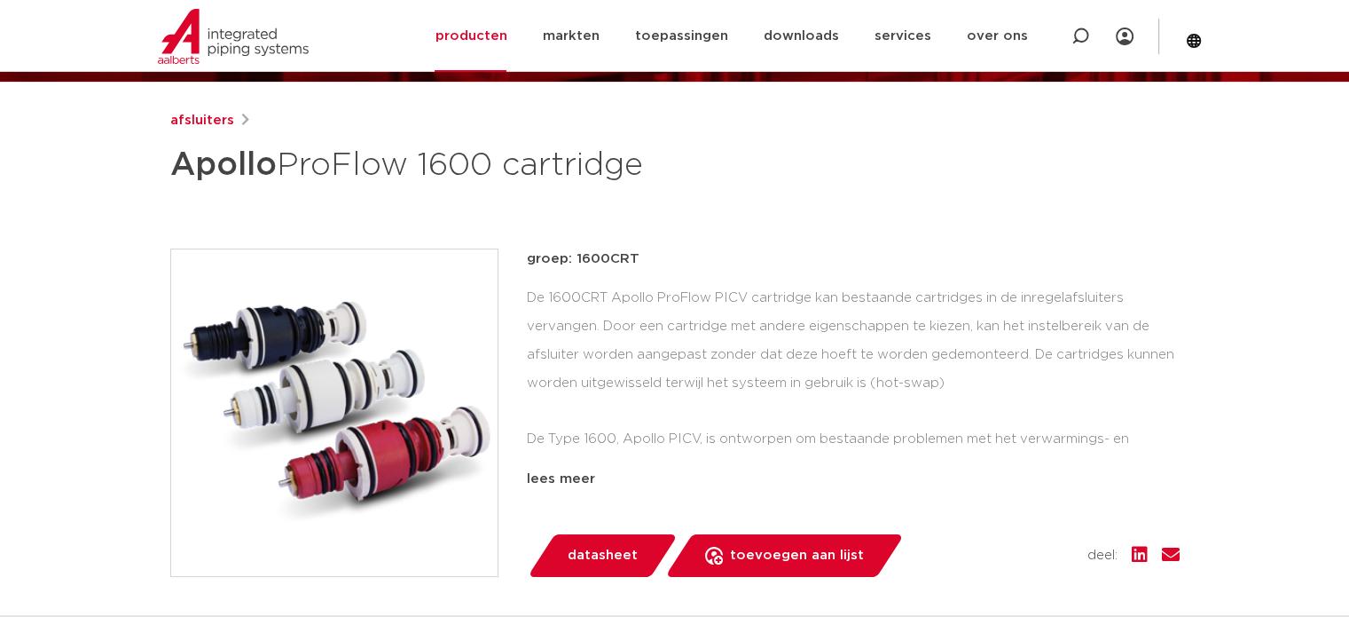
scroll to position [444, 0]
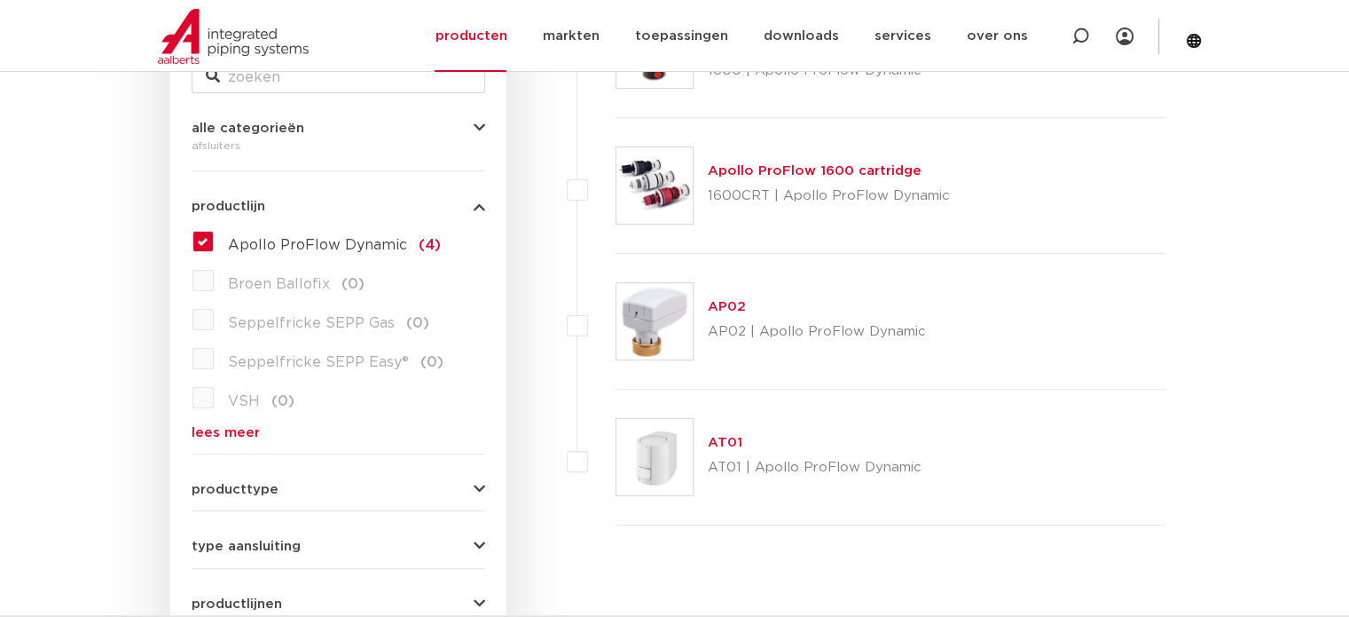
click at [657, 308] on img at bounding box center [655, 321] width 76 height 76
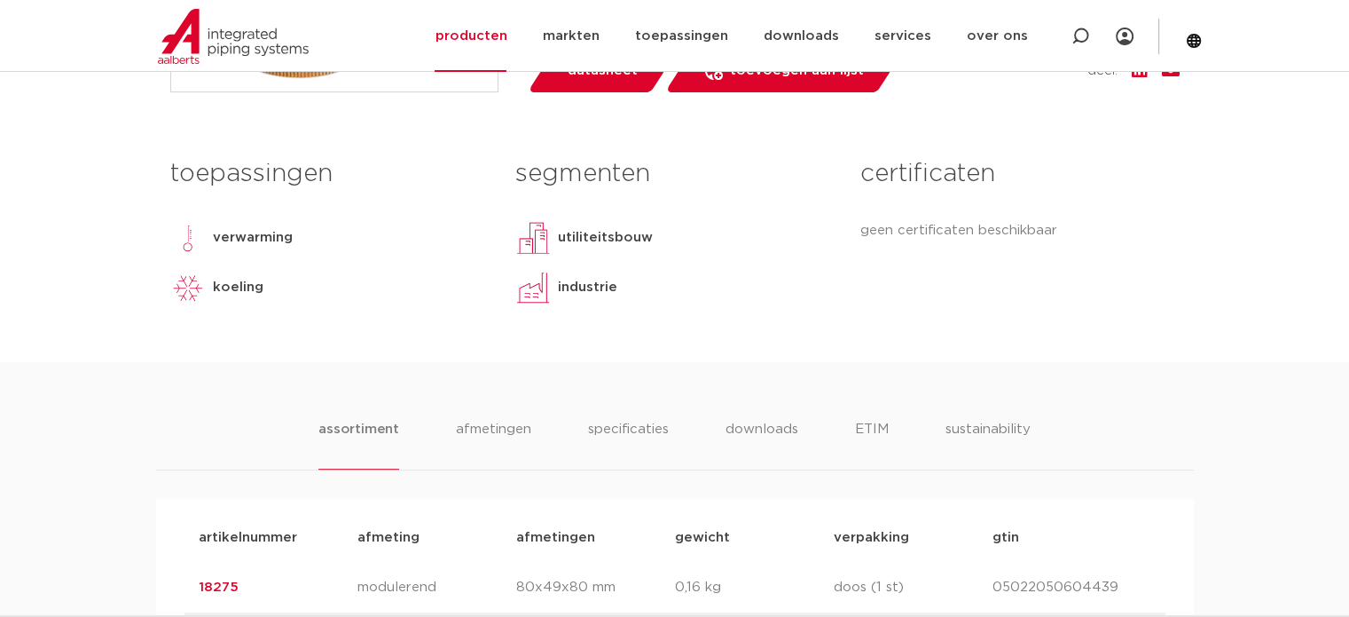
scroll to position [710, 0]
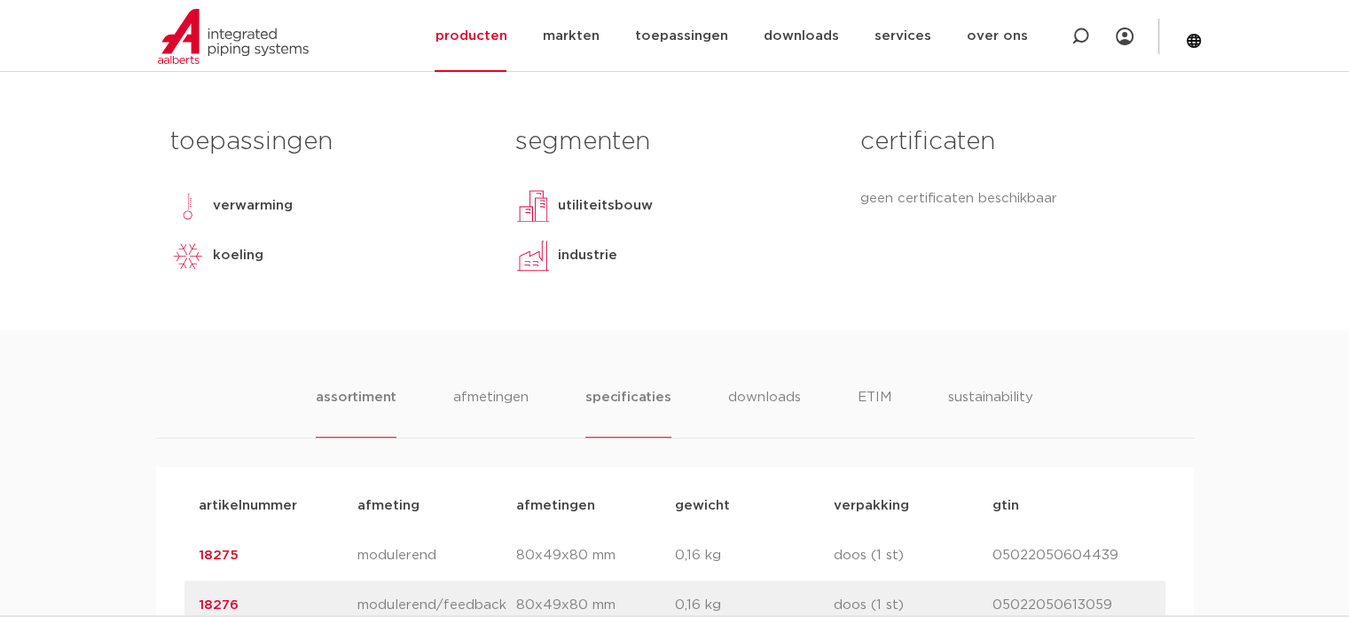
click at [632, 398] on li "specificaties" at bounding box center [628, 412] width 85 height 51
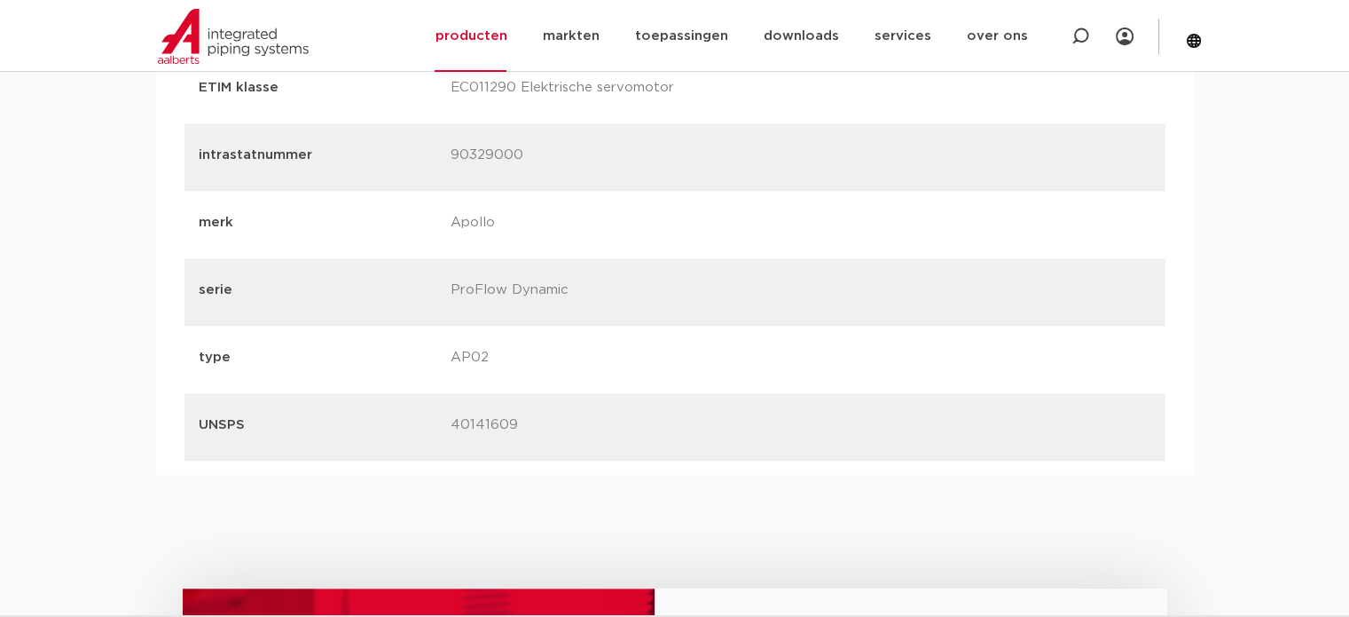
scroll to position [1420, 0]
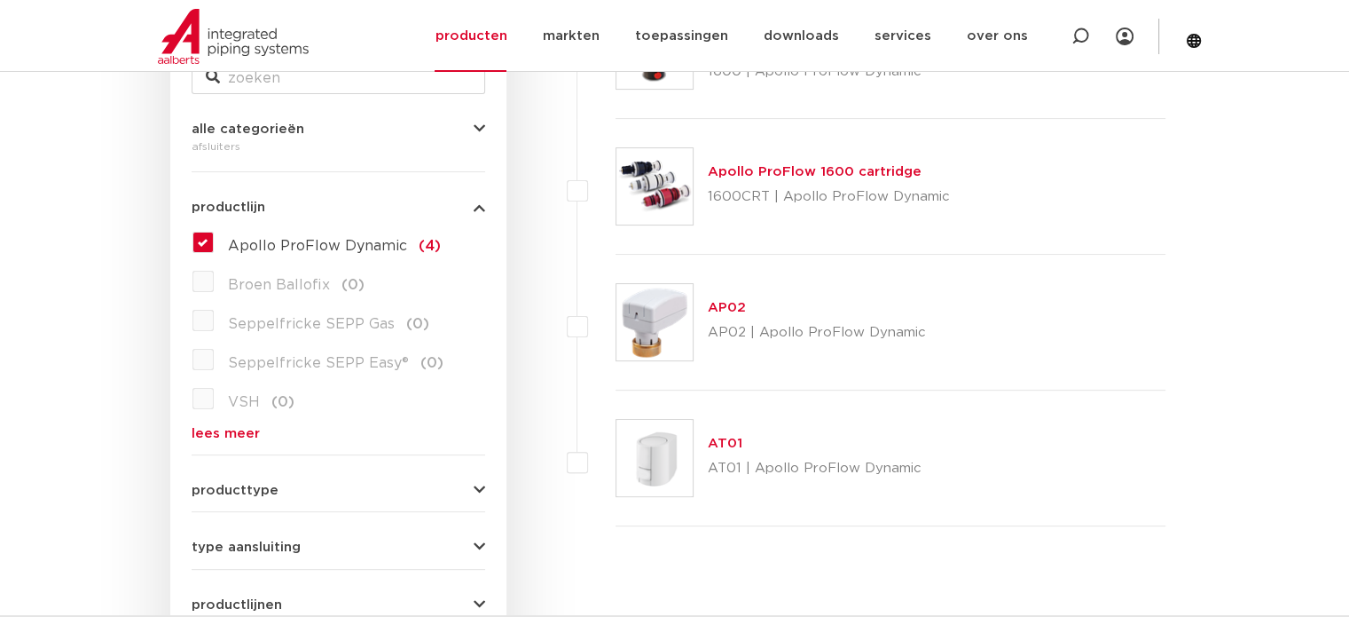
click at [660, 451] on img at bounding box center [655, 458] width 76 height 76
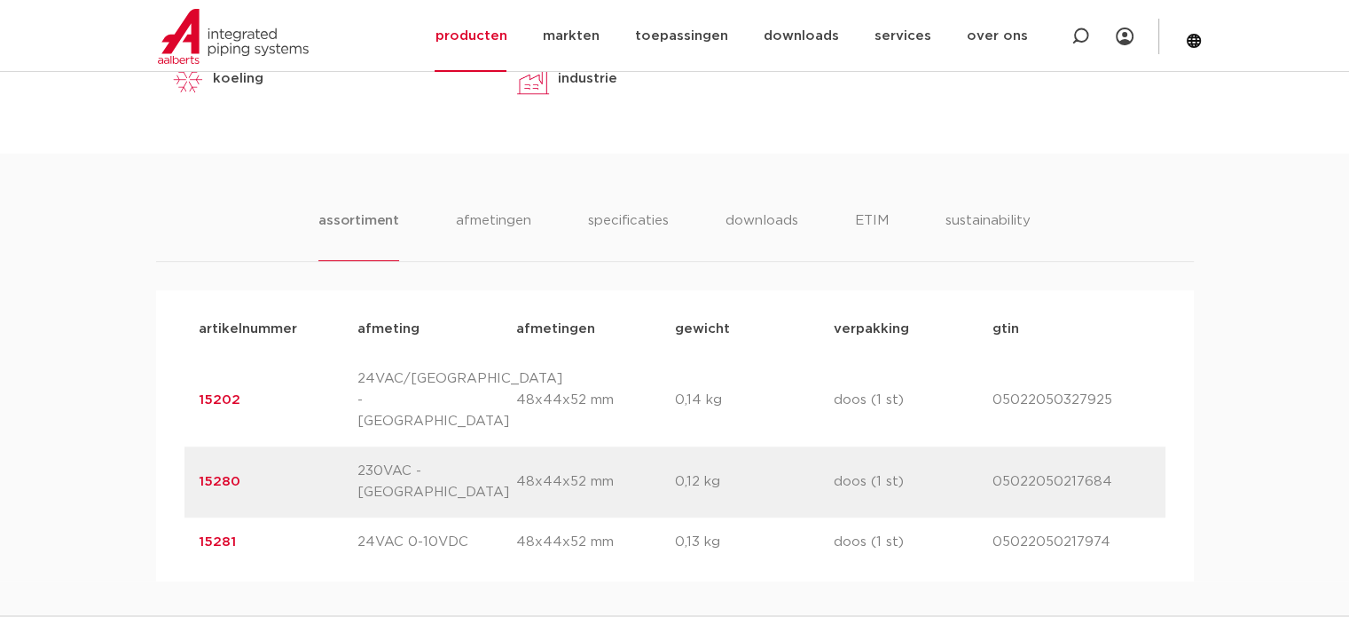
scroll to position [887, 0]
click at [621, 224] on li "specificaties" at bounding box center [628, 234] width 85 height 51
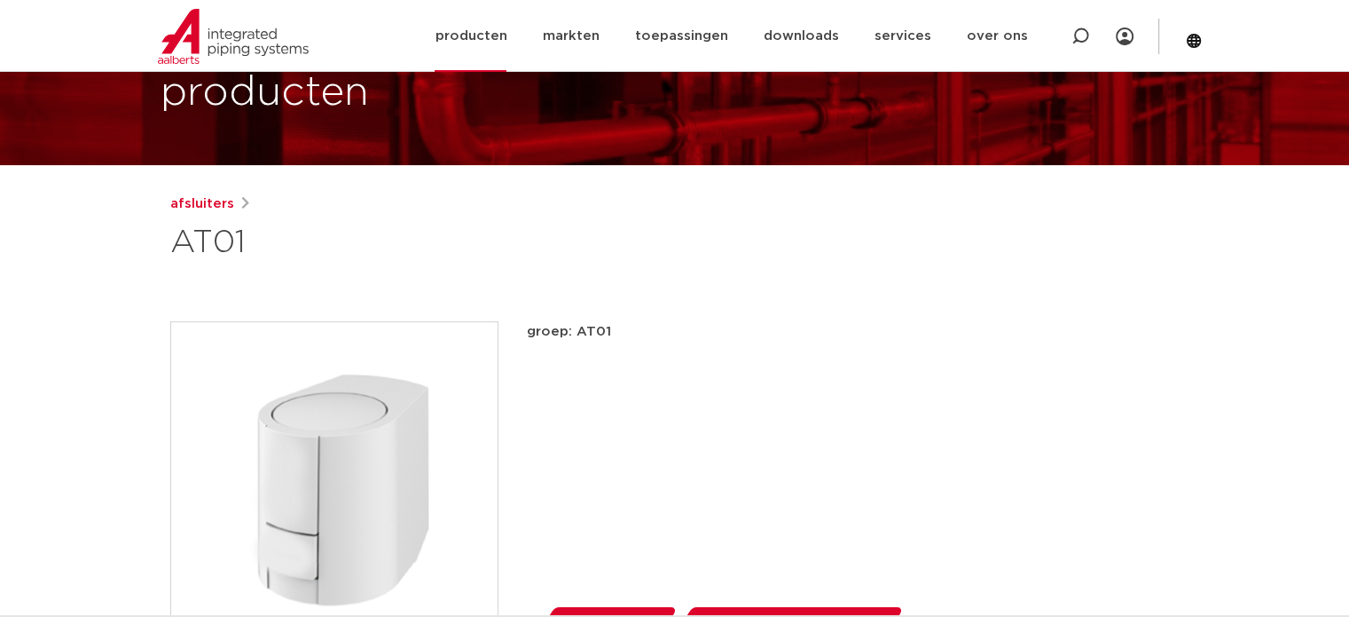
scroll to position [177, 0]
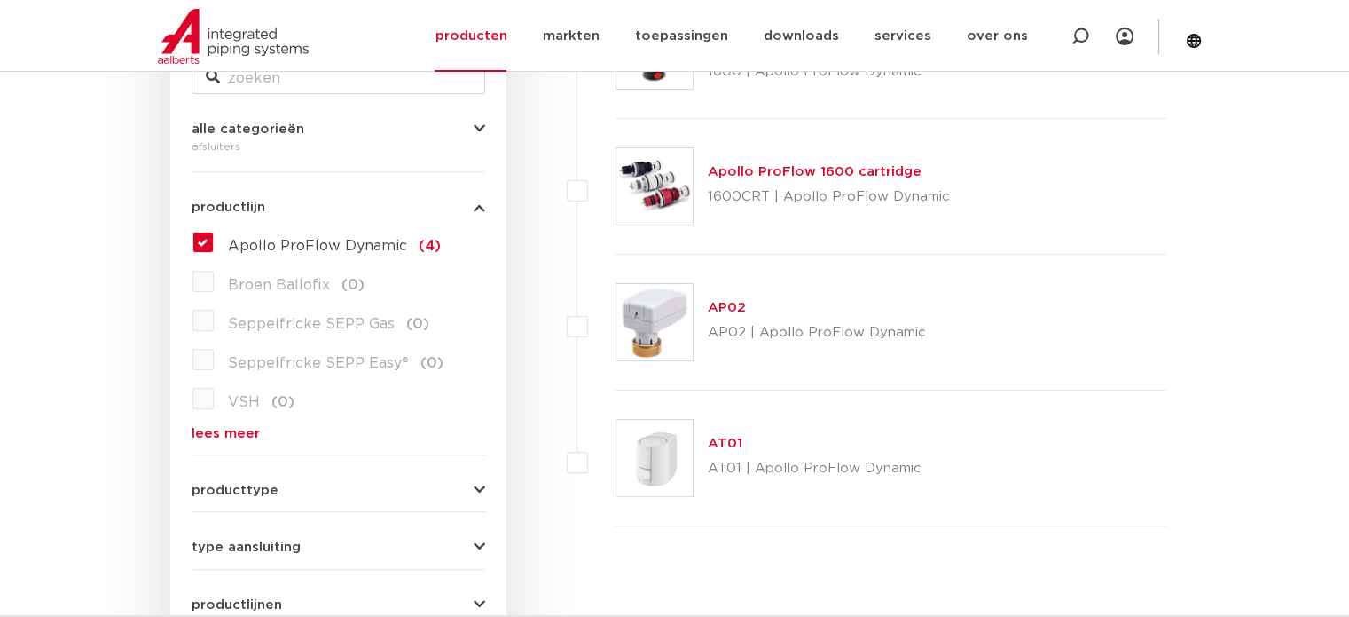
click at [651, 319] on img at bounding box center [655, 322] width 76 height 76
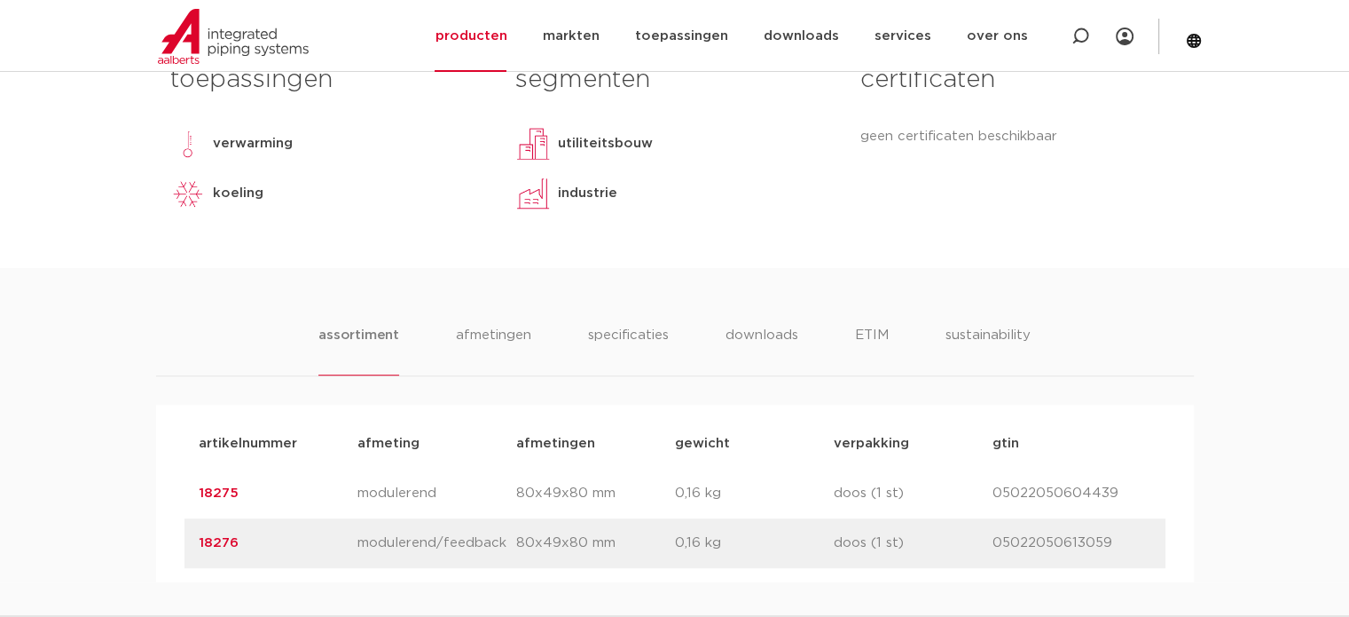
scroll to position [976, 0]
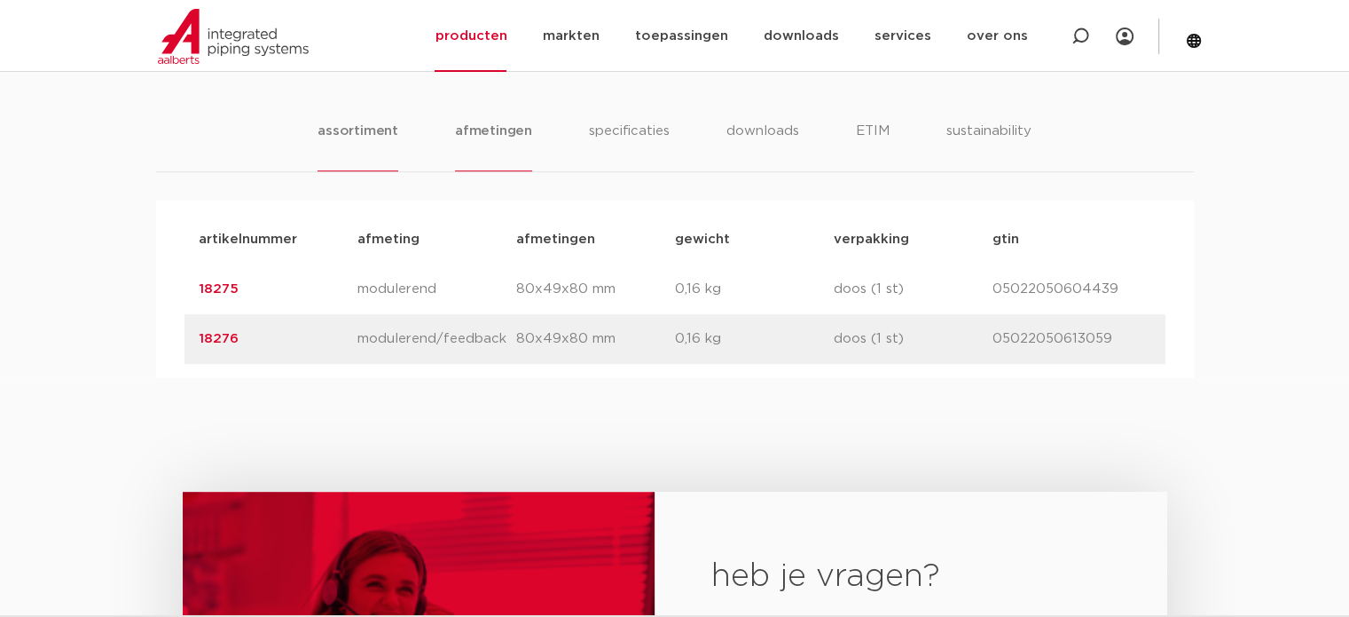
click at [485, 128] on li "afmetingen" at bounding box center [493, 146] width 77 height 51
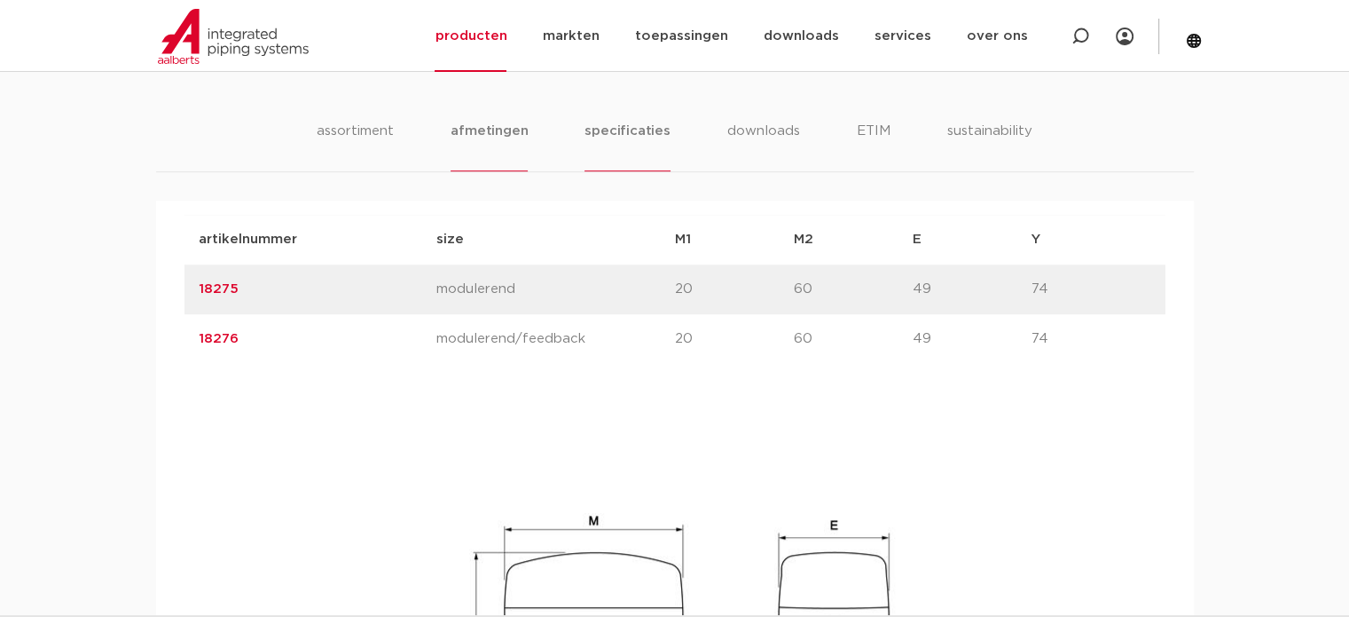
click at [615, 133] on li "specificaties" at bounding box center [627, 146] width 85 height 51
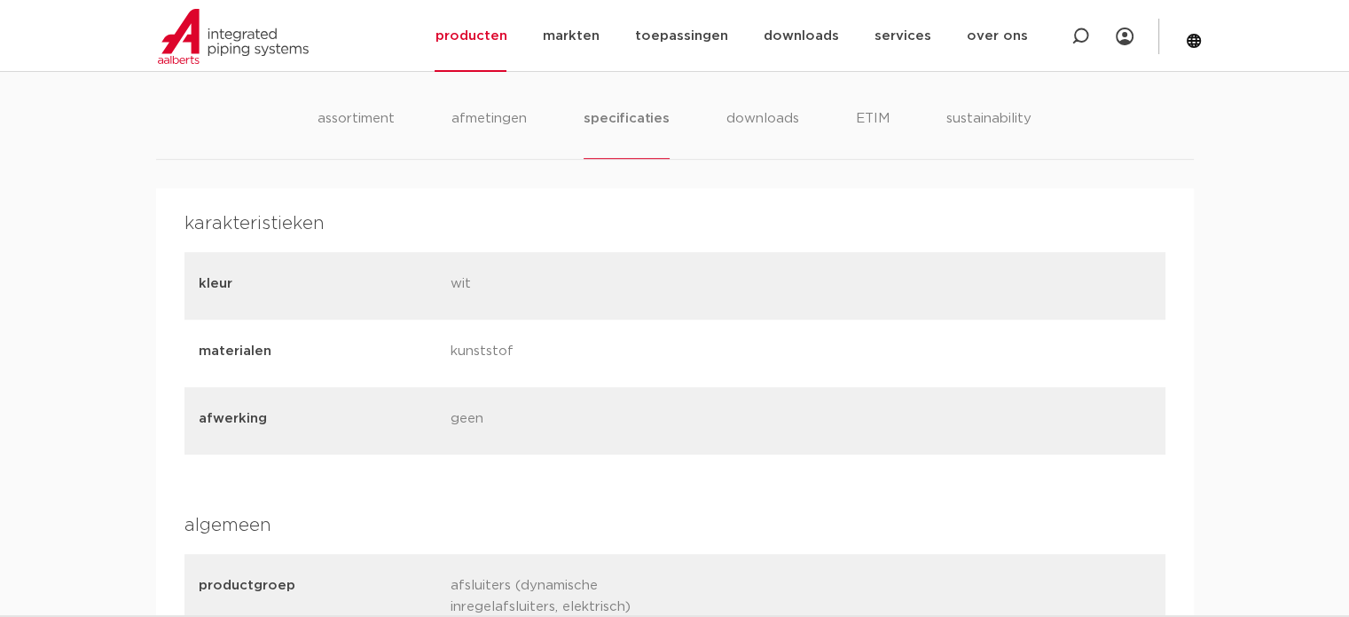
scroll to position [799, 0]
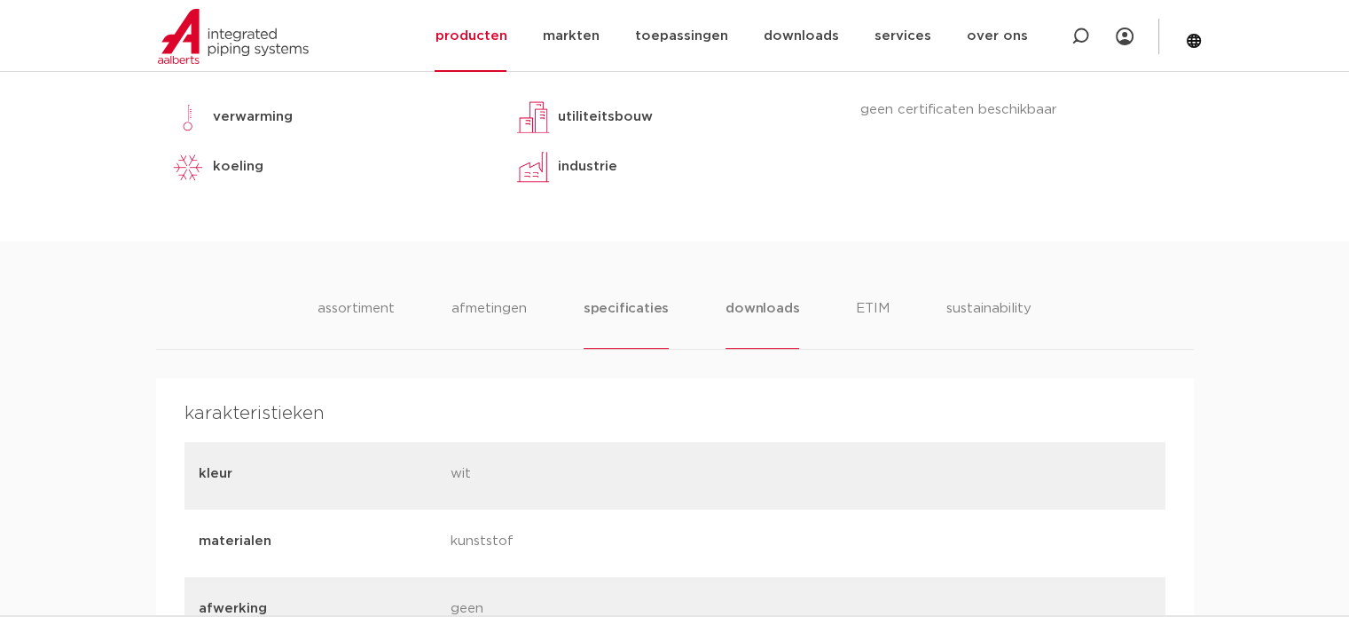
click at [767, 307] on li "downloads" at bounding box center [763, 323] width 74 height 51
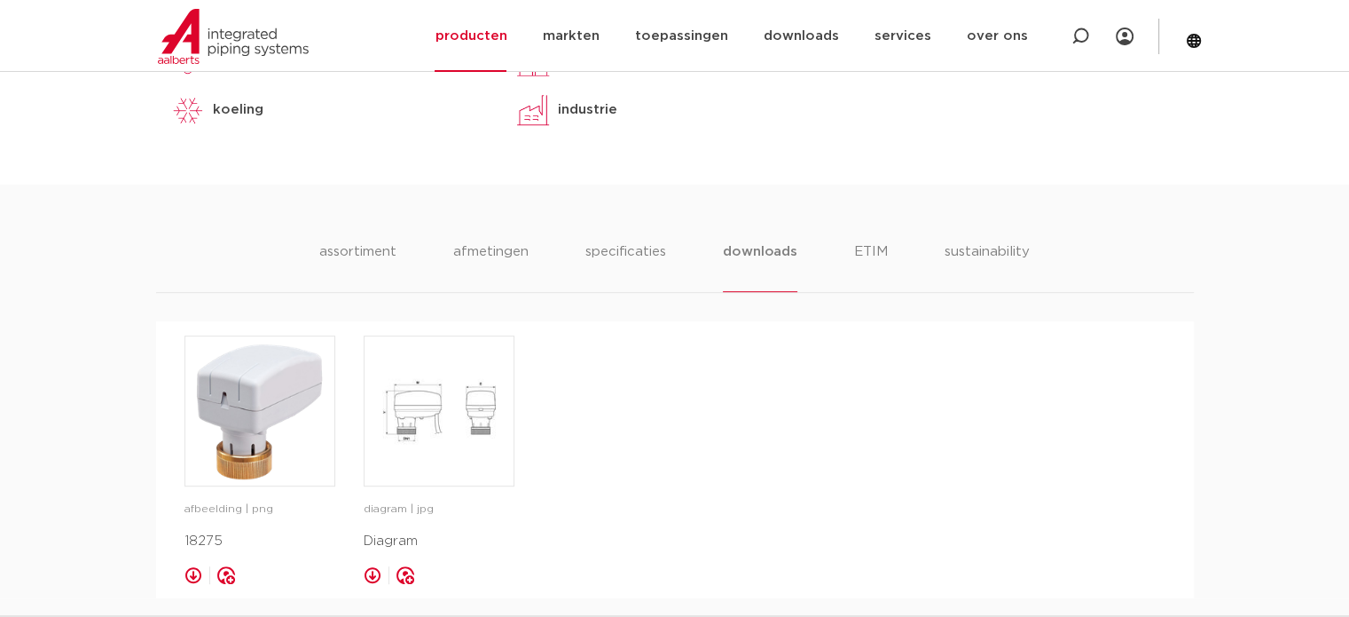
scroll to position [887, 0]
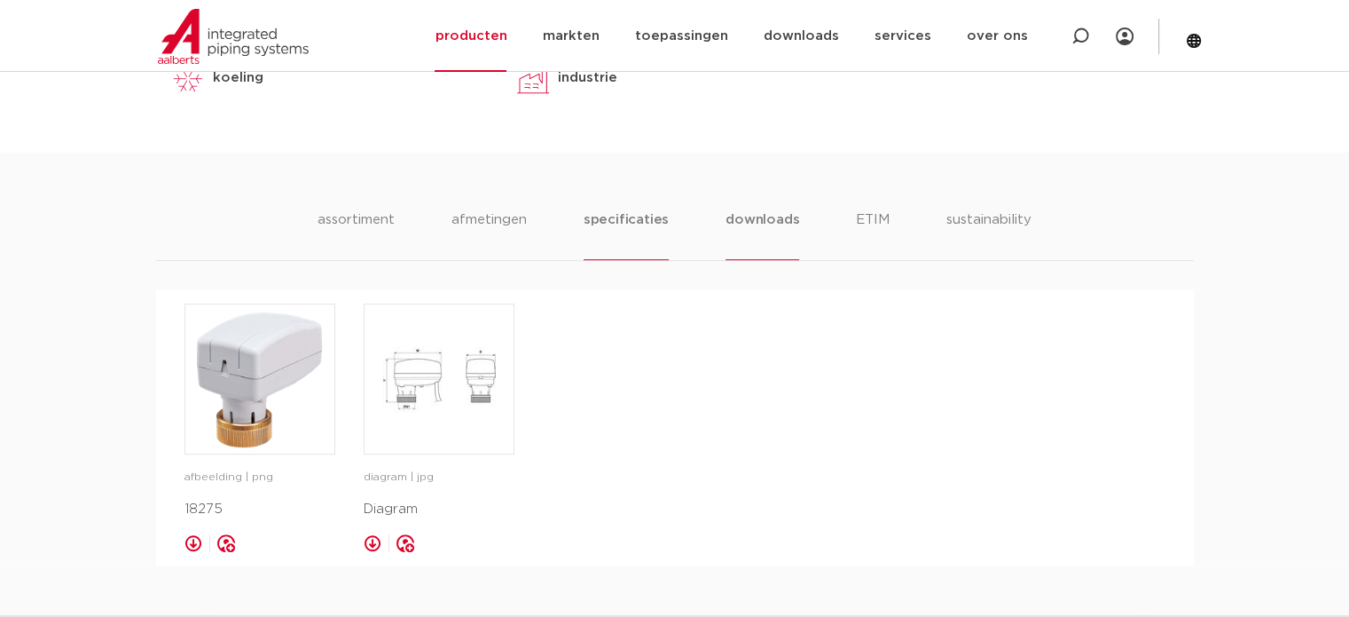
click at [599, 226] on li "specificaties" at bounding box center [626, 234] width 85 height 51
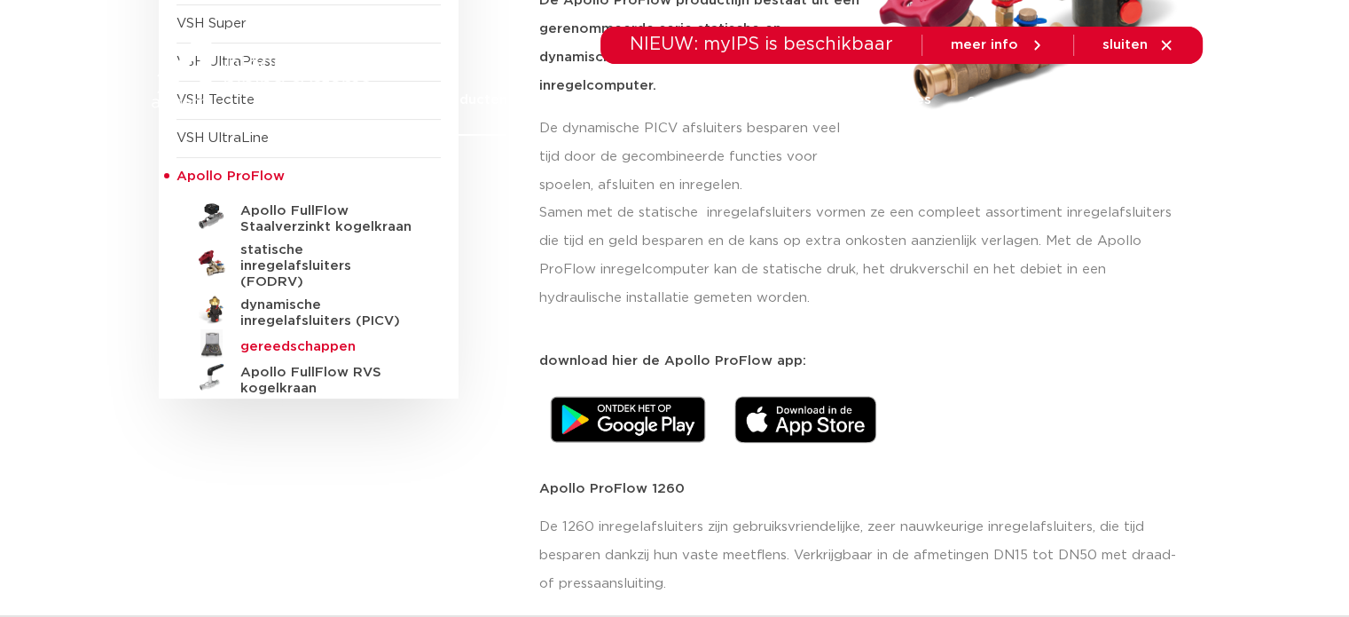
click at [273, 339] on h5 "gereedschappen" at bounding box center [328, 347] width 176 height 16
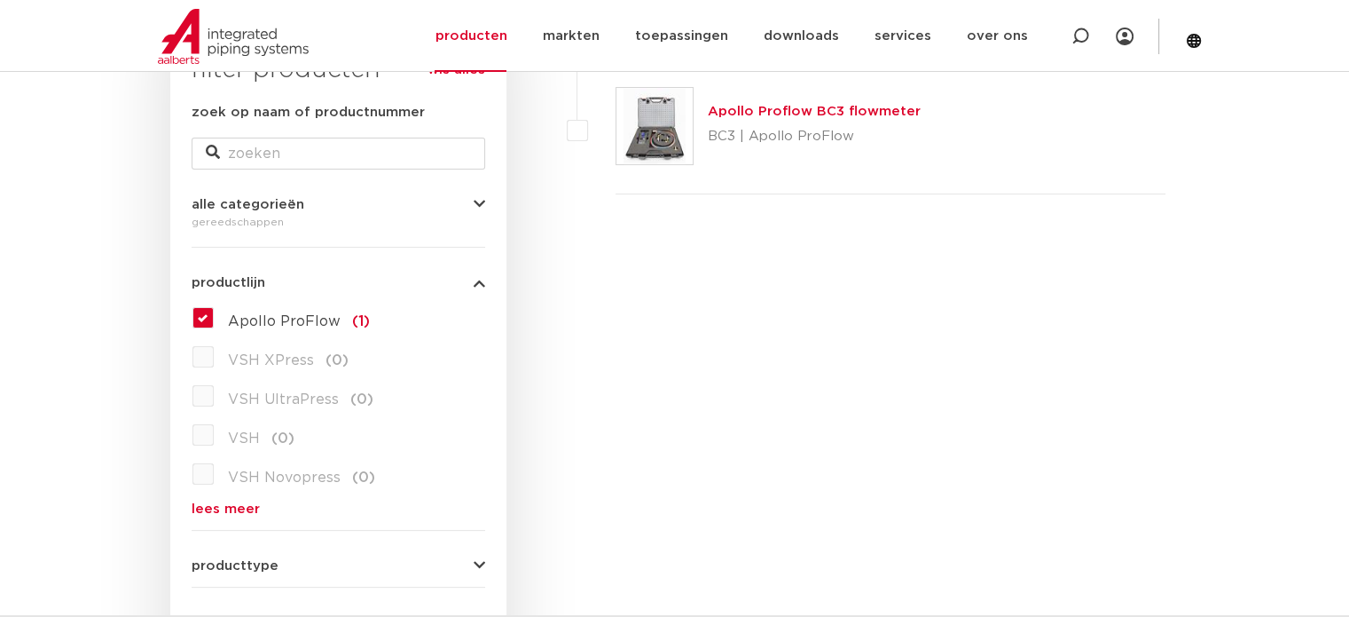
scroll to position [224, 0]
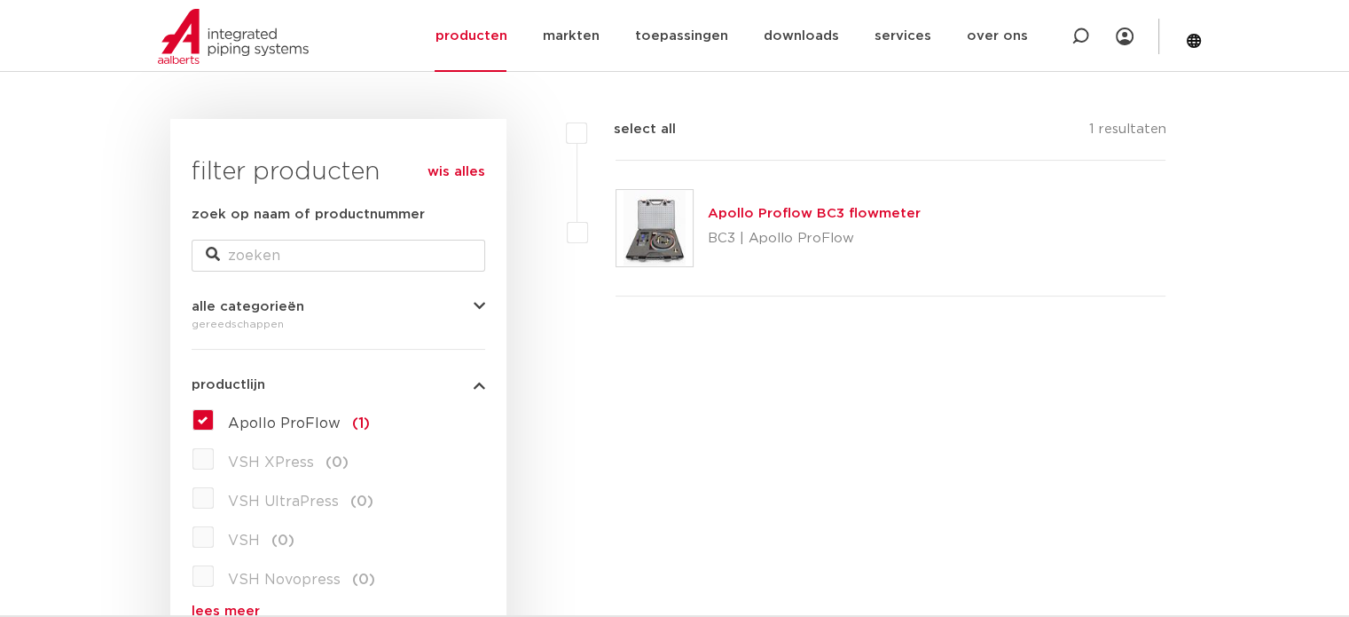
click at [764, 199] on div "Apollo Proflow BC3 flowmeter BC3 | Apollo ProFlow" at bounding box center [891, 229] width 551 height 136
click at [753, 209] on link "Apollo Proflow BC3 flowmeter" at bounding box center [814, 213] width 213 height 13
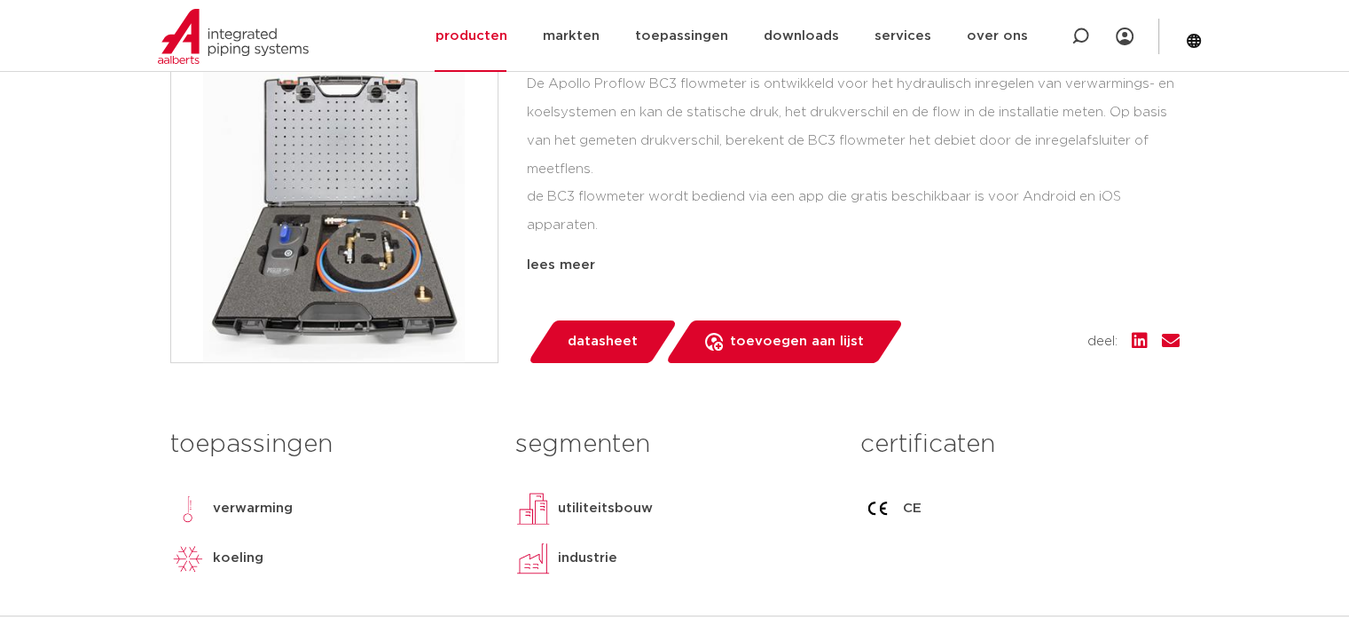
scroll to position [355, 0]
